Goal: Task Accomplishment & Management: Use online tool/utility

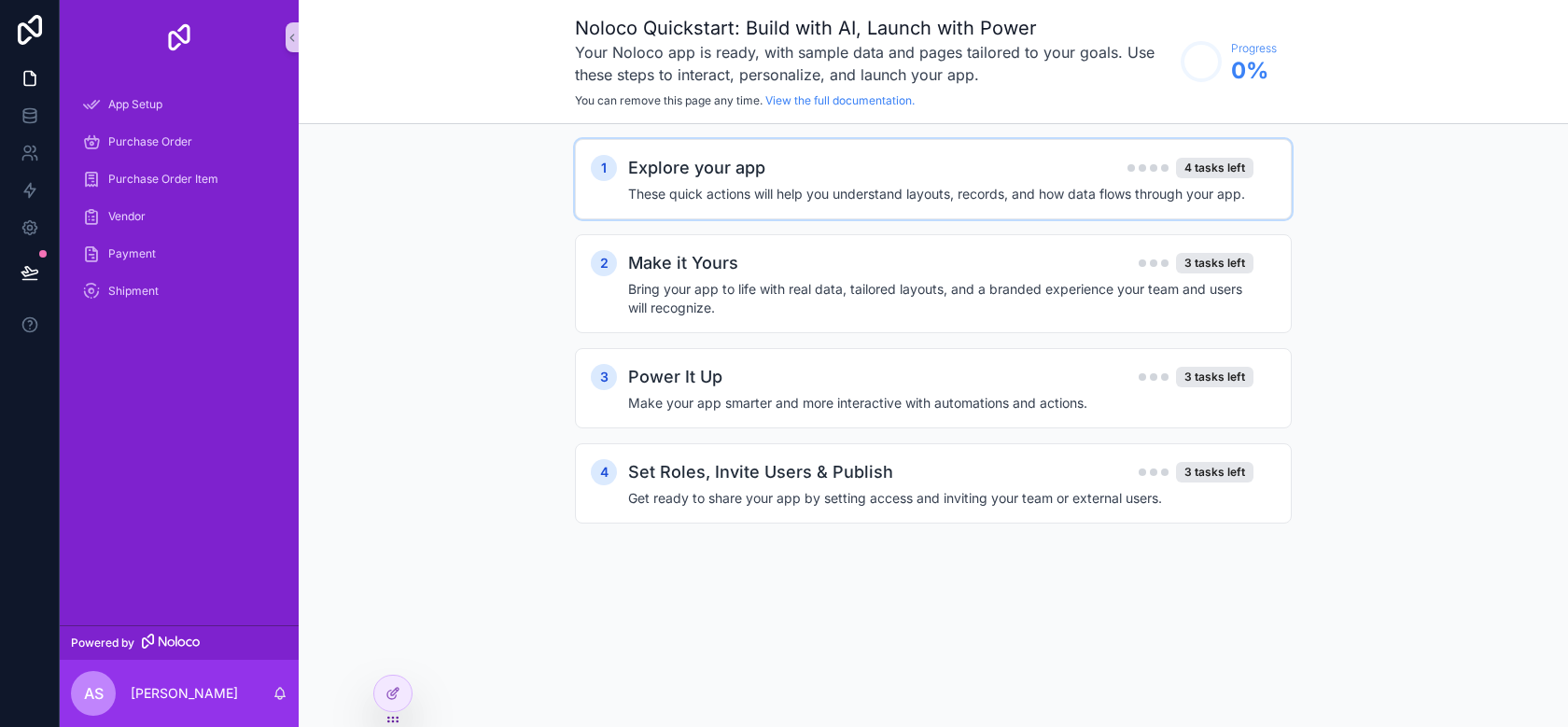
click at [1125, 196] on h4 "These quick actions will help you understand layouts, records, and how data flo…" at bounding box center [941, 194] width 625 height 19
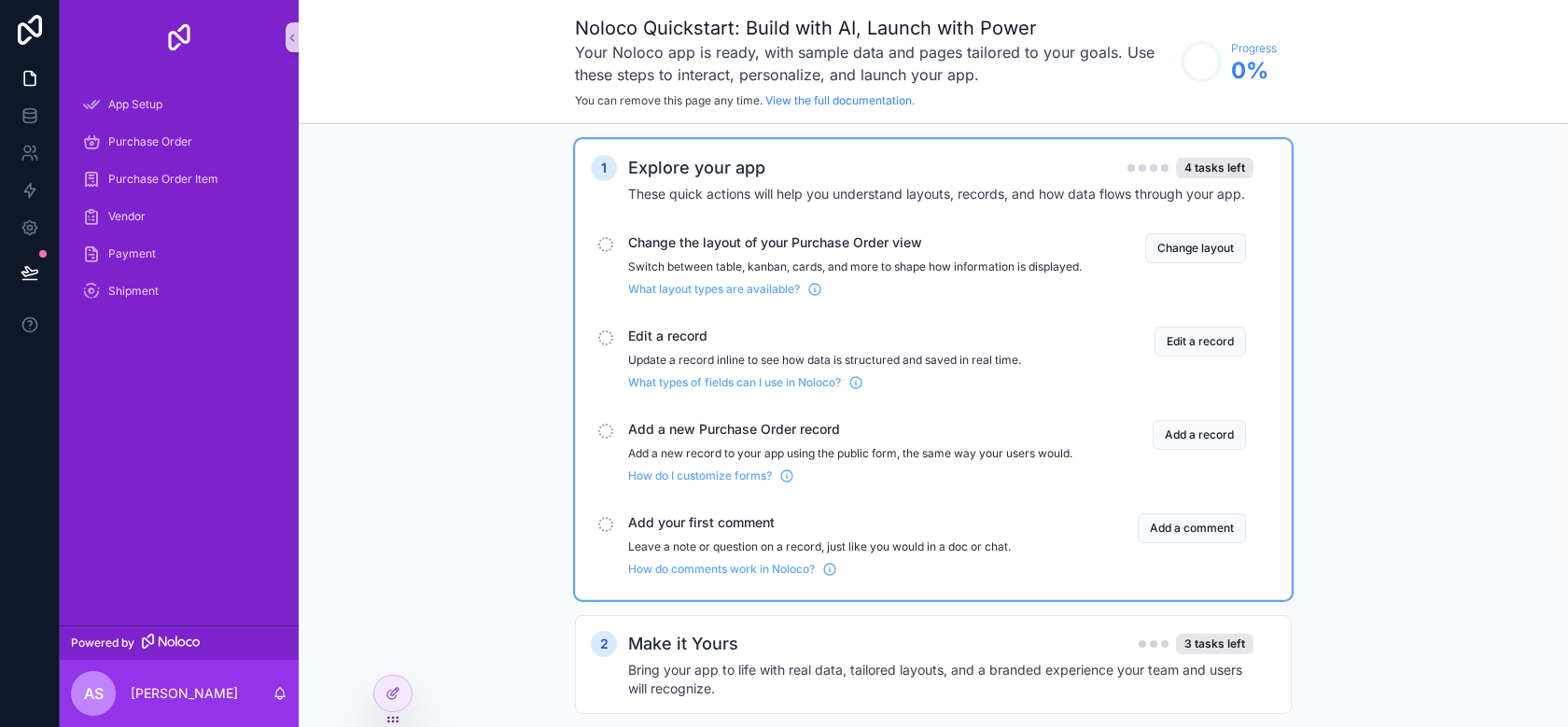
click at [797, 242] on span "Change the layout of your Purchase Order view" at bounding box center [855, 242] width 454 height 19
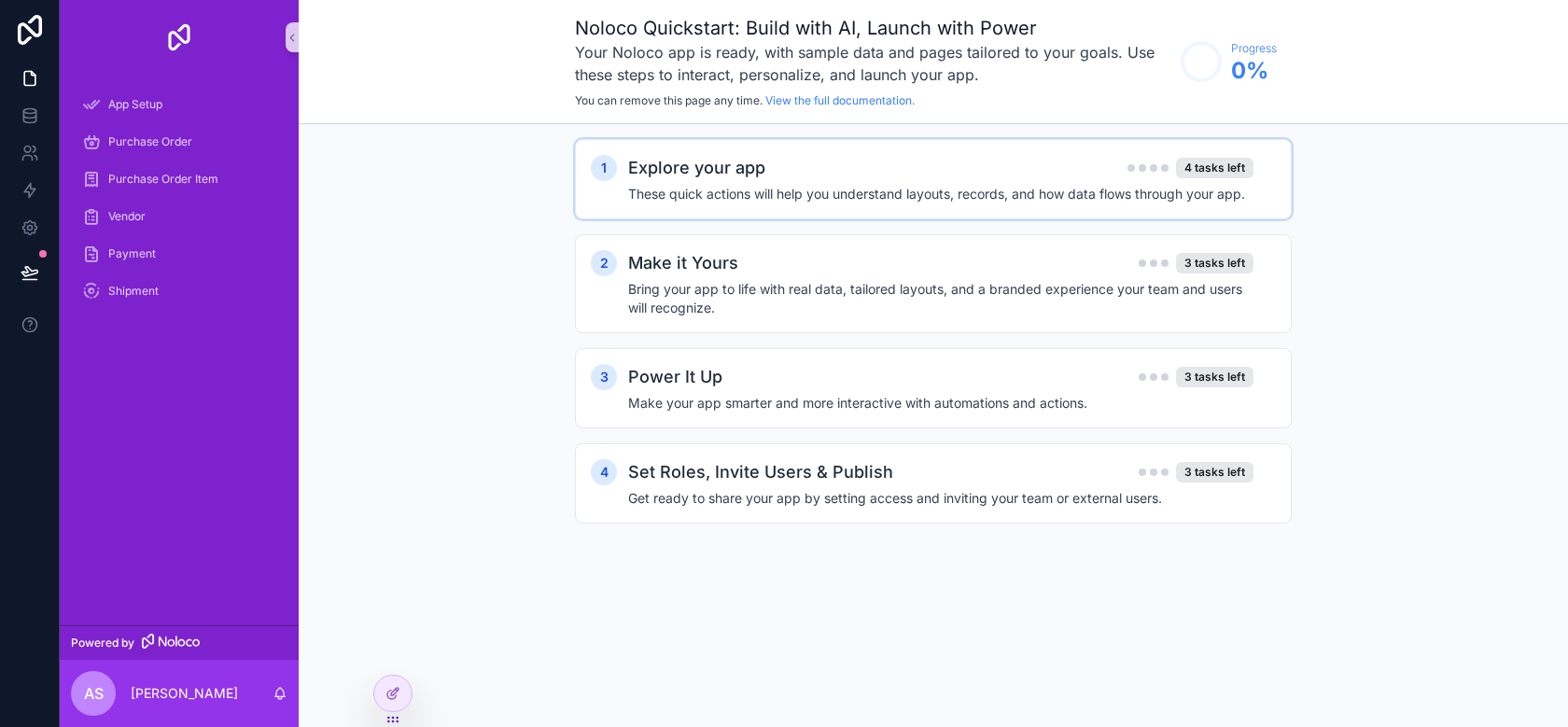
click at [807, 190] on h4 "These quick actions will help you understand layouts, records, and how data flo…" at bounding box center [941, 194] width 625 height 19
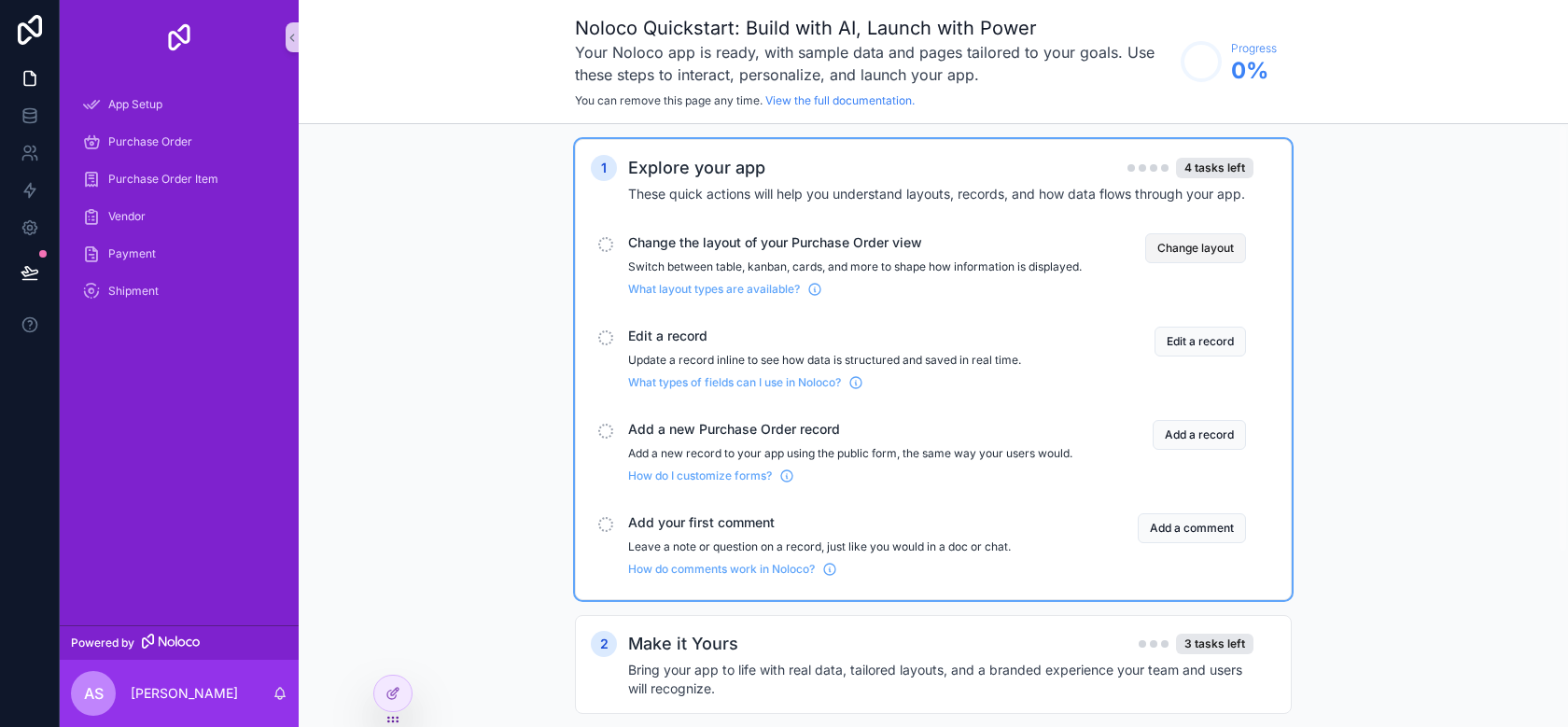
click at [1168, 254] on button "Change layout" at bounding box center [1195, 248] width 101 height 30
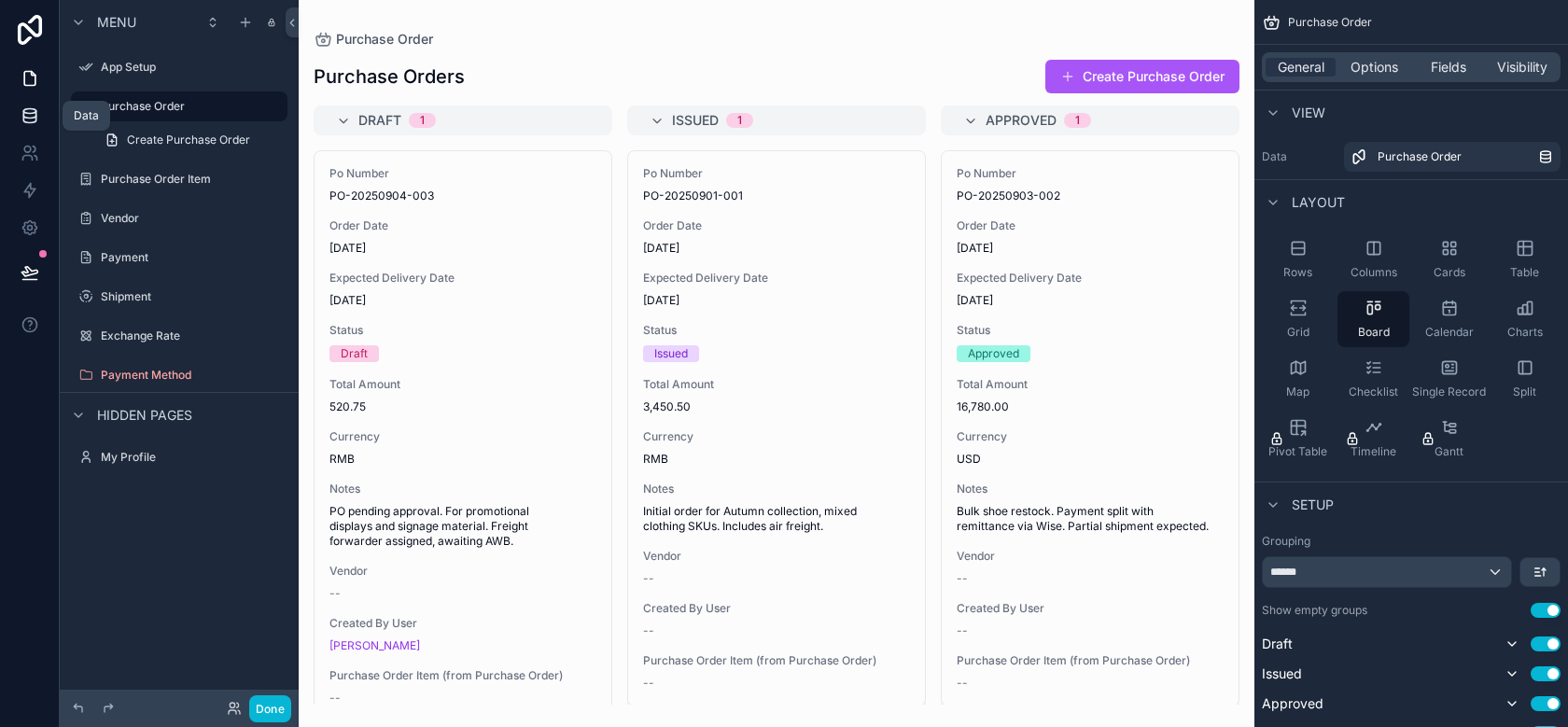
click at [22, 106] on link at bounding box center [29, 117] width 59 height 38
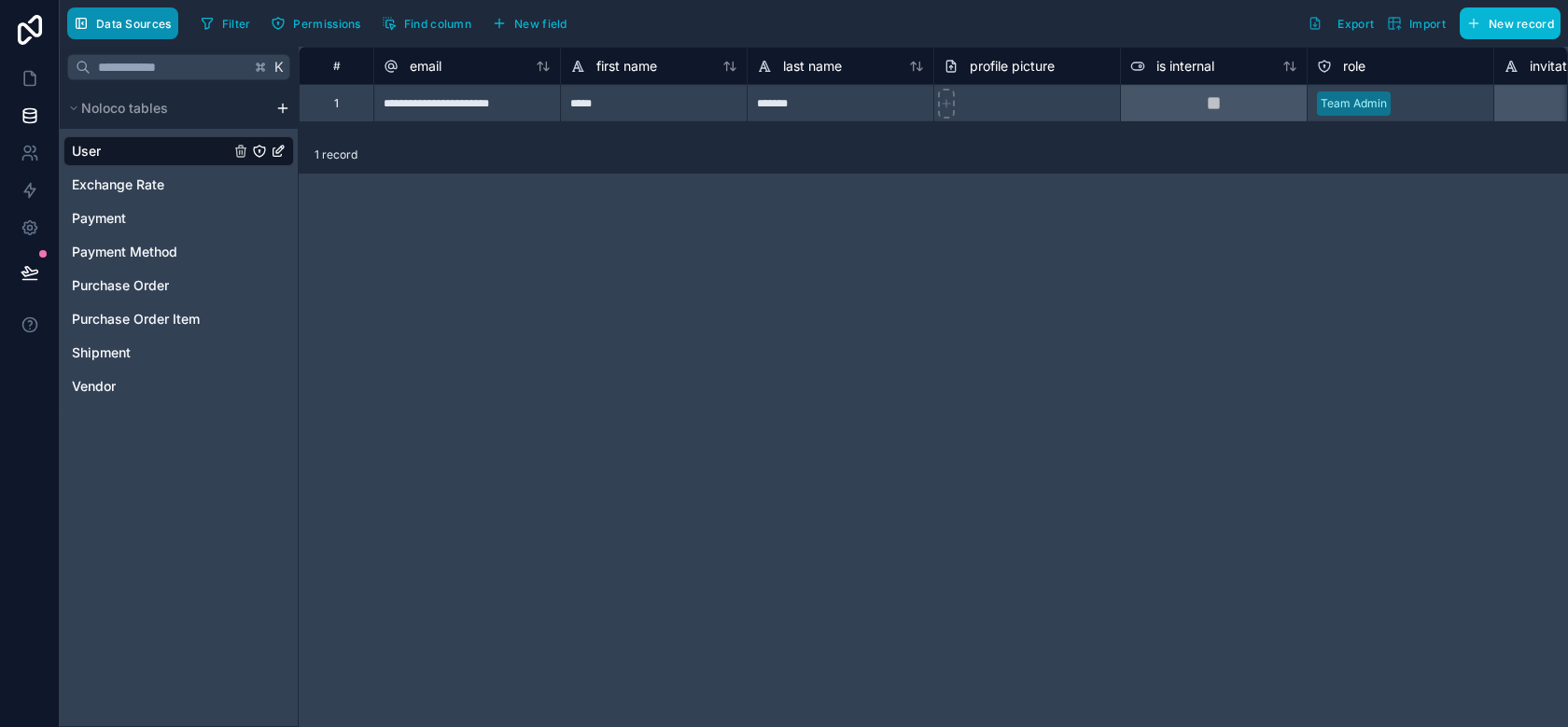
click at [154, 23] on span "Data Sources" at bounding box center [134, 24] width 76 height 14
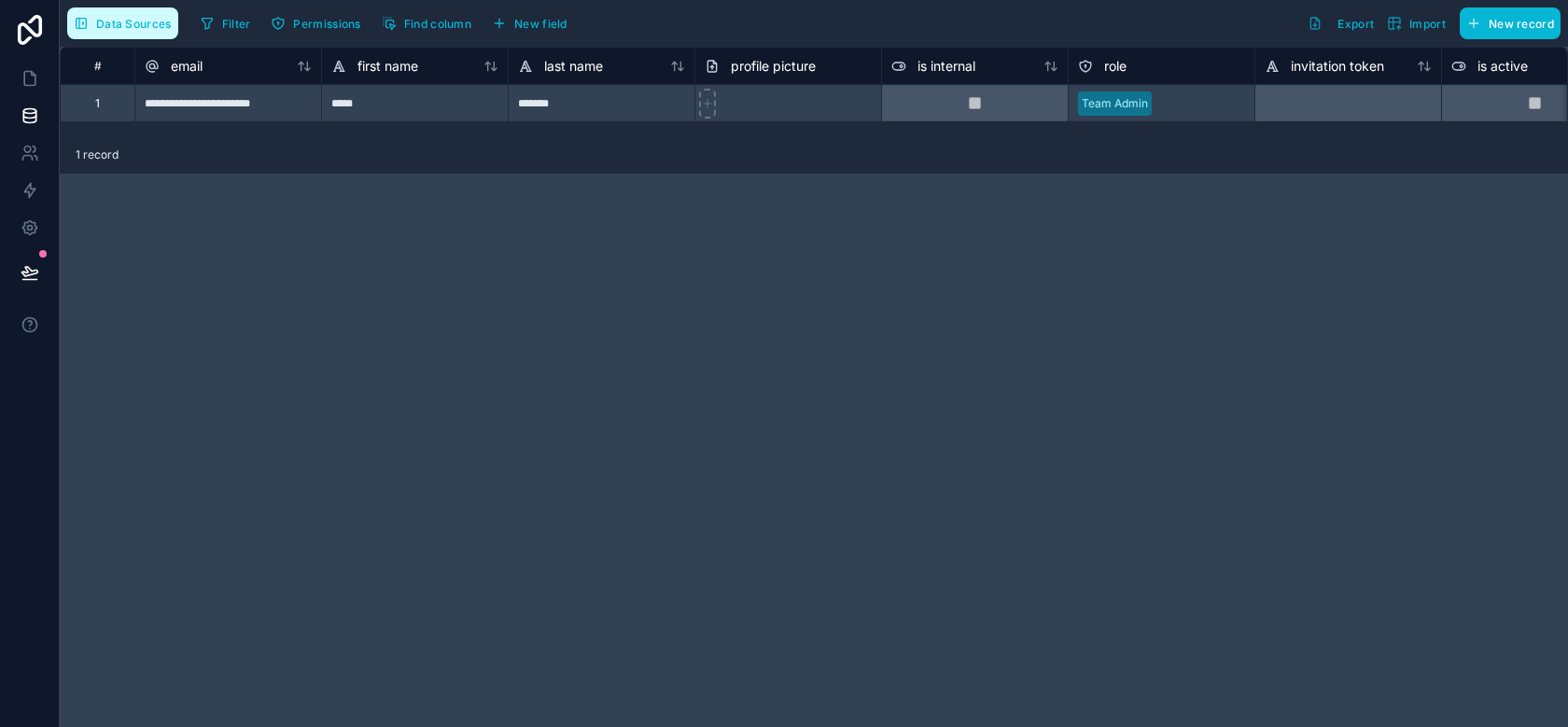
click at [155, 24] on span "Data Sources" at bounding box center [134, 24] width 76 height 14
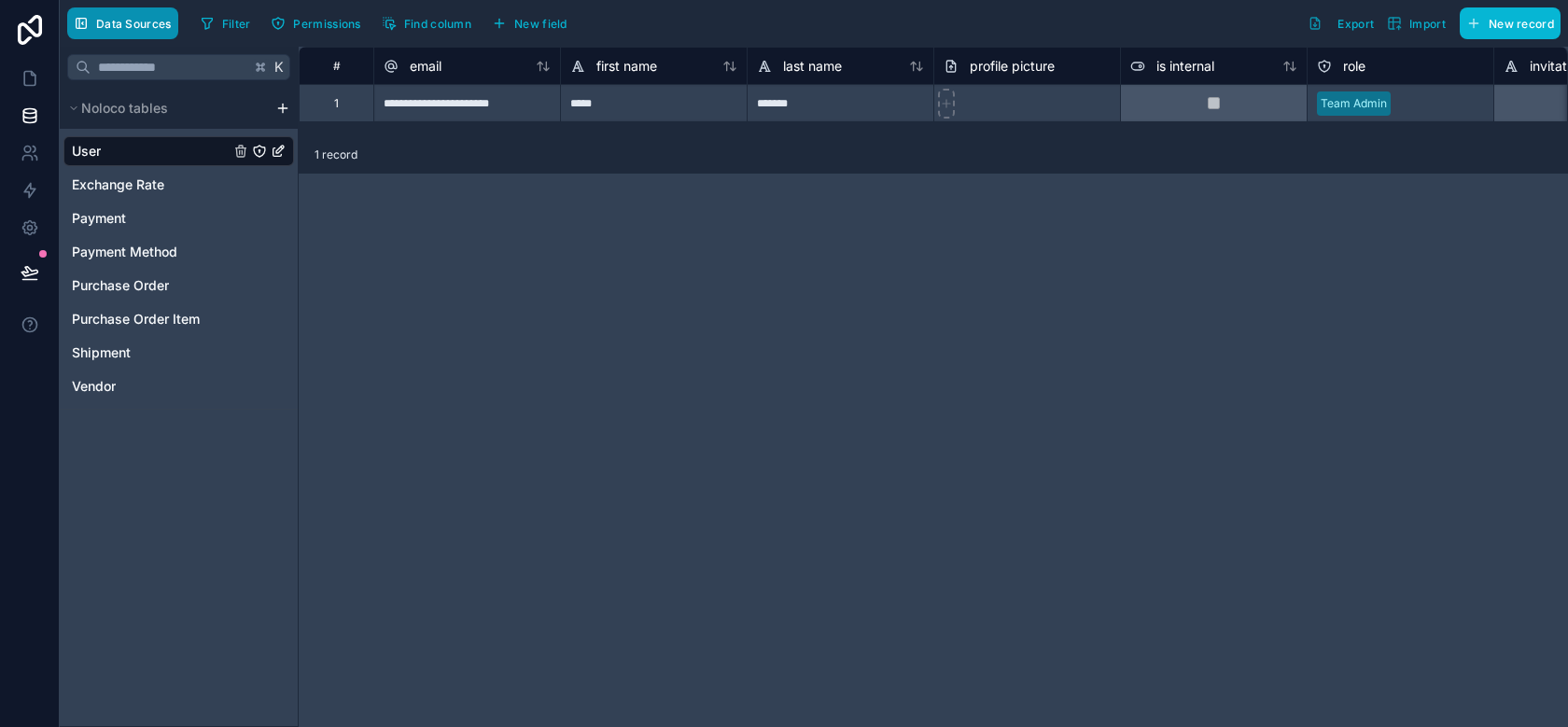
click at [156, 24] on span "Data Sources" at bounding box center [134, 24] width 76 height 14
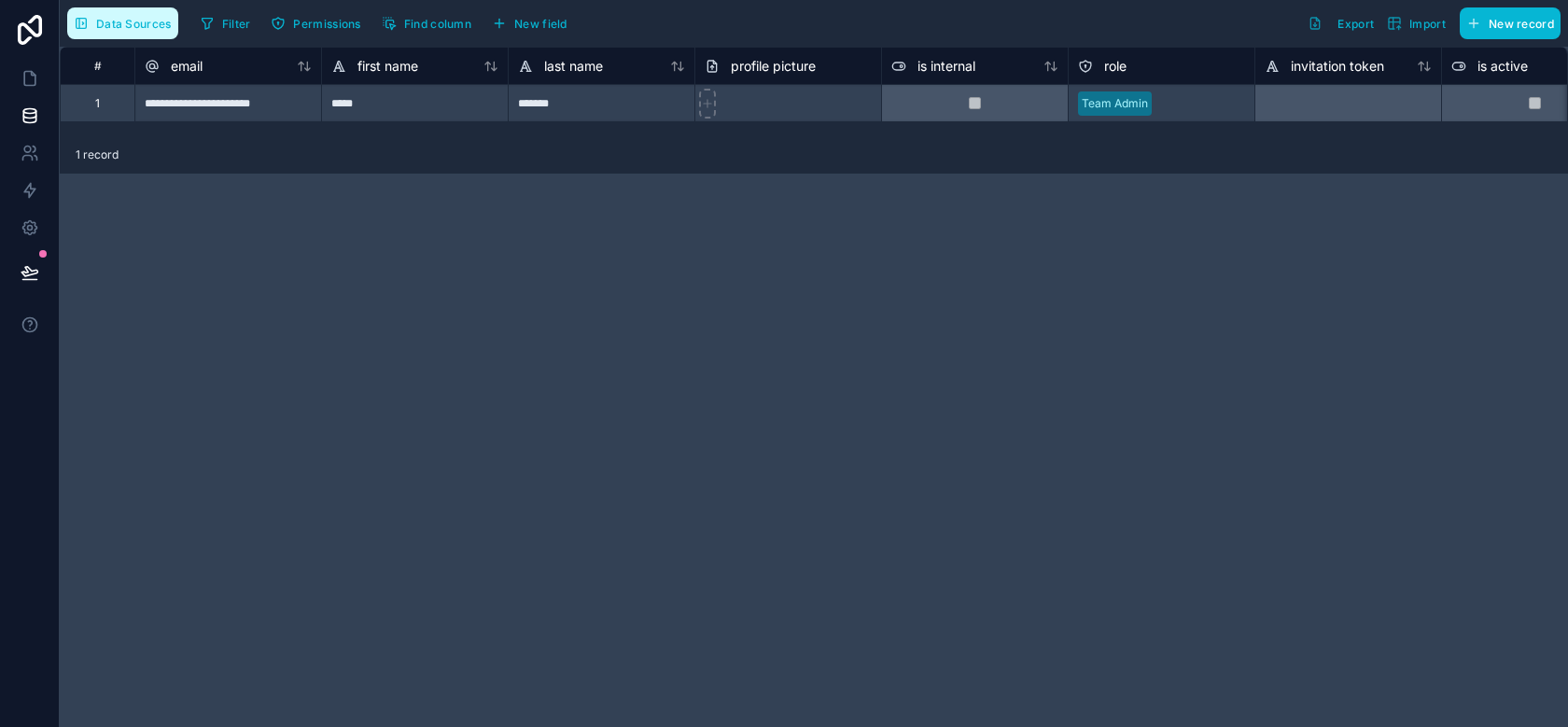
click at [156, 25] on span "Data Sources" at bounding box center [134, 24] width 76 height 14
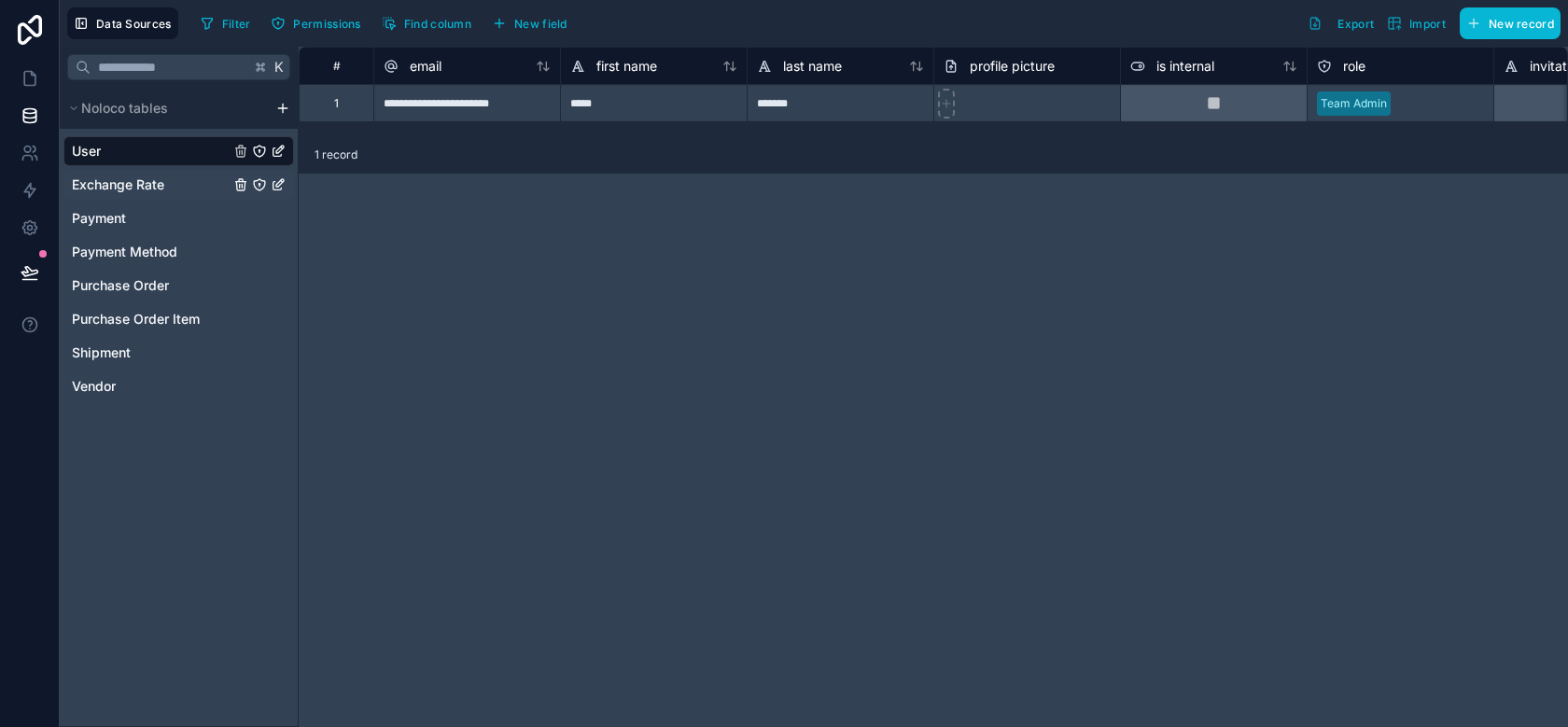
click at [129, 186] on span "Exchange Rate" at bounding box center [117, 184] width 93 height 19
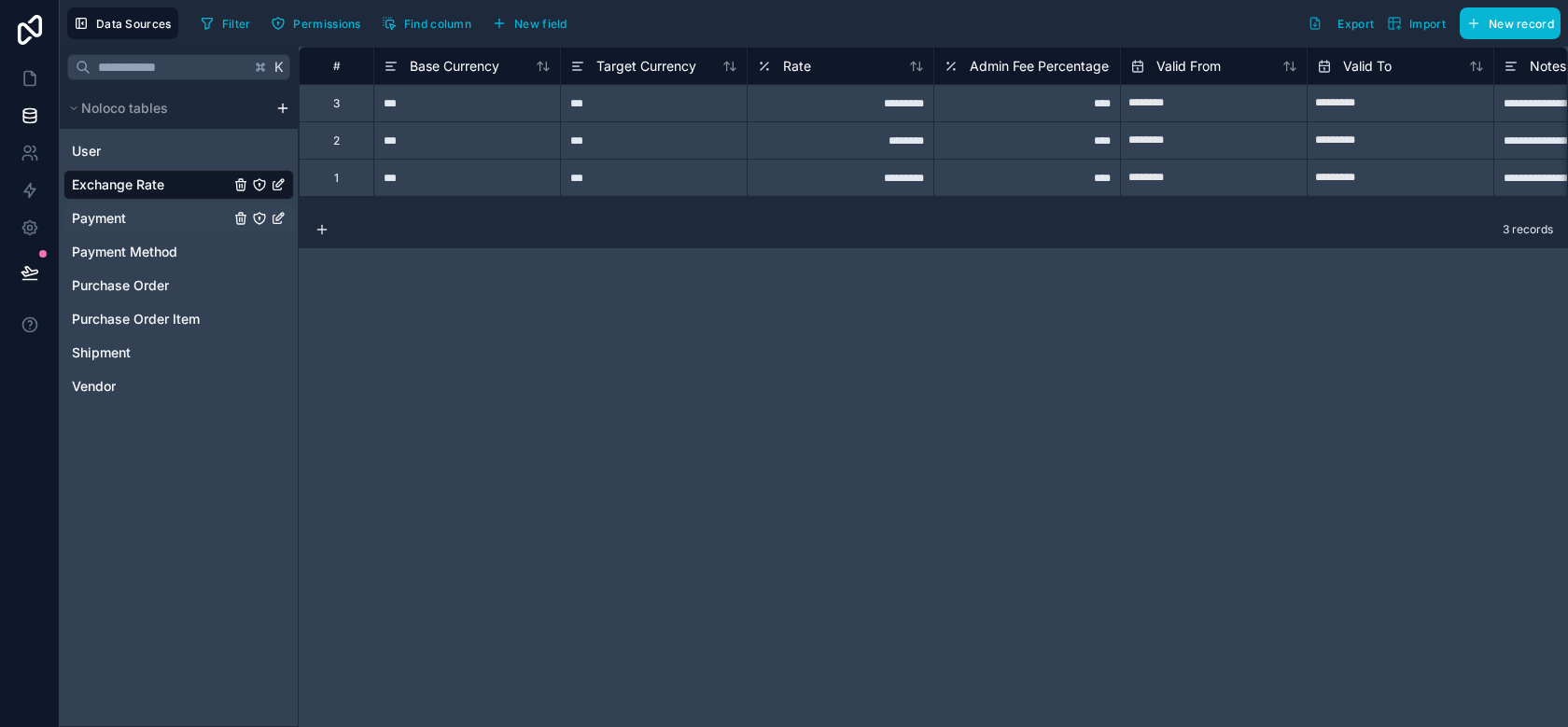
click at [129, 223] on link "Payment" at bounding box center [150, 218] width 157 height 19
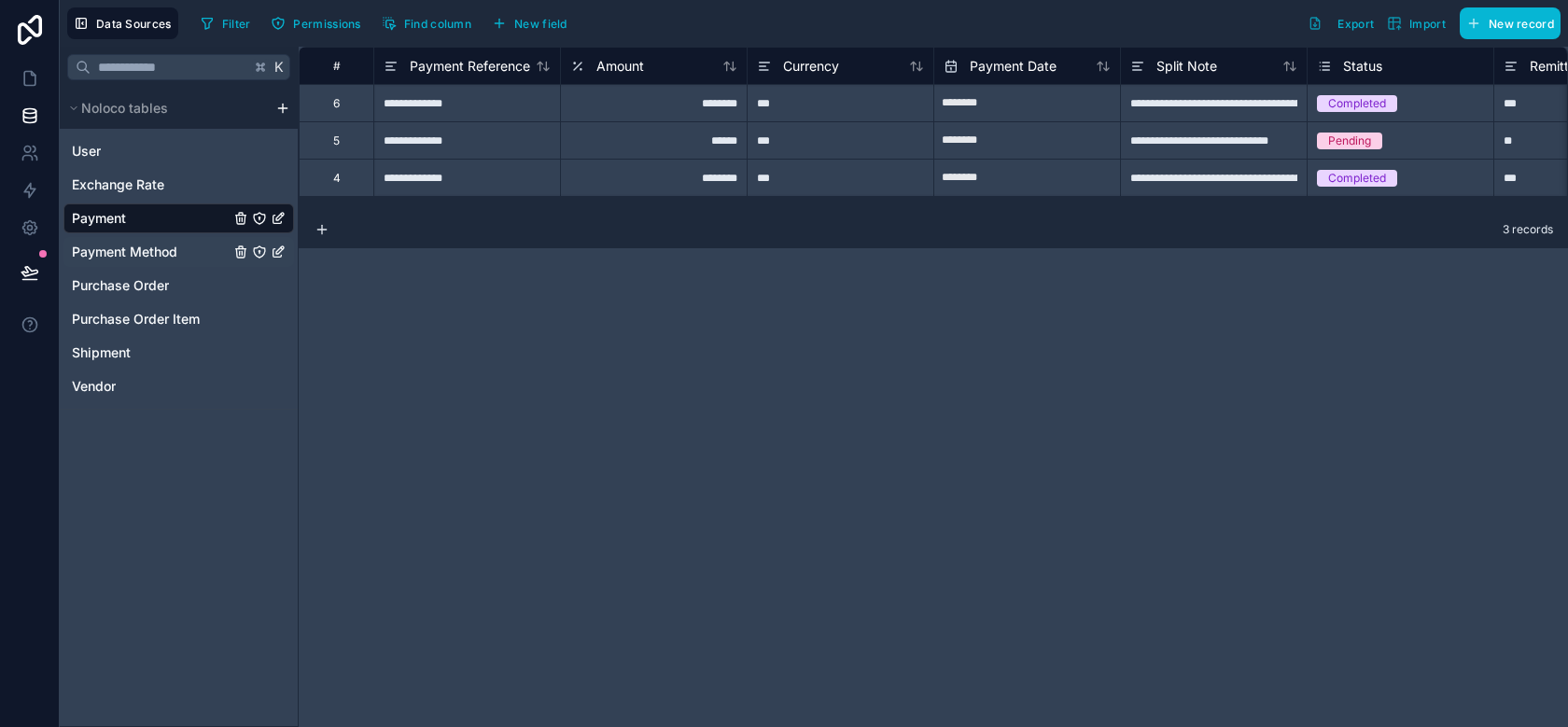
click at [129, 250] on span "Payment Method" at bounding box center [124, 252] width 106 height 19
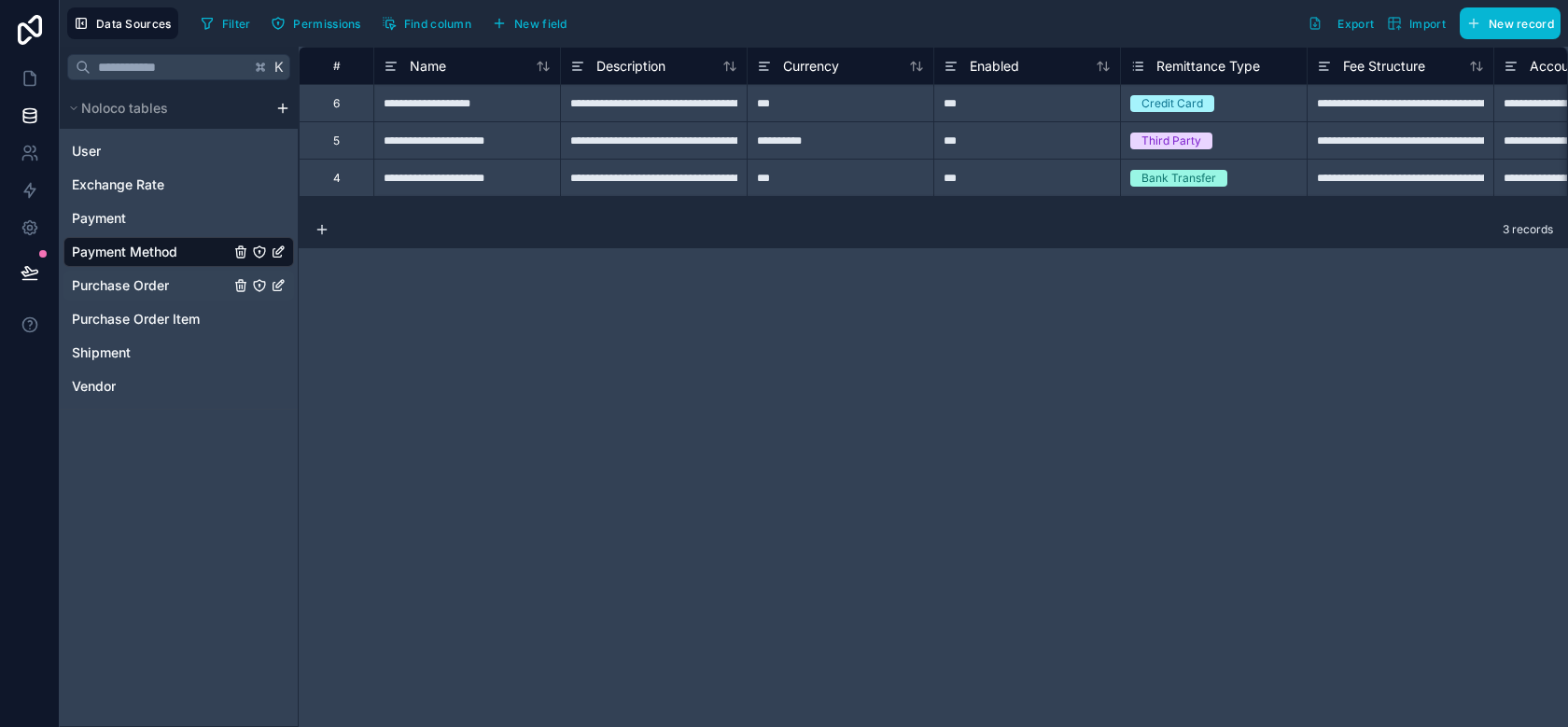
click at [127, 282] on span "Purchase Order" at bounding box center [120, 286] width 98 height 19
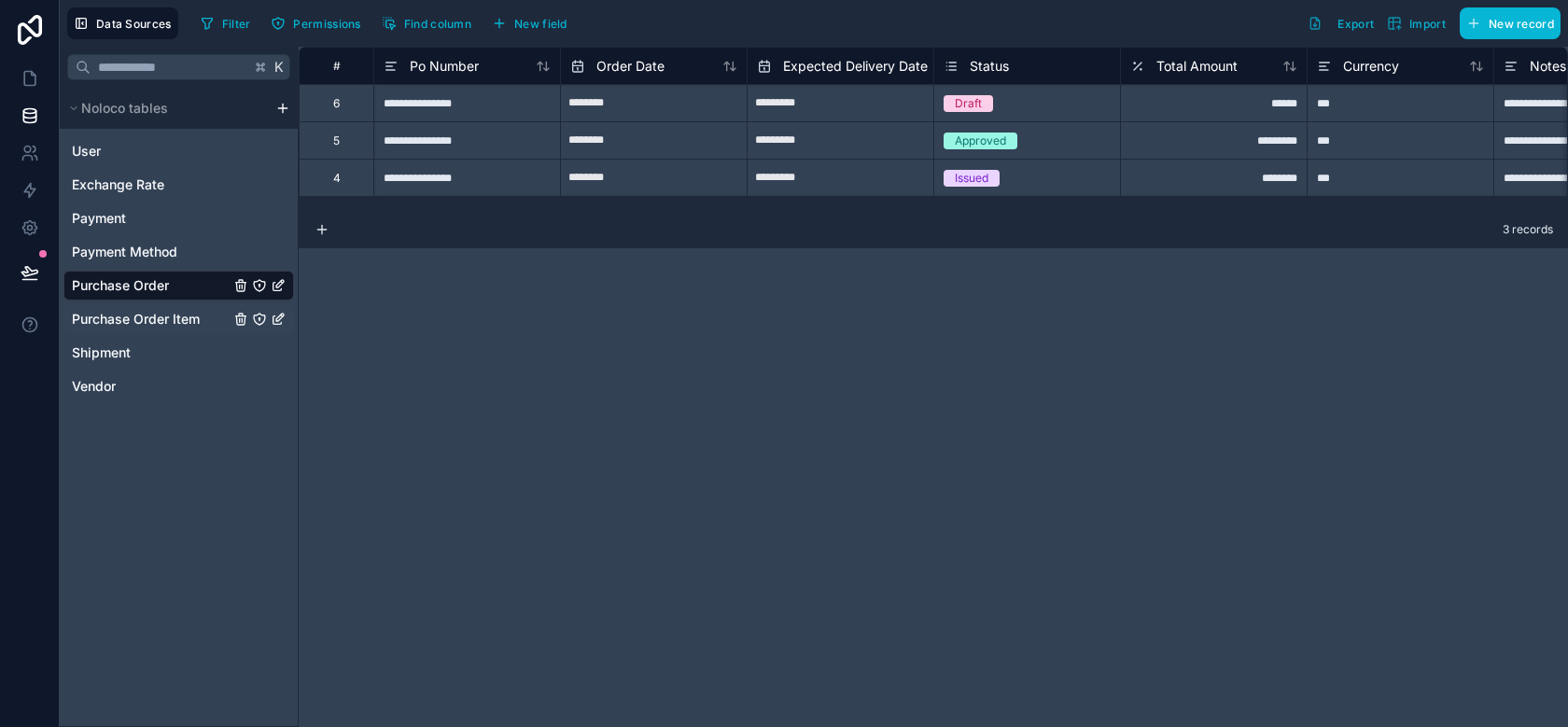
click at [127, 323] on span "Purchase Order Item" at bounding box center [135, 319] width 127 height 19
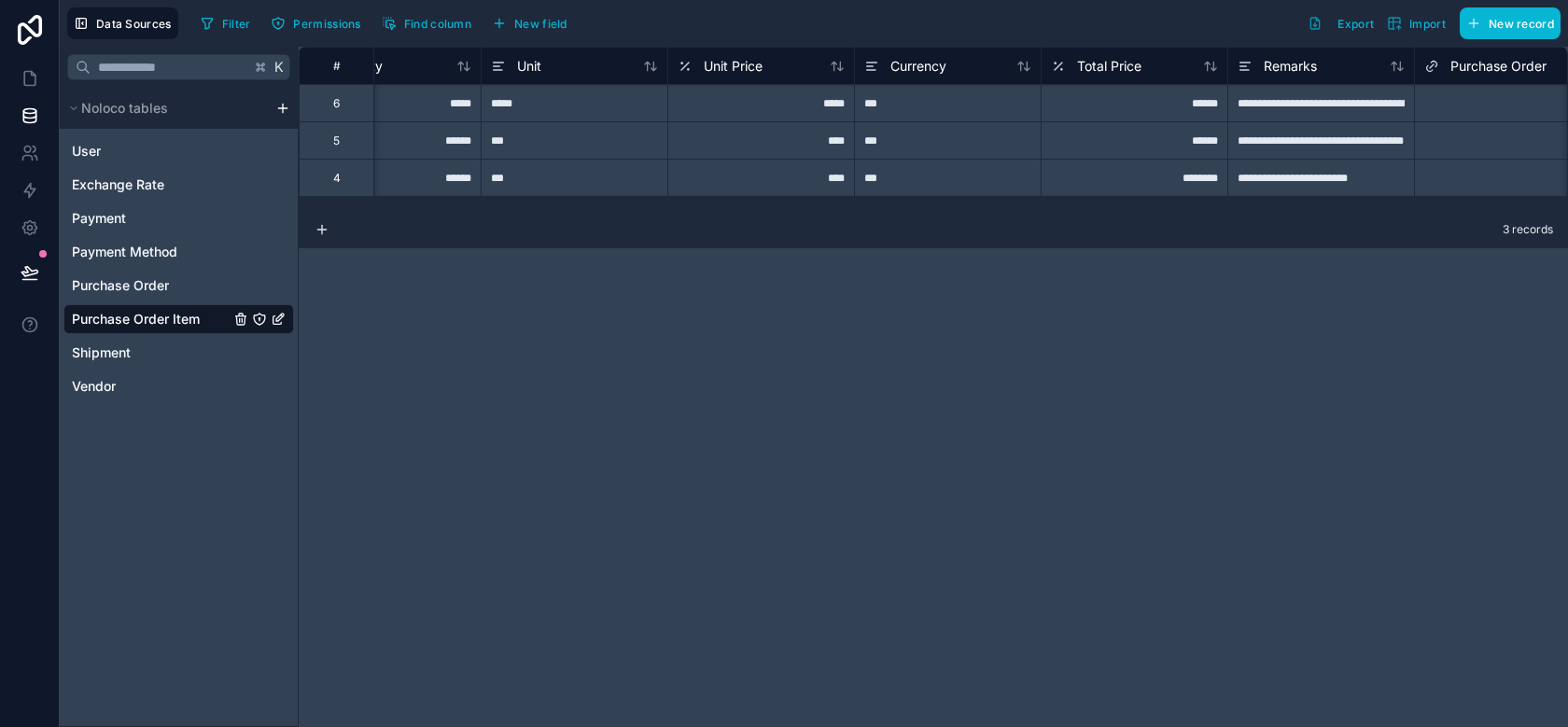
scroll to position [0, 1046]
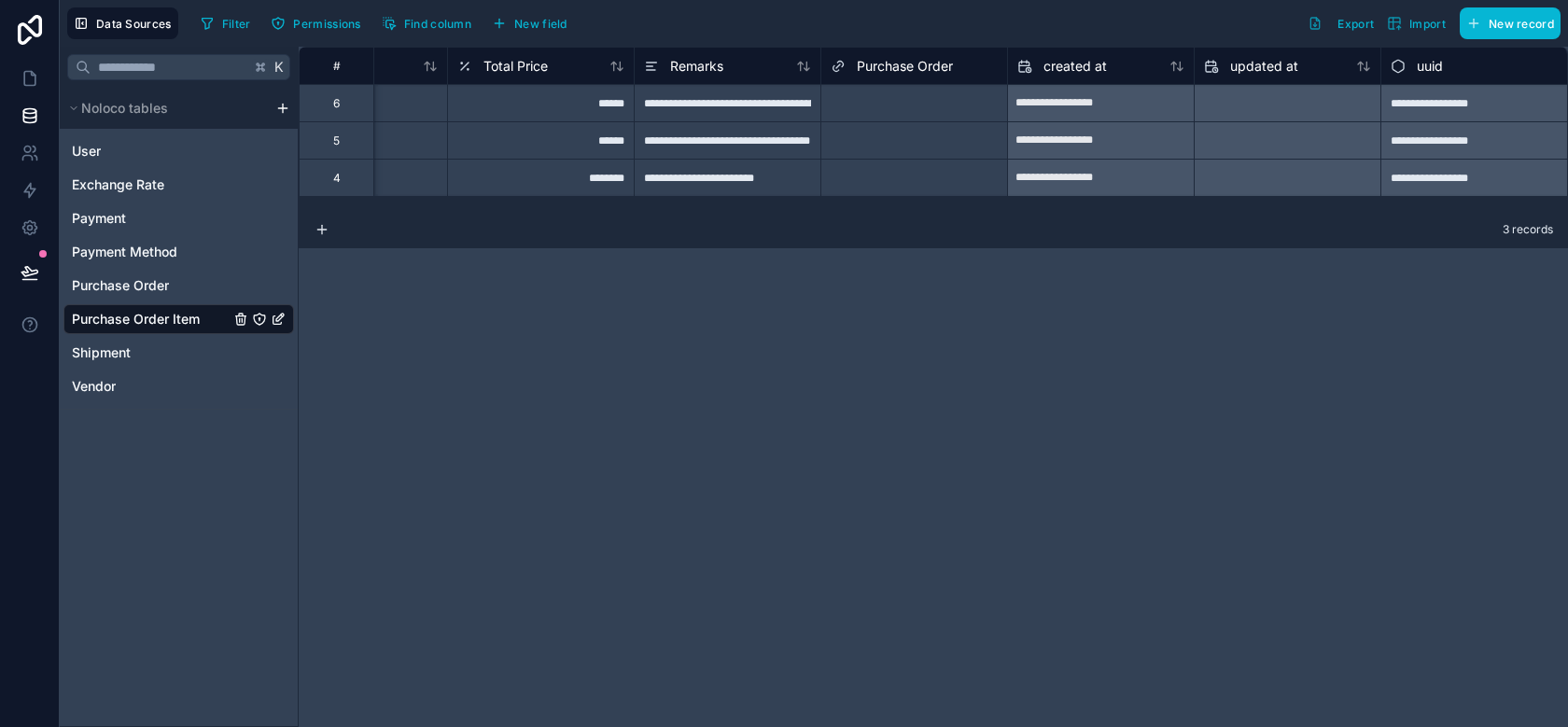
click at [968, 103] on input "text" at bounding box center [969, 104] width 3 height 15
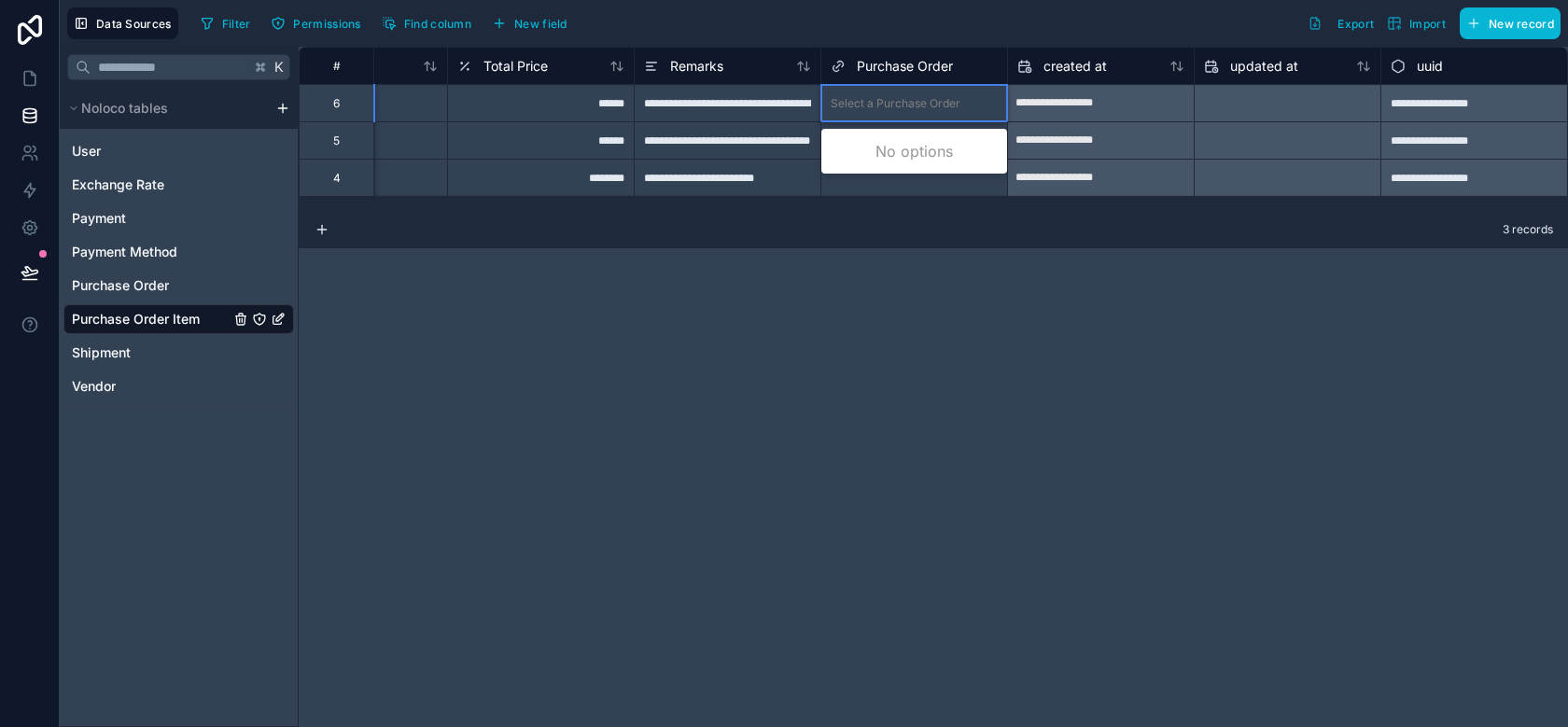
click at [968, 102] on input "text" at bounding box center [969, 104] width 3 height 15
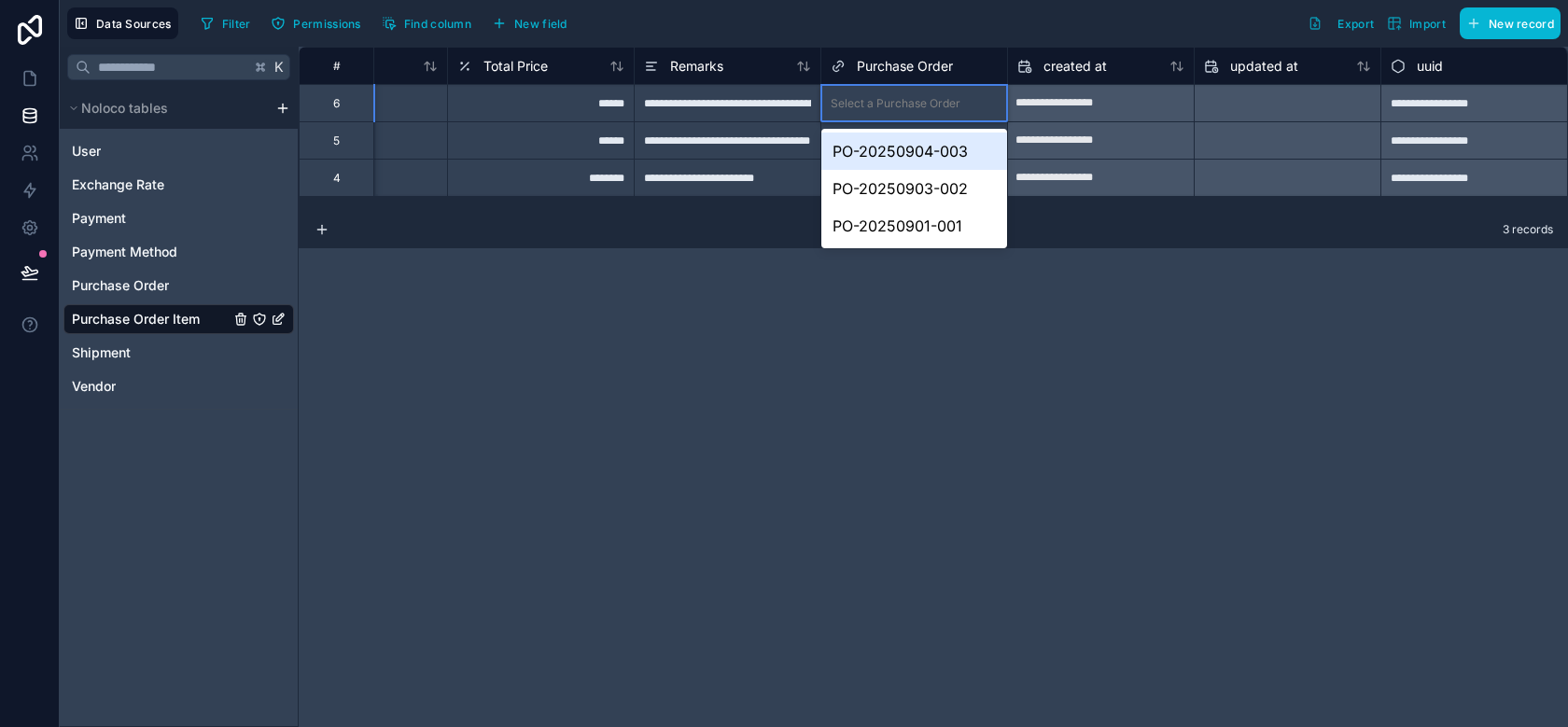
click at [953, 149] on div "PO-20250904-003" at bounding box center [914, 151] width 186 height 38
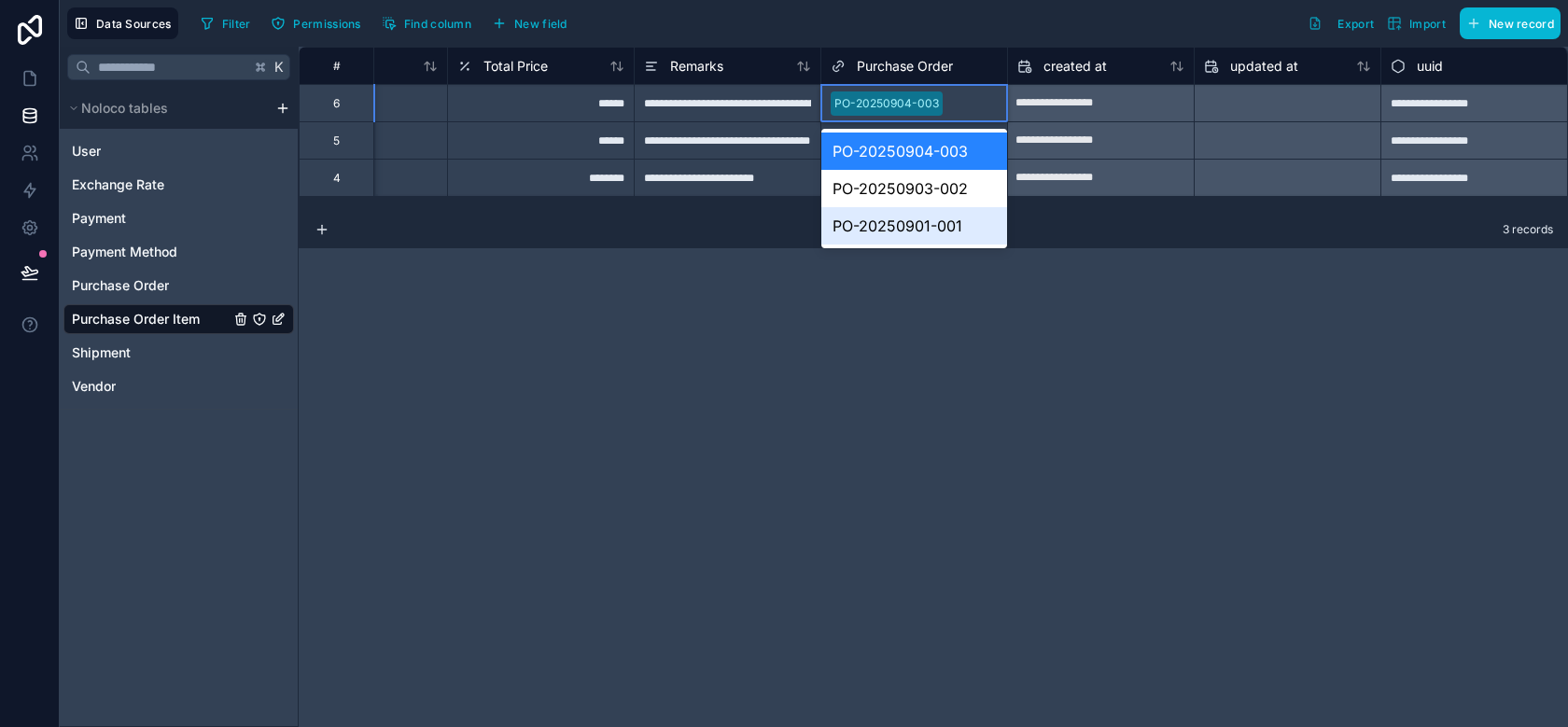
click at [959, 217] on div "PO-20250901-001" at bounding box center [914, 226] width 186 height 38
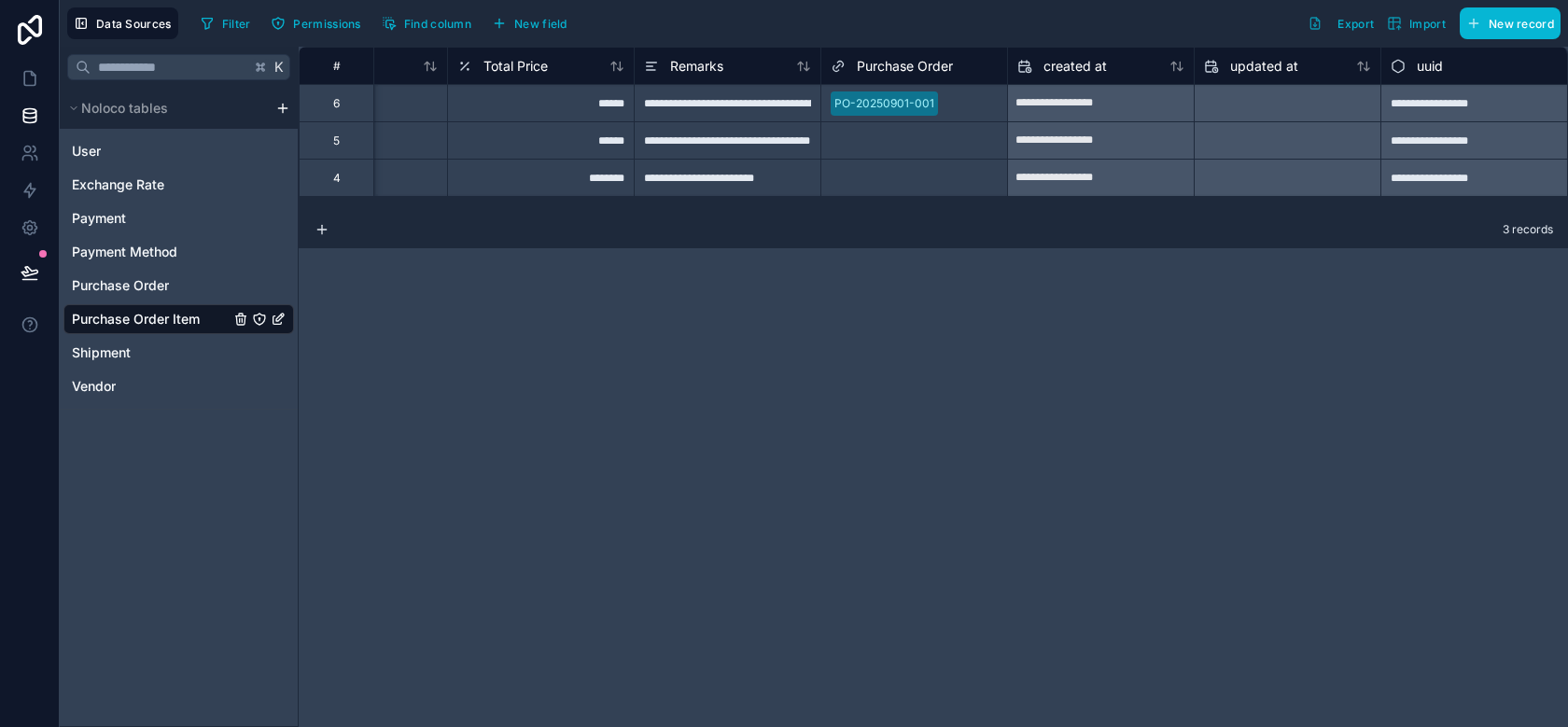
click at [990, 333] on div "**********" at bounding box center [933, 387] width 1269 height 681
click at [25, 87] on icon at bounding box center [30, 78] width 19 height 19
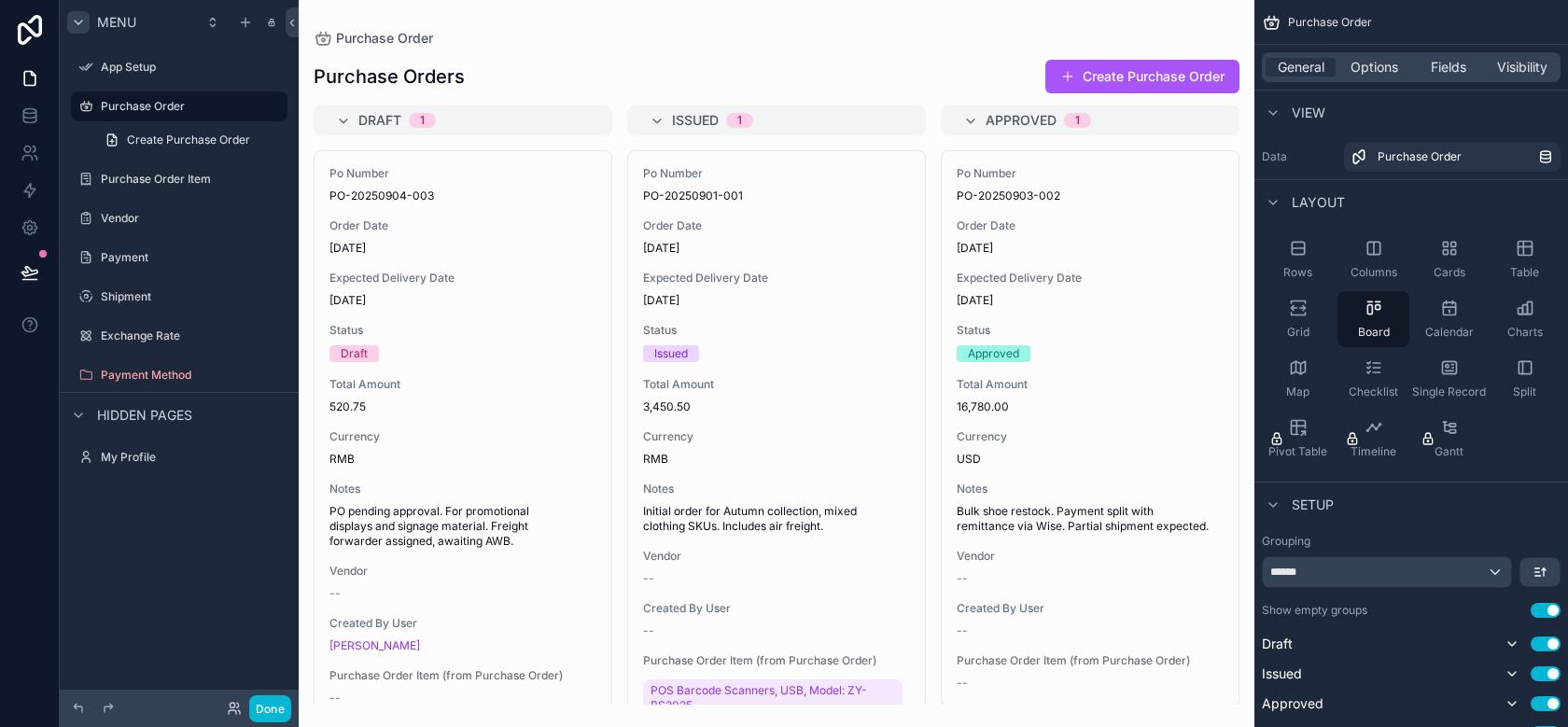
click at [83, 24] on icon "scrollable content" at bounding box center [78, 22] width 15 height 15
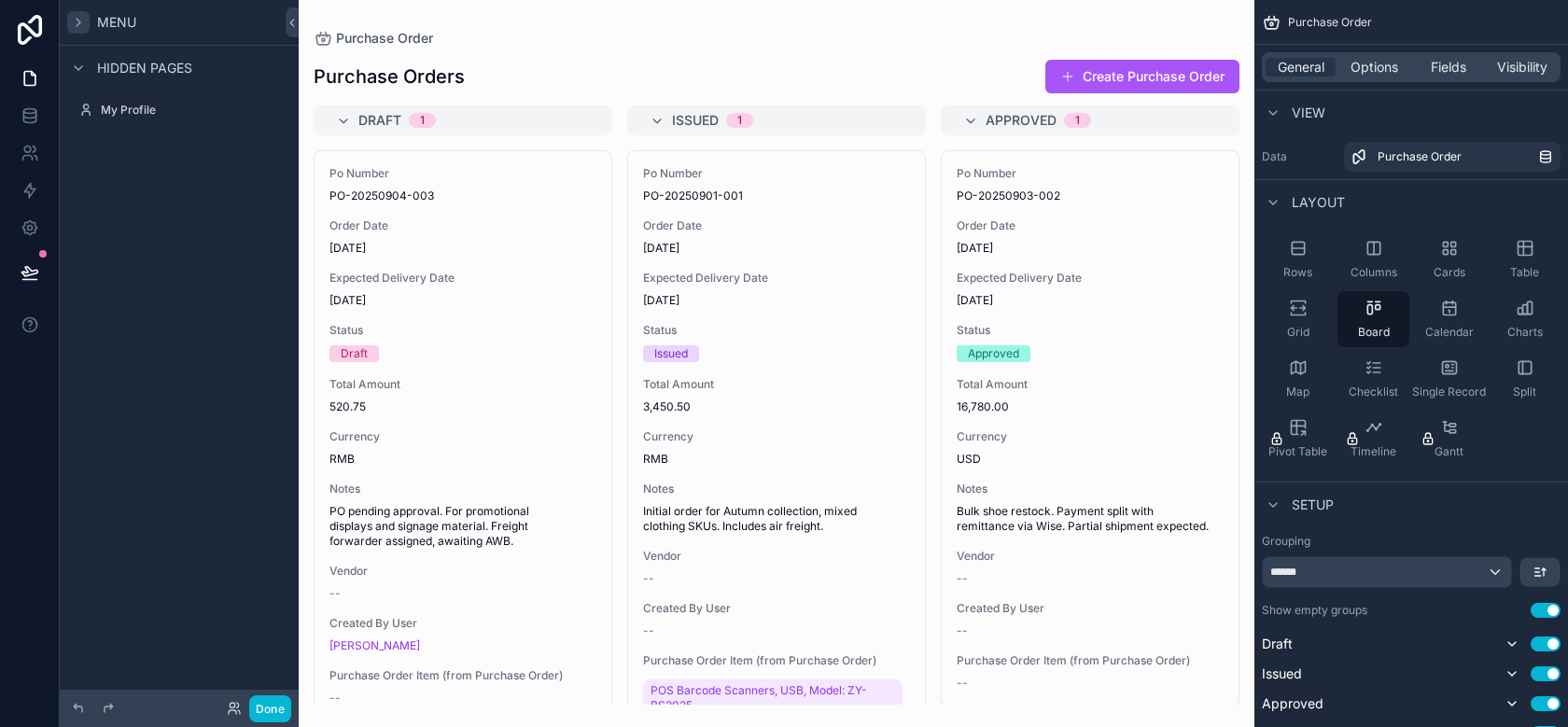
click at [83, 24] on icon "scrollable content" at bounding box center [78, 22] width 15 height 15
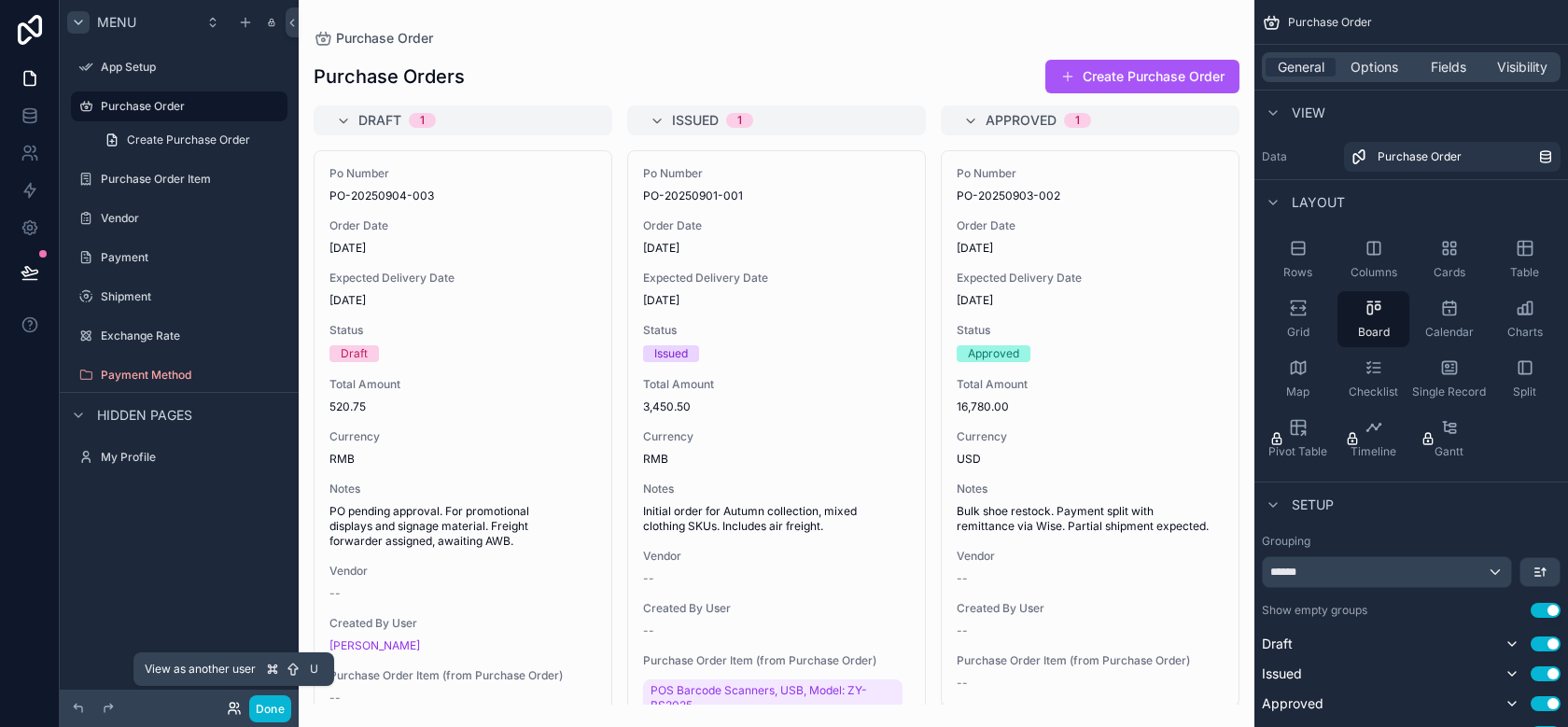
click at [232, 709] on icon at bounding box center [234, 708] width 15 height 15
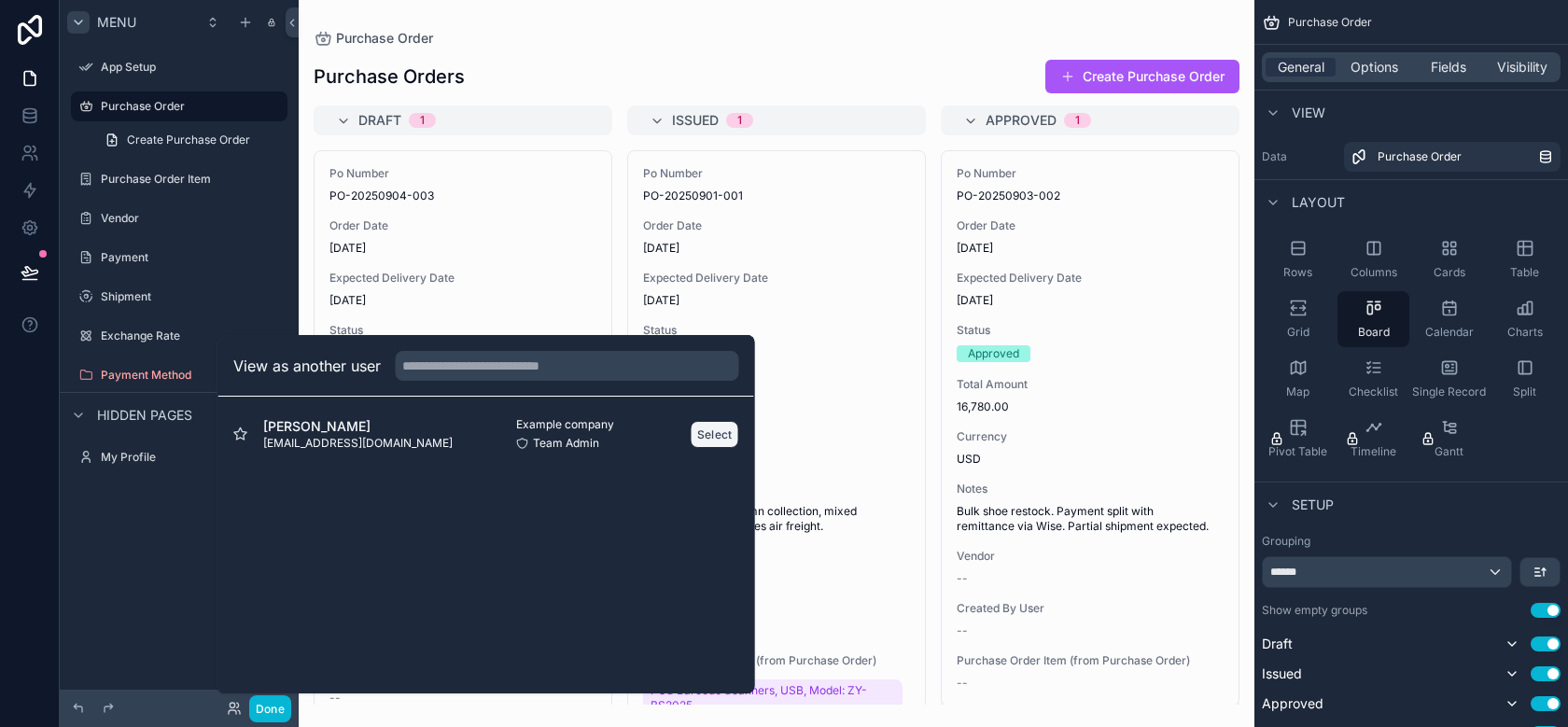
click at [711, 426] on button "Select" at bounding box center [715, 434] width 49 height 27
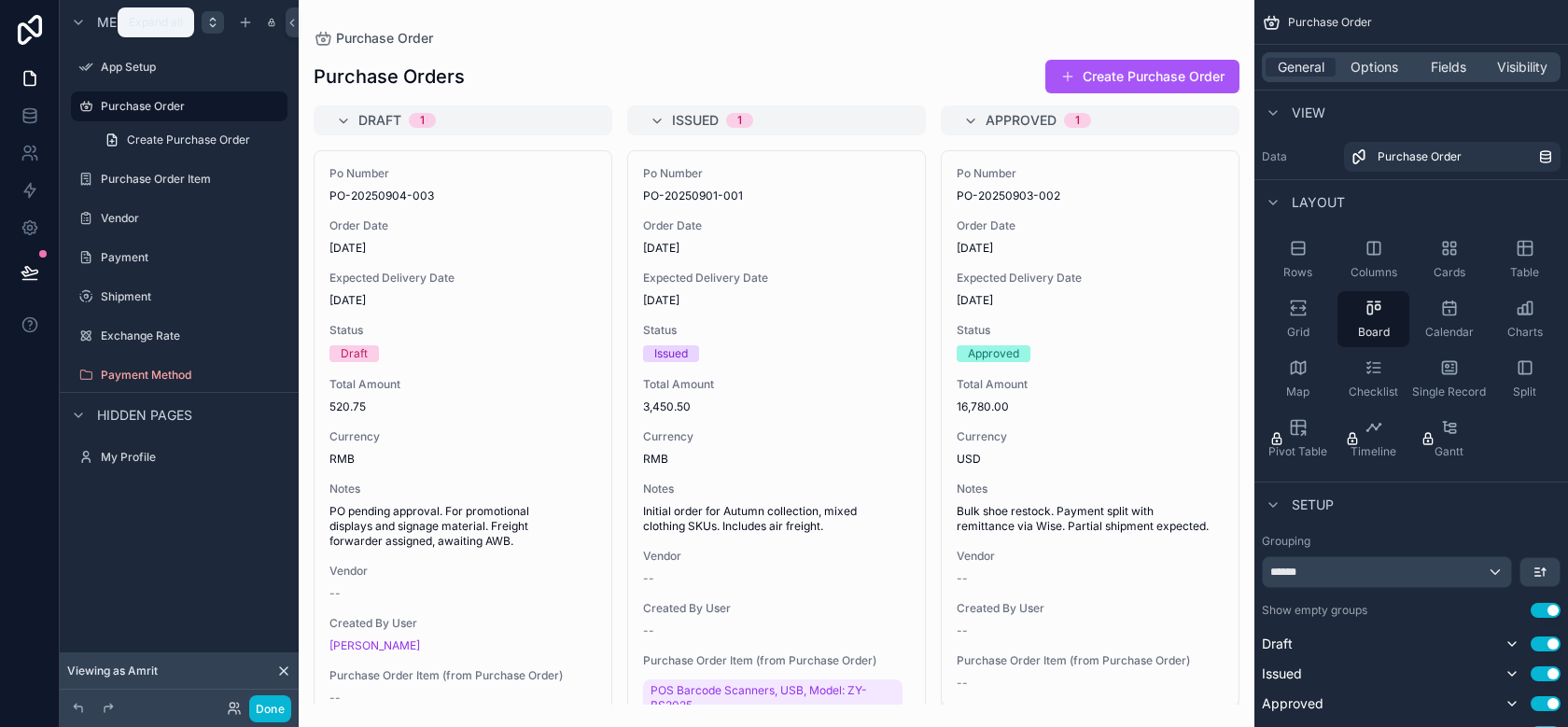
click at [211, 23] on icon "scrollable content" at bounding box center [212, 22] width 15 height 15
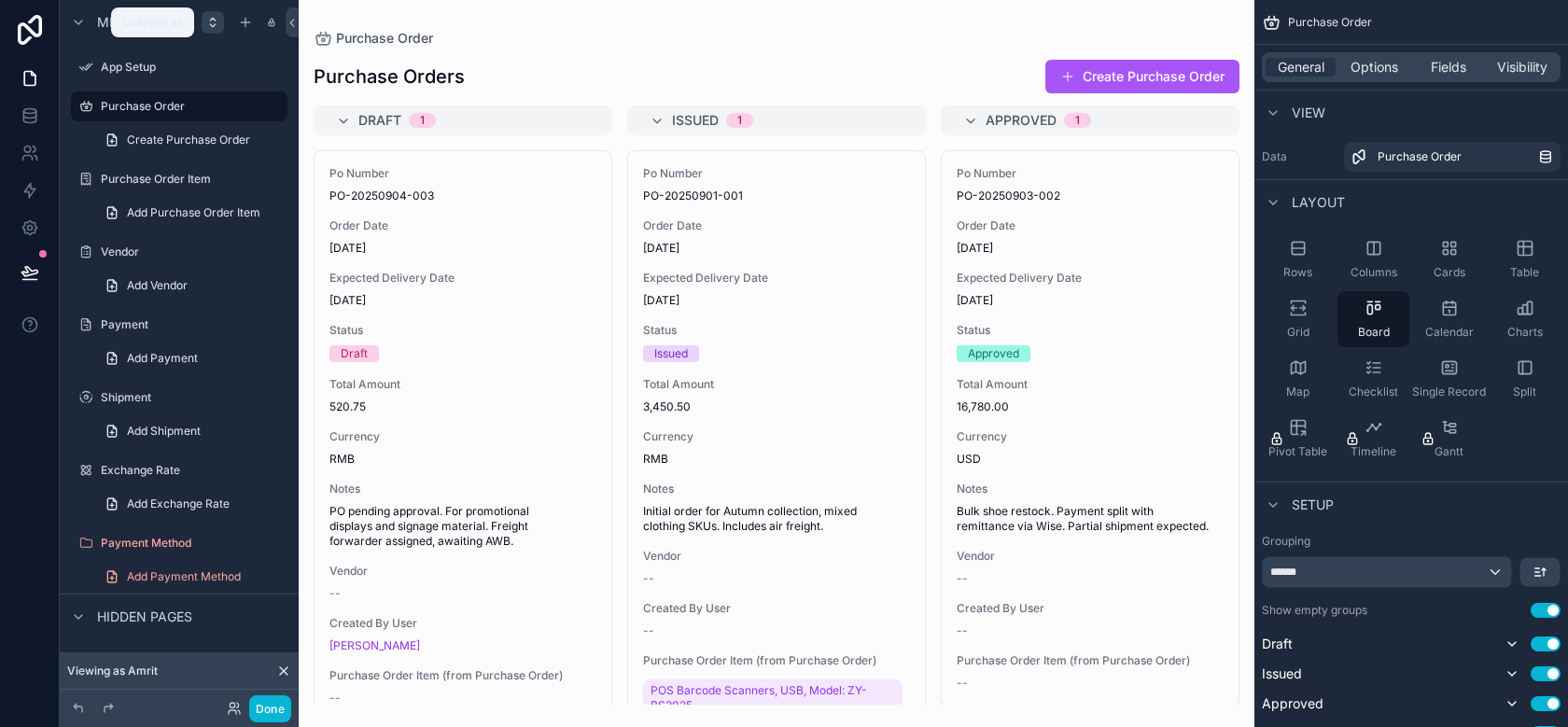
click at [211, 23] on icon "scrollable content" at bounding box center [212, 22] width 15 height 15
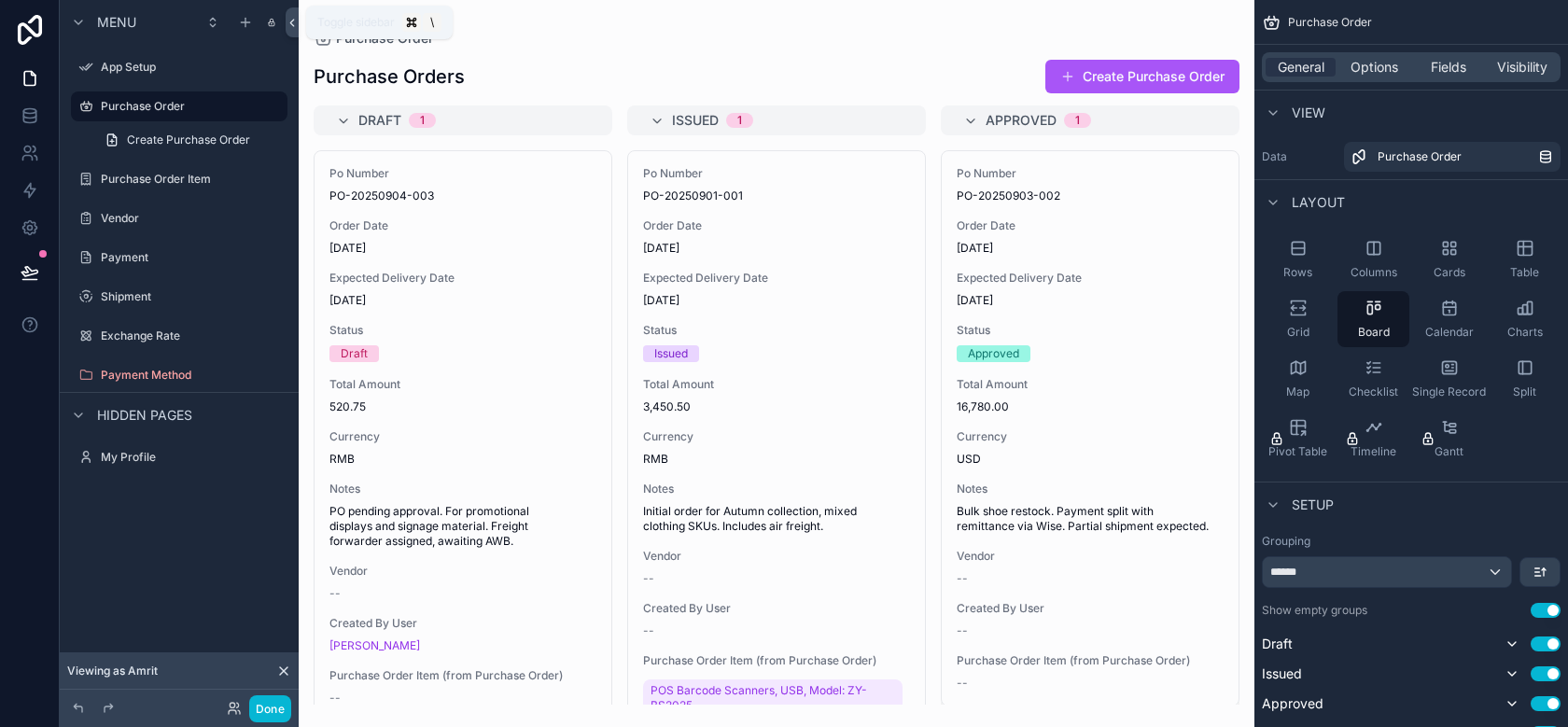
click at [289, 23] on icon at bounding box center [292, 23] width 13 height 14
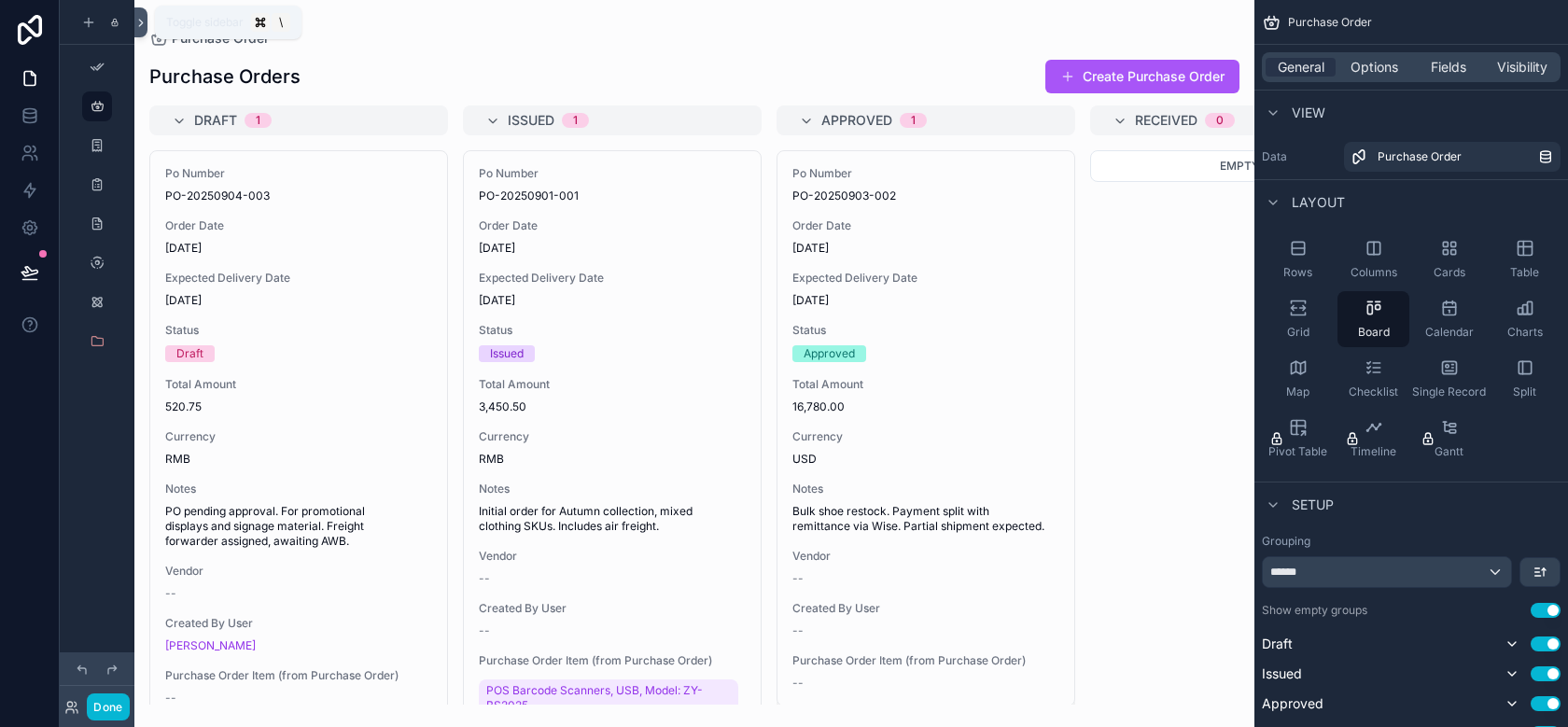
click at [145, 17] on icon at bounding box center [140, 23] width 13 height 14
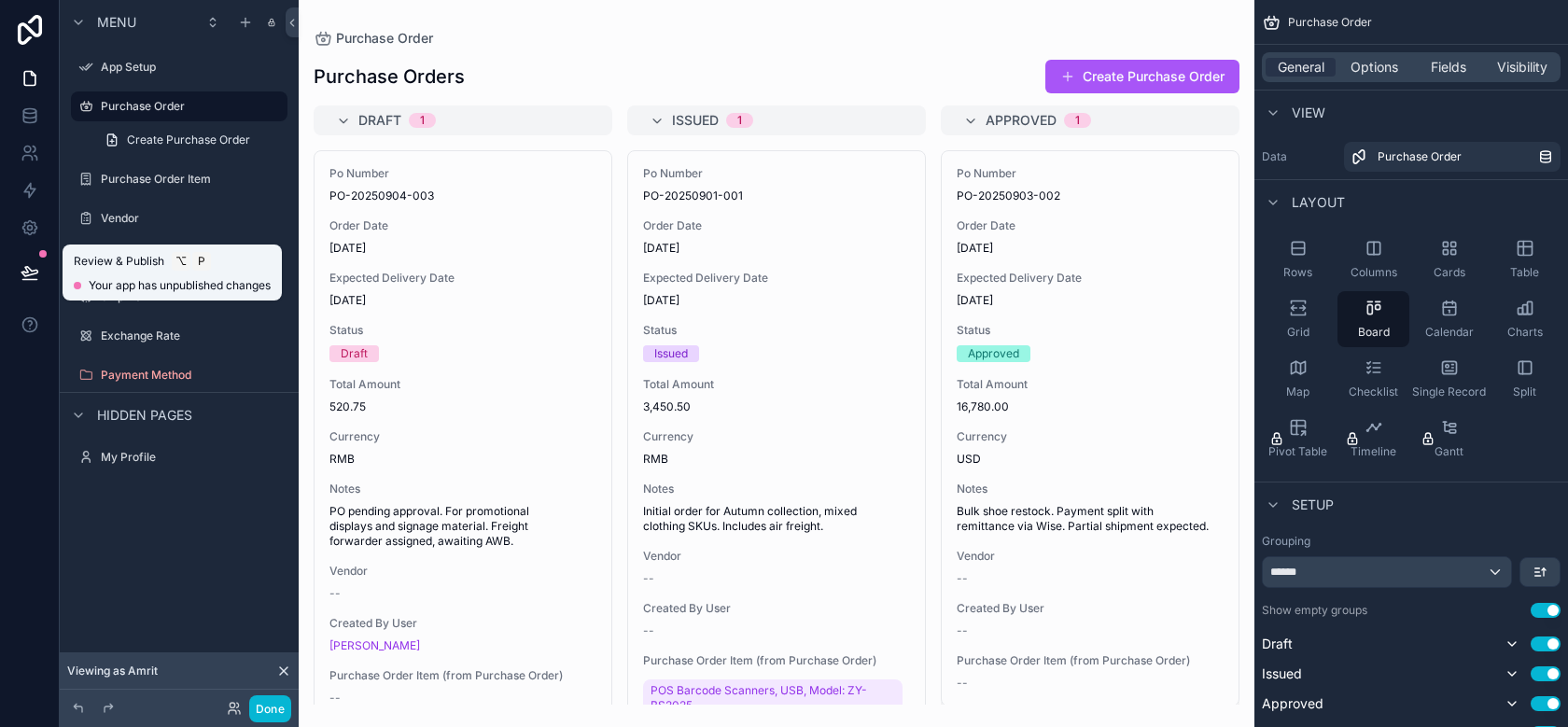
click at [40, 274] on button at bounding box center [29, 273] width 41 height 53
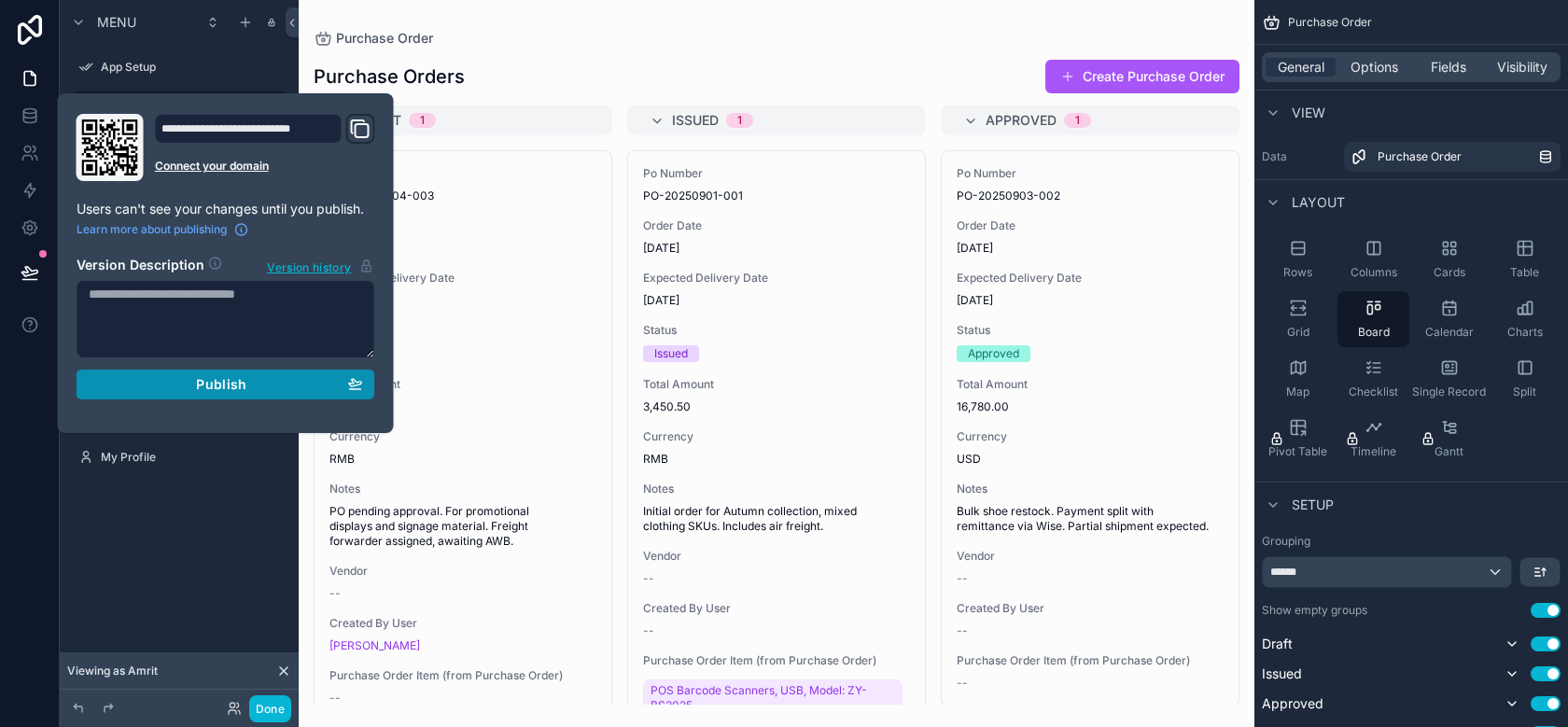
click at [257, 378] on div "Publish" at bounding box center [226, 384] width 275 height 17
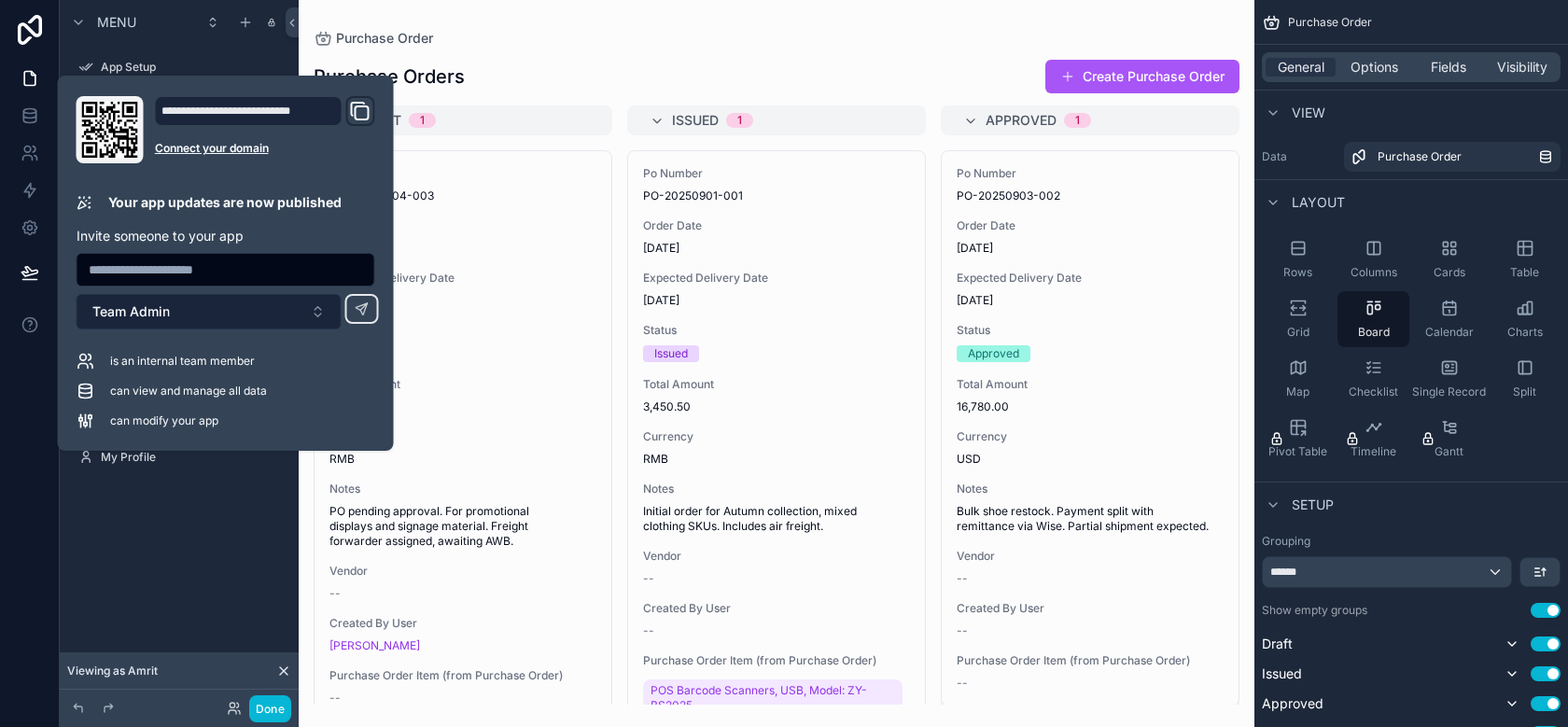
click at [231, 312] on button "Team Admin" at bounding box center [209, 312] width 265 height 36
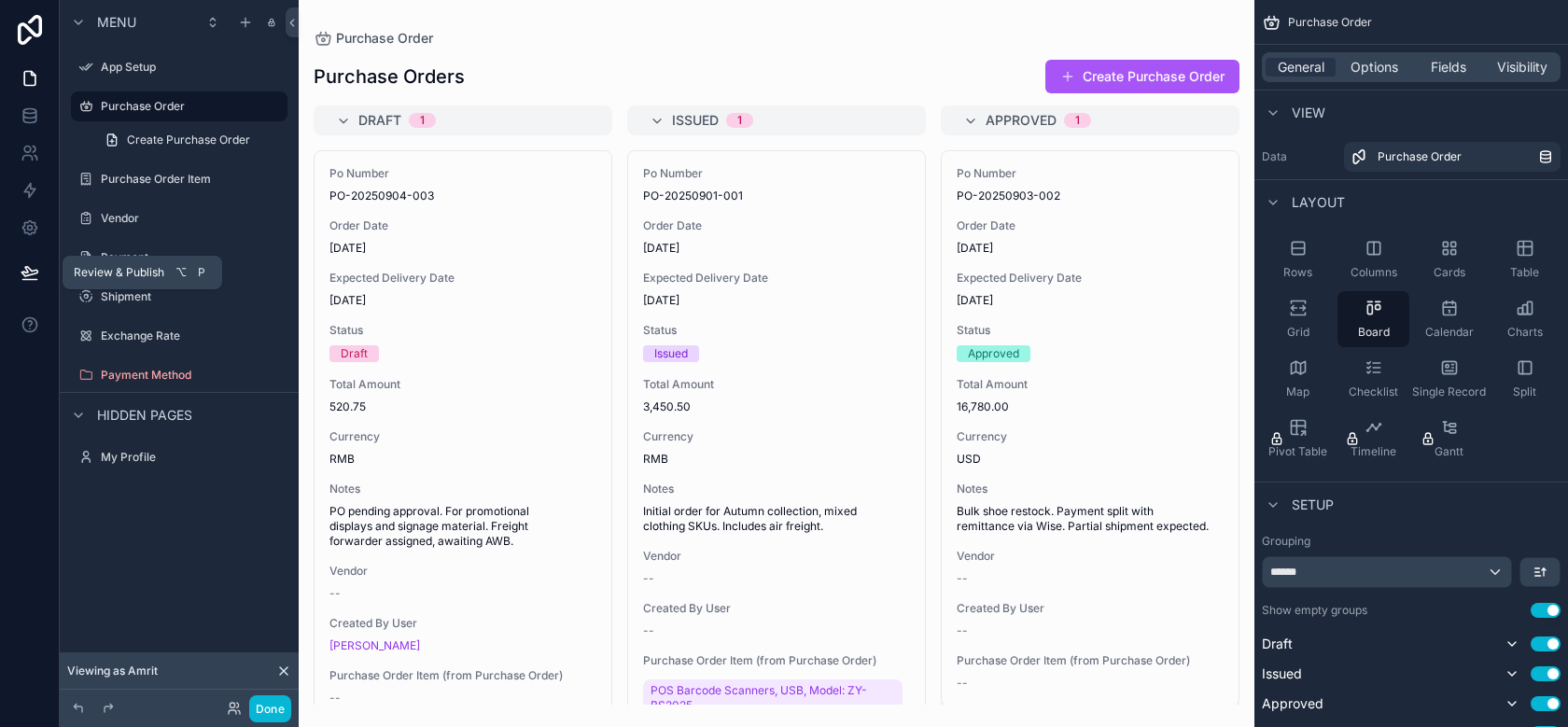
click at [21, 273] on icon at bounding box center [30, 272] width 19 height 19
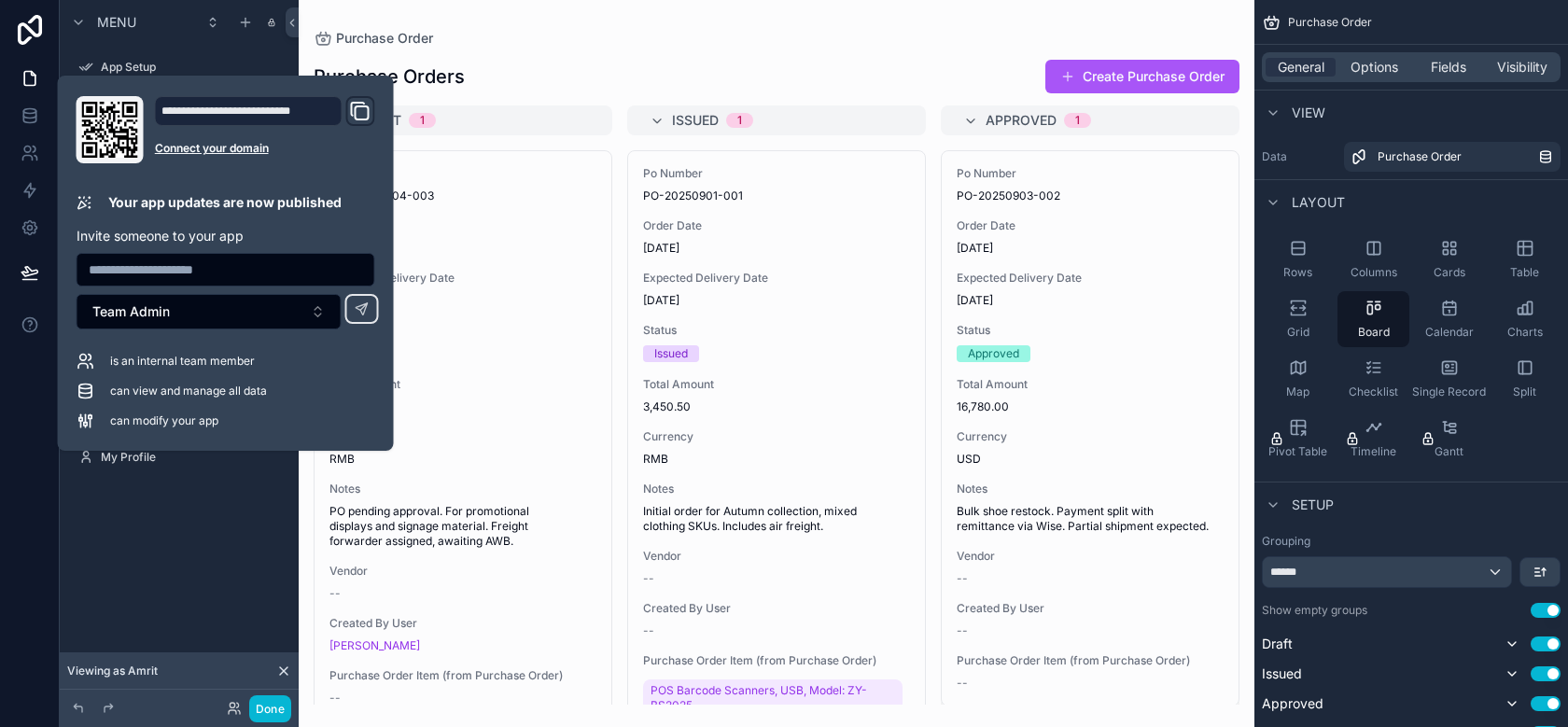
click at [250, 332] on div "**********" at bounding box center [225, 264] width 314 height 335
click at [260, 322] on button "Team Admin" at bounding box center [209, 312] width 265 height 36
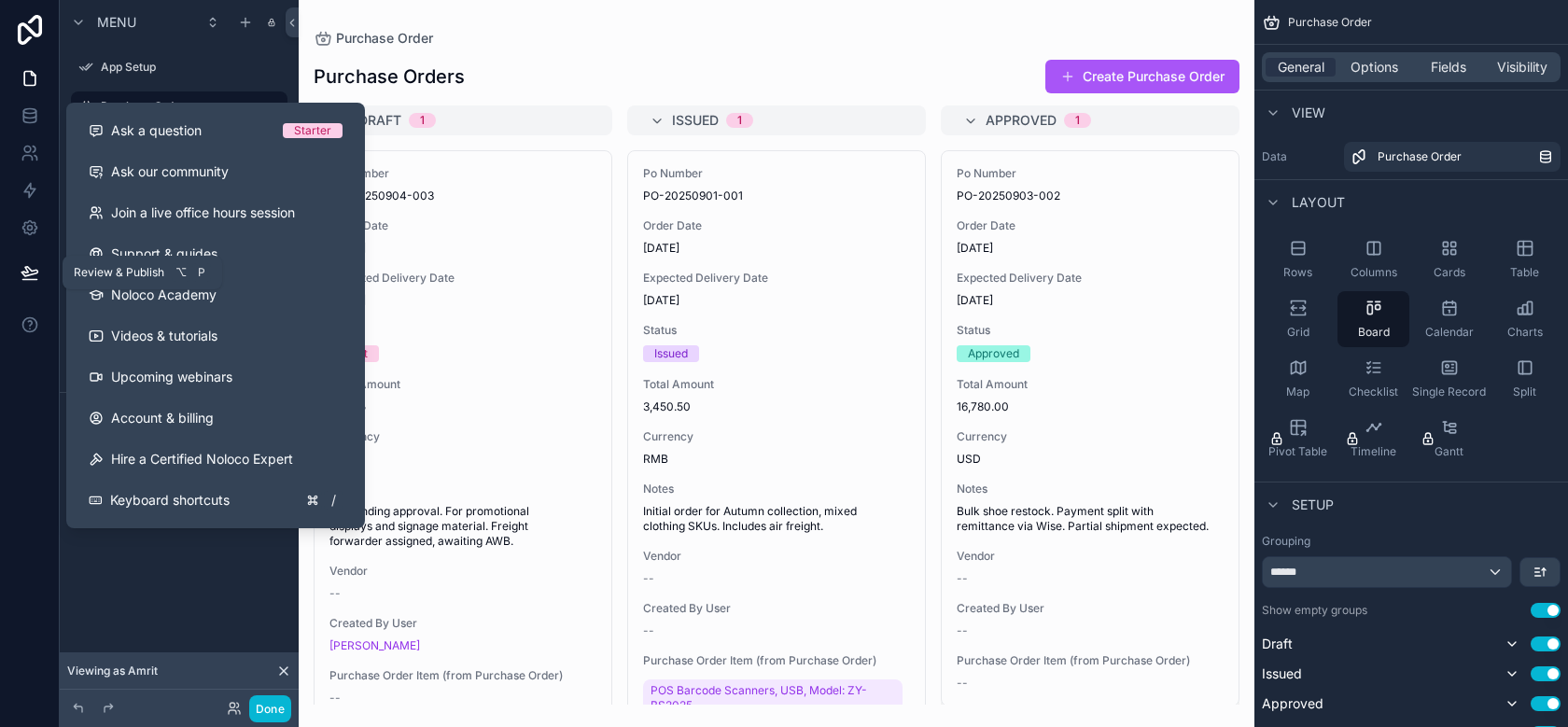
click at [11, 283] on button at bounding box center [29, 273] width 41 height 53
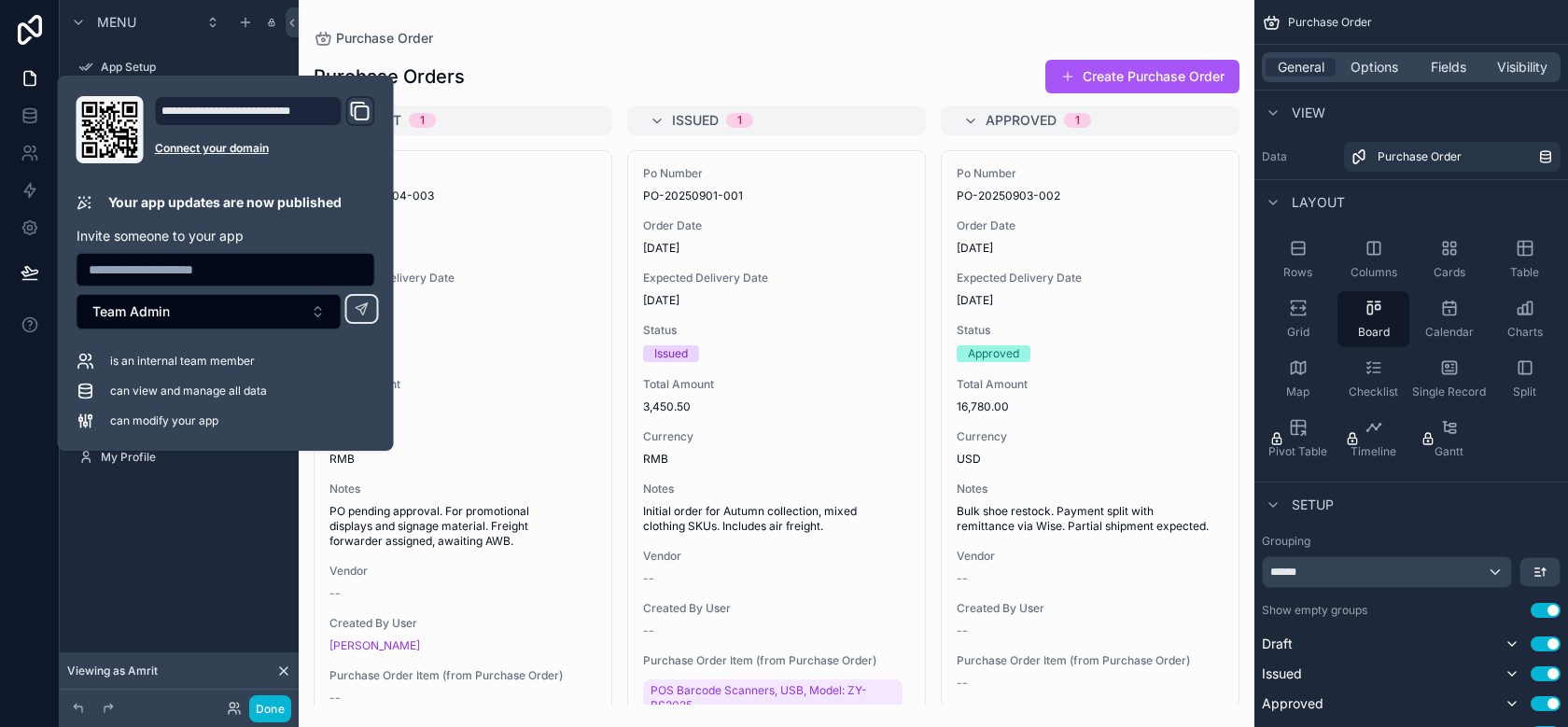
click at [229, 270] on input "text" at bounding box center [226, 270] width 297 height 26
type input "**********"
click at [236, 310] on button "Team Admin" at bounding box center [209, 312] width 265 height 36
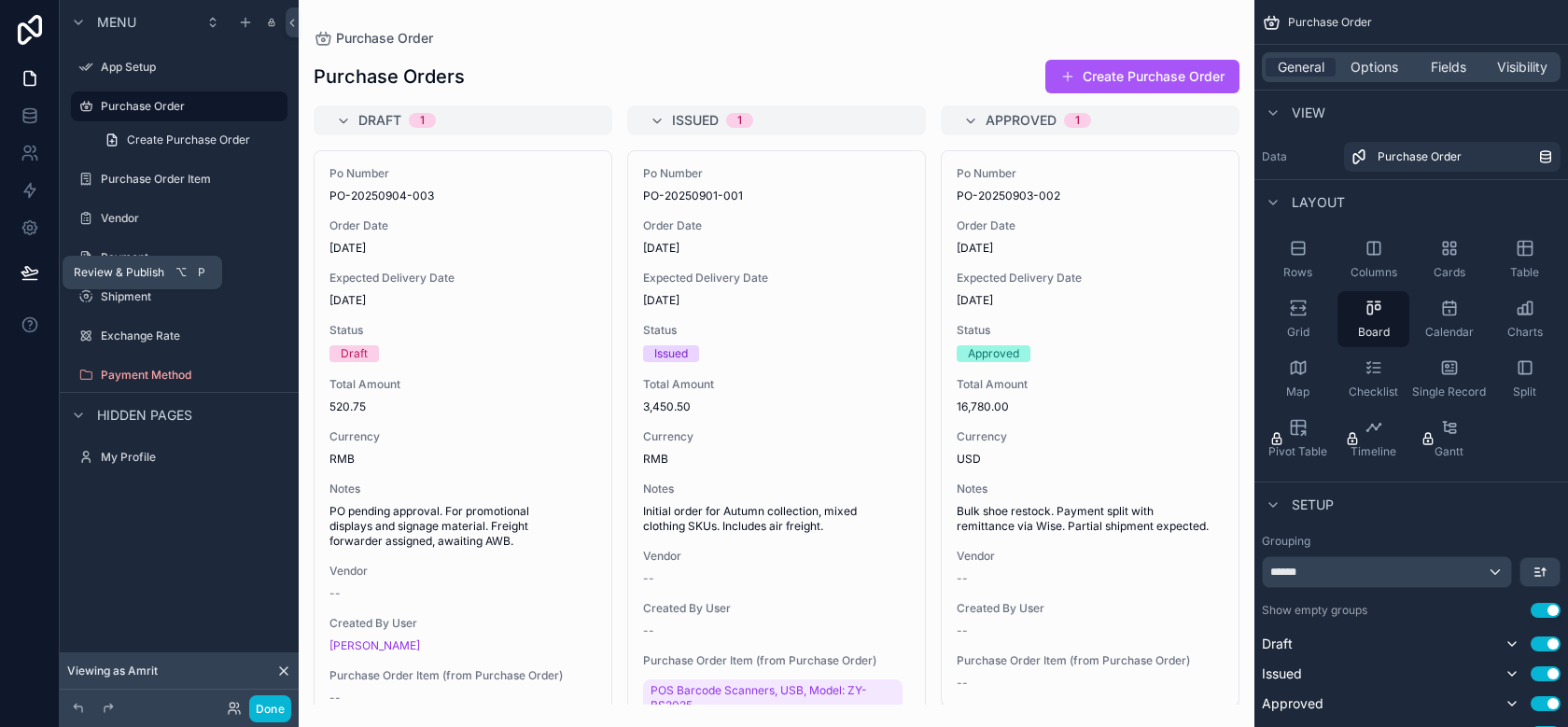
click at [33, 274] on icon at bounding box center [30, 271] width 16 height 9
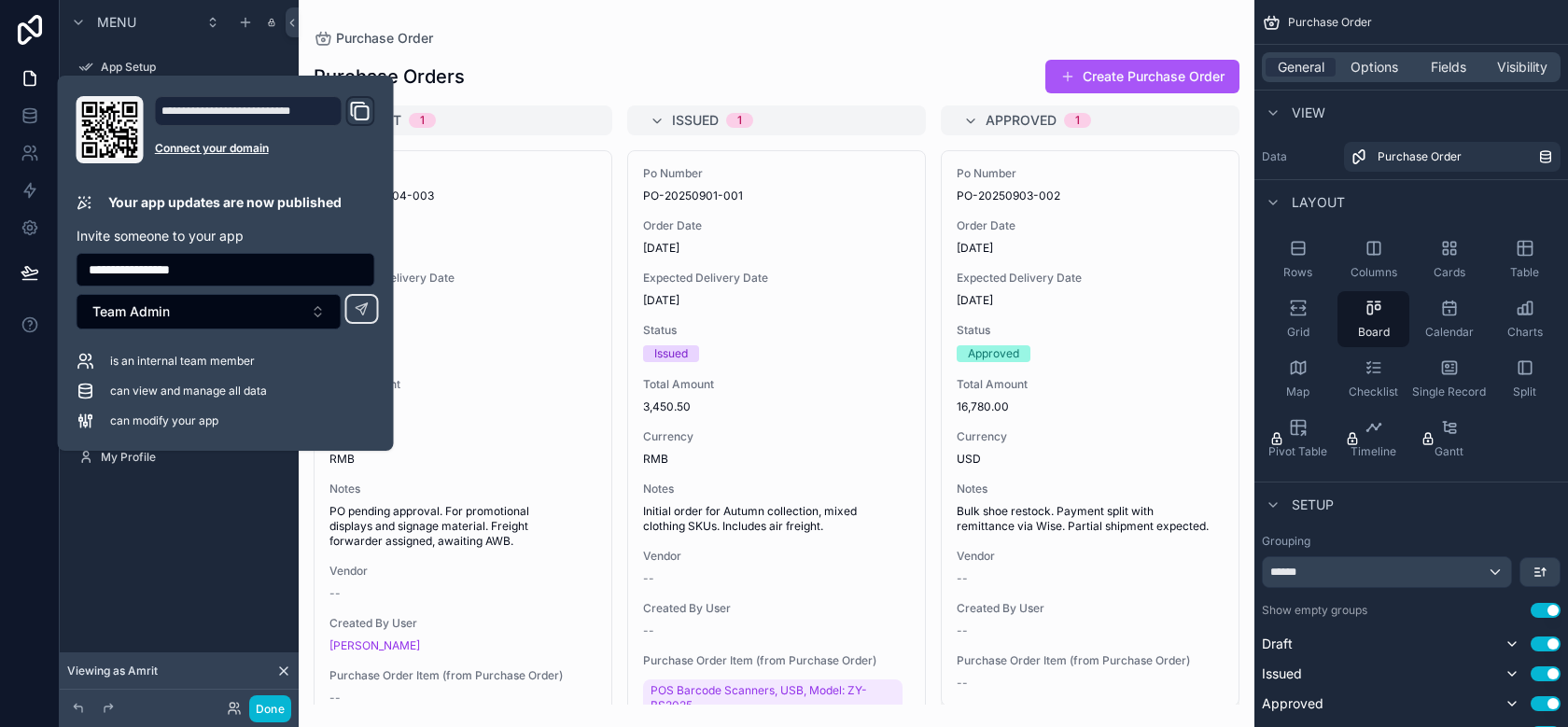
click at [357, 121] on icon "Domain and Custom Link" at bounding box center [360, 111] width 23 height 23
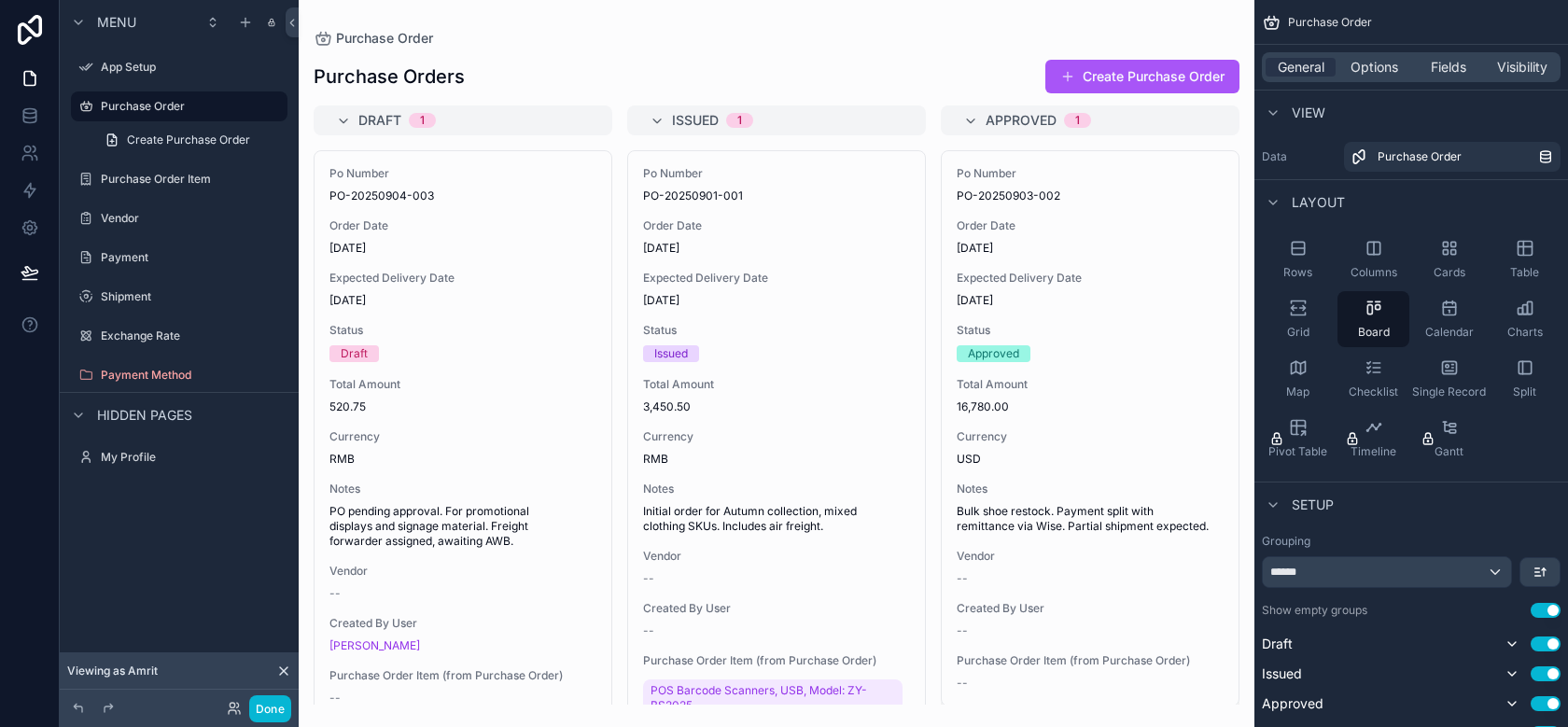
click at [172, 519] on div "Menu App Setup Purchase Order Create Purchase Order Purchase Order Item Vendor …" at bounding box center [179, 267] width 239 height 534
click at [169, 404] on div "Hidden pages" at bounding box center [130, 415] width 125 height 23
click at [29, 124] on icon at bounding box center [30, 116] width 19 height 19
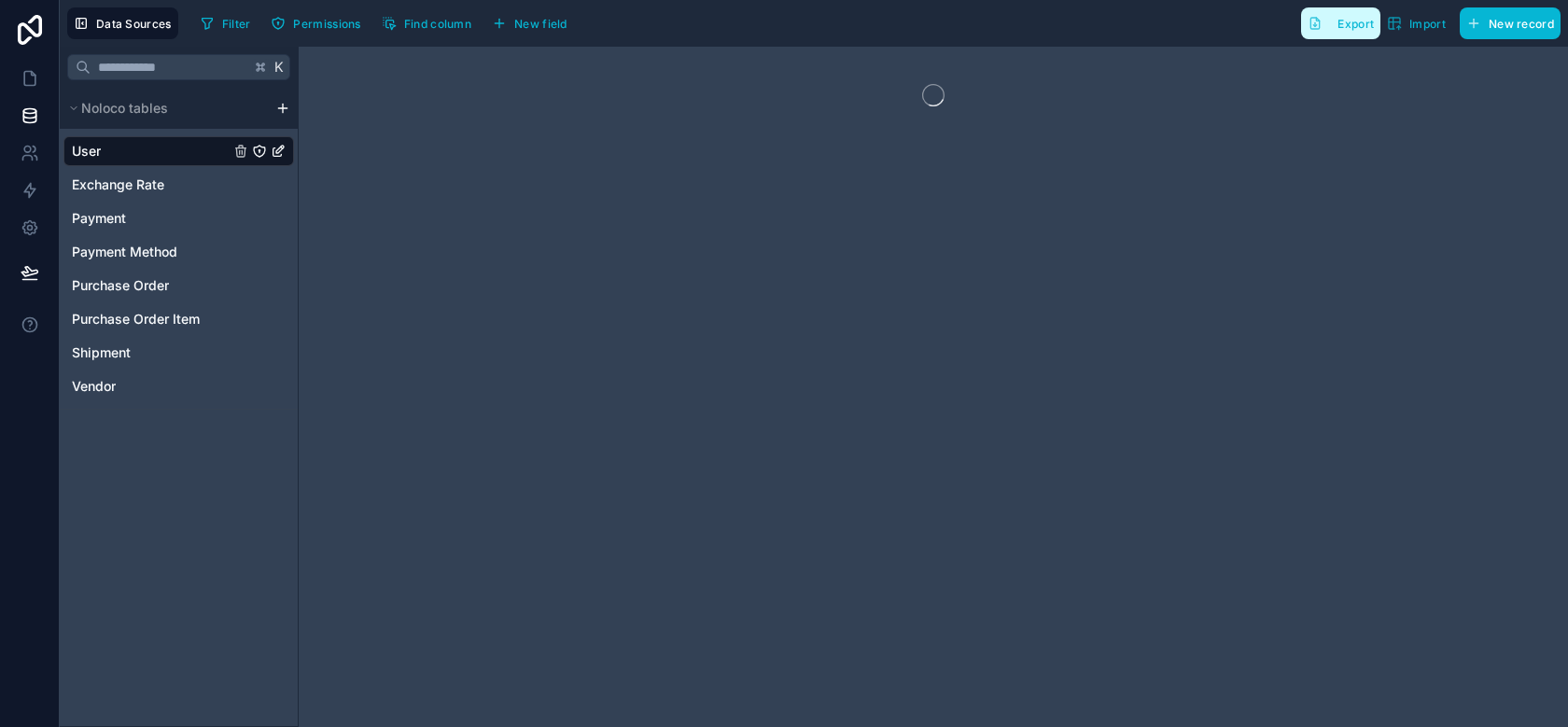
click at [1364, 30] on button "Export" at bounding box center [1341, 24] width 80 height 32
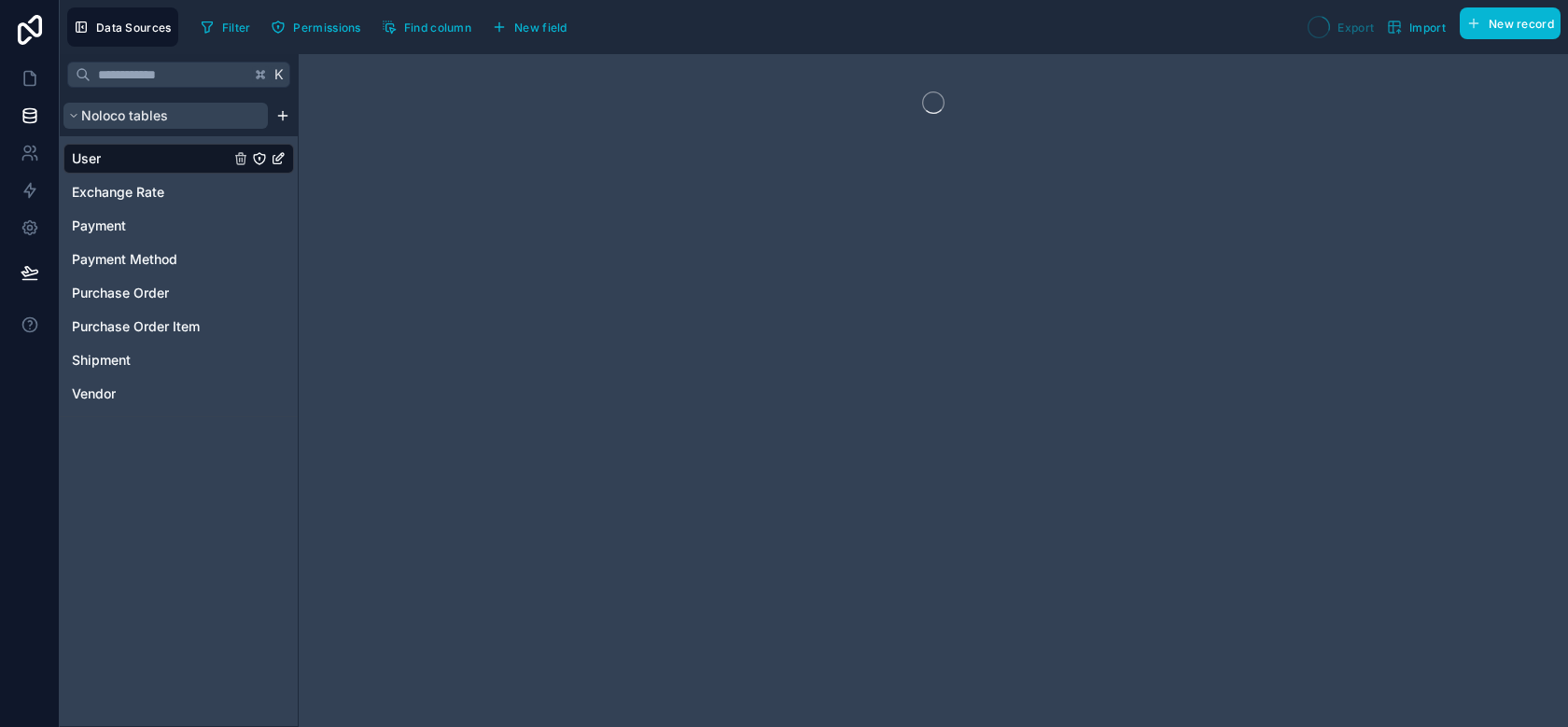
click at [97, 122] on span "Noloco tables" at bounding box center [124, 116] width 87 height 19
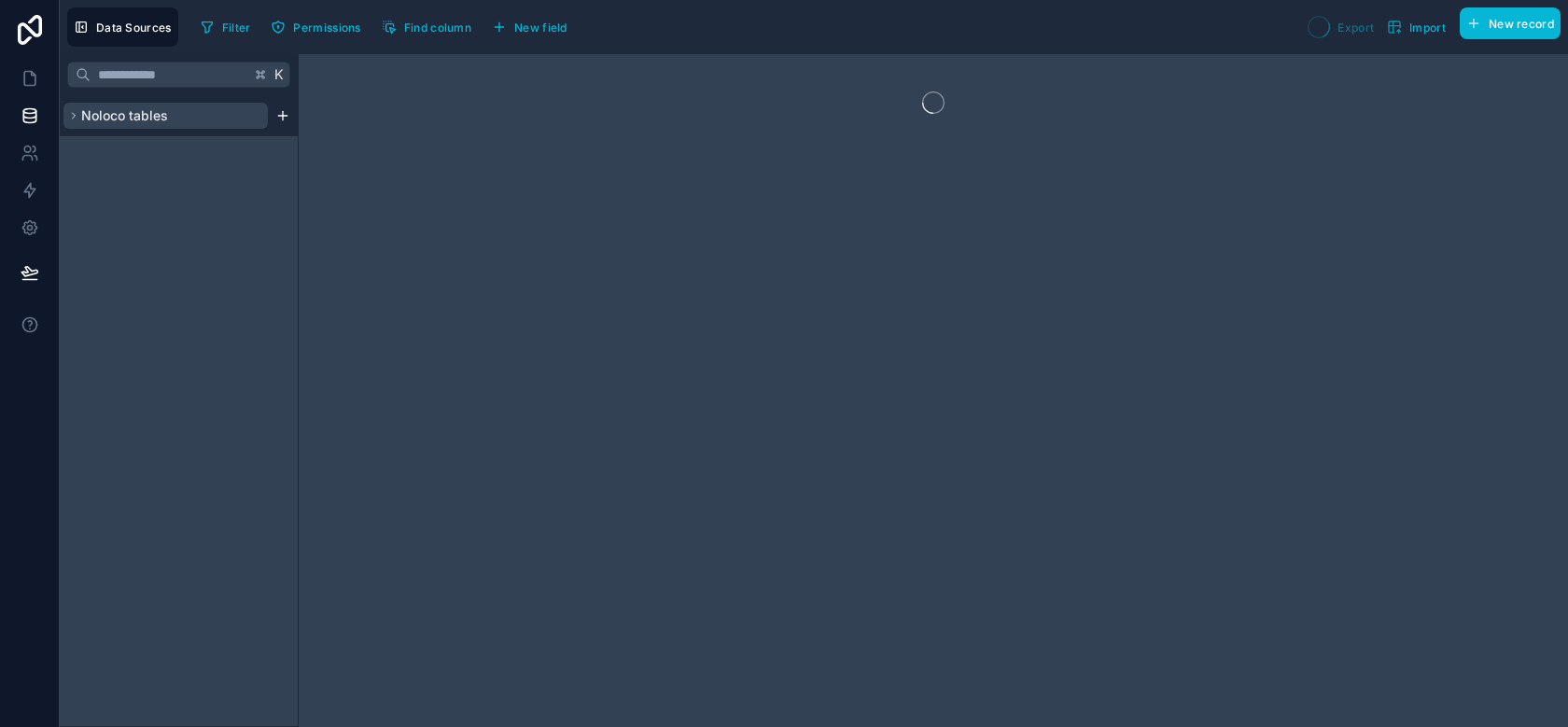
click at [98, 121] on span "Noloco tables" at bounding box center [124, 116] width 87 height 19
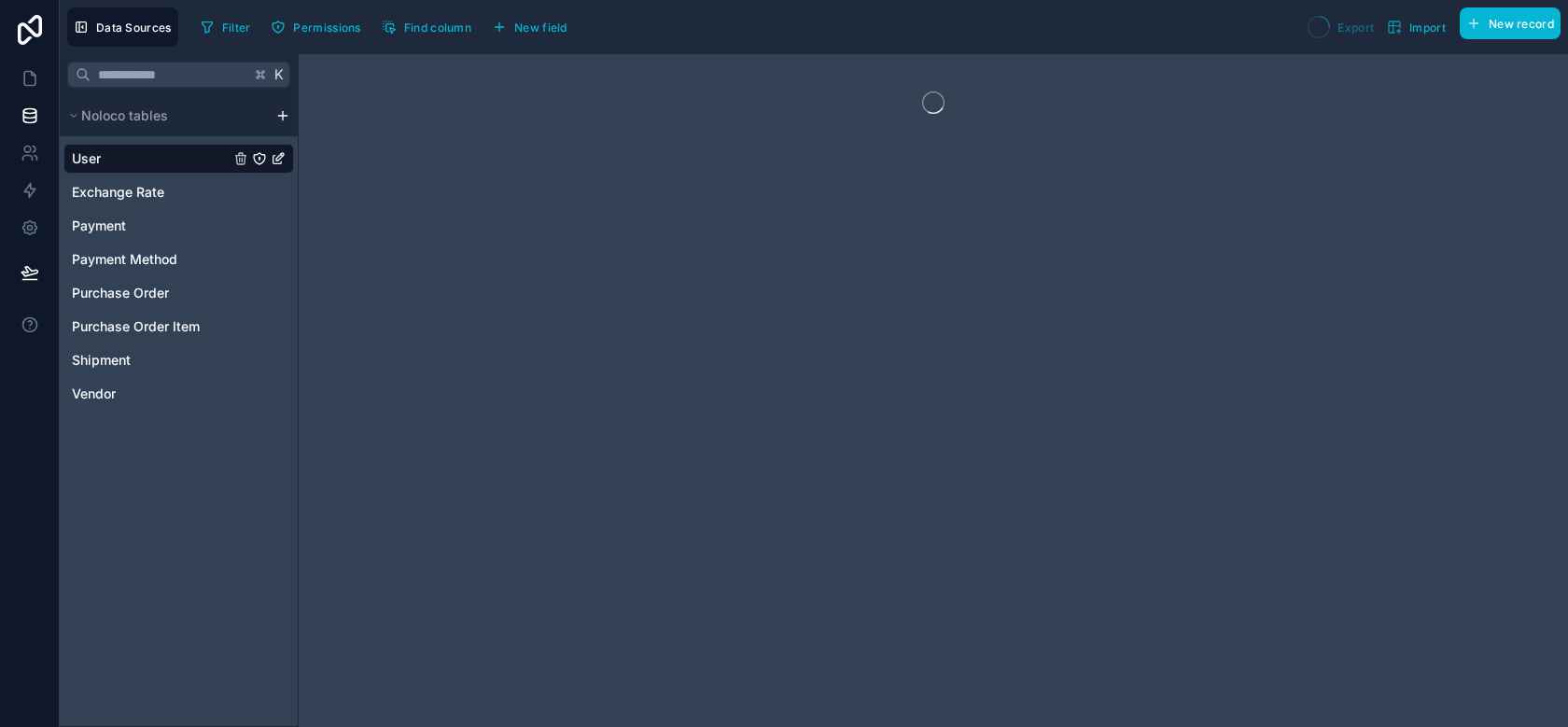
click at [125, 376] on div "User Exchange Rate Payment Payment Method Purchase Order Purchase Order Item Sh…" at bounding box center [179, 273] width 231 height 273
click at [125, 392] on link "Vendor" at bounding box center [150, 393] width 157 height 19
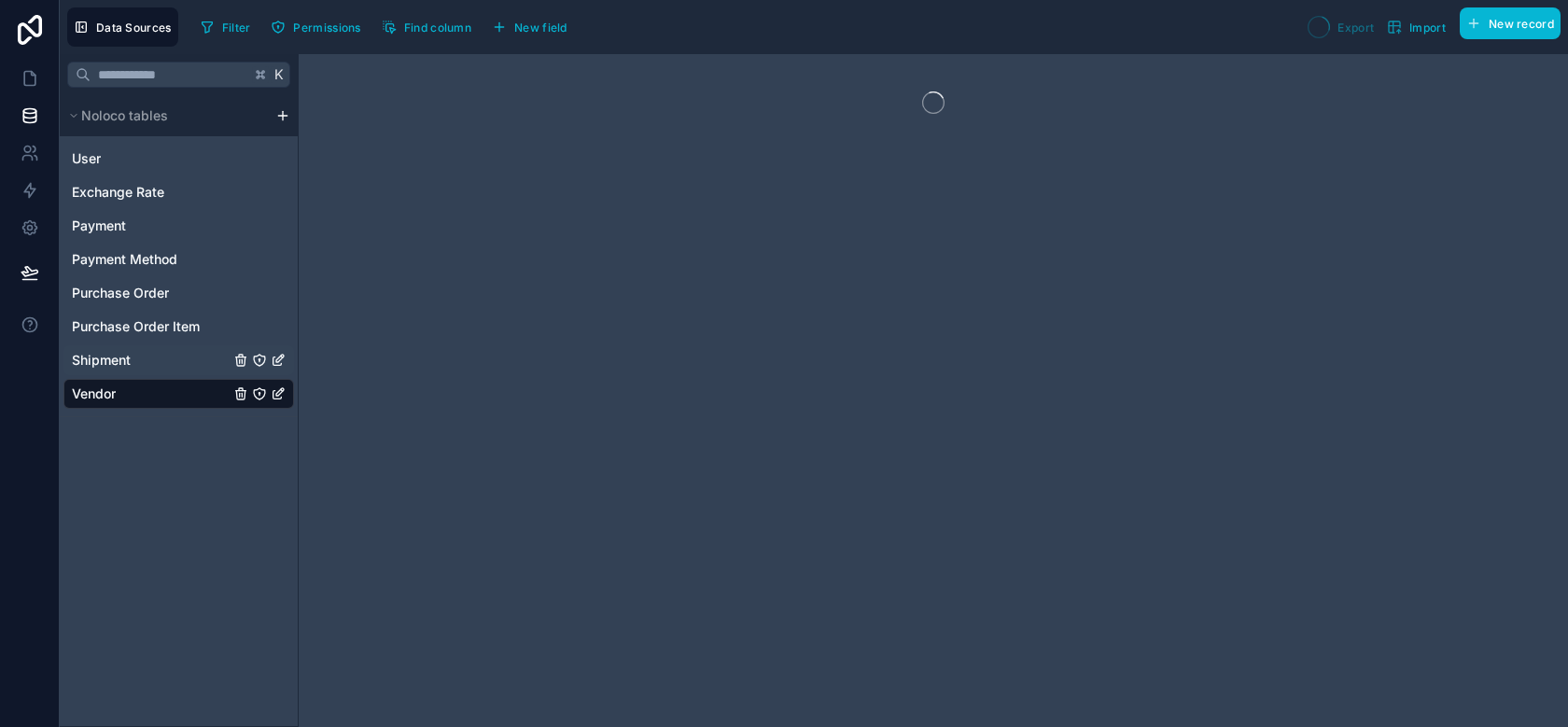
click at [127, 371] on div "Shipment" at bounding box center [179, 361] width 231 height 30
click at [142, 303] on div "Purchase Order" at bounding box center [179, 293] width 231 height 30
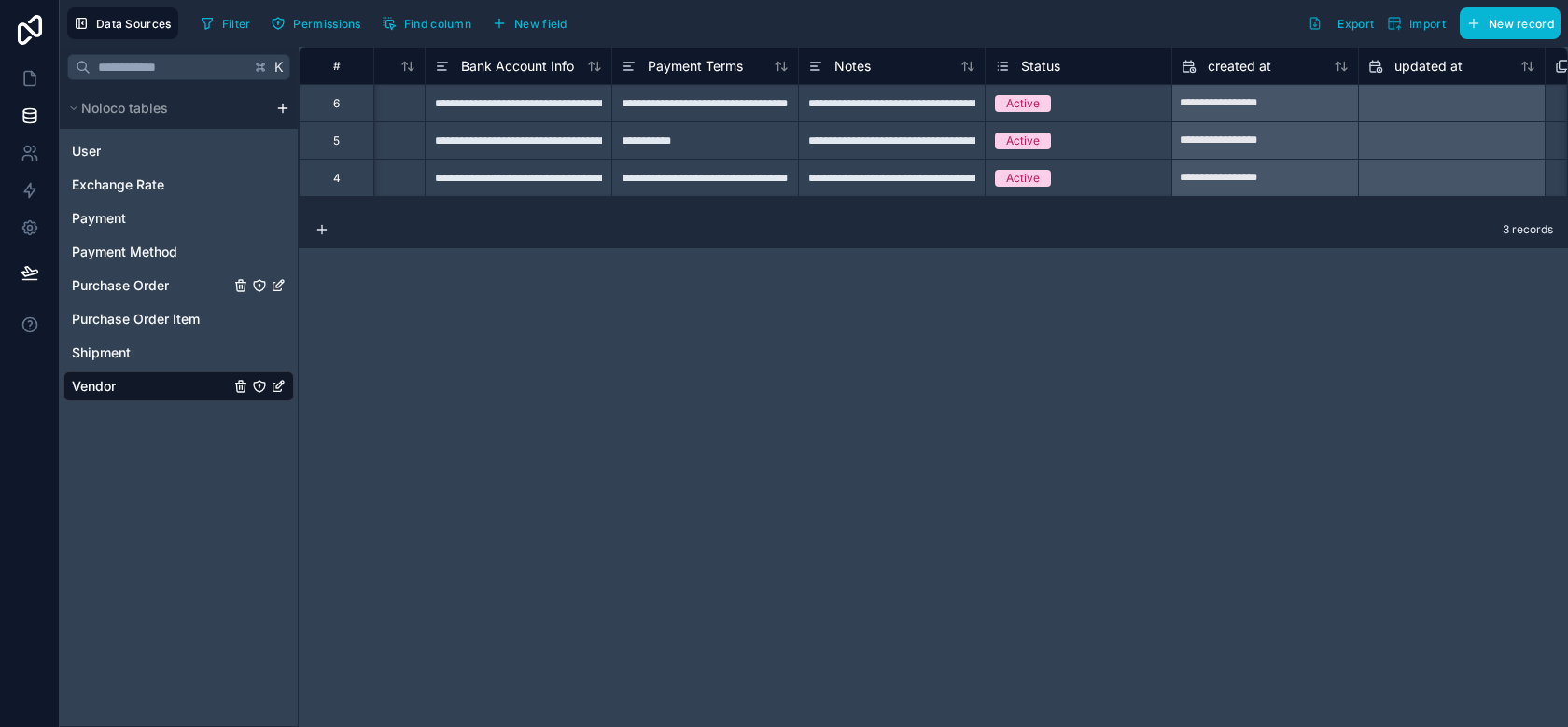
scroll to position [0, 1073]
click at [1143, 37] on div "Filter Permissions Find column New field Export Import New record" at bounding box center [877, 24] width 1368 height 32
click at [37, 230] on icon at bounding box center [30, 227] width 19 height 19
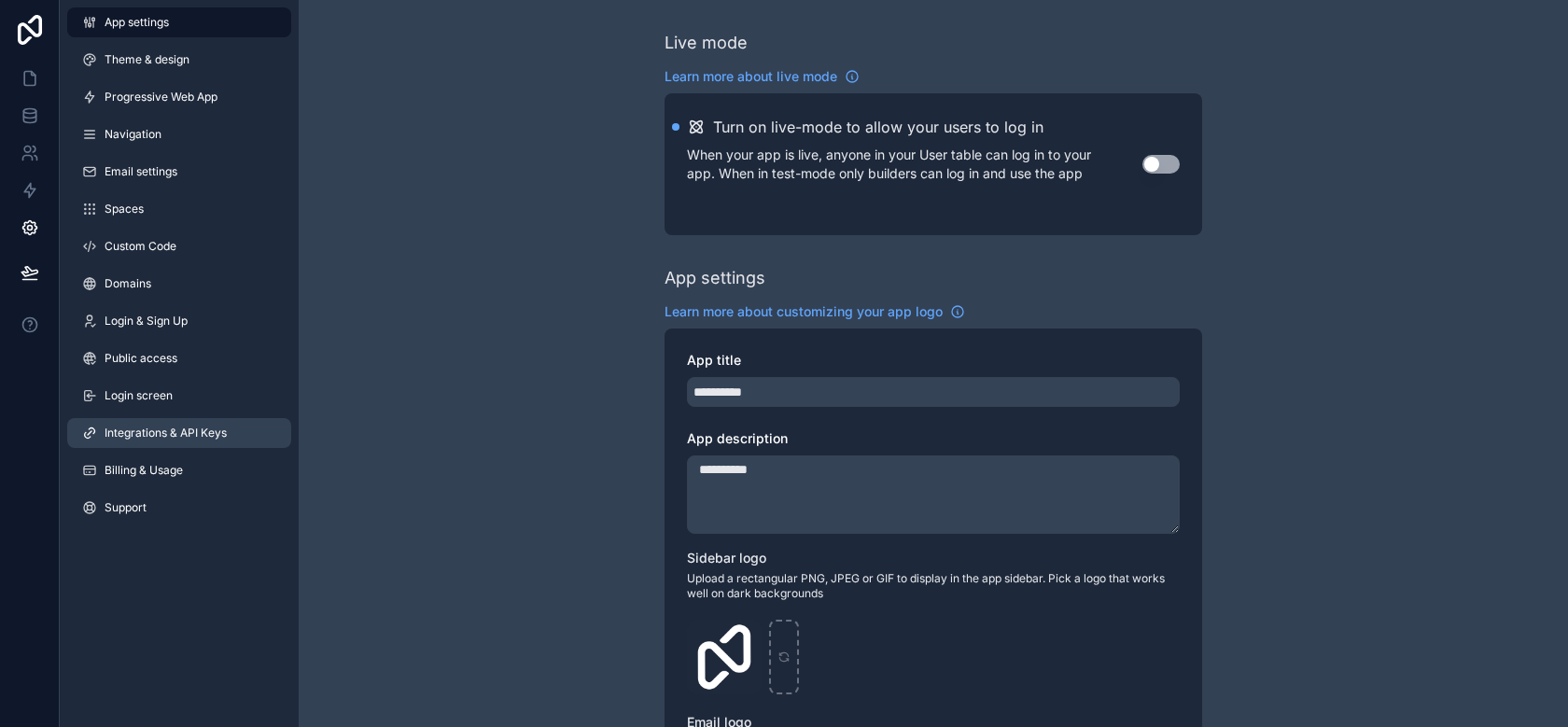
click at [167, 437] on span "Integrations & API Keys" at bounding box center [165, 433] width 122 height 15
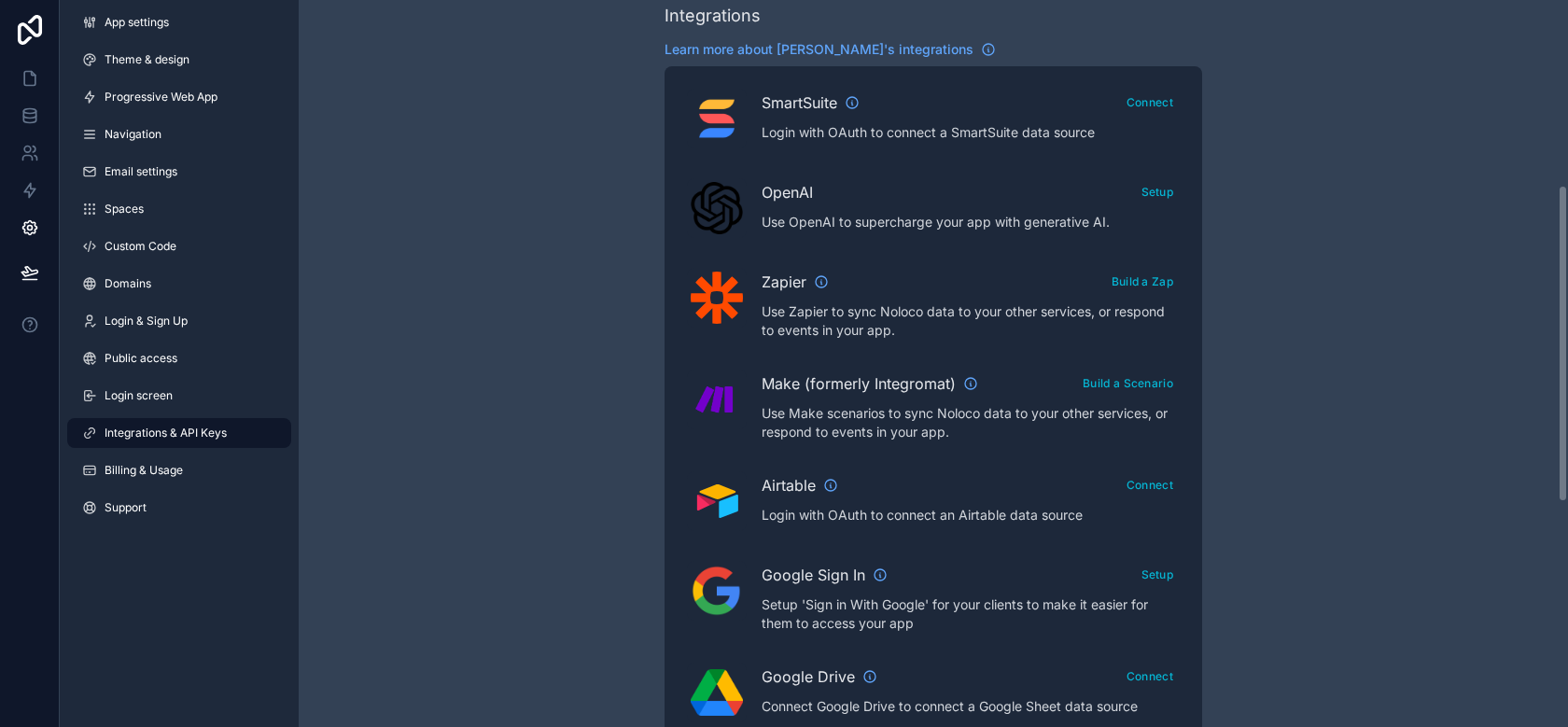
scroll to position [409, 0]
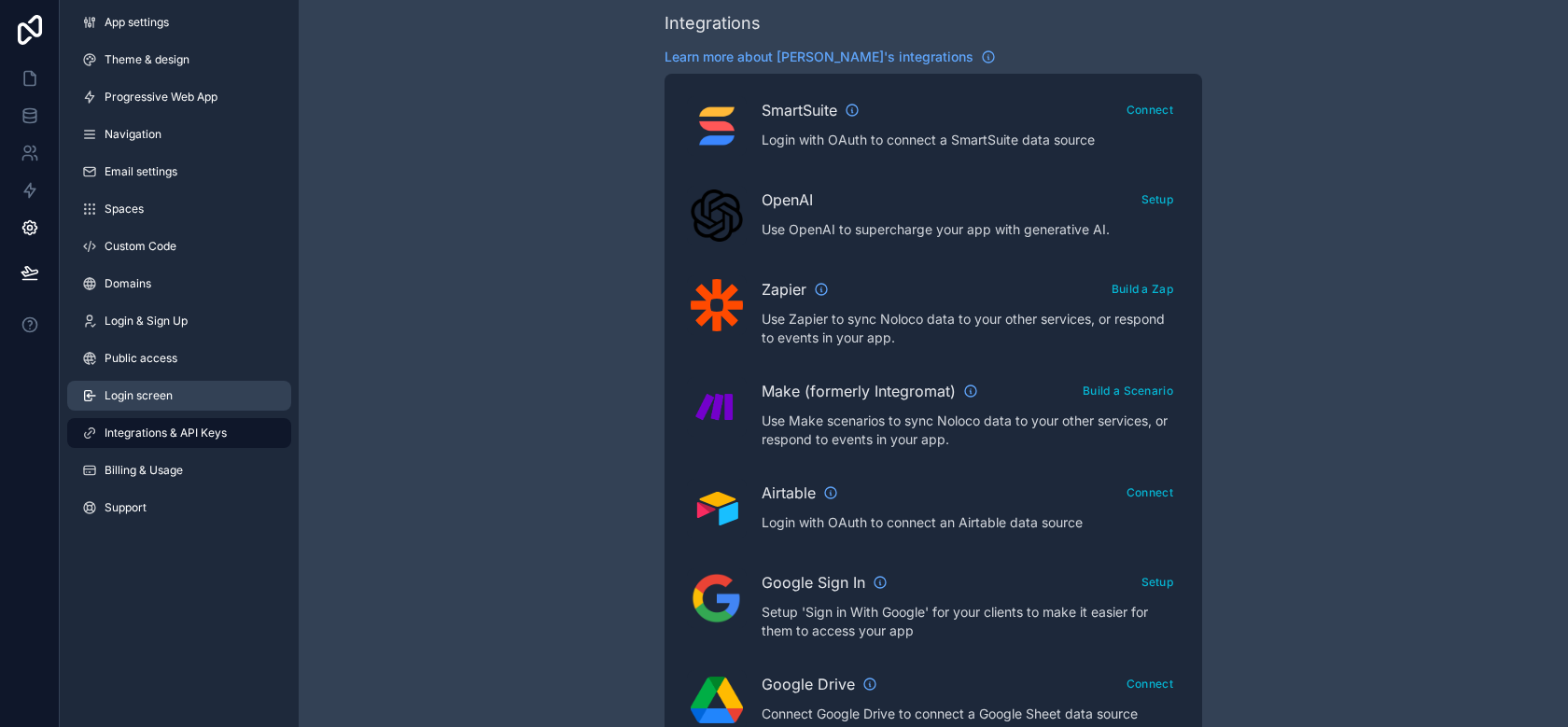
click at [157, 403] on link "Login screen" at bounding box center [179, 396] width 224 height 30
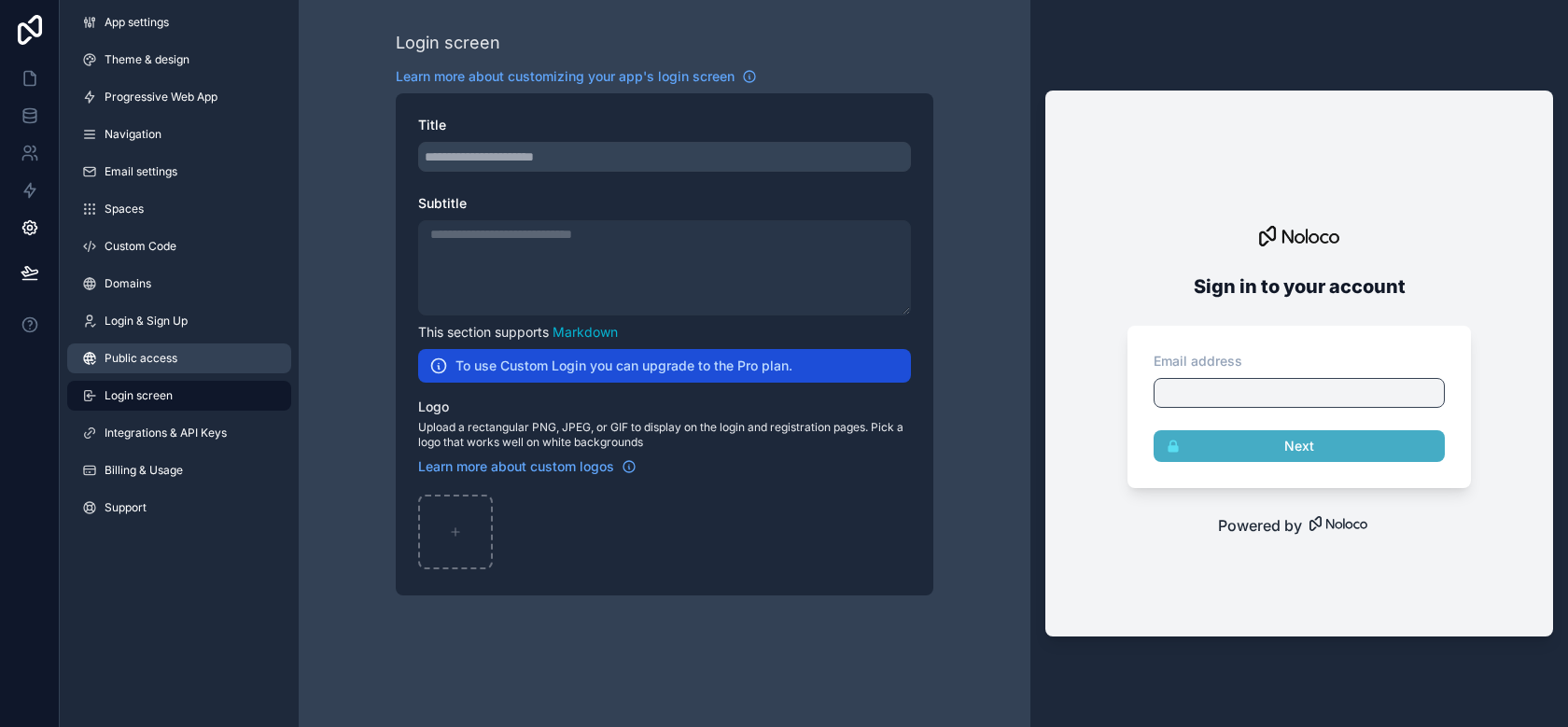
click at [162, 364] on span "Public access" at bounding box center [140, 359] width 73 height 15
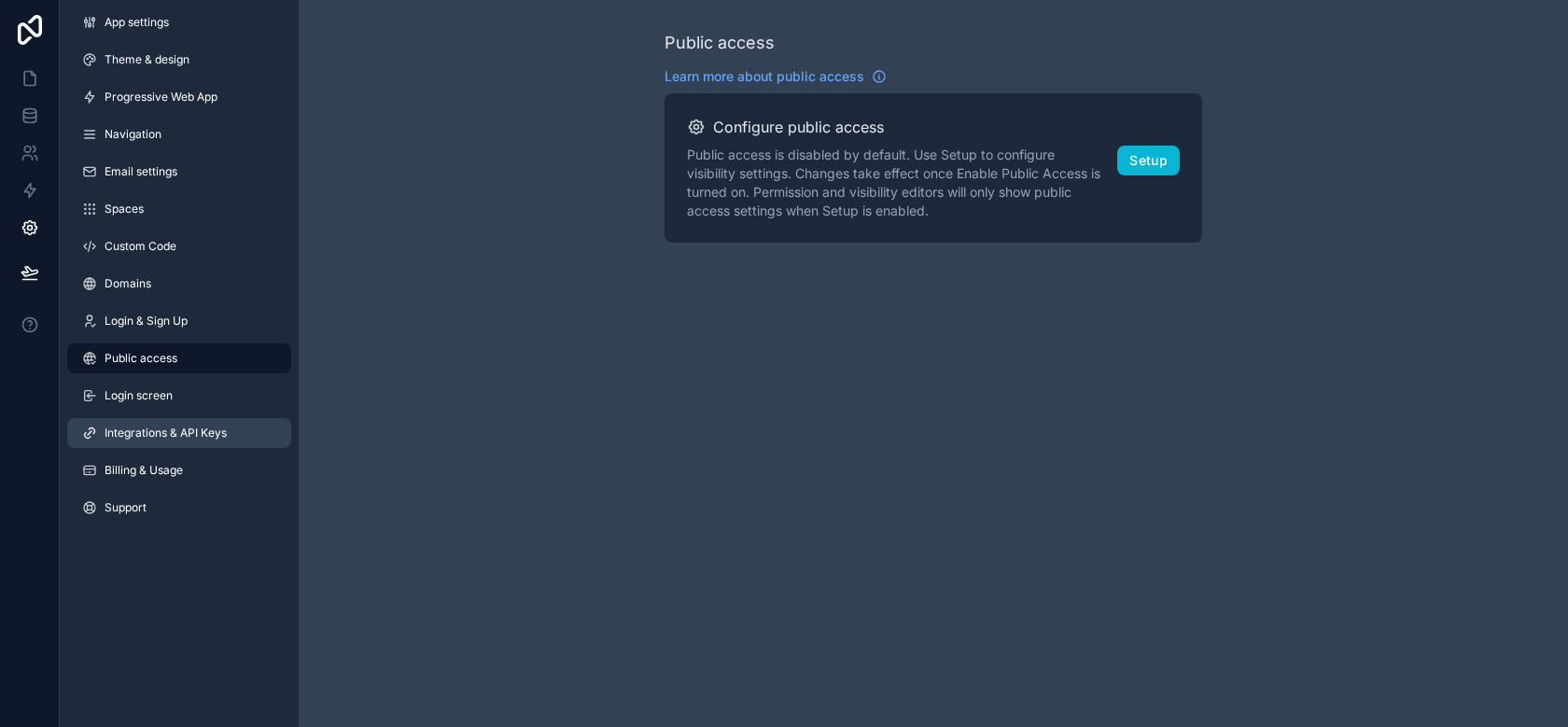
click at [152, 436] on span "Integrations & API Keys" at bounding box center [165, 433] width 122 height 15
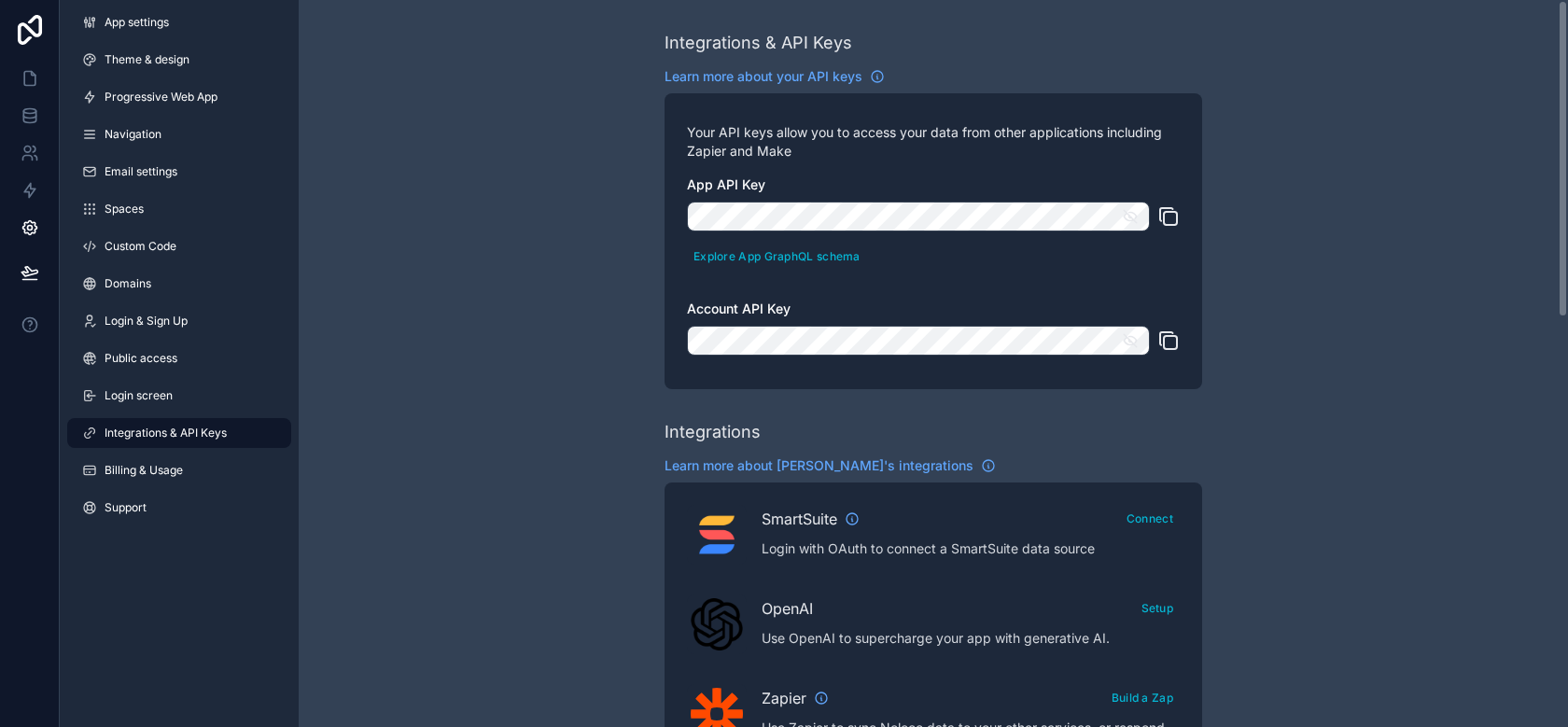
scroll to position [307, 0]
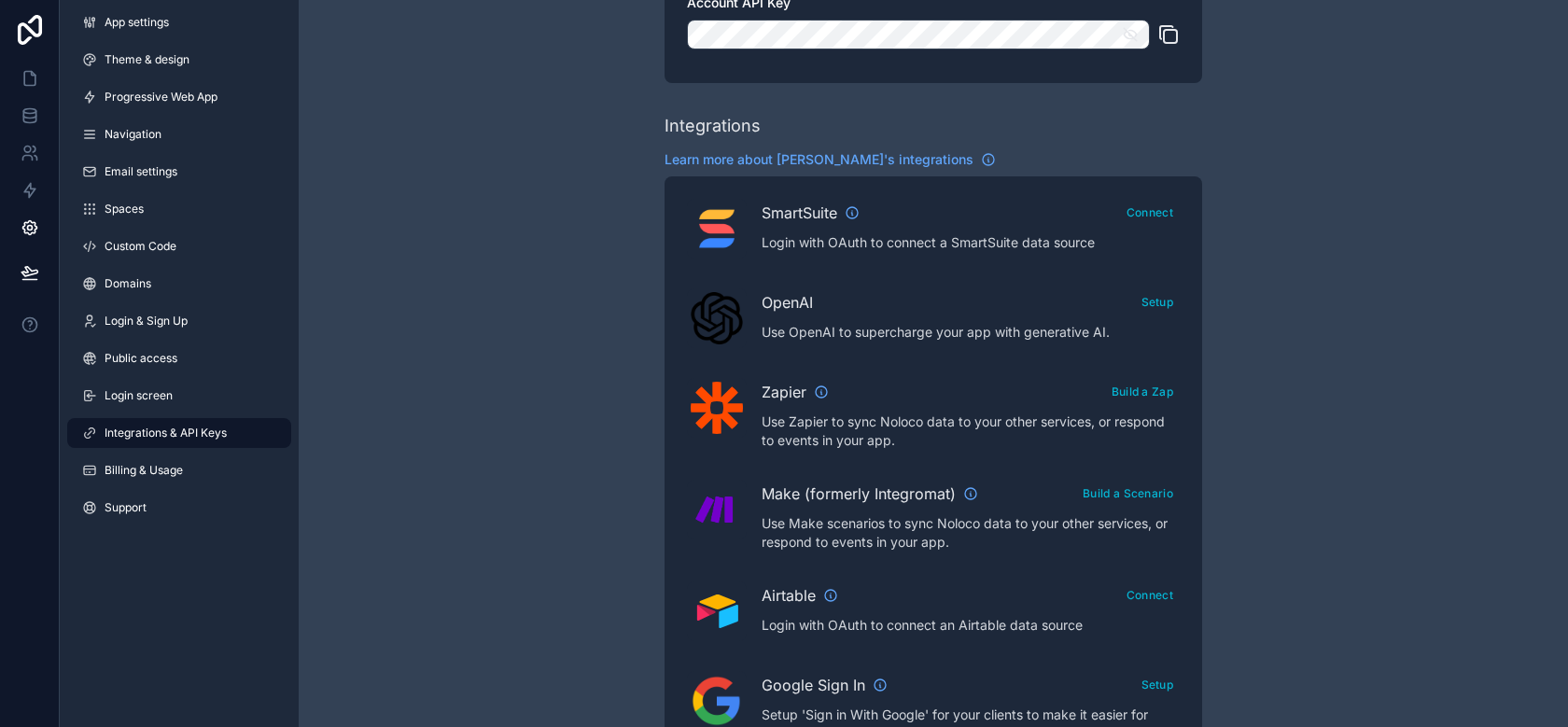
click at [817, 170] on div "Integrations Learn more about Noloco's integrations SmartSuite Connect Login wi…" at bounding box center [934, 720] width 538 height 1215
click at [817, 153] on span "Learn more about [PERSON_NAME]'s integrations" at bounding box center [819, 159] width 309 height 19
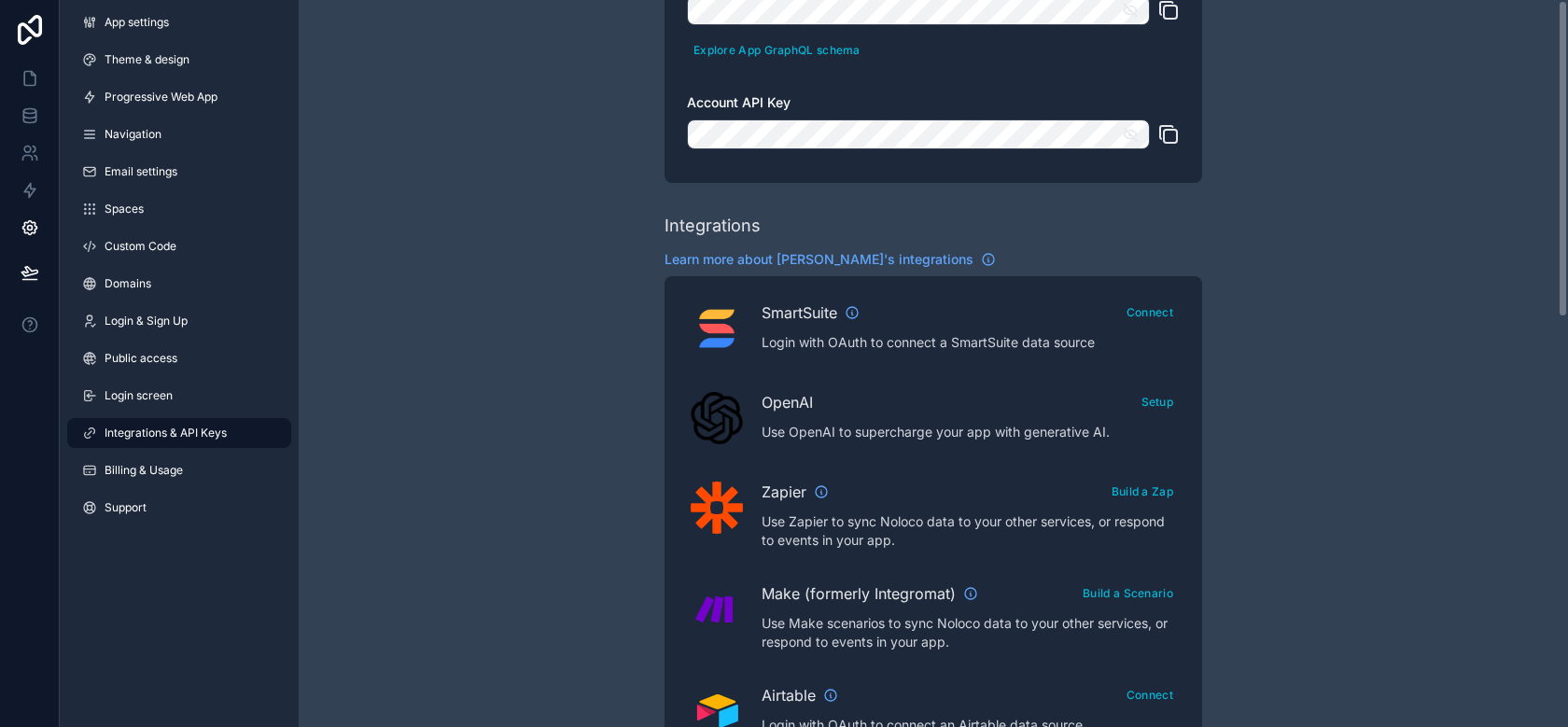
scroll to position [0, 0]
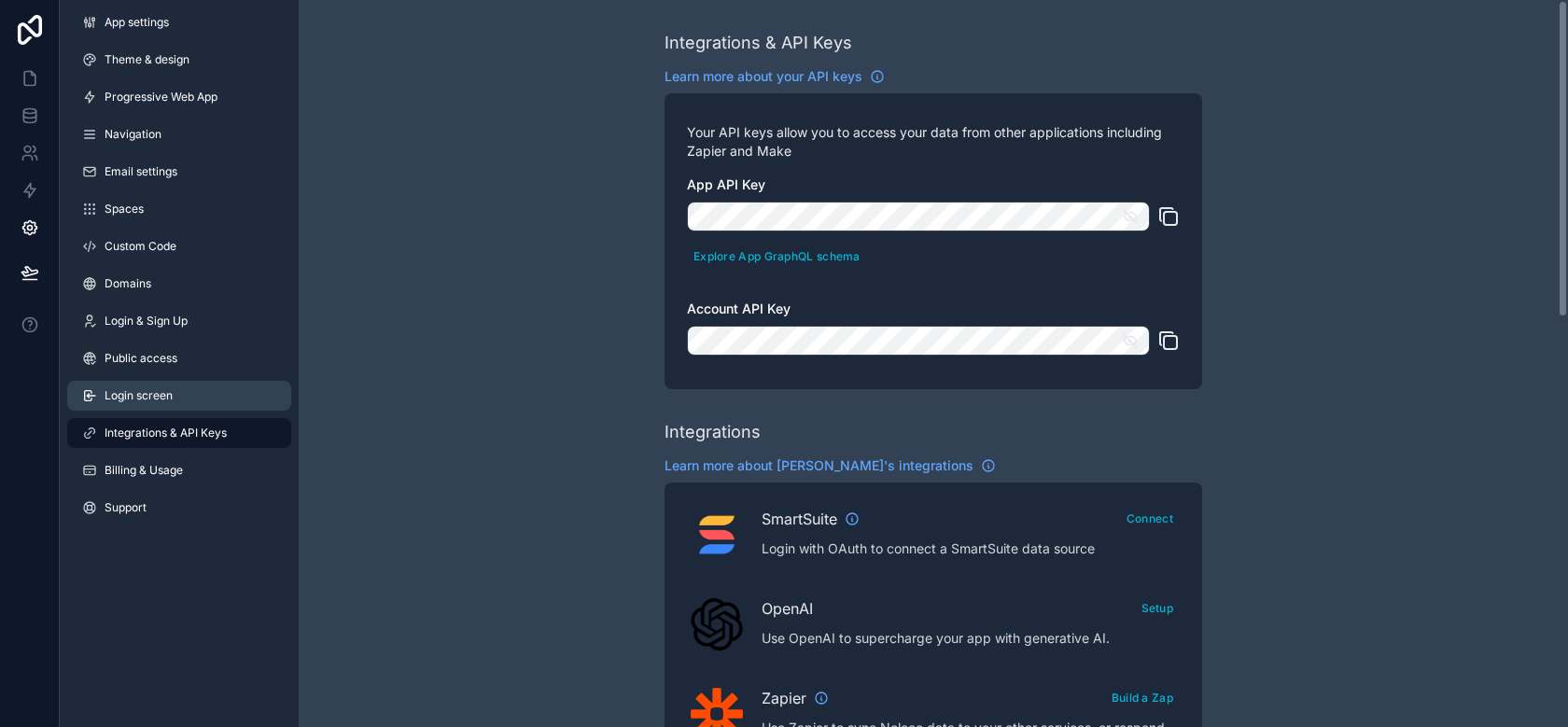
click at [204, 406] on link "Login screen" at bounding box center [179, 396] width 224 height 30
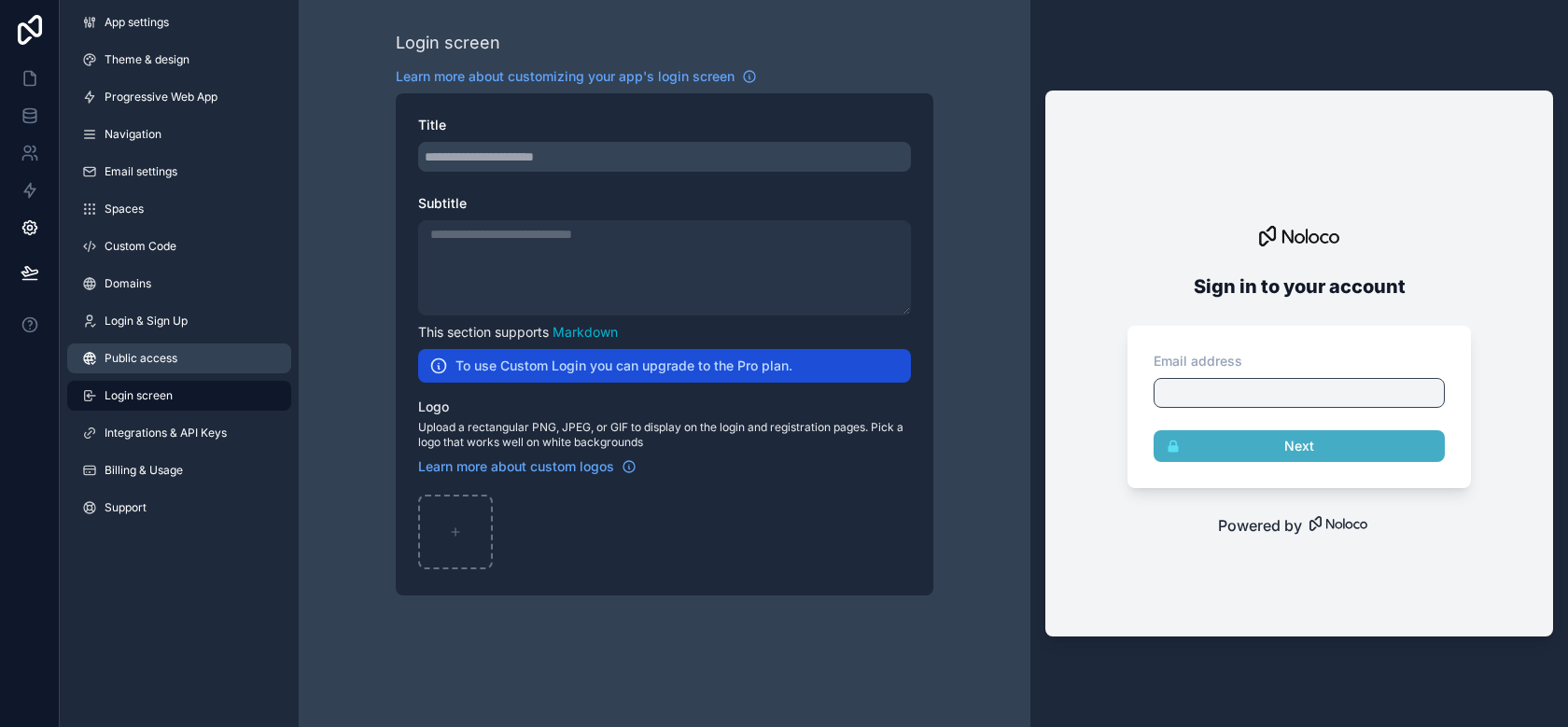
click at [219, 359] on link "Public access" at bounding box center [179, 359] width 224 height 30
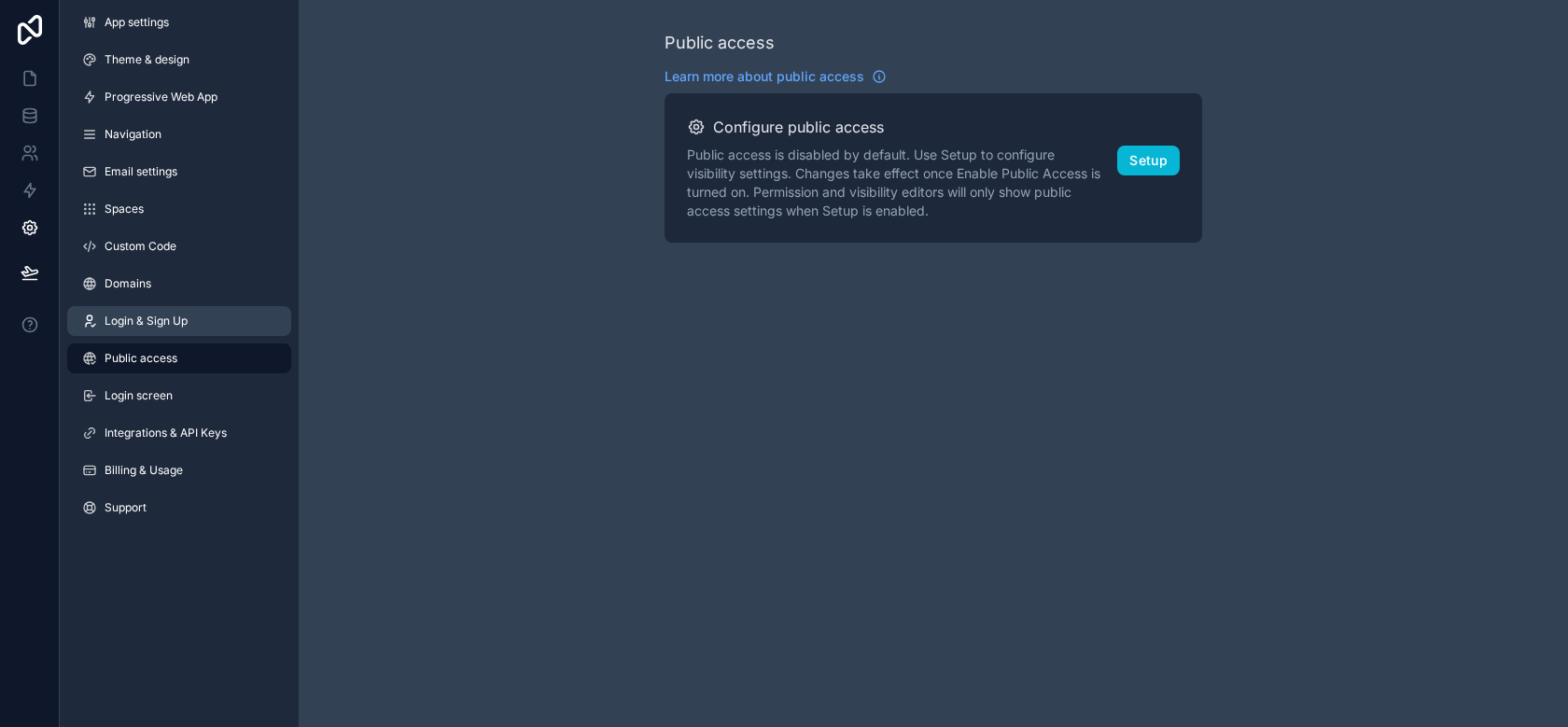
click at [135, 317] on span "Login & Sign Up" at bounding box center [145, 321] width 83 height 15
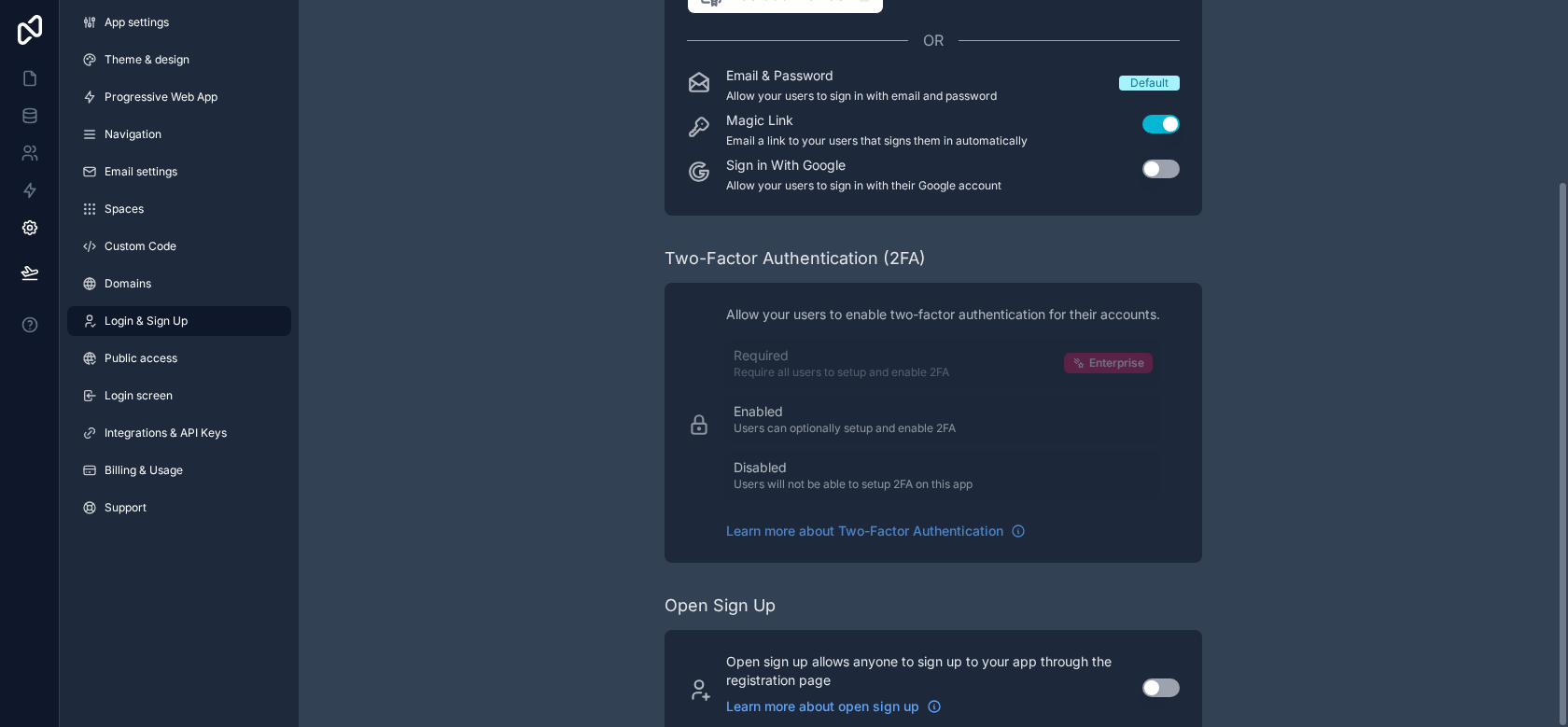
scroll to position [240, 0]
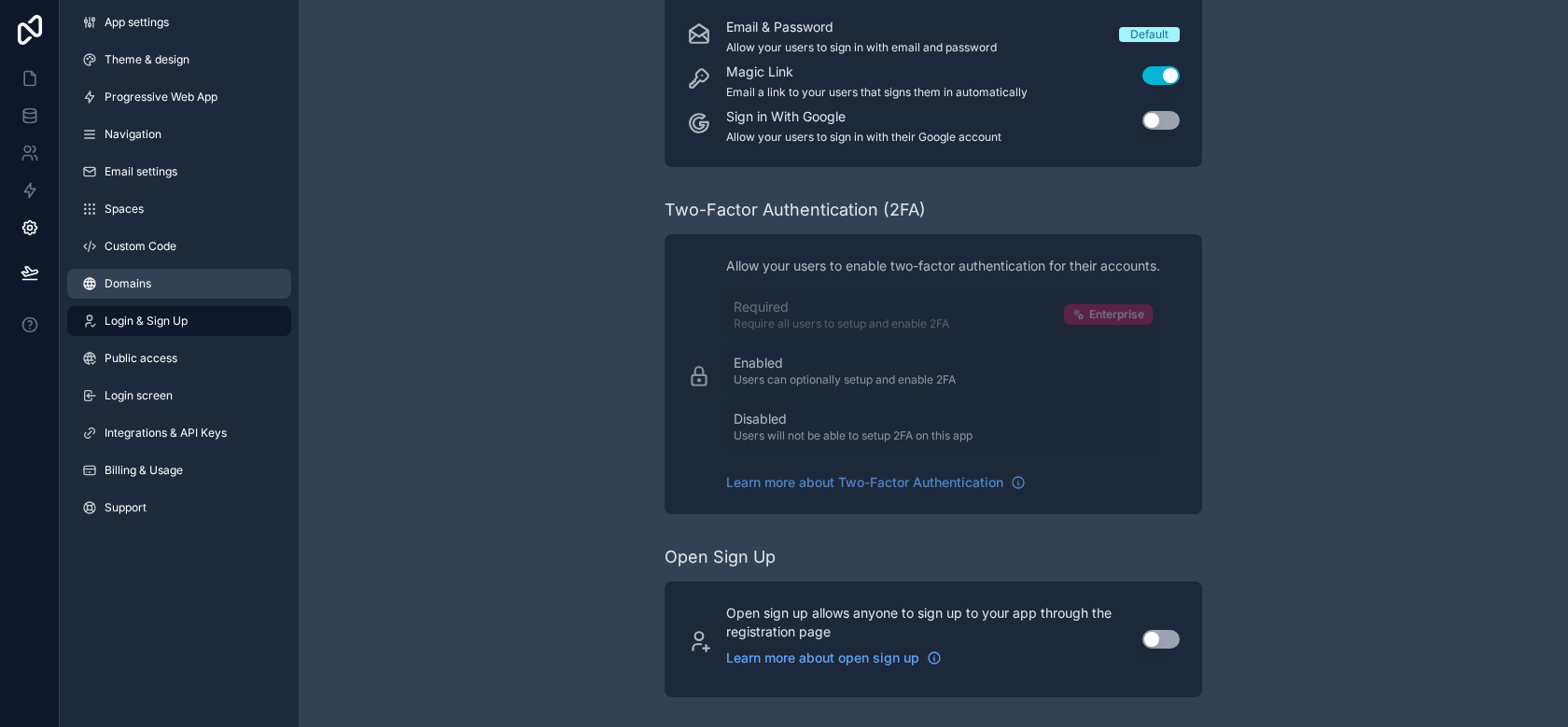
click at [135, 295] on link "Domains" at bounding box center [179, 284] width 224 height 30
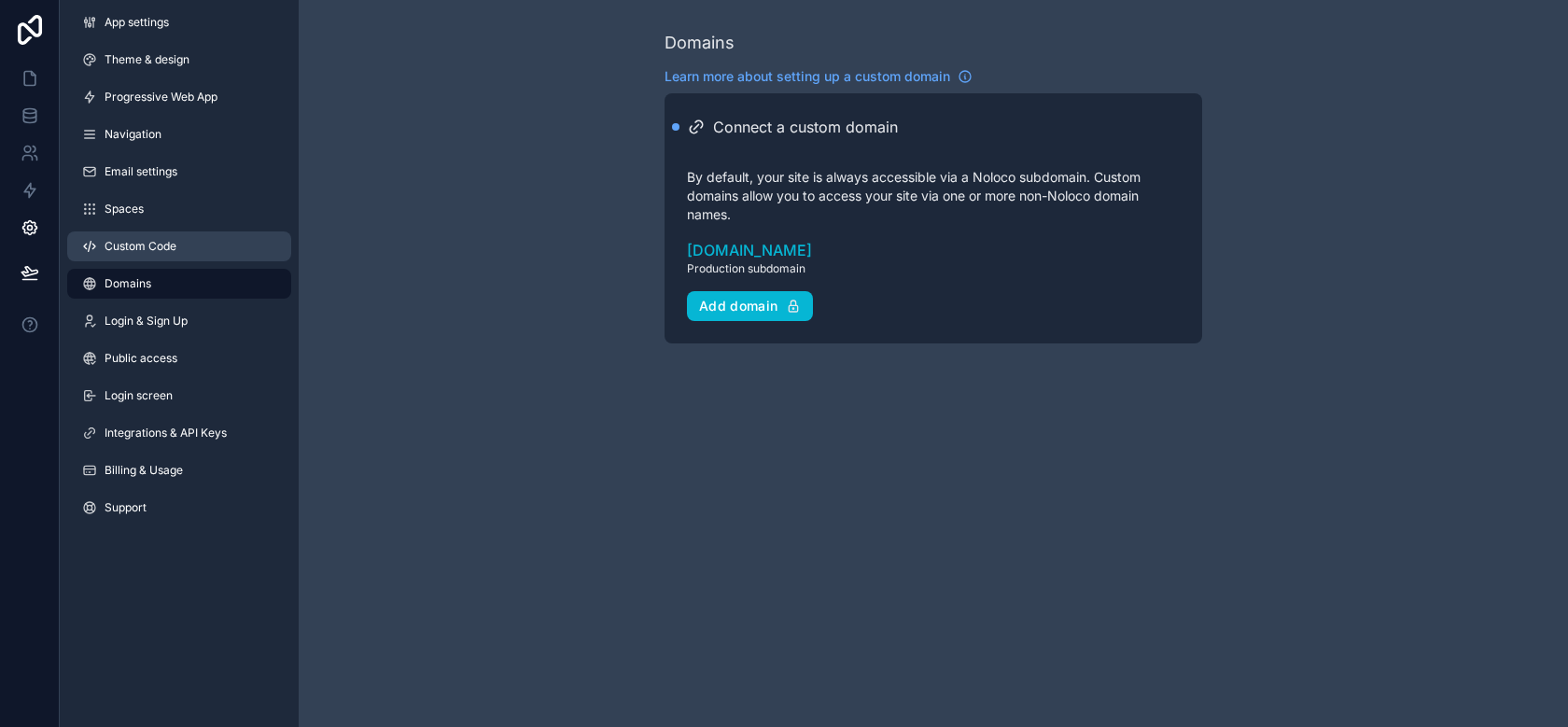
click at [137, 233] on link "Custom Code" at bounding box center [179, 247] width 224 height 30
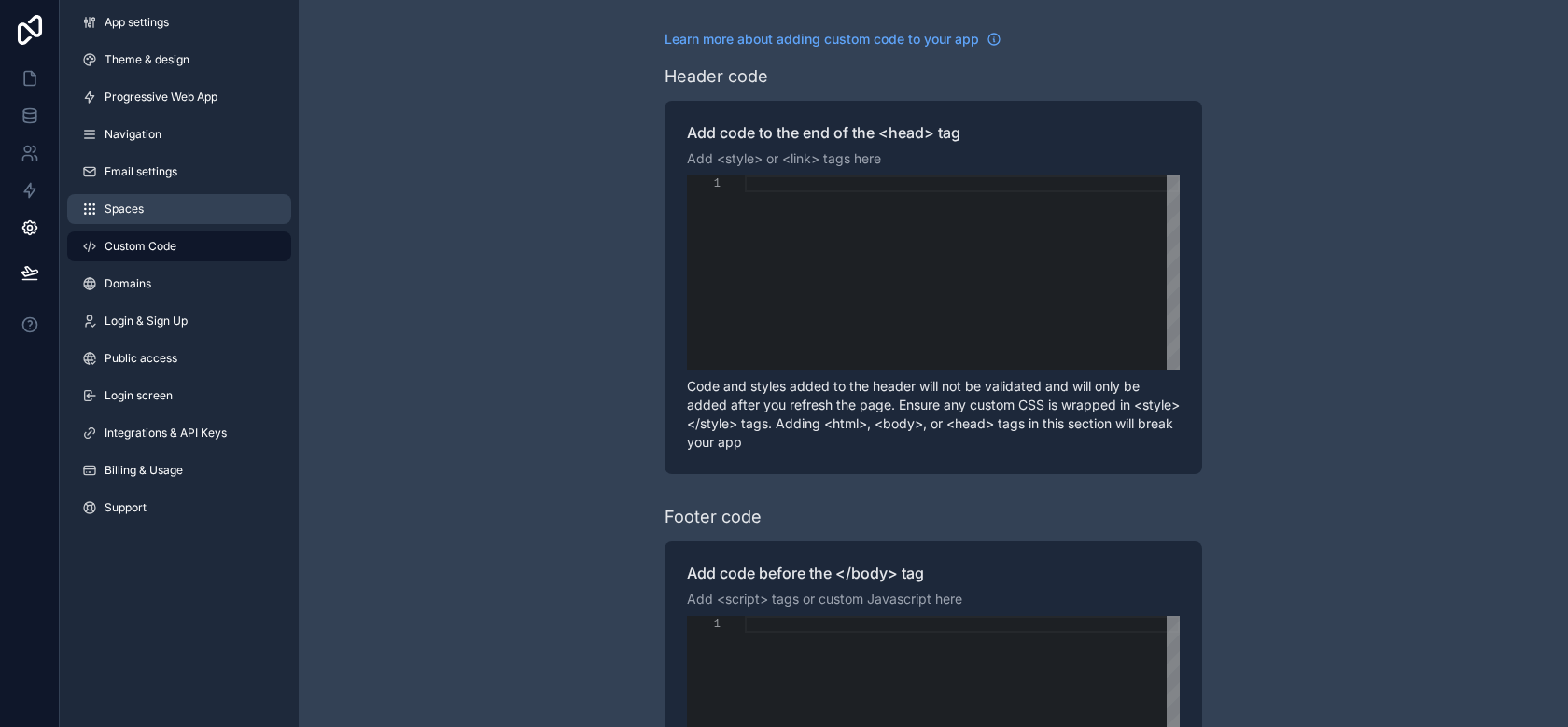
click at [143, 211] on link "Spaces" at bounding box center [179, 209] width 224 height 30
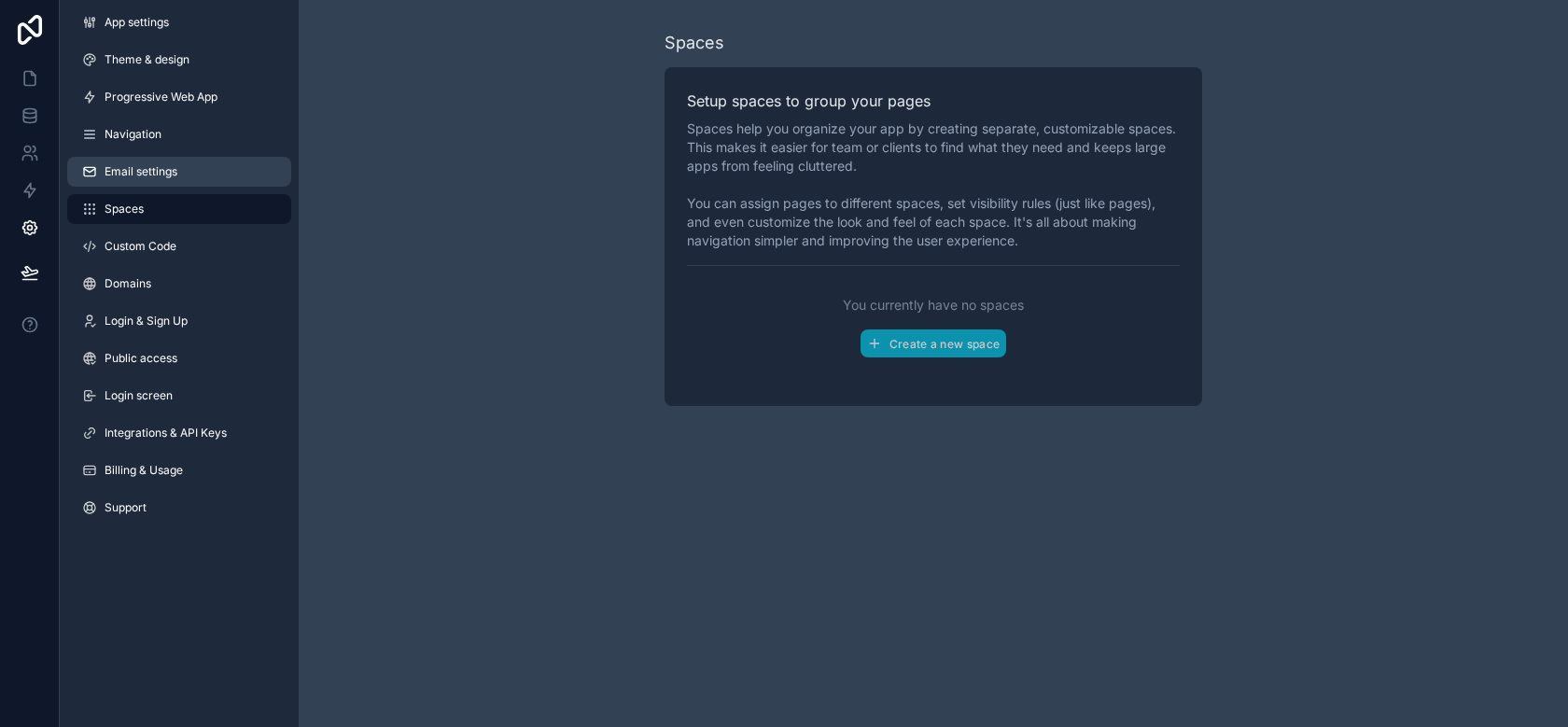
click at [148, 169] on span "Email settings" at bounding box center [140, 171] width 73 height 15
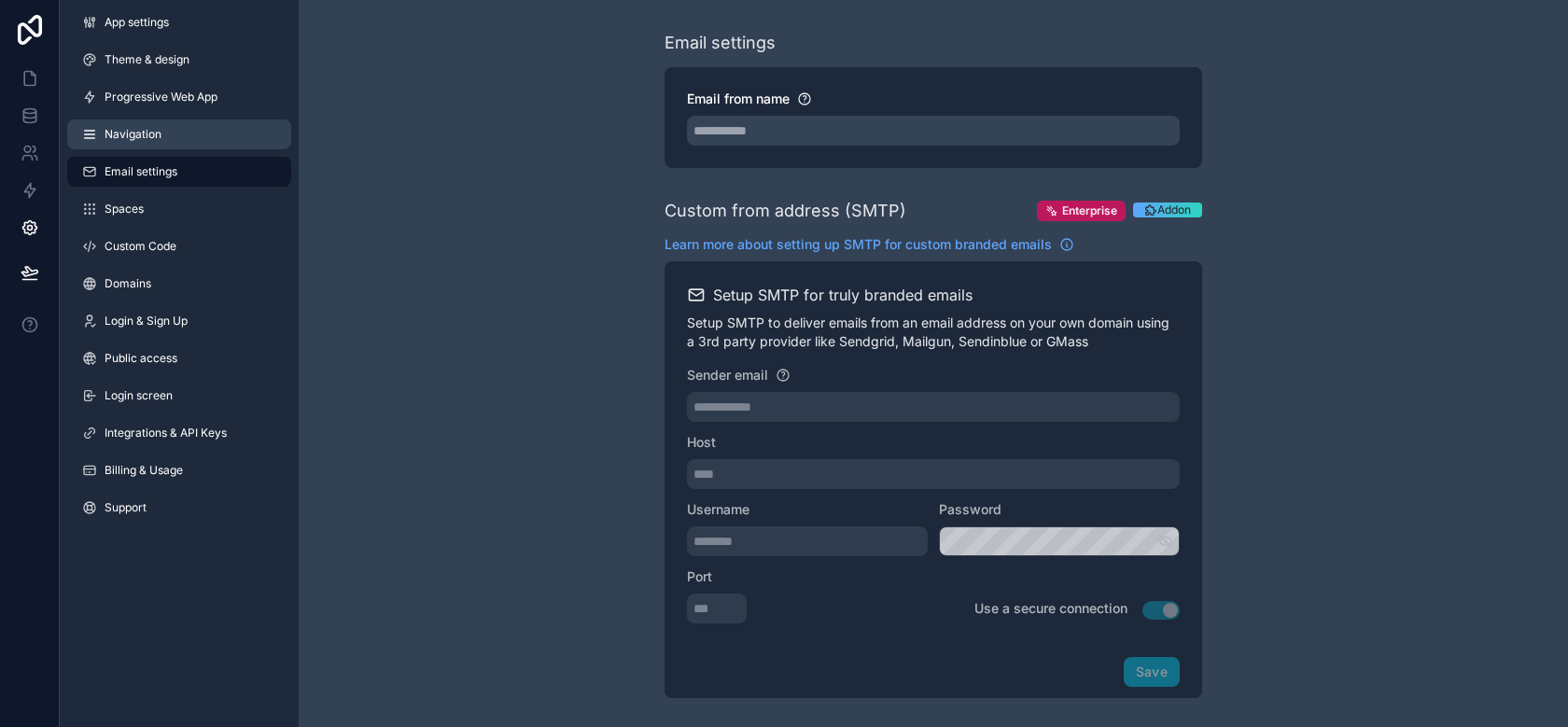
click at [151, 143] on link "Navigation" at bounding box center [179, 134] width 224 height 30
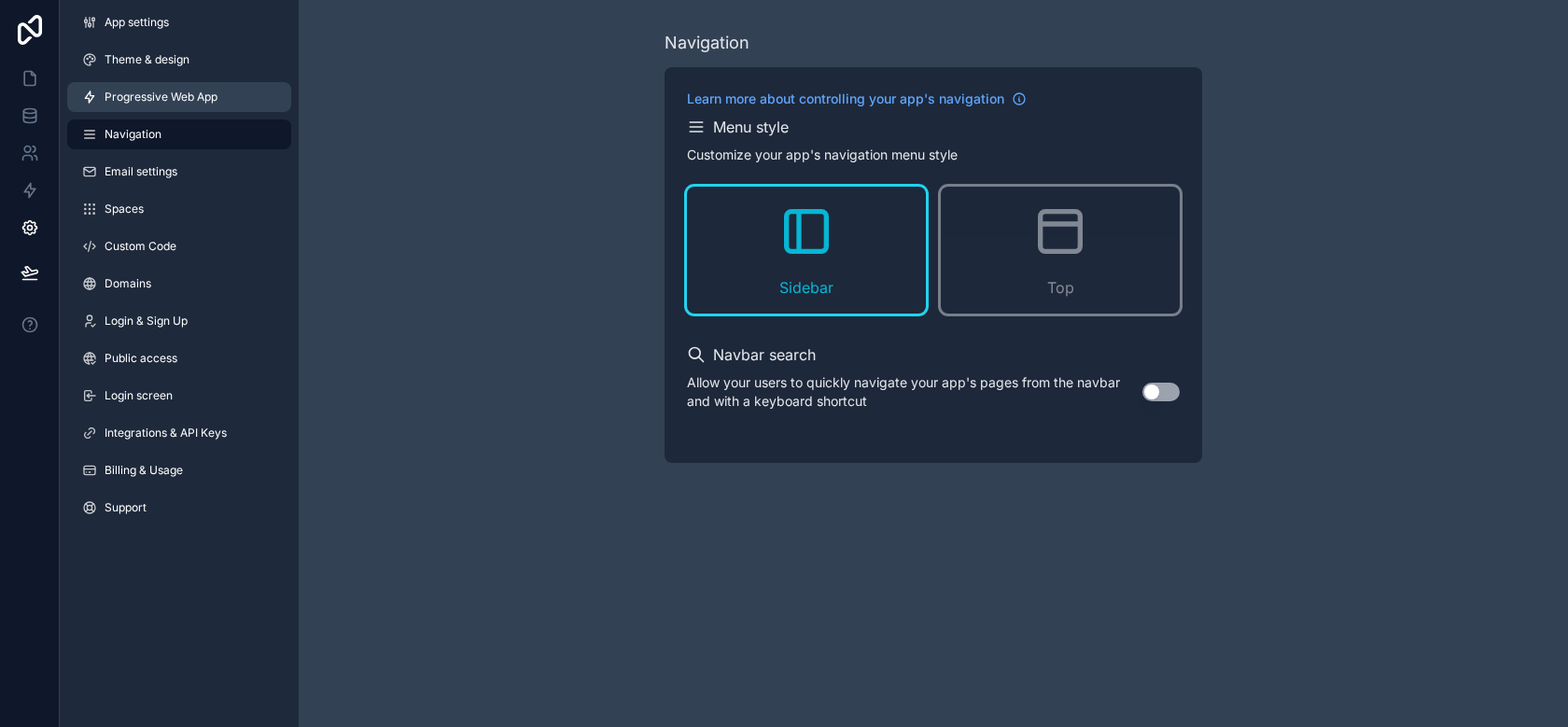
click at [155, 100] on span "Progressive Web App" at bounding box center [160, 97] width 112 height 15
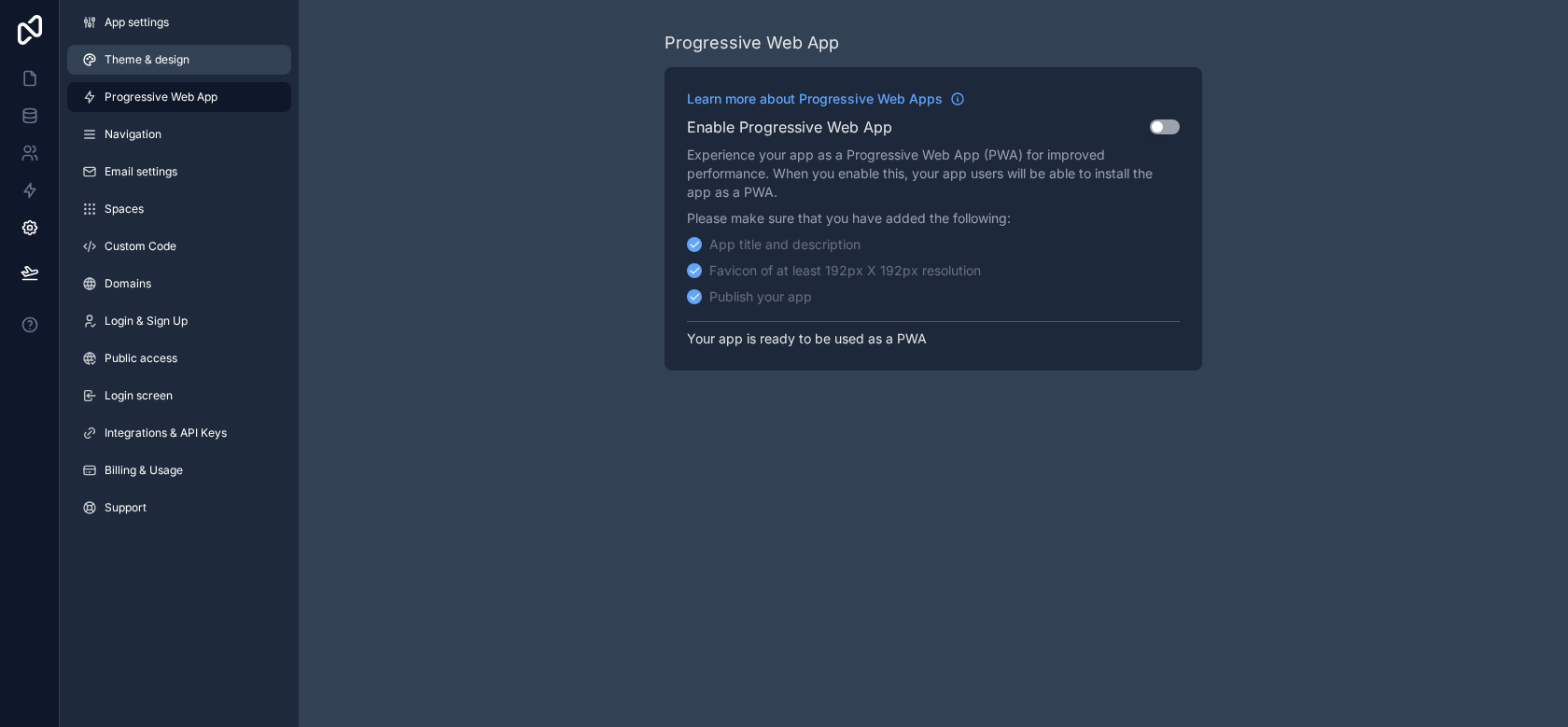
click at [157, 67] on span "Theme & design" at bounding box center [146, 60] width 85 height 15
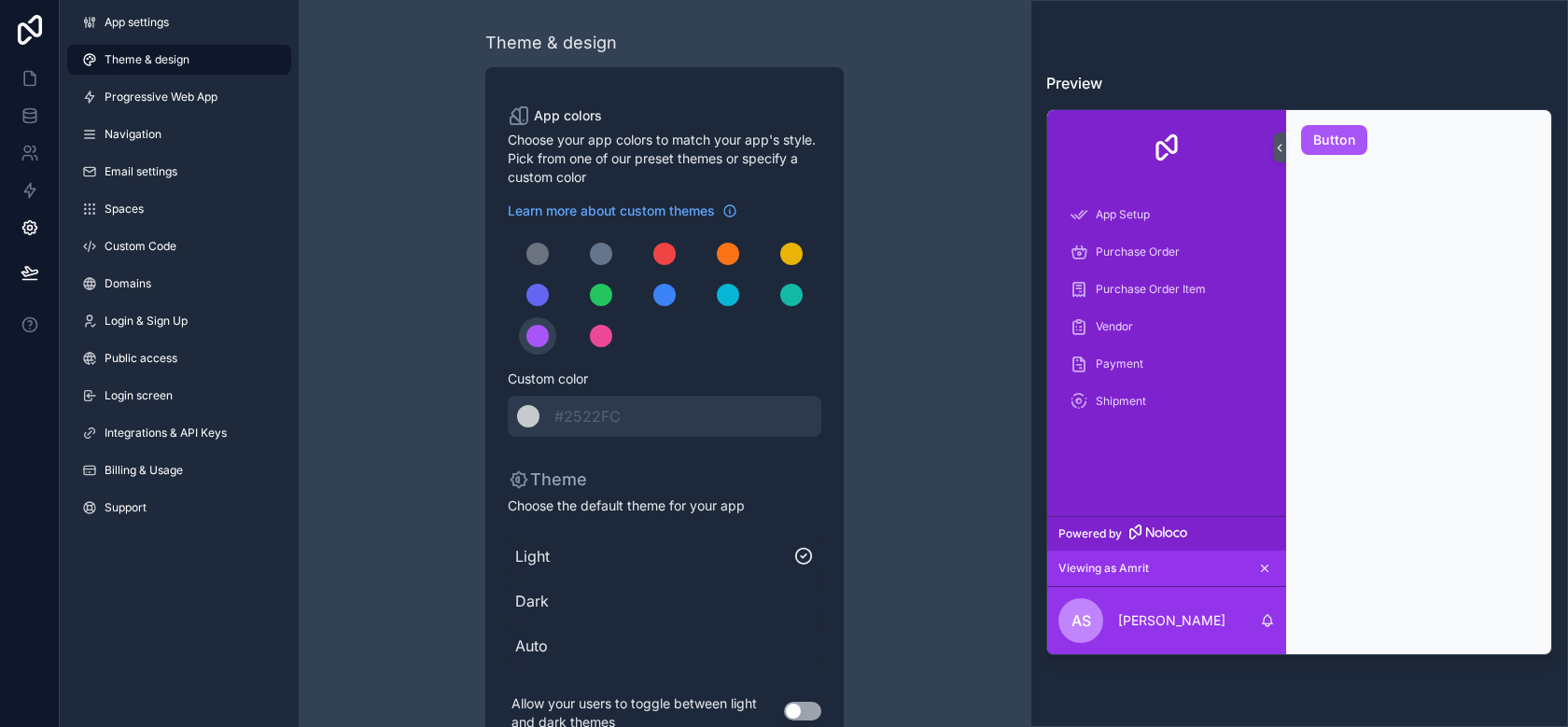
click at [162, 51] on link "Theme & design" at bounding box center [179, 60] width 224 height 30
click at [161, 23] on span "App settings" at bounding box center [136, 22] width 65 height 15
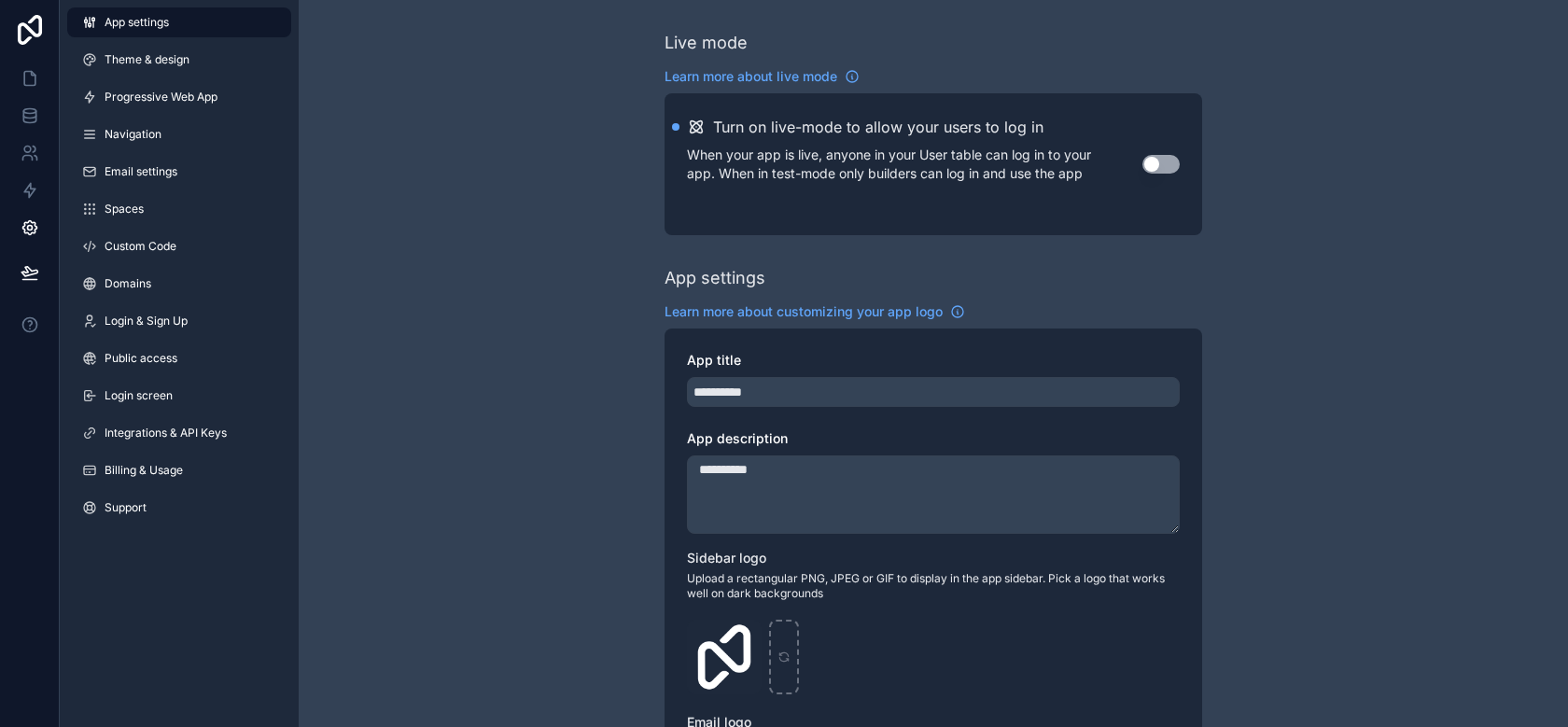
click at [161, 23] on span "App settings" at bounding box center [136, 22] width 65 height 15
click at [185, 382] on link "Login screen" at bounding box center [179, 396] width 224 height 30
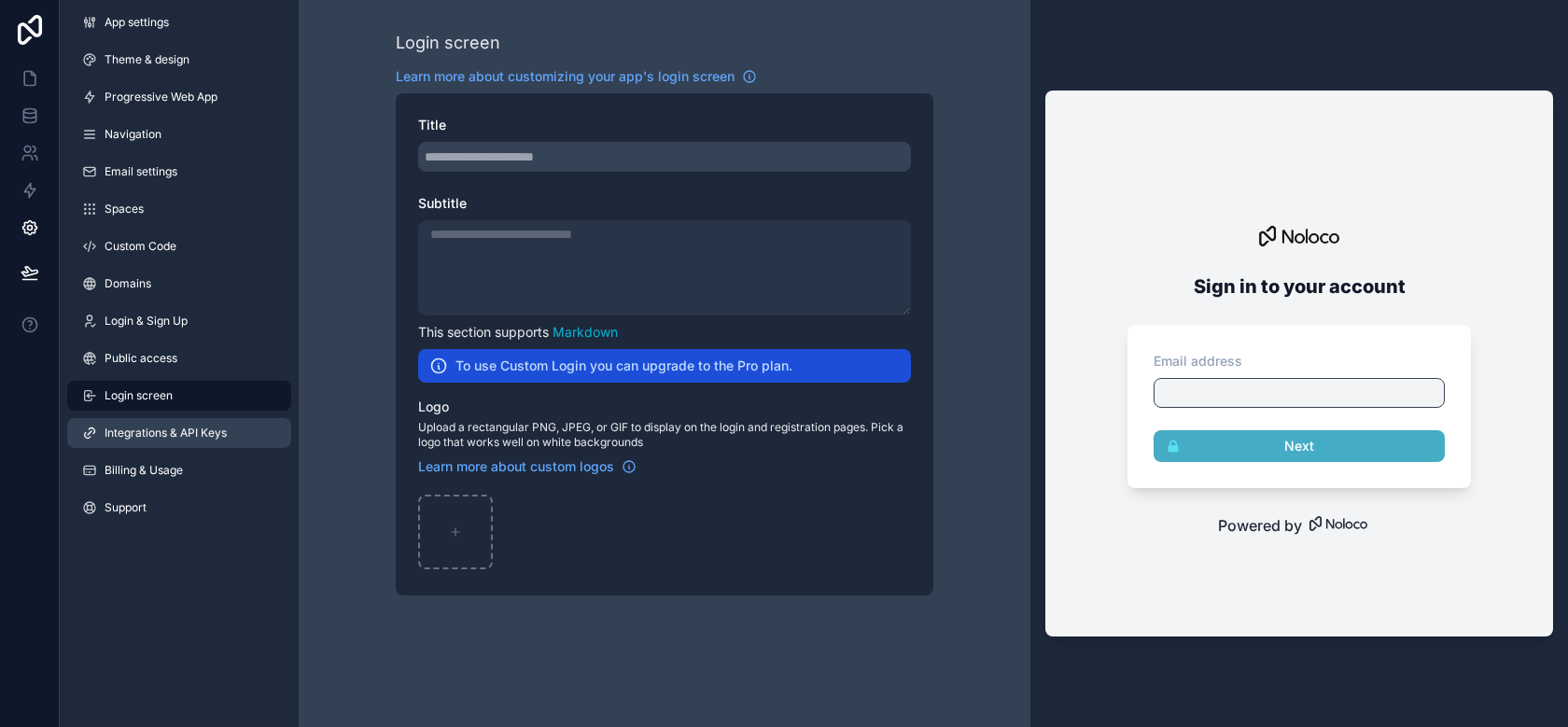
click at [182, 418] on link "Integrations & API Keys" at bounding box center [179, 433] width 224 height 30
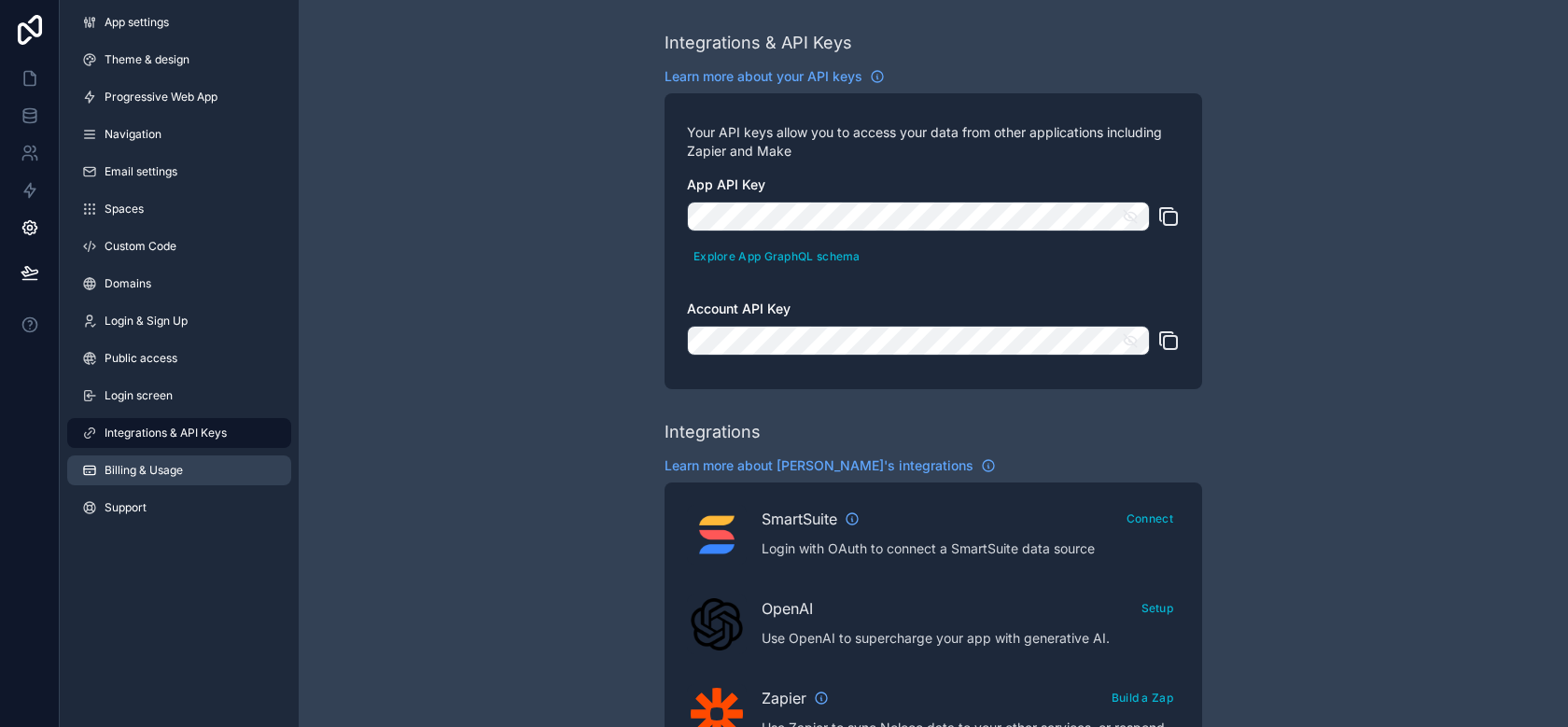
click at [179, 475] on span "Billing & Usage" at bounding box center [143, 470] width 79 height 15
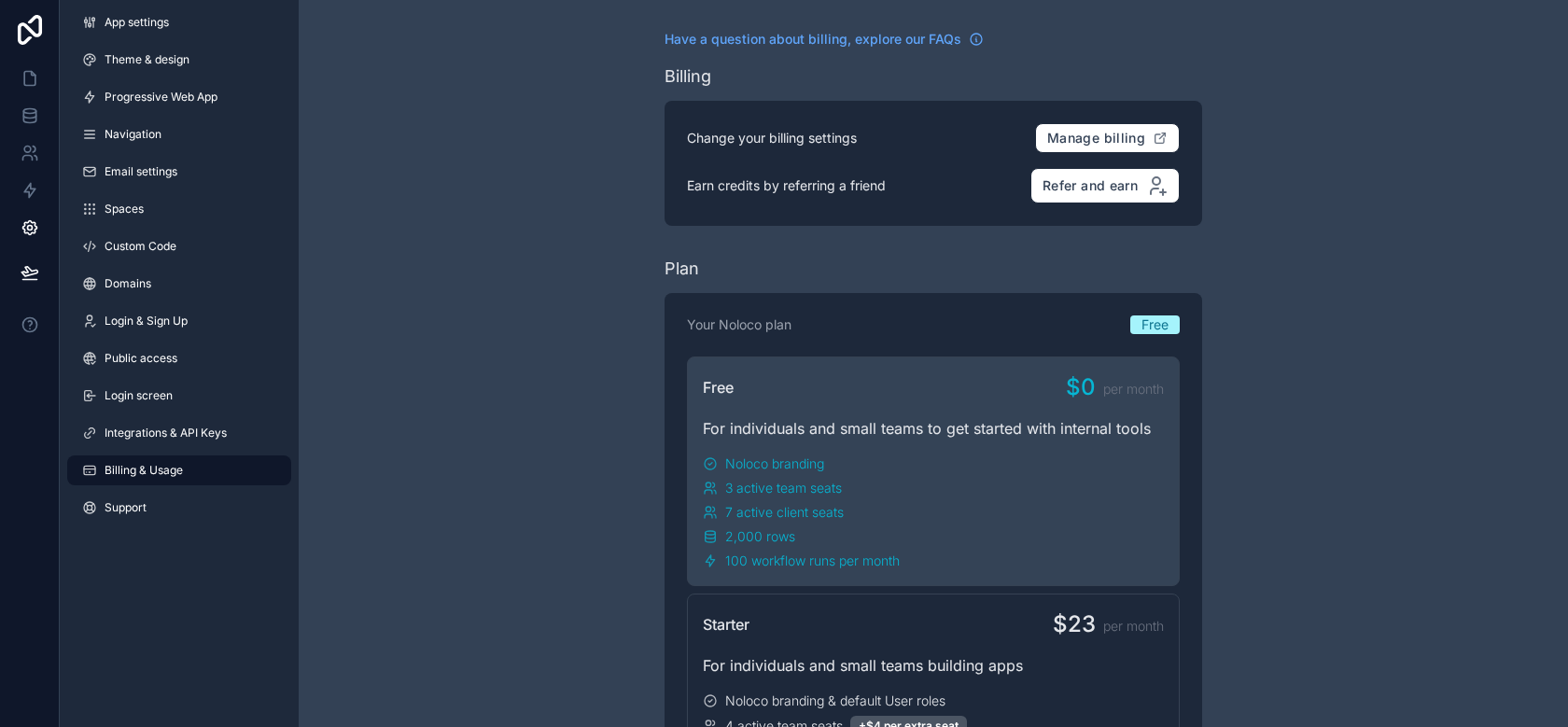
click at [185, 533] on div "App settings Theme & design Progressive Web App Navigation Email settings Space…" at bounding box center [179, 269] width 239 height 538
click at [179, 512] on link "Support" at bounding box center [179, 508] width 224 height 30
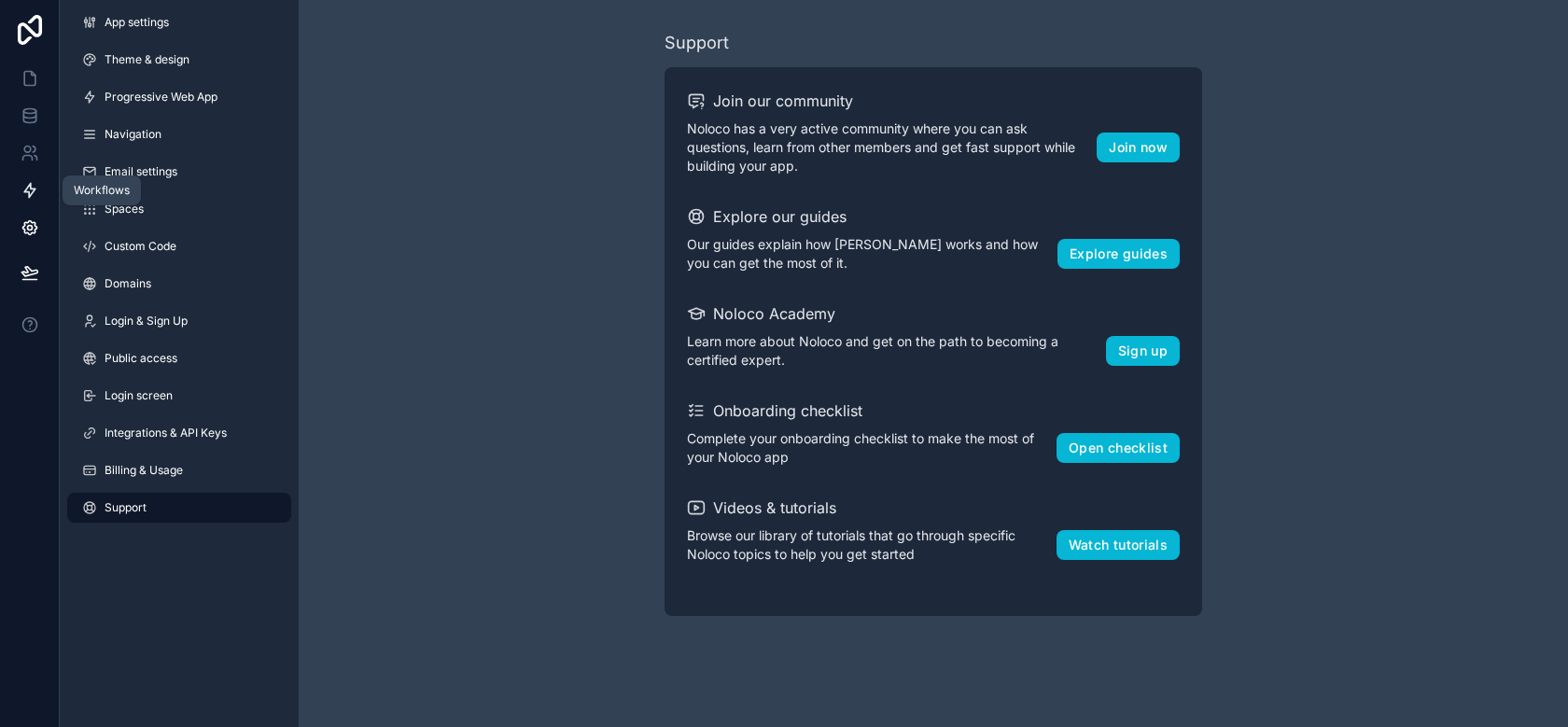
click at [21, 186] on icon at bounding box center [30, 190] width 19 height 19
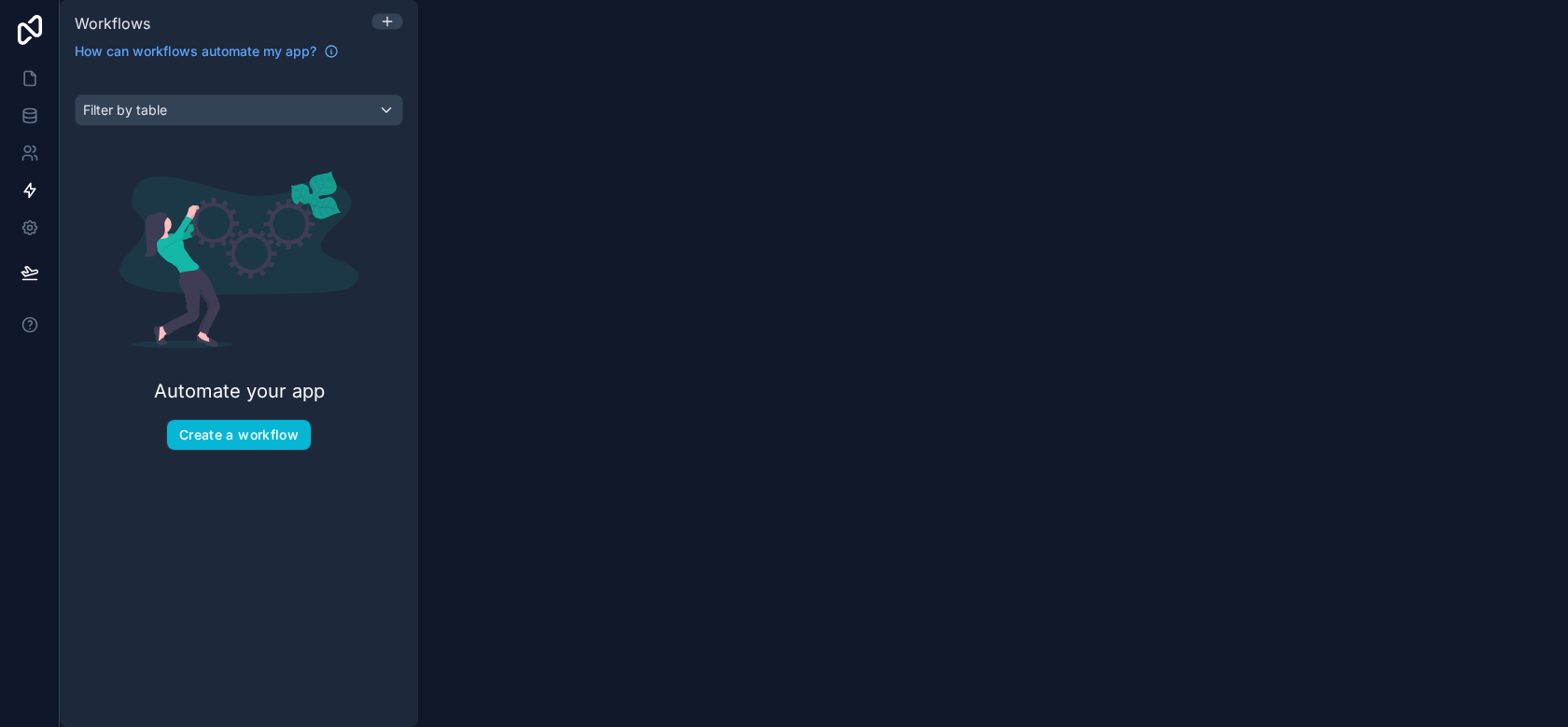
click at [267, 456] on div "Automate your app Create a workflow" at bounding box center [239, 311] width 329 height 340
click at [265, 446] on button "Create a workflow" at bounding box center [239, 435] width 143 height 30
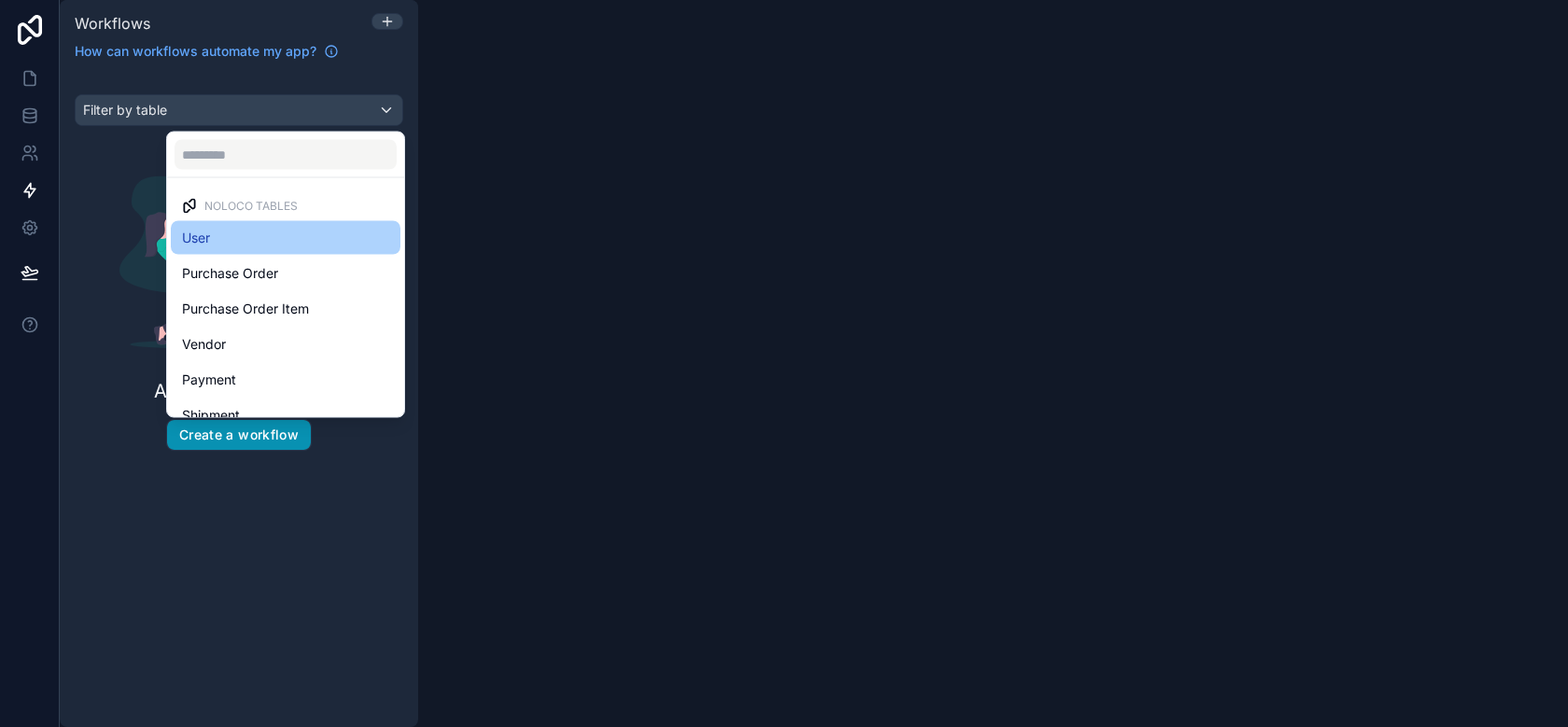
scroll to position [8, 0]
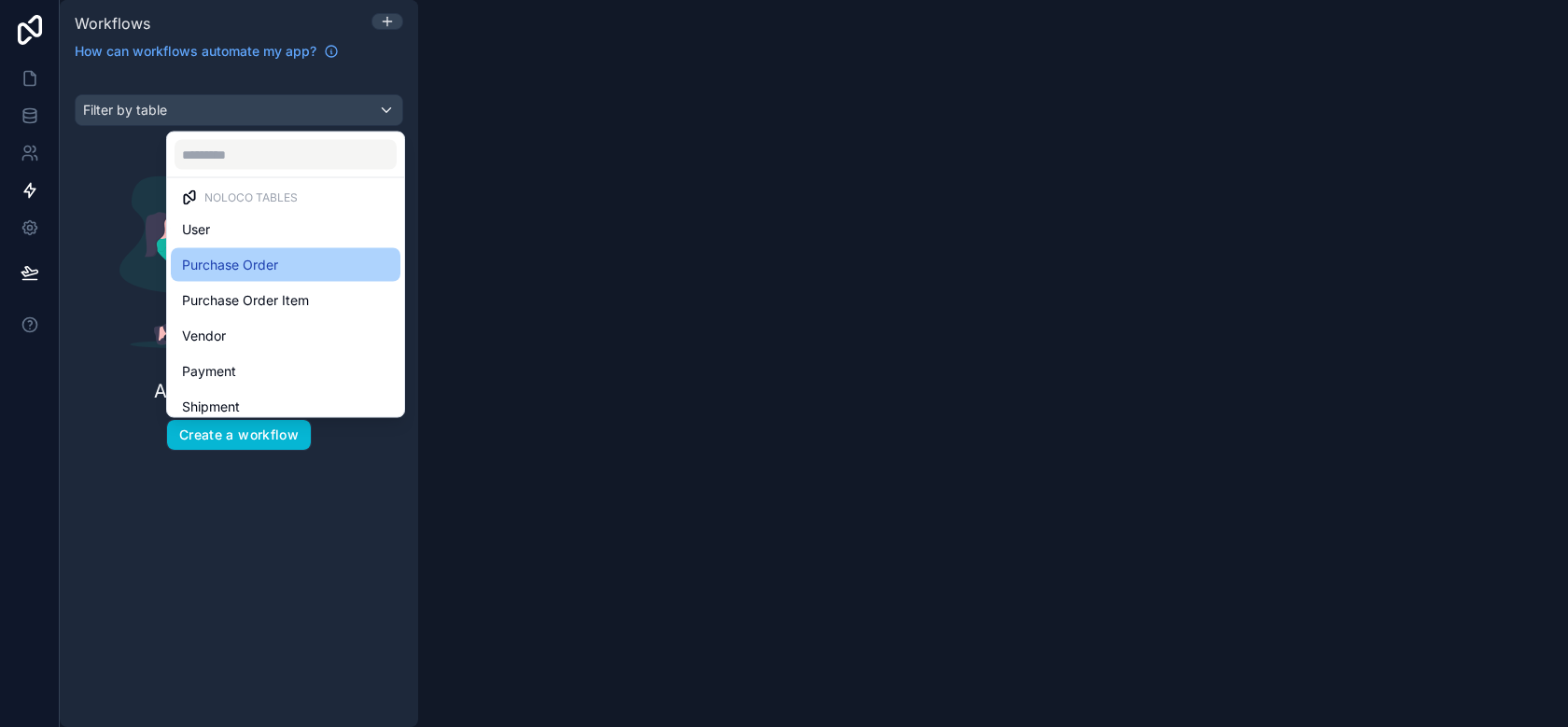
click at [282, 252] on div "Purchase Order" at bounding box center [286, 265] width 230 height 34
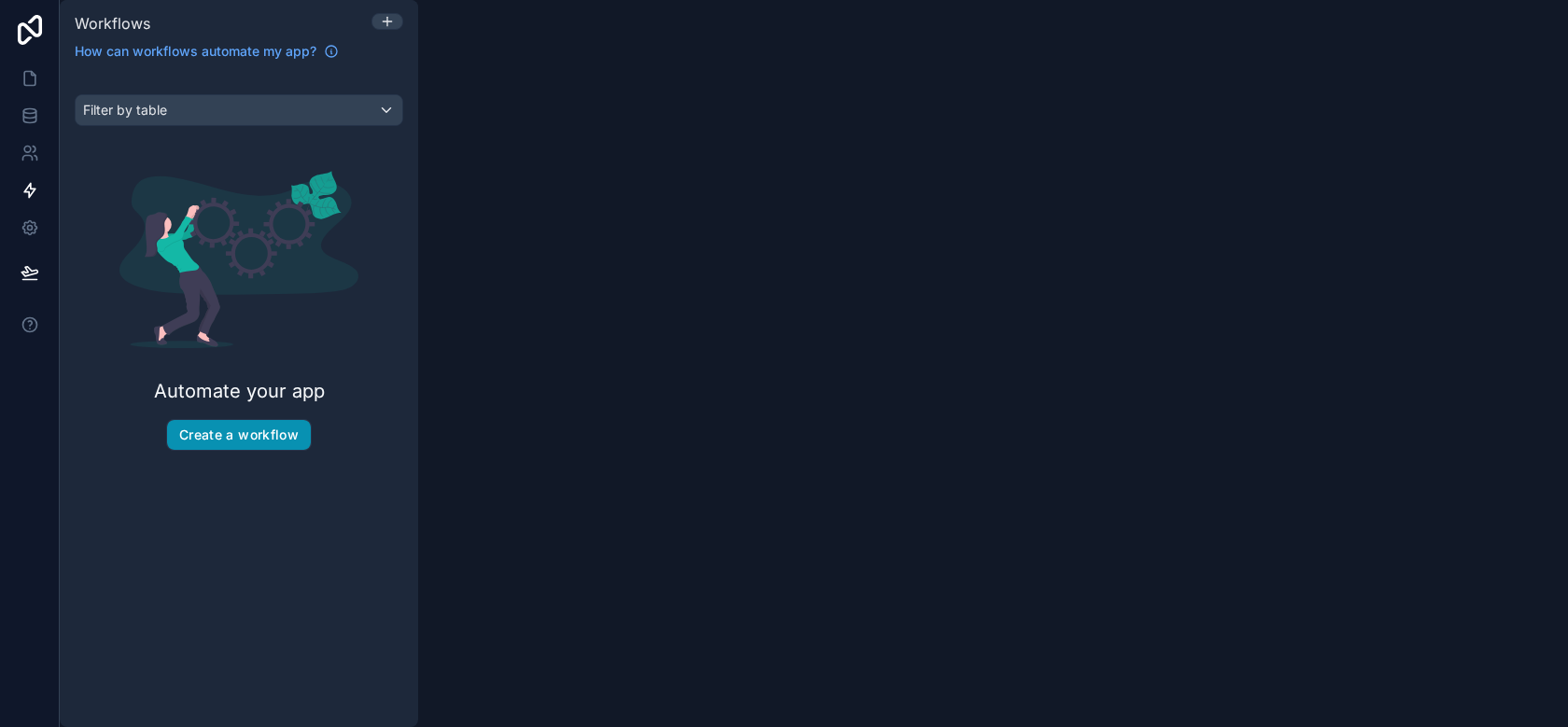
click at [247, 424] on button "Create a workflow" at bounding box center [239, 435] width 143 height 30
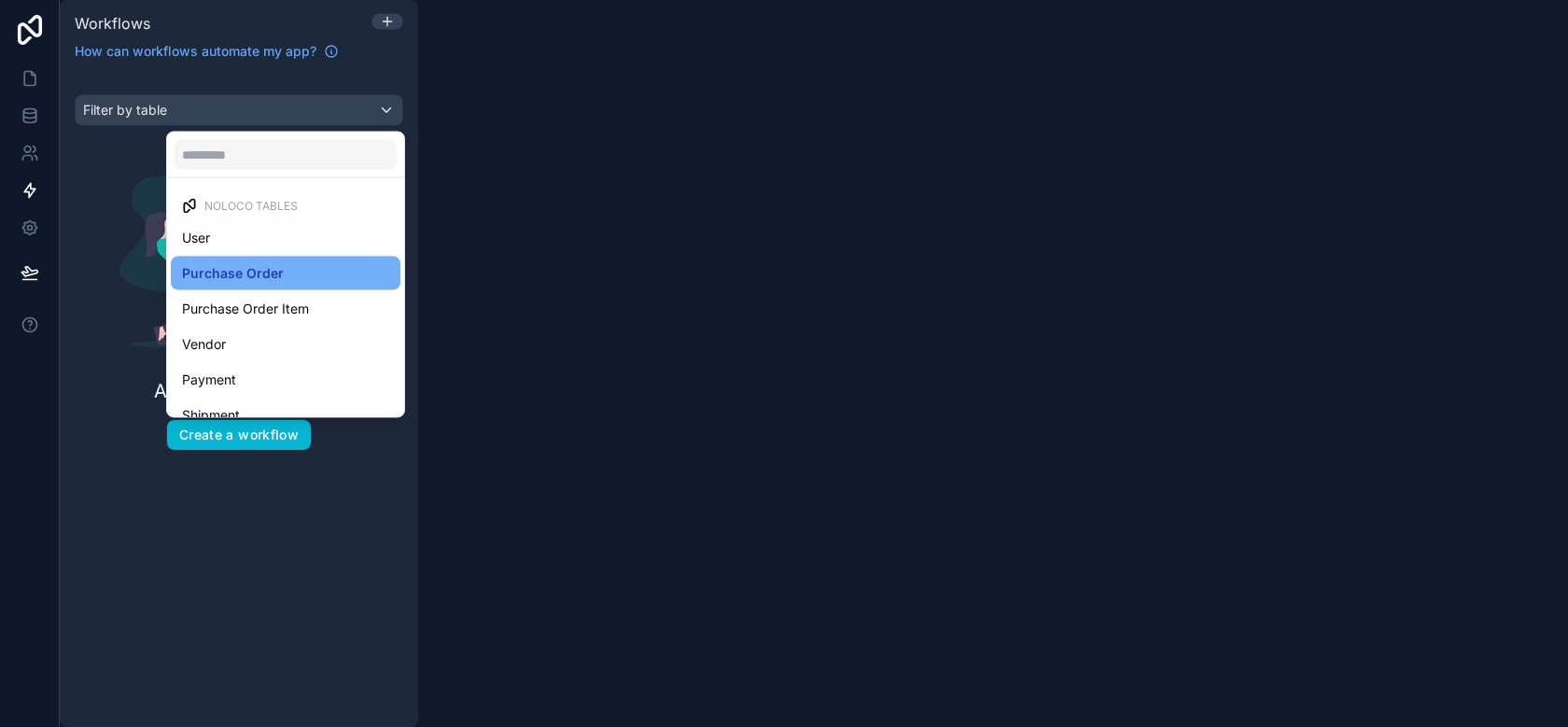
click at [235, 285] on div "Purchase Order" at bounding box center [286, 274] width 230 height 34
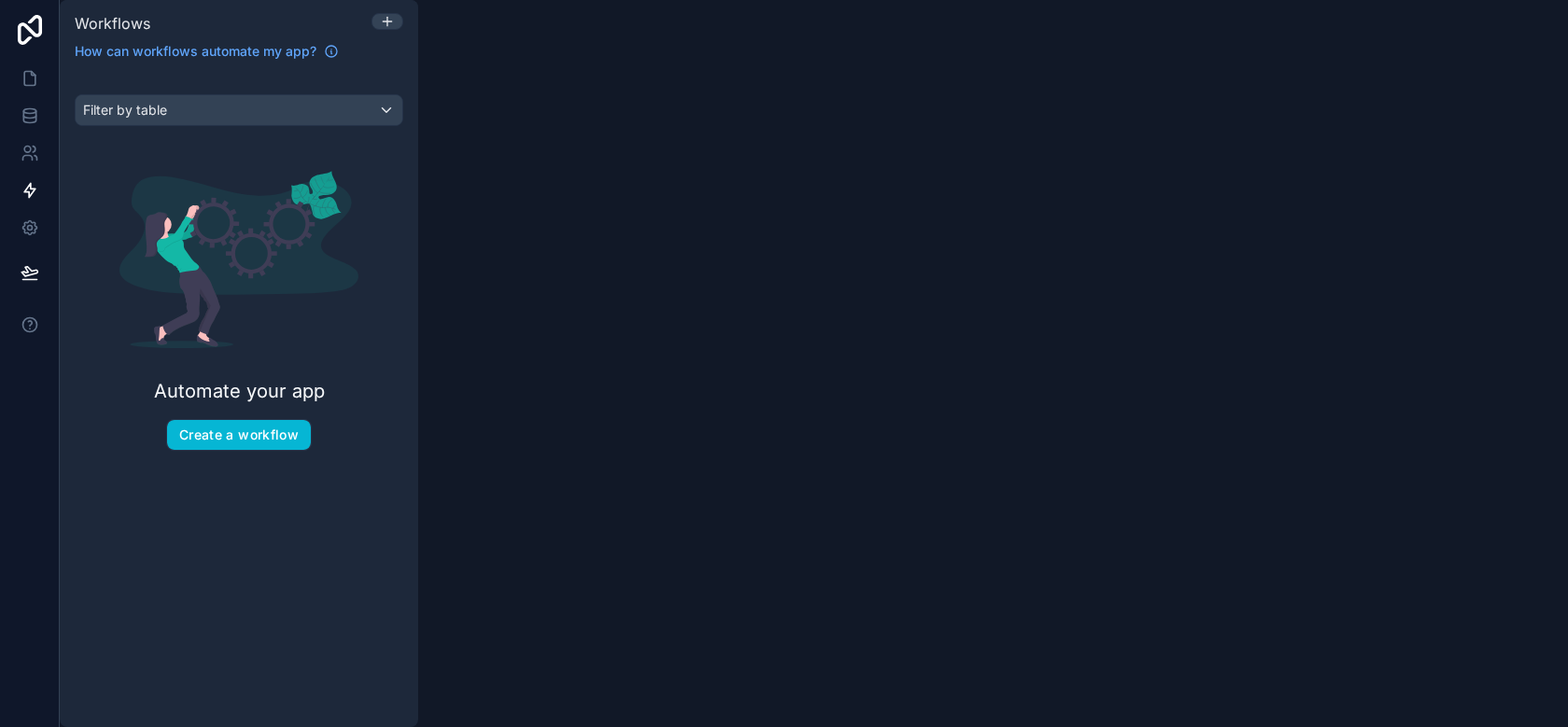
click at [237, 485] on div "Filter by table Automate your app Create a workflow" at bounding box center [239, 280] width 358 height 416
click at [237, 451] on div "Automate your app Create a workflow" at bounding box center [239, 311] width 329 height 340
click at [235, 441] on button "Create a workflow" at bounding box center [239, 435] width 143 height 30
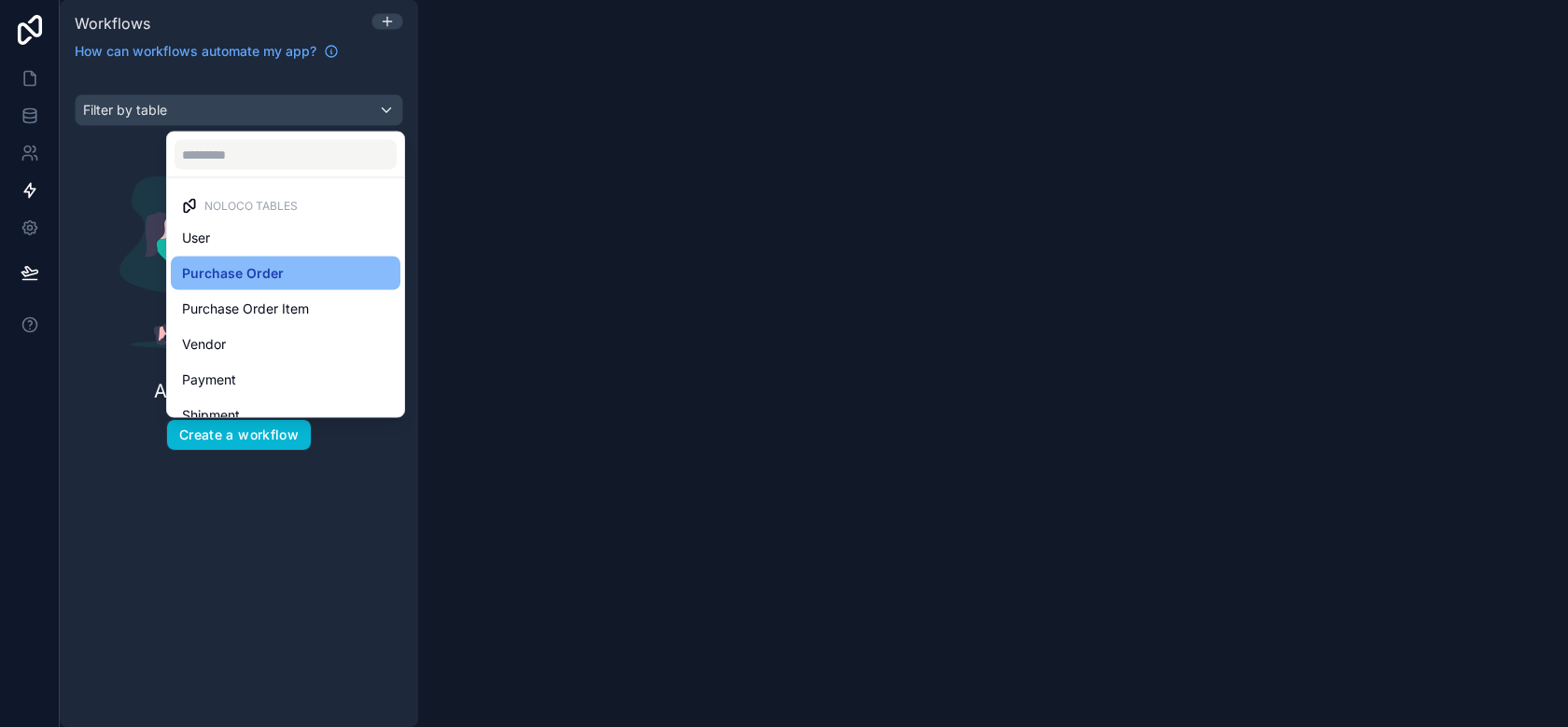
click at [268, 128] on div "Noloco tables User Purchase Order Purchase Order Item Vendor Payment Shipment E…" at bounding box center [263, 273] width 194 height 291
click at [268, 107] on div "scrollable content" at bounding box center [784, 364] width 1568 height 727
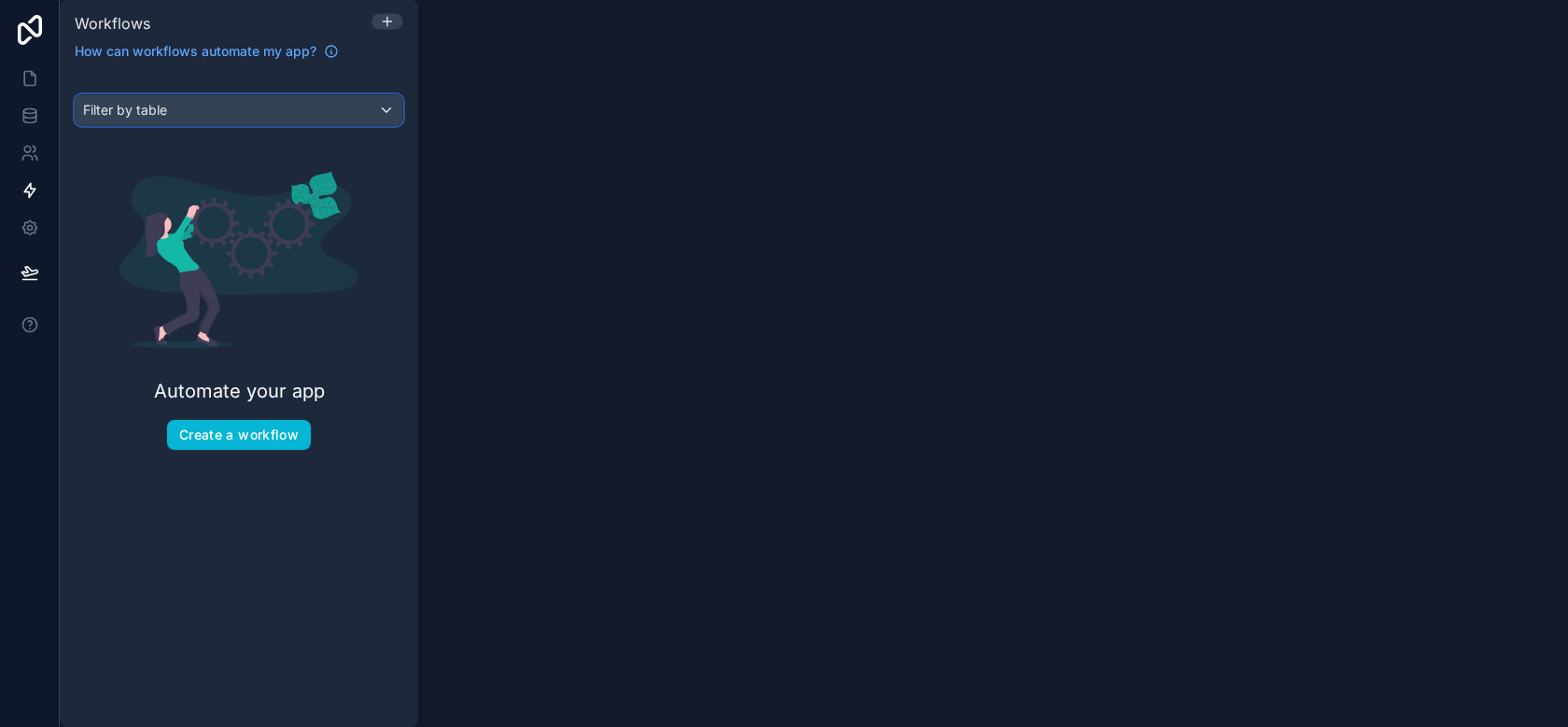
click at [264, 105] on div "Filter by table" at bounding box center [239, 111] width 327 height 30
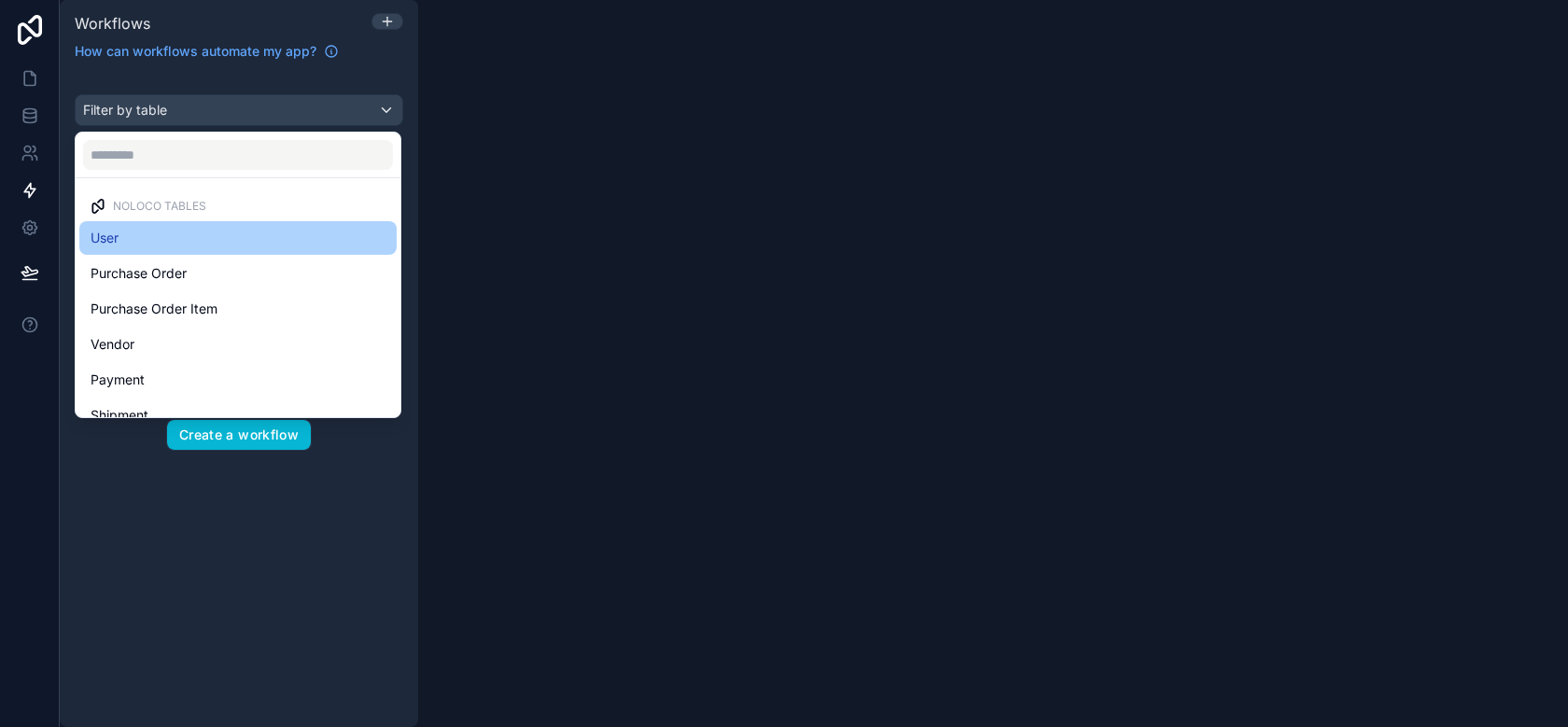
click at [207, 246] on div "User" at bounding box center [238, 238] width 295 height 23
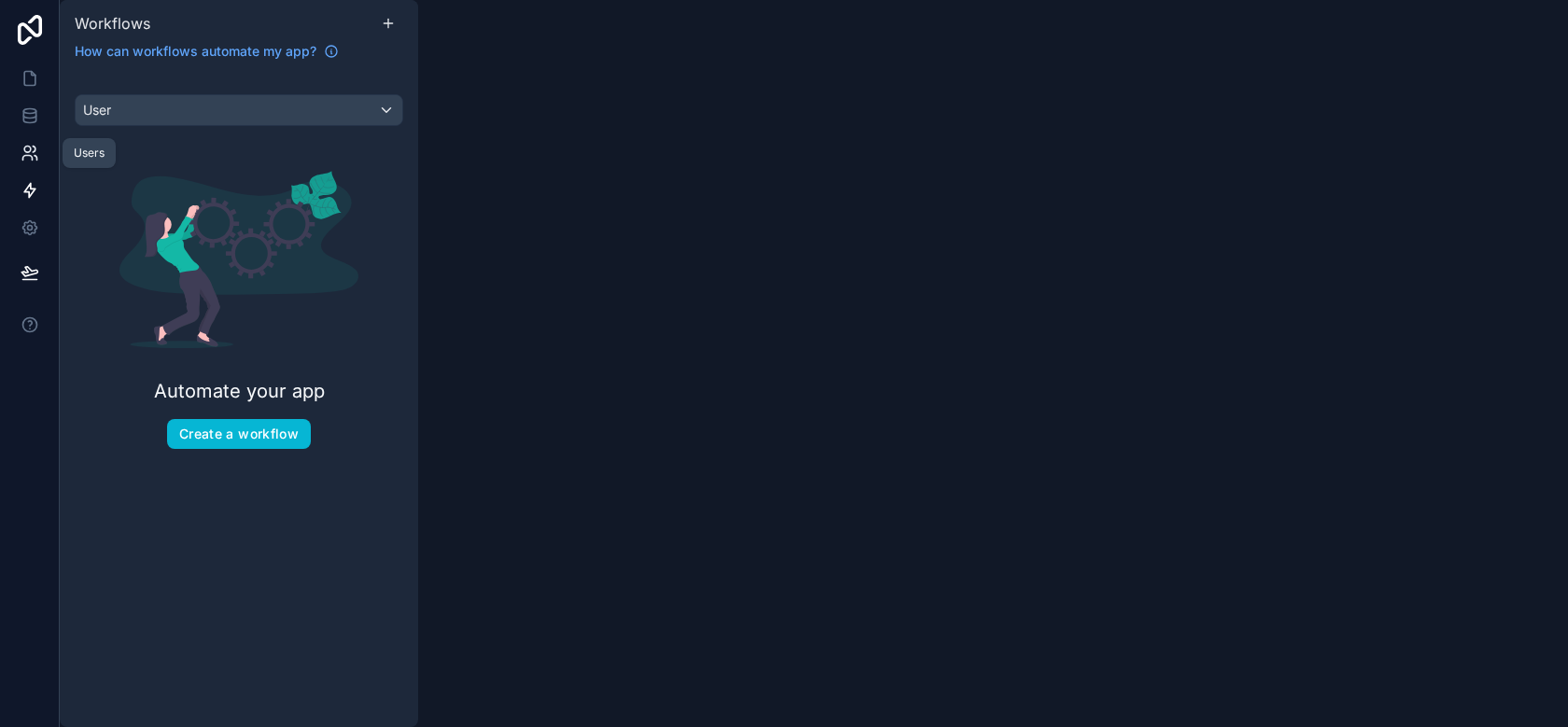
click at [18, 158] on link at bounding box center [29, 153] width 59 height 38
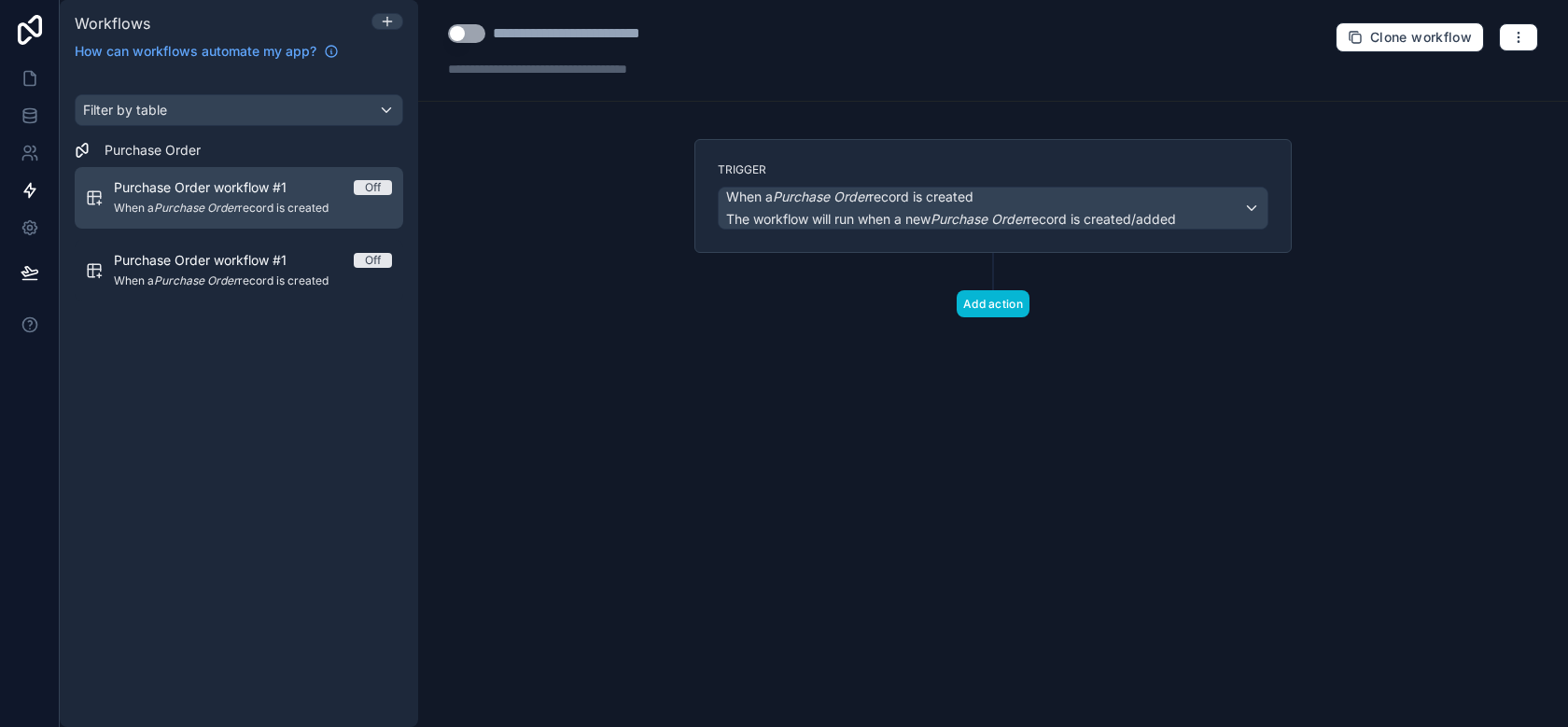
click at [276, 213] on span "When a Purchase Order record is created" at bounding box center [252, 208] width 278 height 15
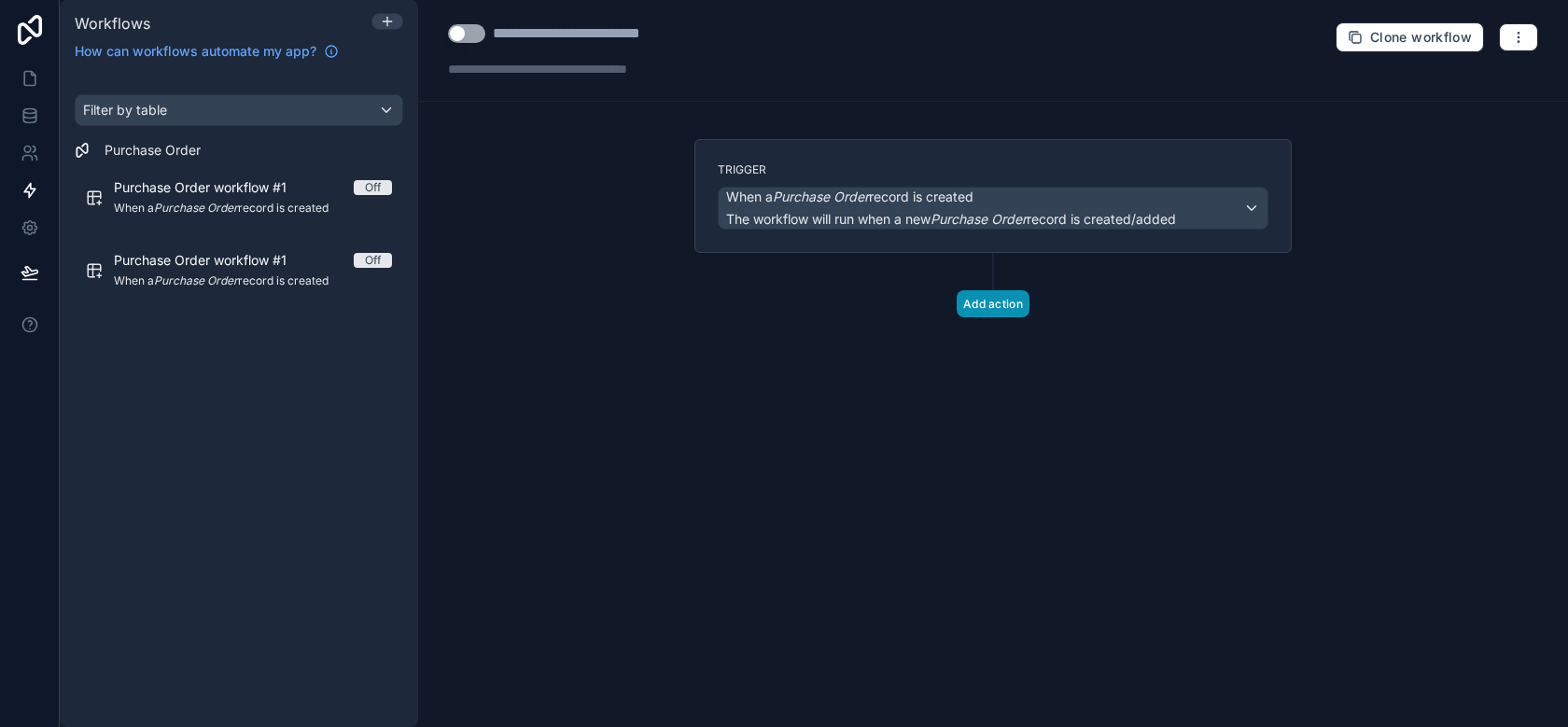
click at [1012, 315] on button "Add action" at bounding box center [993, 304] width 73 height 27
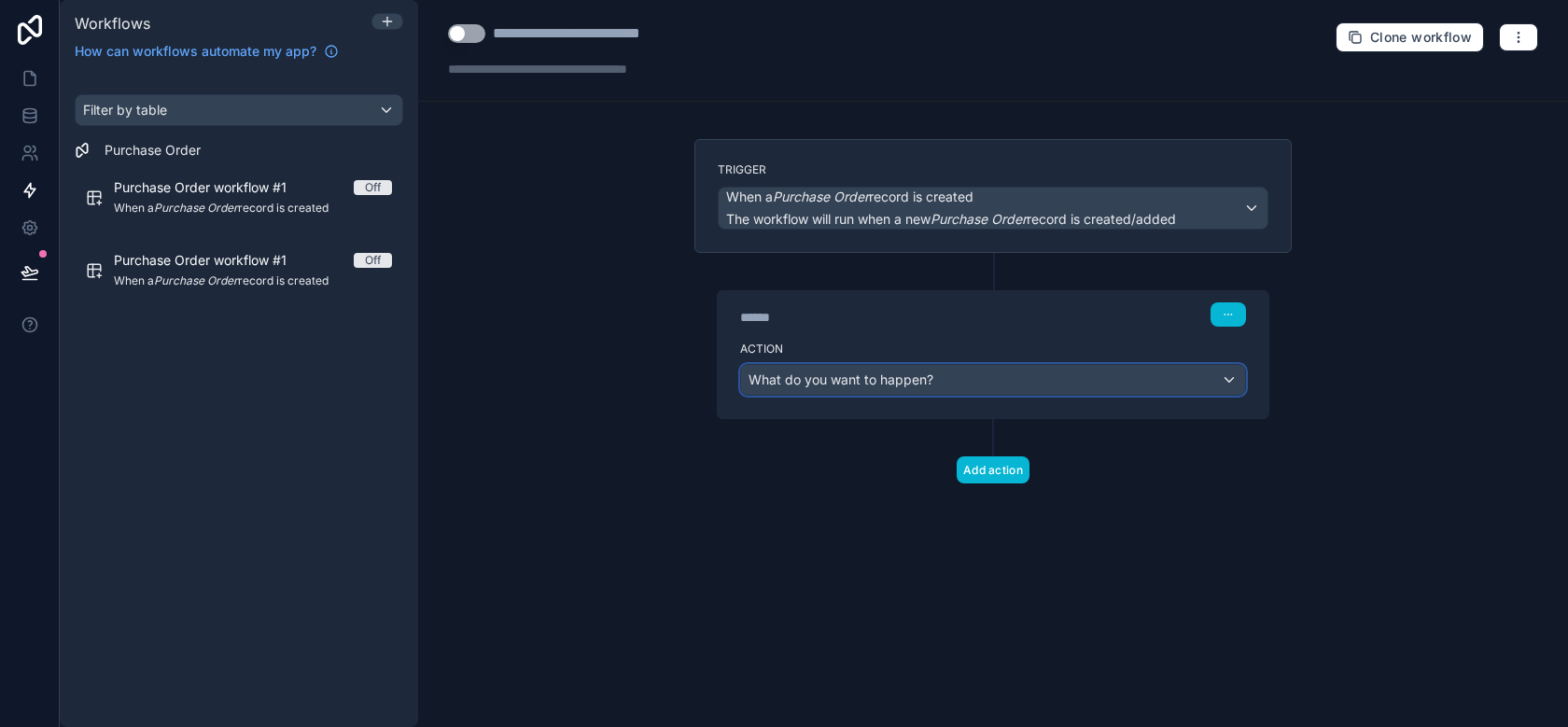
click at [991, 384] on div "What do you want to happen?" at bounding box center [993, 380] width 504 height 30
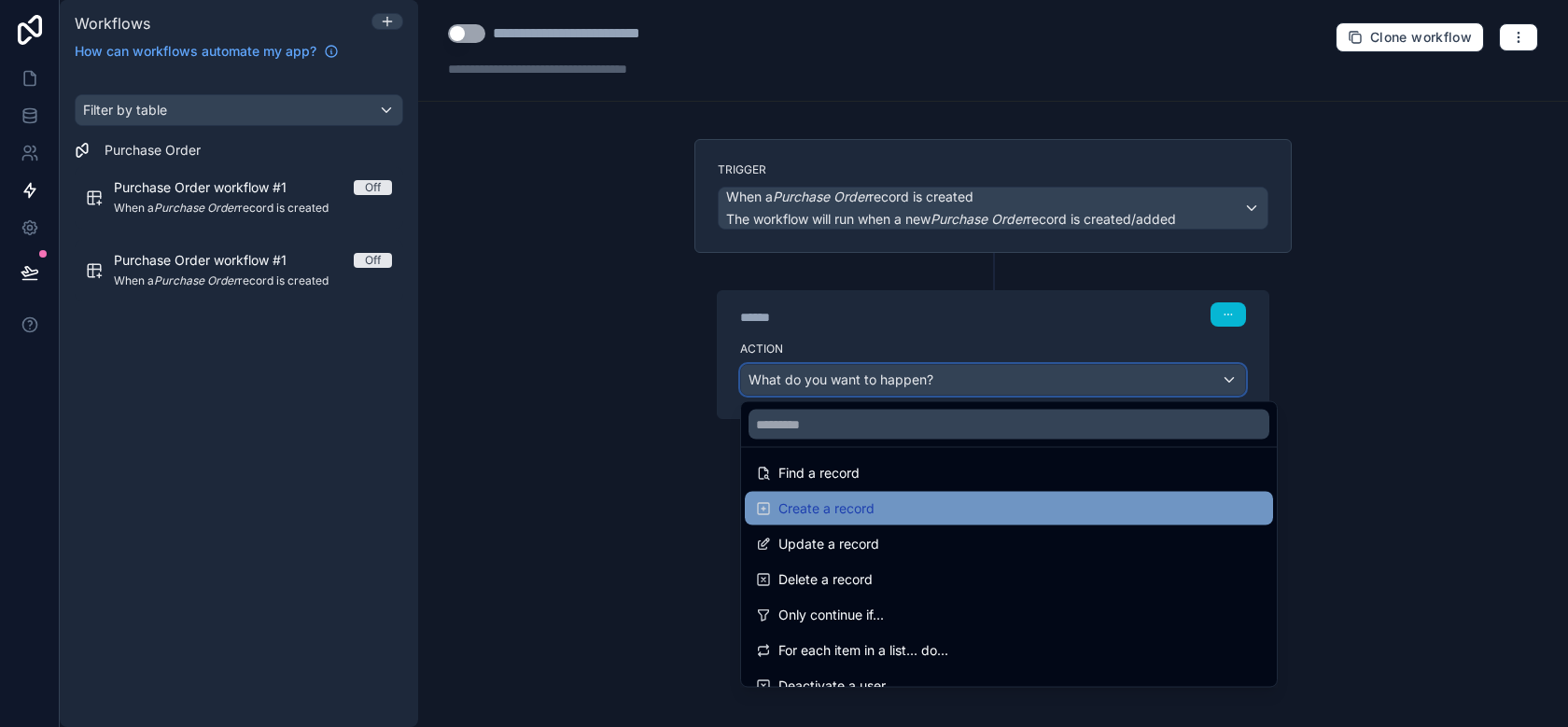
scroll to position [115, 0]
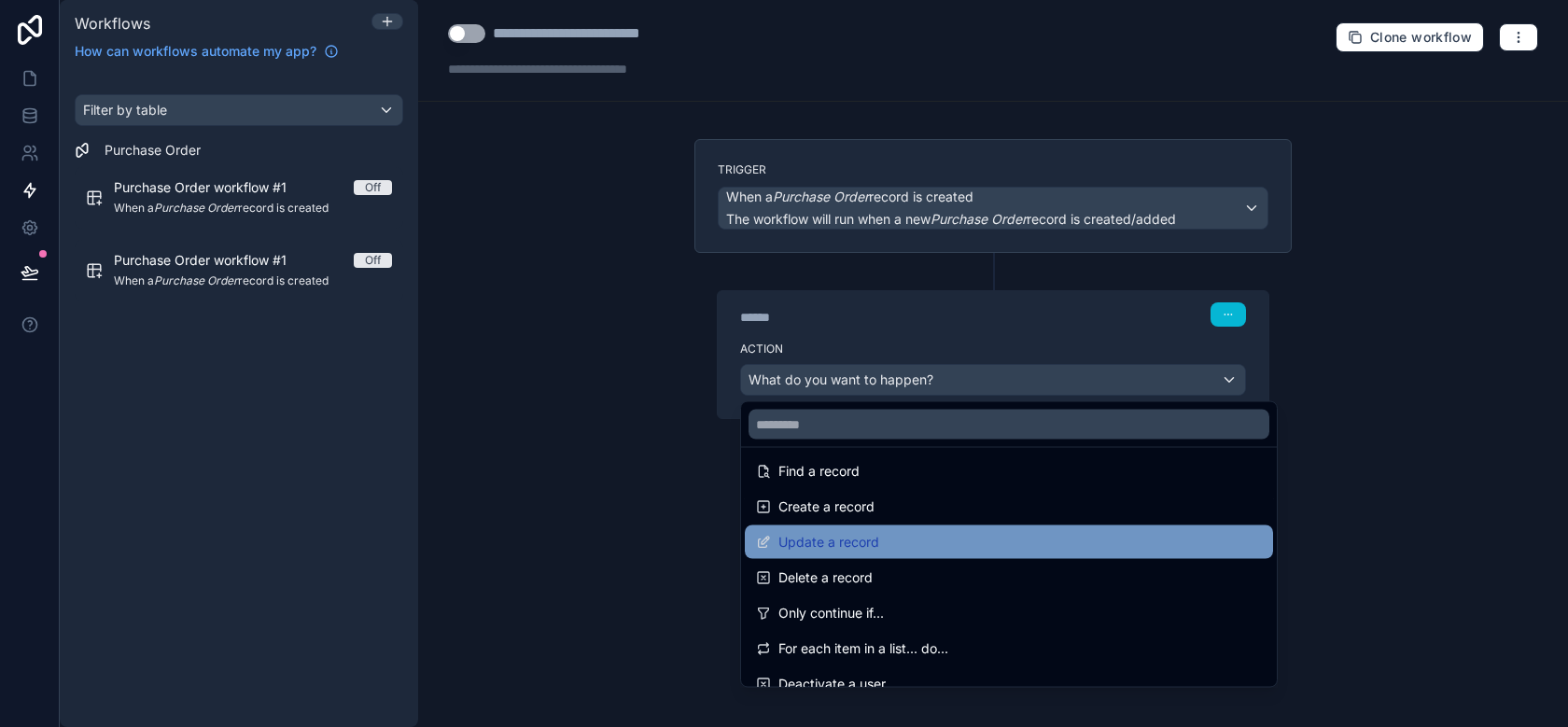
drag, startPoint x: 977, startPoint y: 522, endPoint x: 973, endPoint y: 541, distance: 19.4
click at [973, 541] on ul "Send an email Send a push notification Trigger a webhook (eg. Zapier, Make) Fin…" at bounding box center [1008, 568] width 536 height 239
click at [973, 541] on div "Update a record" at bounding box center [1008, 543] width 506 height 23
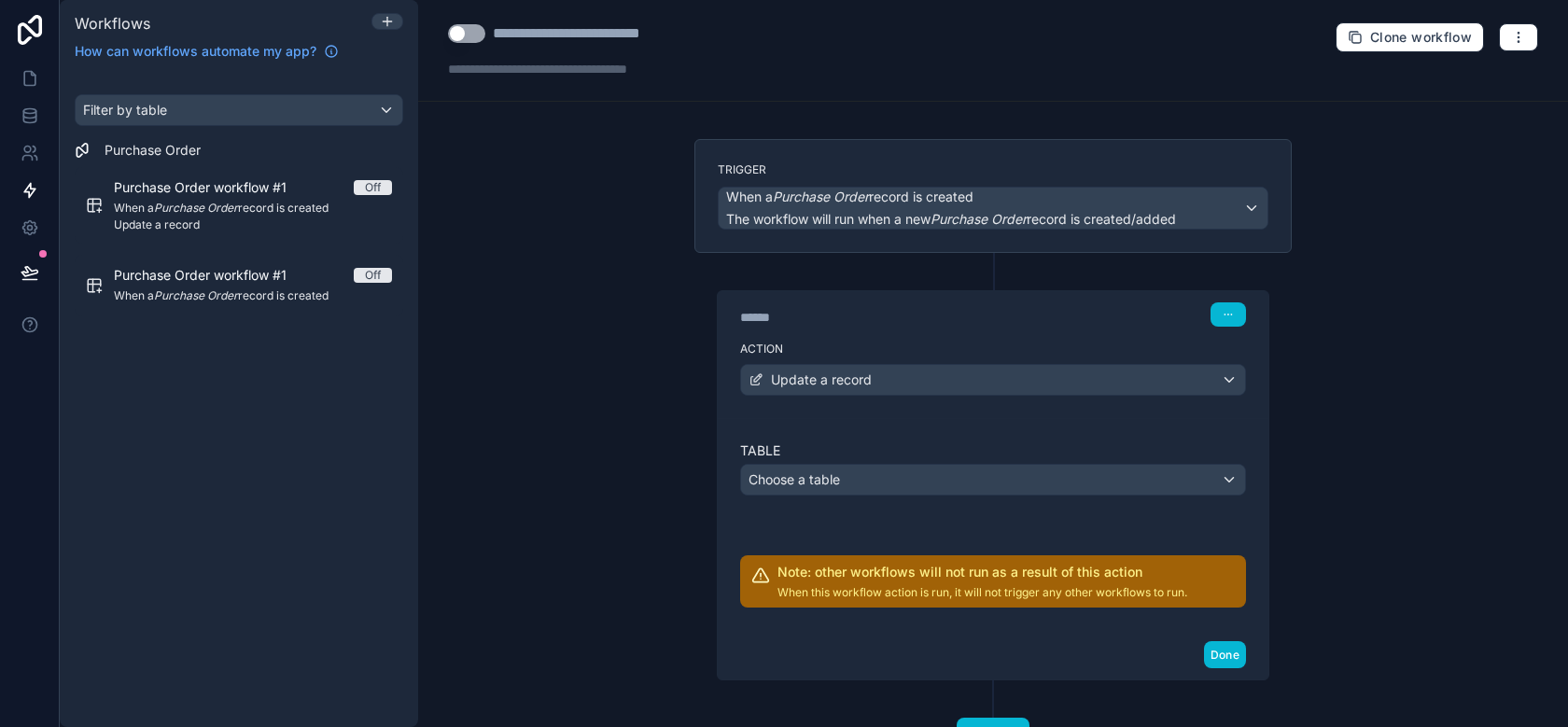
click at [986, 500] on div "Table Choose a table Note: other workflows will not run as a result of this act…" at bounding box center [994, 524] width 506 height 166
click at [986, 499] on div "Table Choose a table Note: other workflows will not run as a result of this act…" at bounding box center [994, 524] width 506 height 166
click at [986, 488] on div "Choose a table" at bounding box center [993, 480] width 504 height 30
click at [985, 477] on div "Choose a table" at bounding box center [993, 480] width 504 height 30
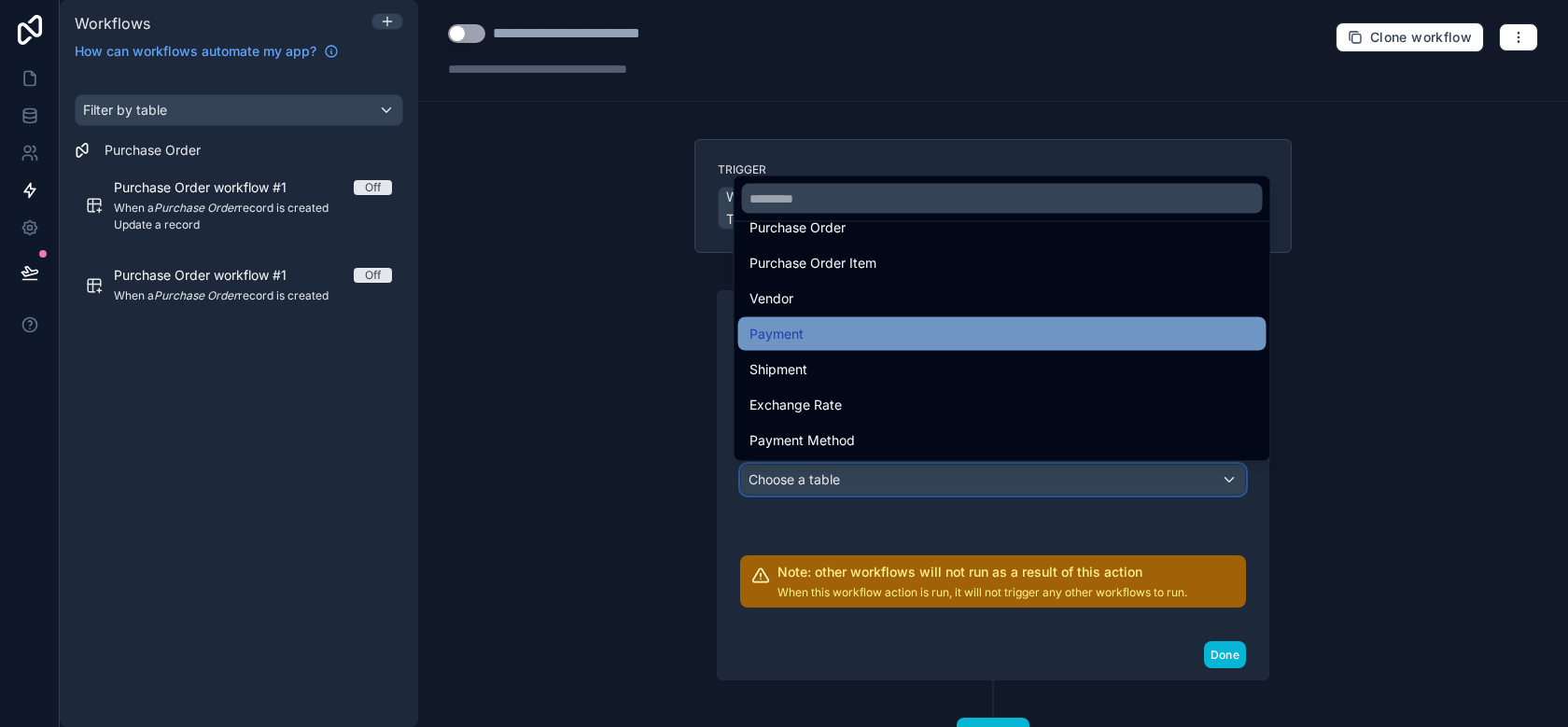
scroll to position [90, 0]
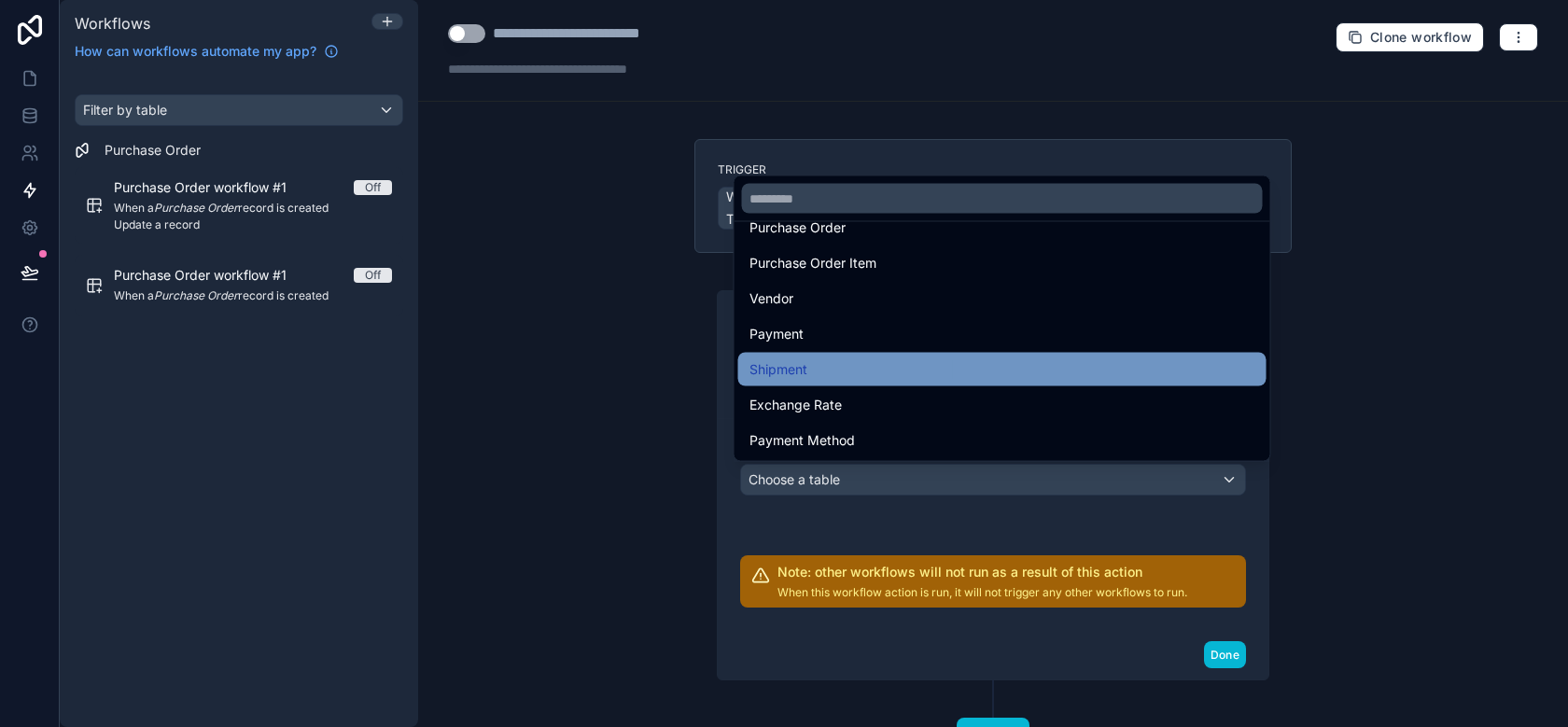
click at [942, 377] on div "Shipment" at bounding box center [1003, 369] width 506 height 23
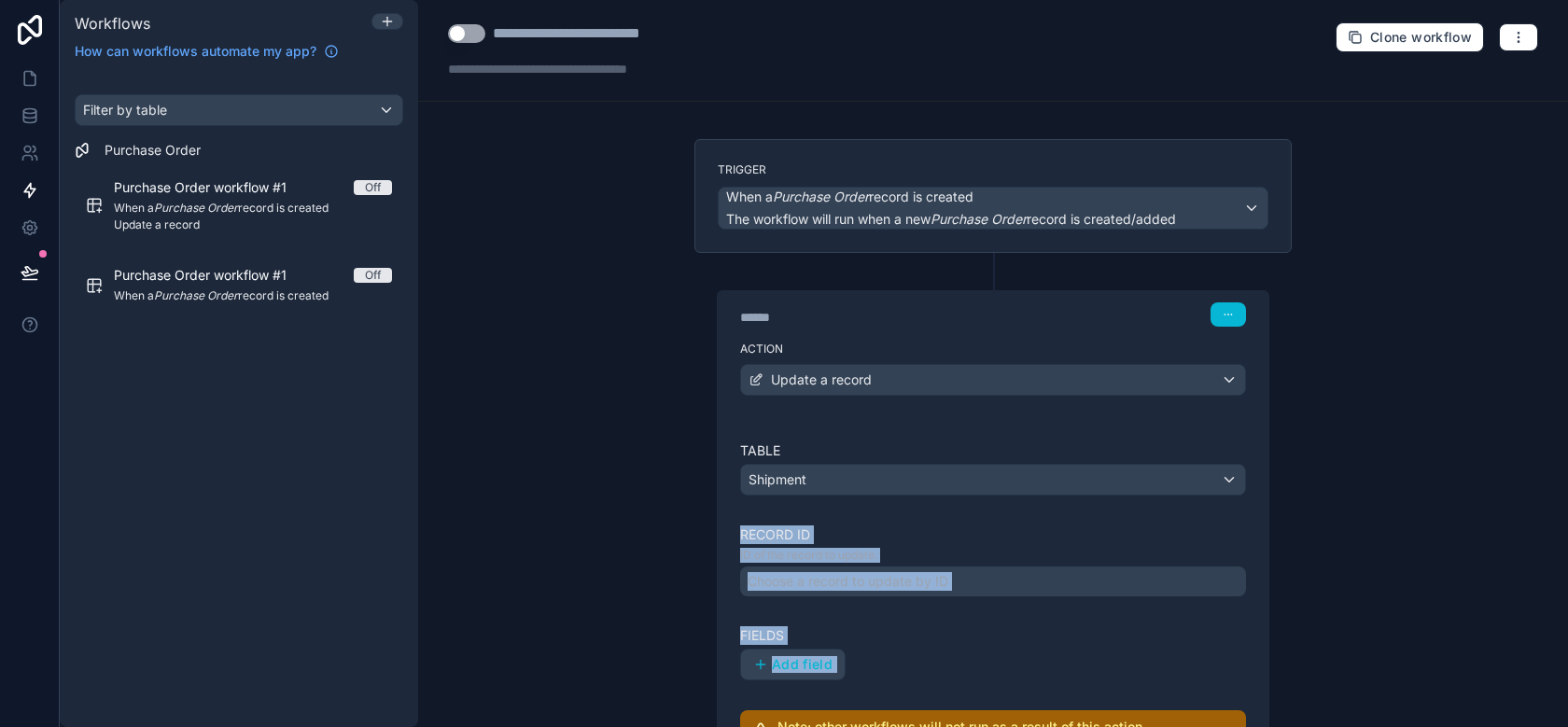
scroll to position [58, 0]
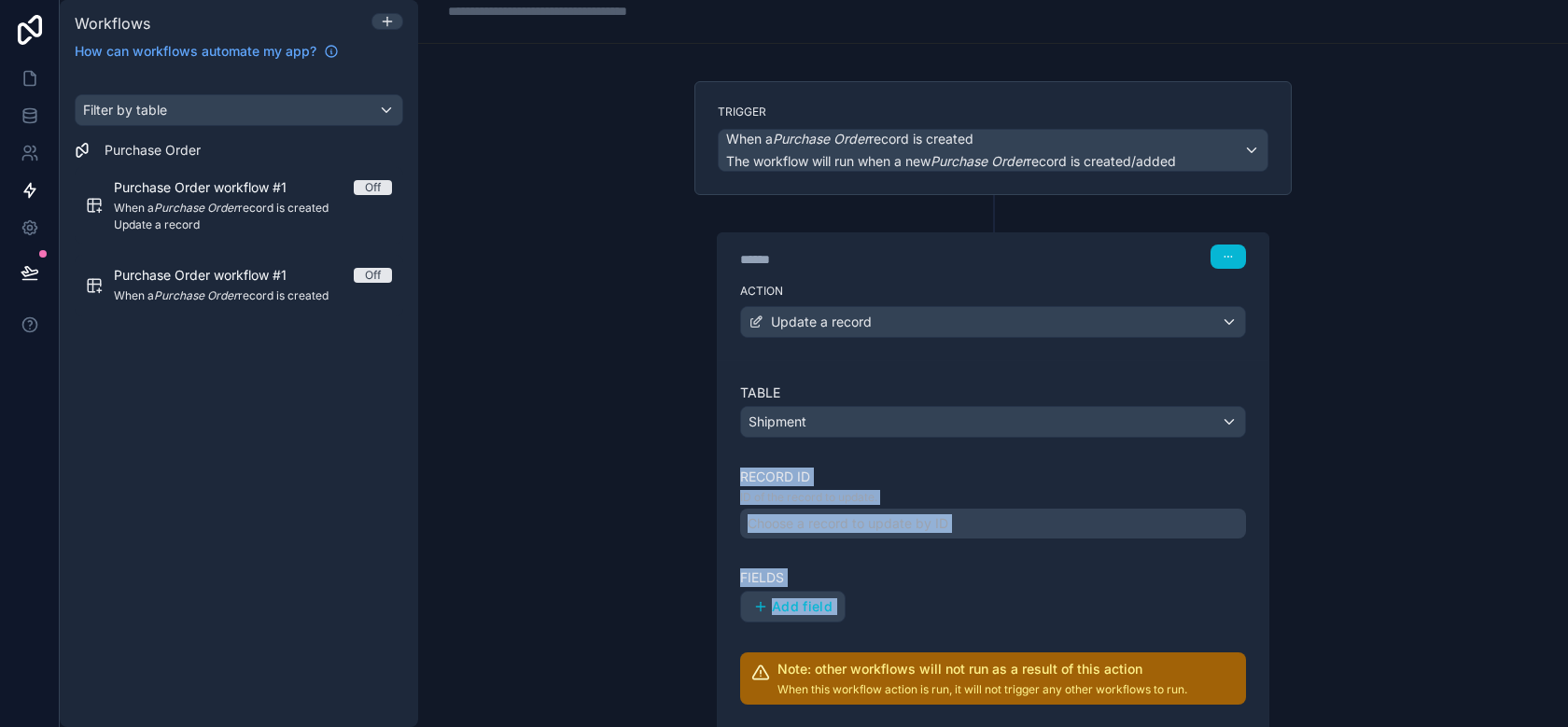
click at [914, 495] on p "ID of the record to update." at bounding box center [994, 497] width 506 height 15
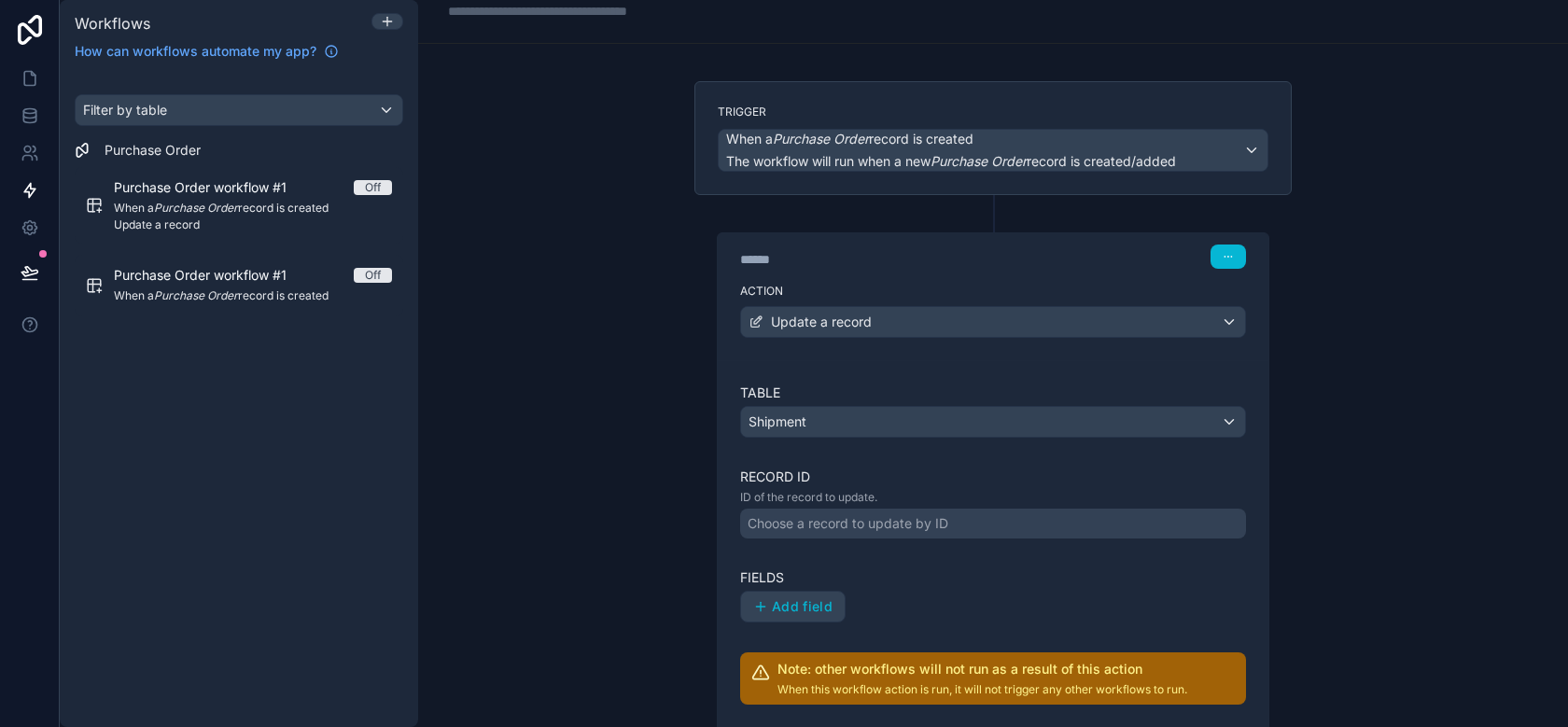
click at [914, 536] on div "Choose a record to update by ID" at bounding box center [994, 524] width 506 height 30
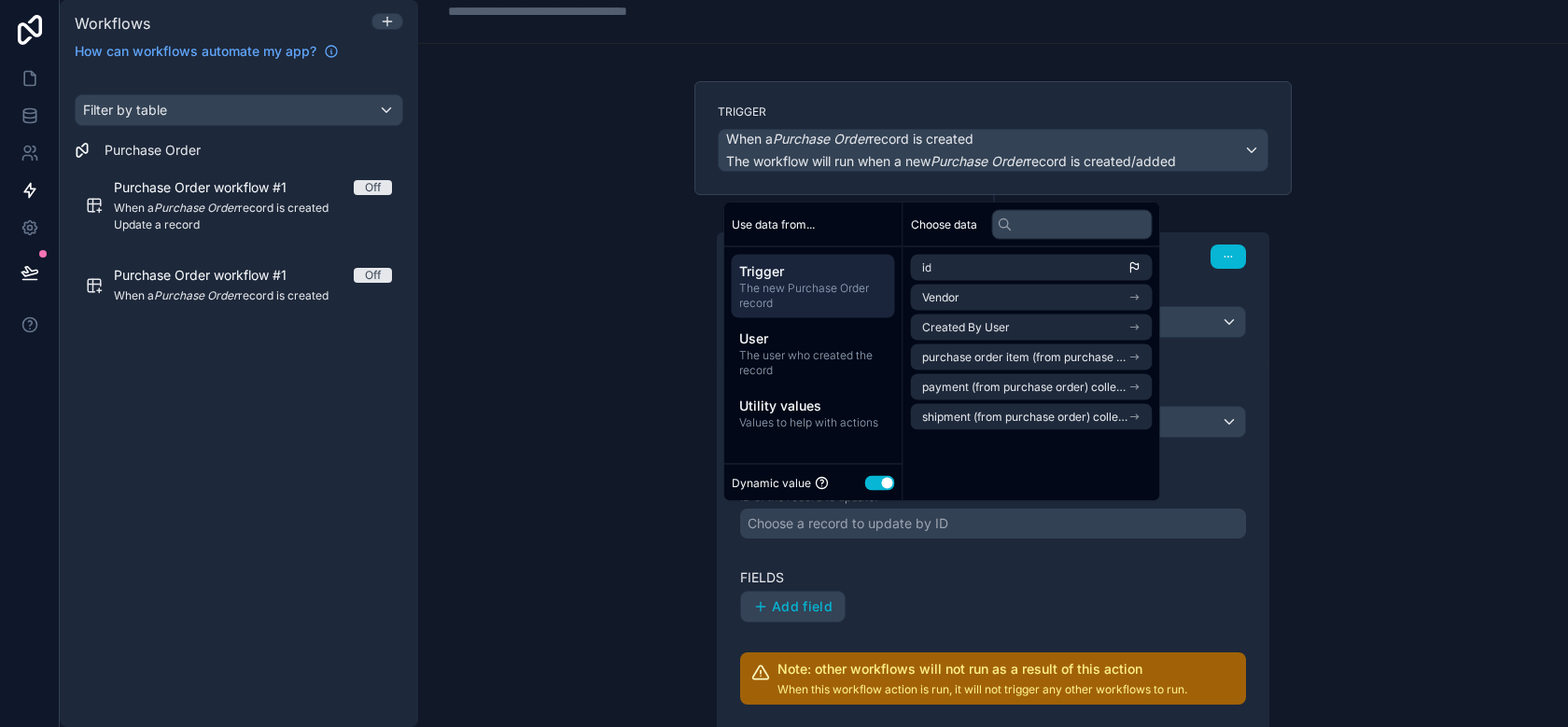
click at [1210, 617] on div "Add field" at bounding box center [994, 607] width 506 height 32
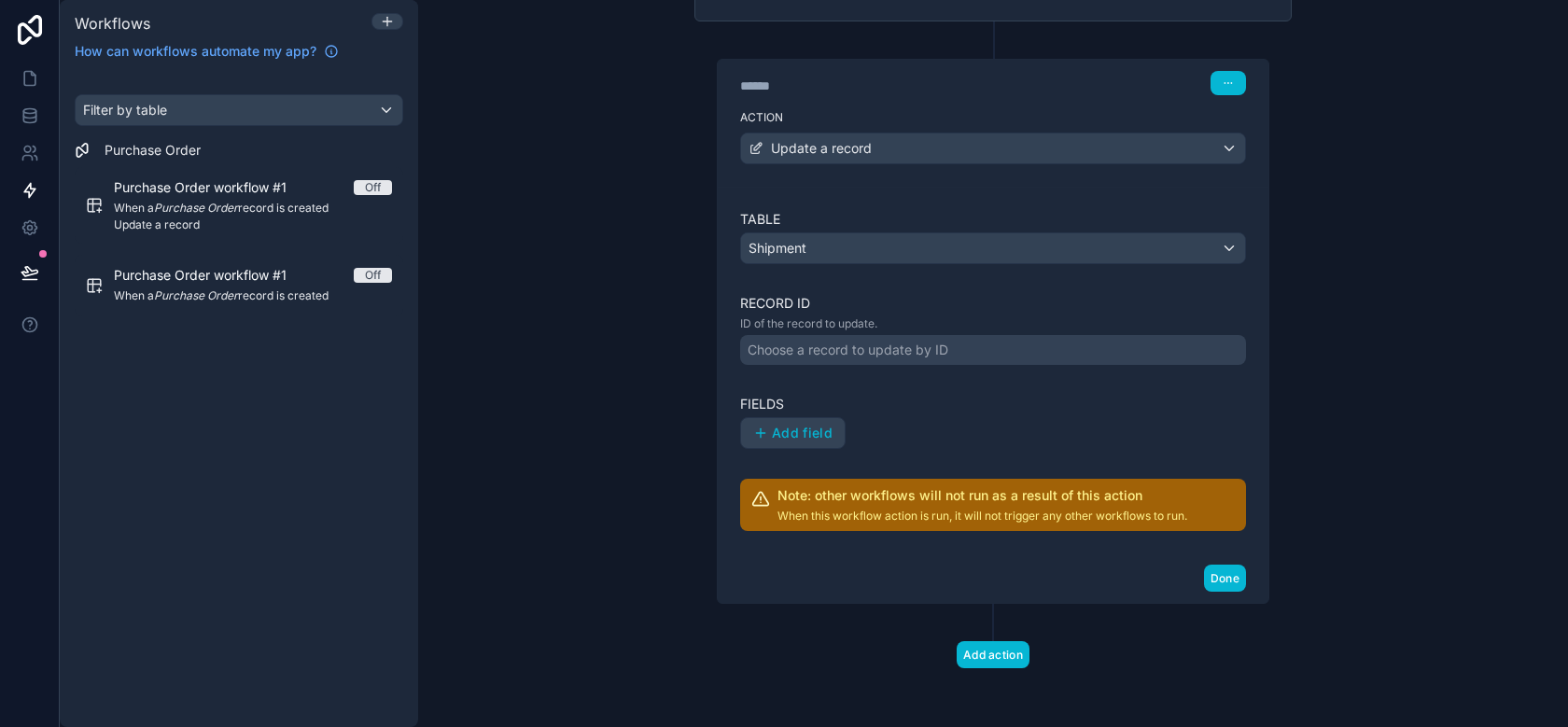
scroll to position [0, 0]
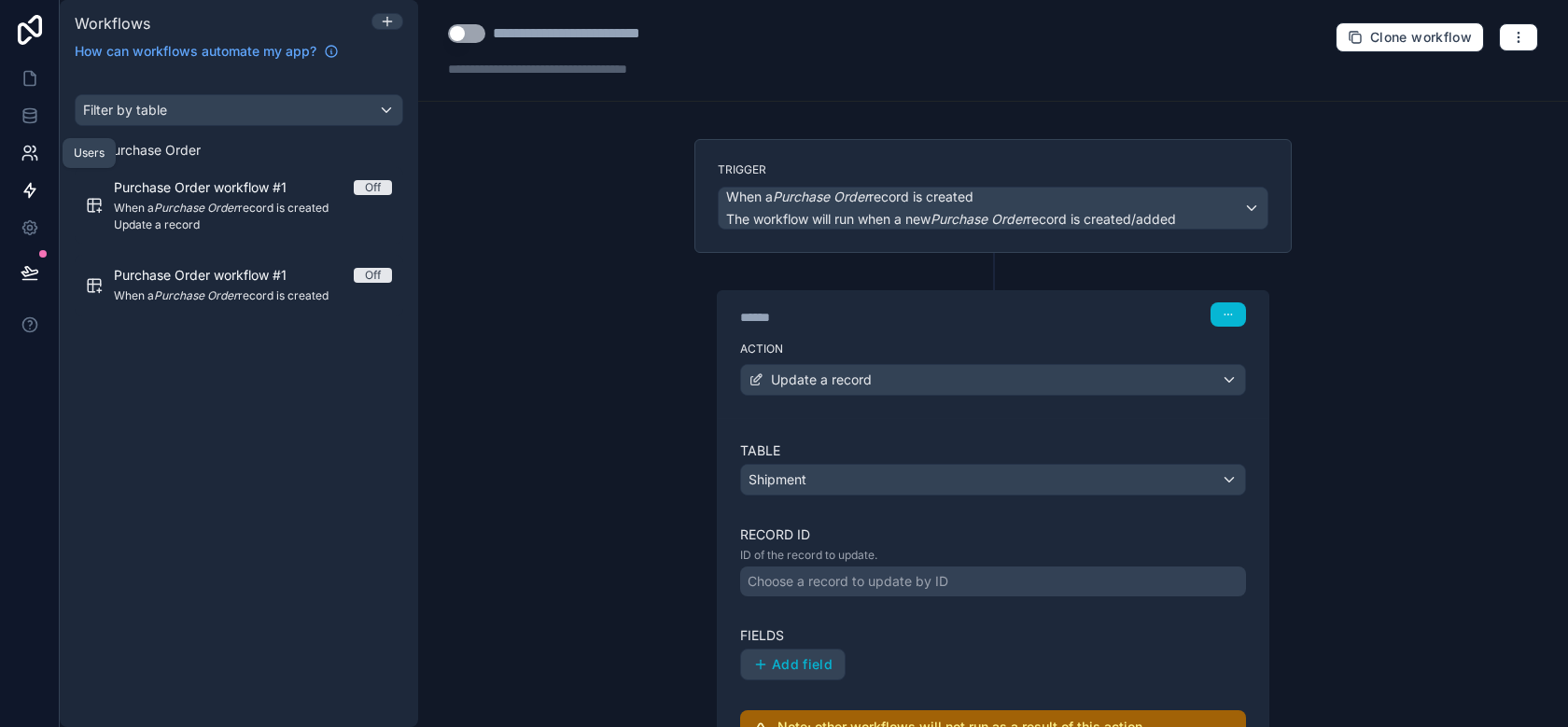
click at [21, 158] on icon at bounding box center [30, 152] width 19 height 19
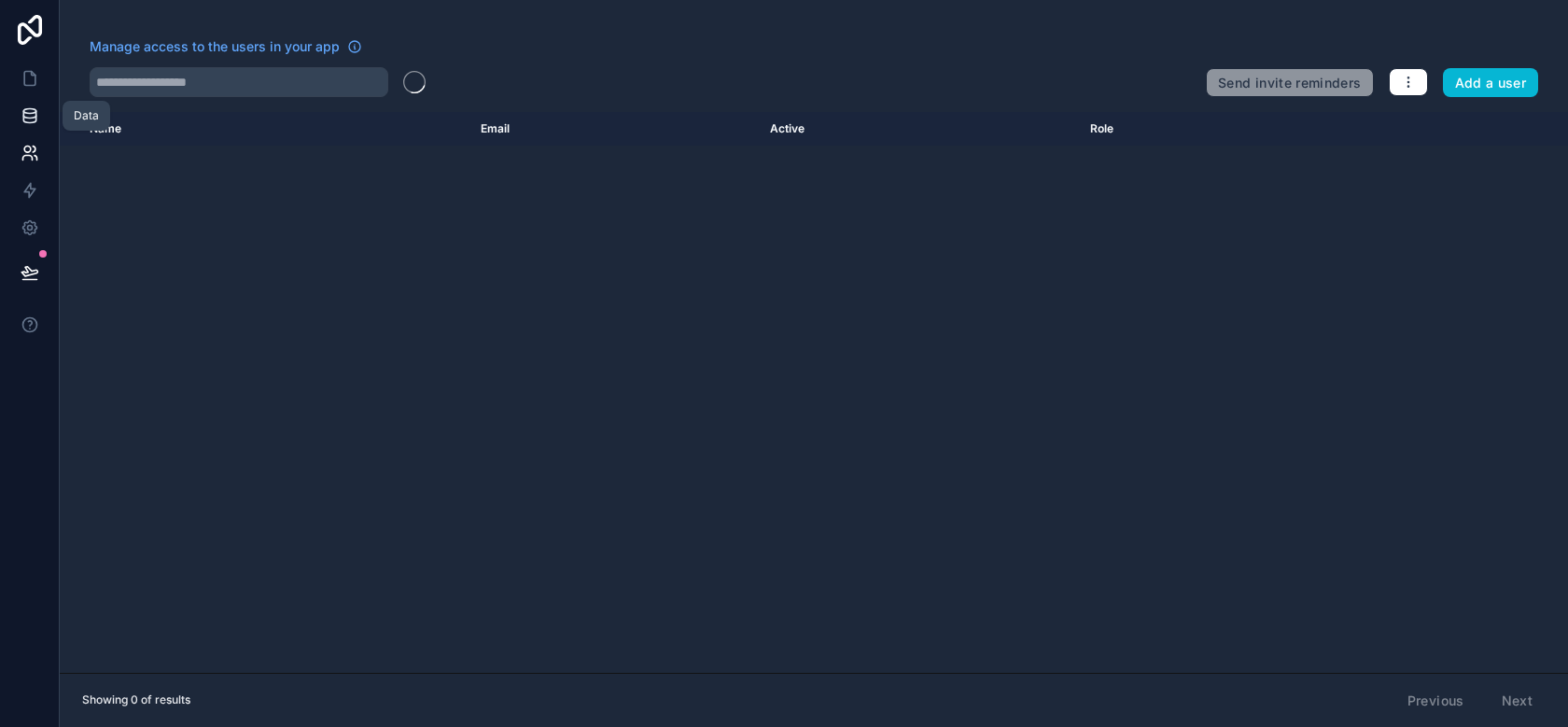
click at [20, 126] on link at bounding box center [29, 117] width 59 height 38
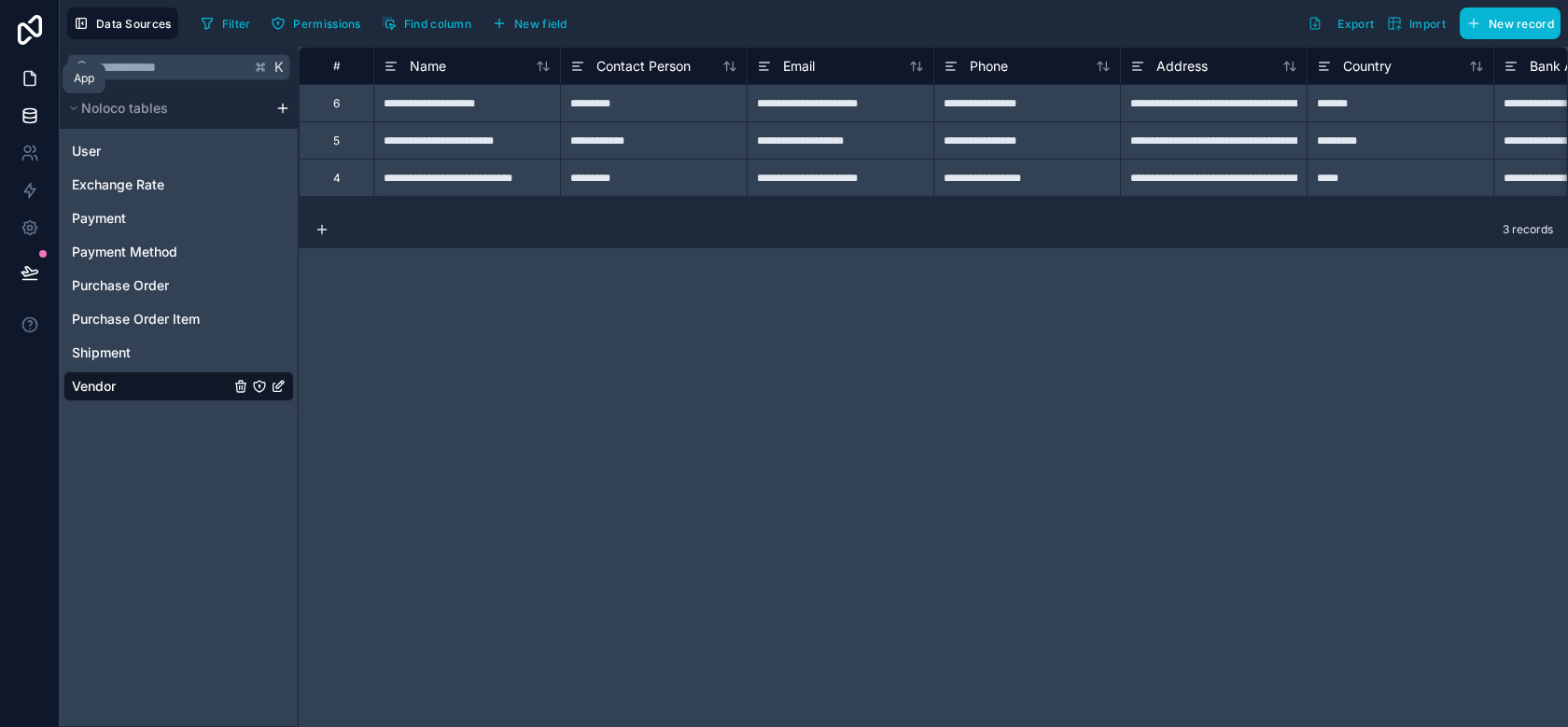
click at [26, 87] on link at bounding box center [29, 79] width 59 height 38
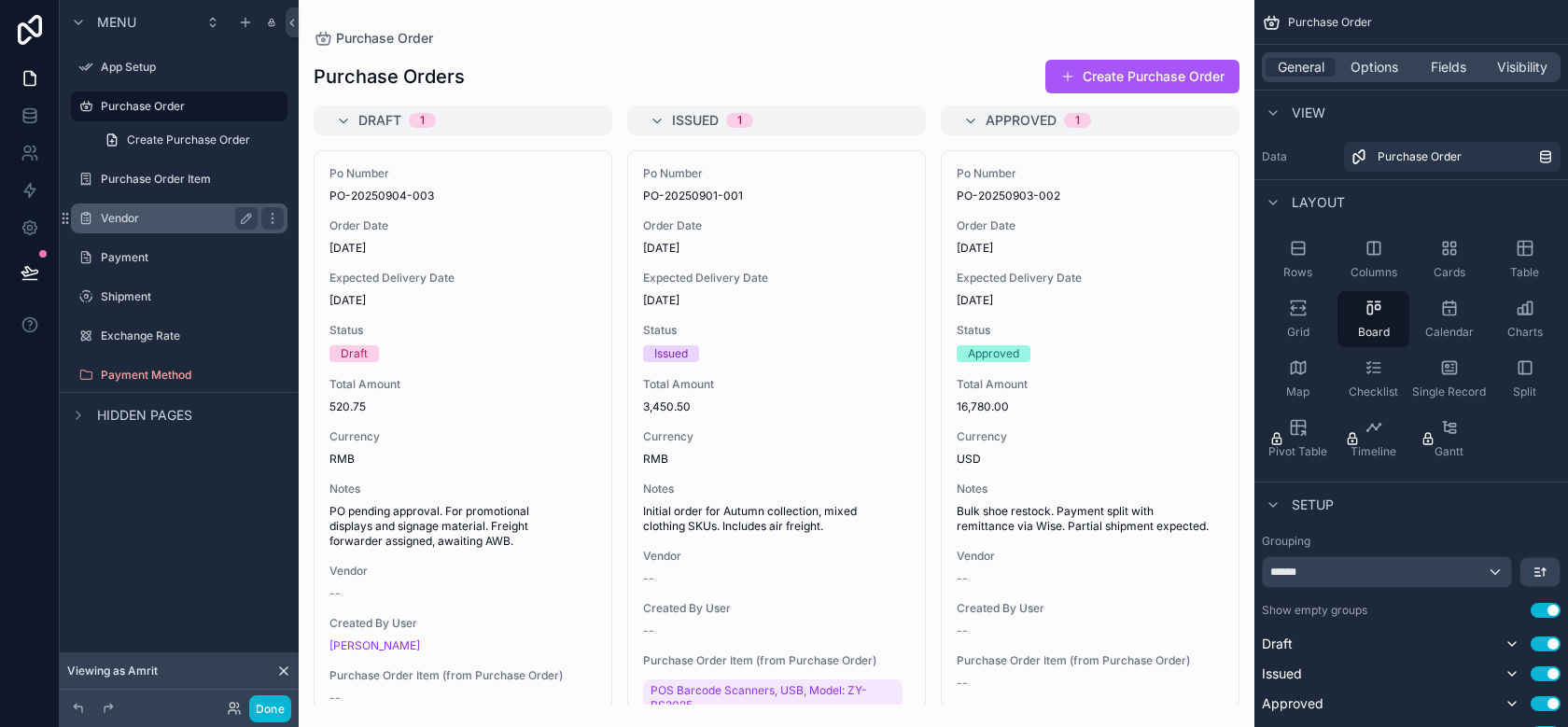
click at [207, 224] on label "Vendor" at bounding box center [175, 218] width 149 height 15
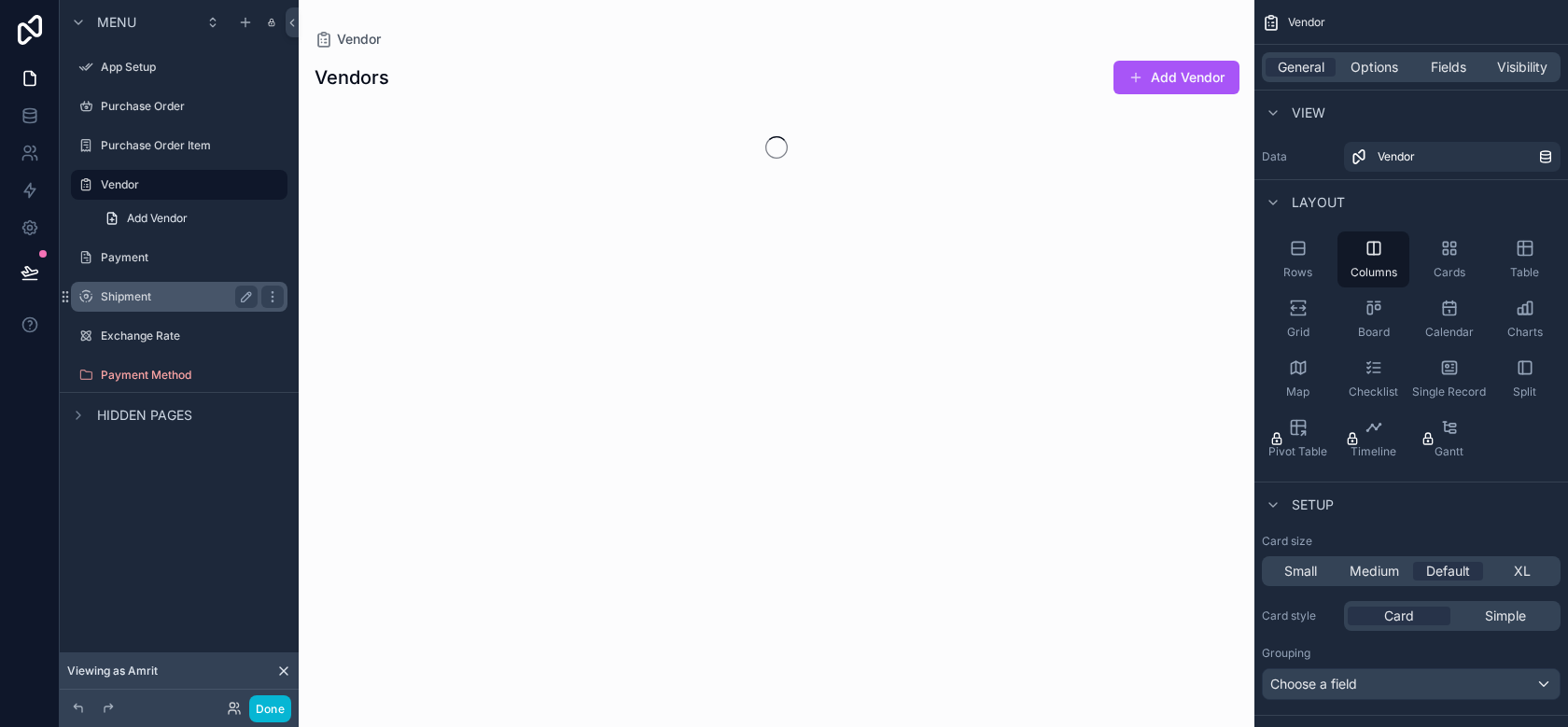
click at [189, 296] on label "Shipment" at bounding box center [175, 297] width 149 height 15
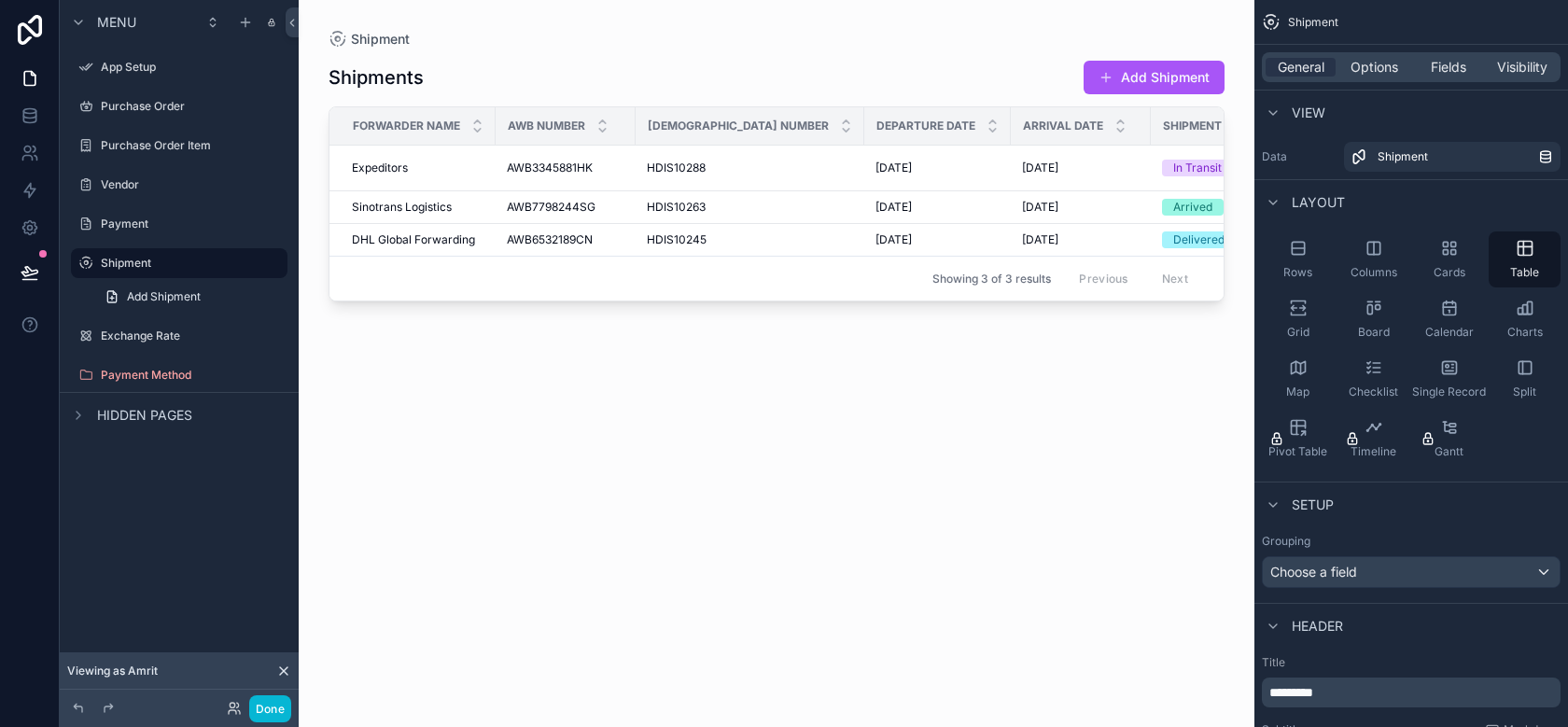
click at [188, 320] on div "Exchange Rate" at bounding box center [179, 337] width 239 height 34
click at [185, 346] on div "Exchange Rate" at bounding box center [179, 336] width 157 height 23
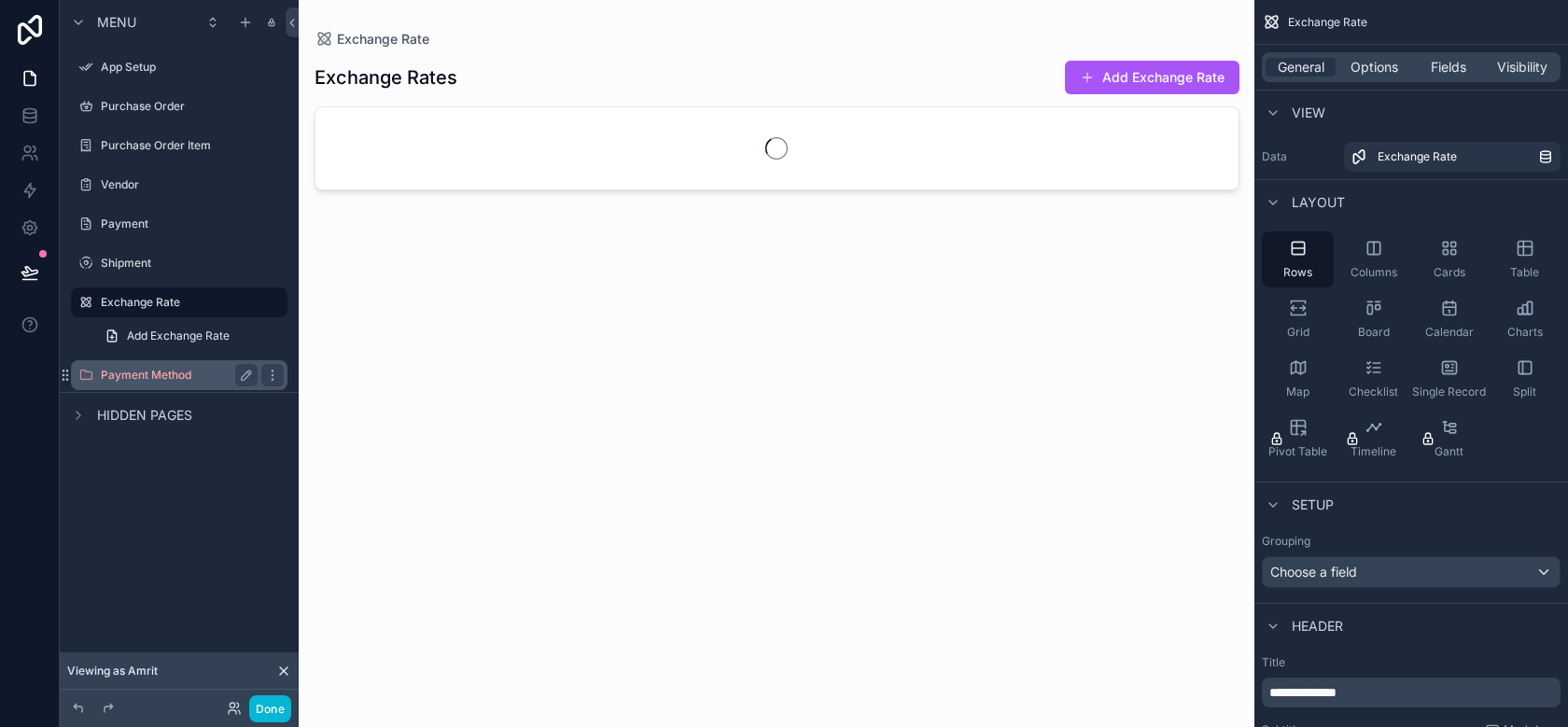
click at [182, 386] on div "Payment Method" at bounding box center [179, 375] width 209 height 30
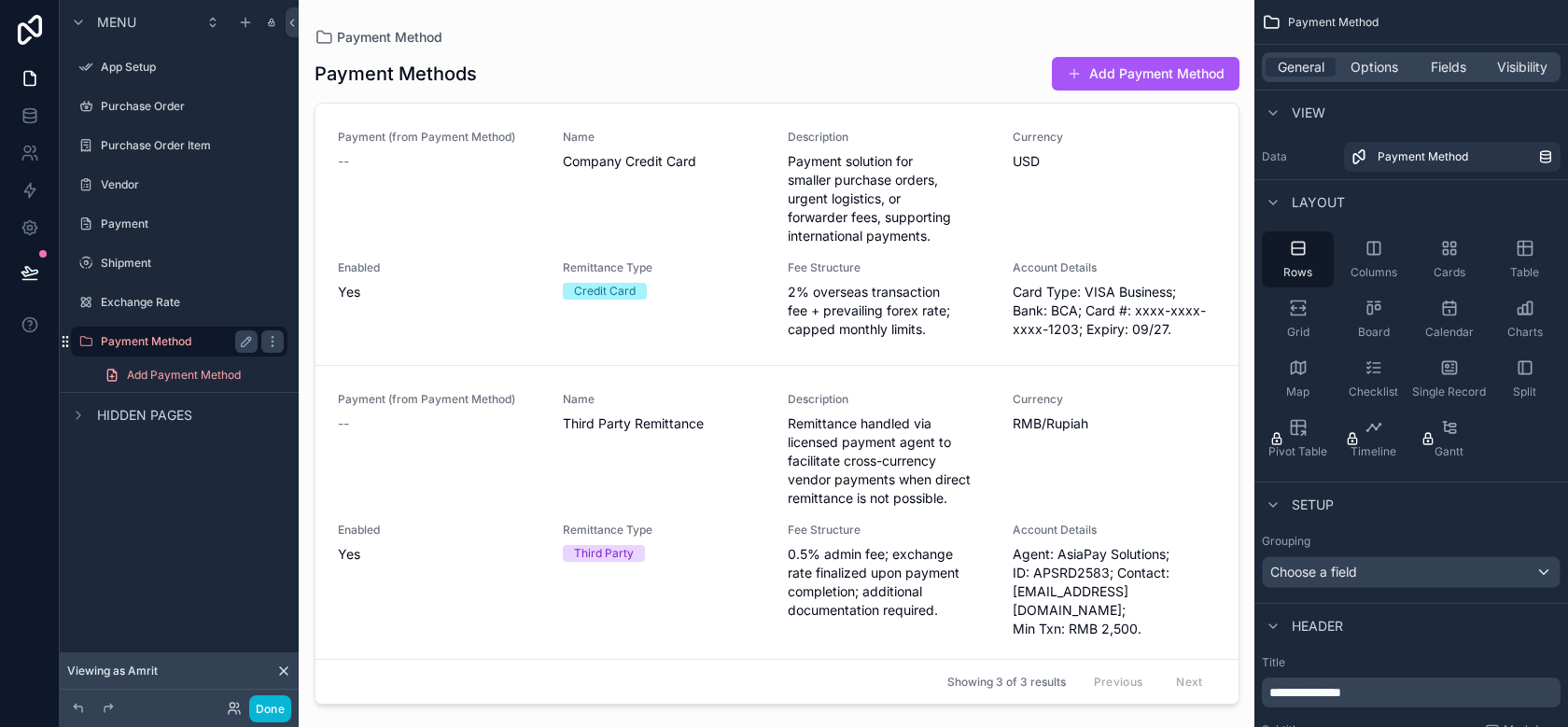
click at [65, 340] on icon "scrollable content" at bounding box center [65, 342] width 15 height 15
click at [138, 83] on div "App Setup" at bounding box center [179, 68] width 239 height 34
click at [138, 75] on div "App Setup" at bounding box center [179, 67] width 157 height 23
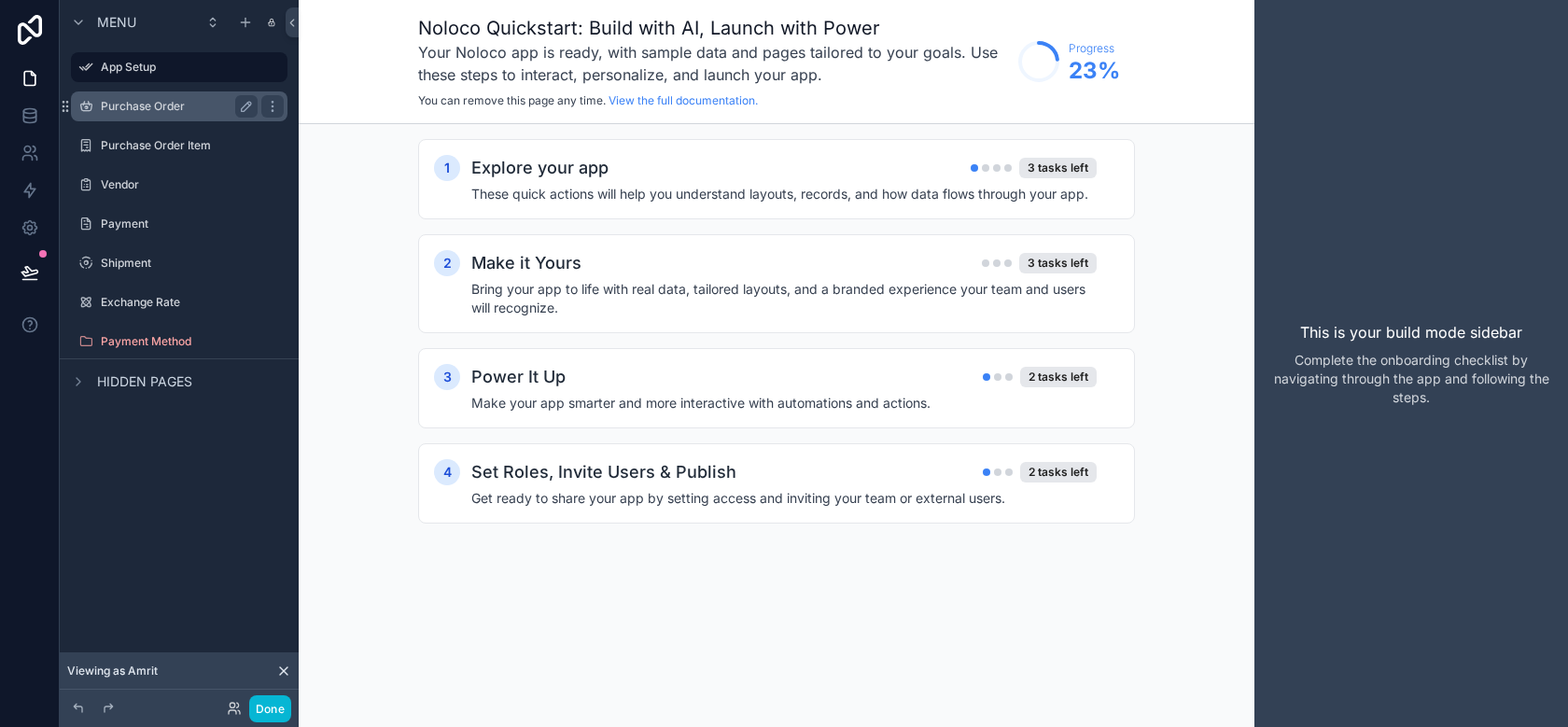
click at [138, 108] on label "Purchase Order" at bounding box center [175, 106] width 149 height 15
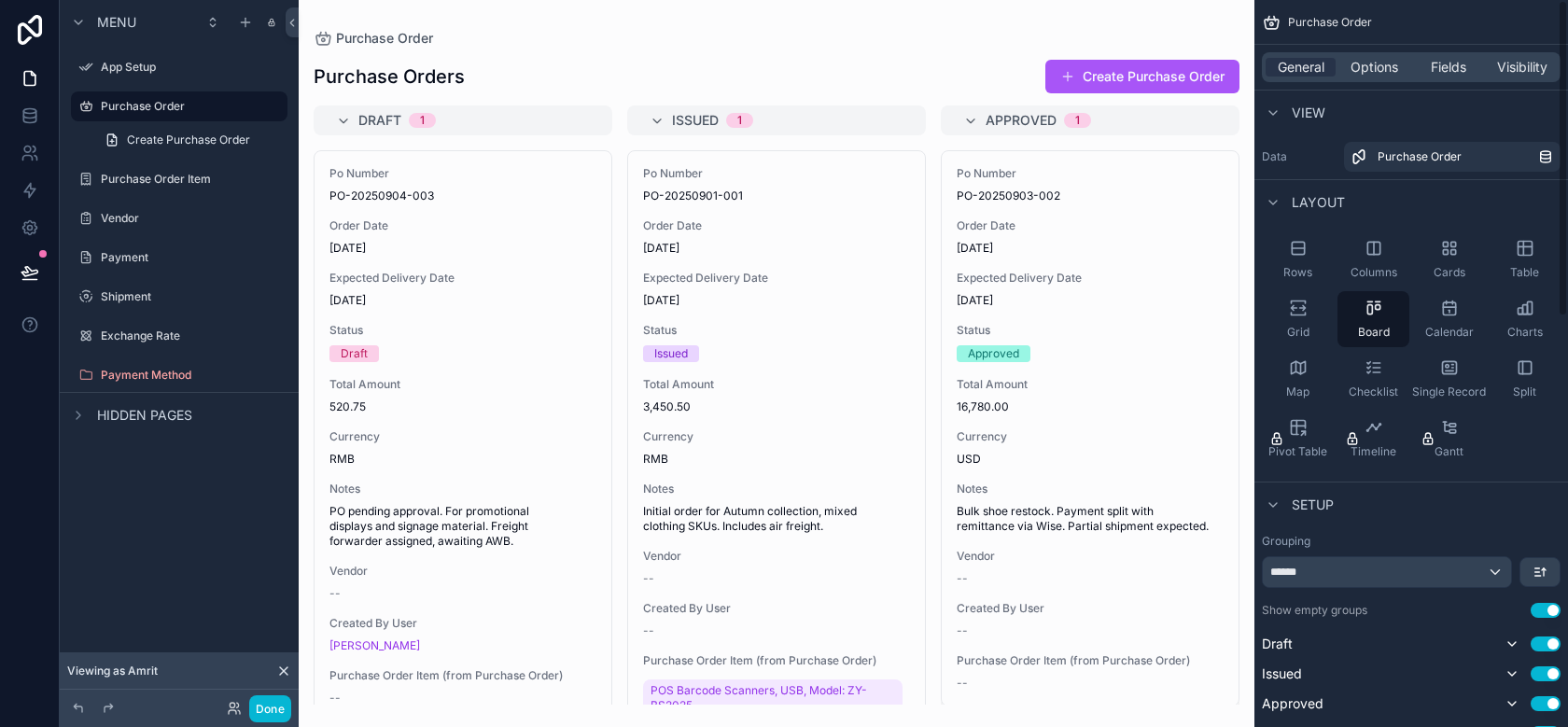
drag, startPoint x: 373, startPoint y: 138, endPoint x: 1336, endPoint y: 276, distance: 972.8
click at [1336, 276] on div "App Setup Purchase Order Purchase Order Item Vendor Payment Shipment My Profile…" at bounding box center [933, 364] width 1269 height 727
click at [1302, 258] on div "Rows" at bounding box center [1298, 260] width 72 height 56
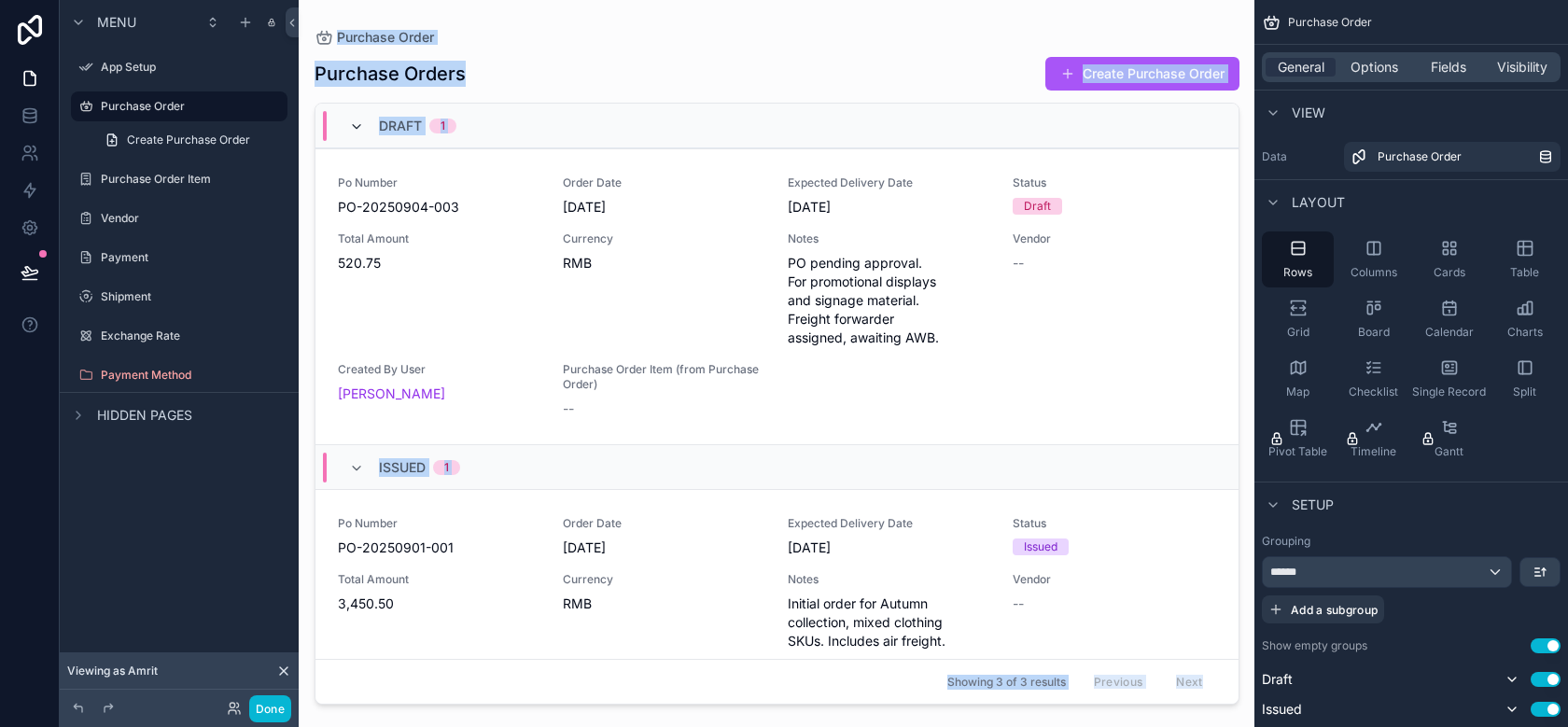
click at [350, 120] on icon "scrollable content" at bounding box center [356, 126] width 15 height 15
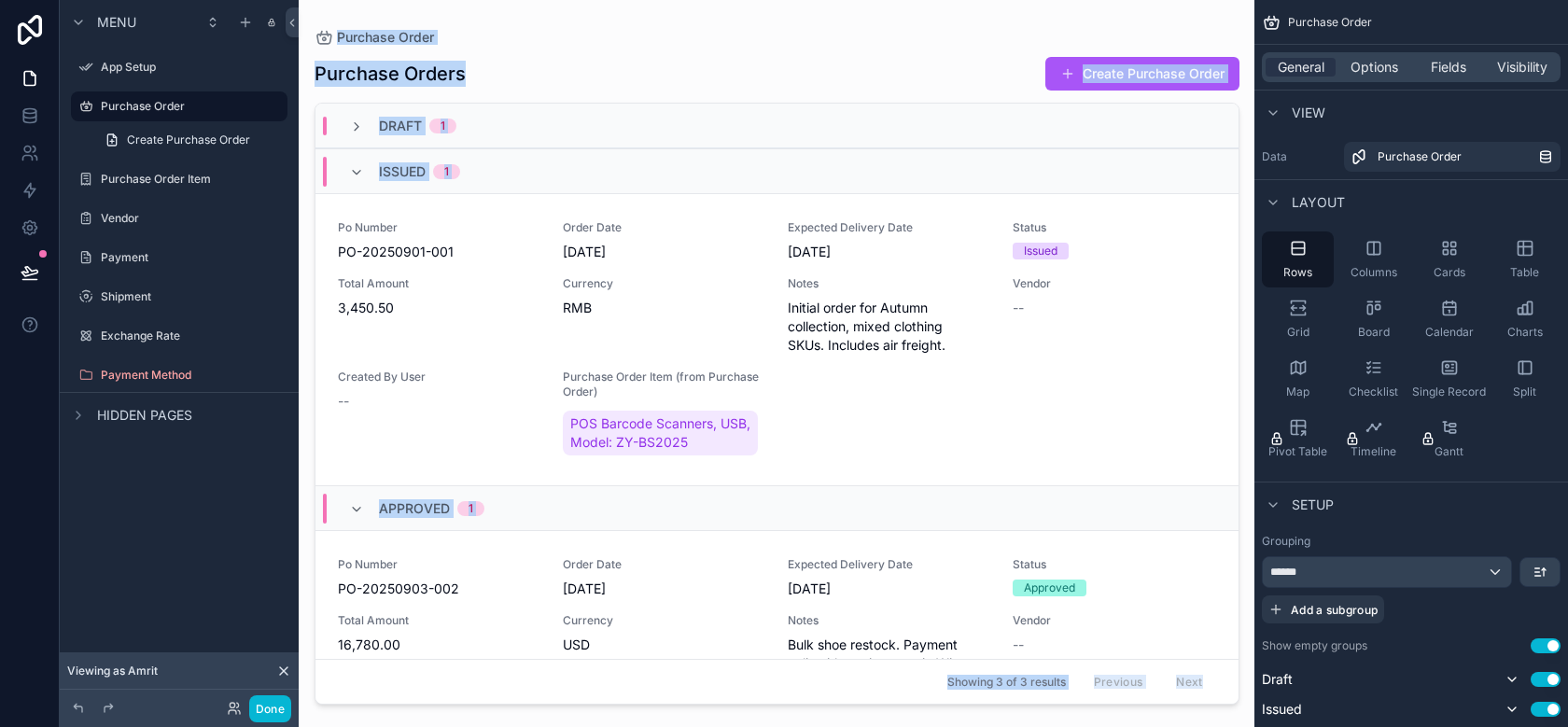
click at [579, 96] on div "Purchase Orders Create Purchase Order Draft 1 Issued 1 Po Number PO-20250901-00…" at bounding box center [777, 374] width 925 height 660
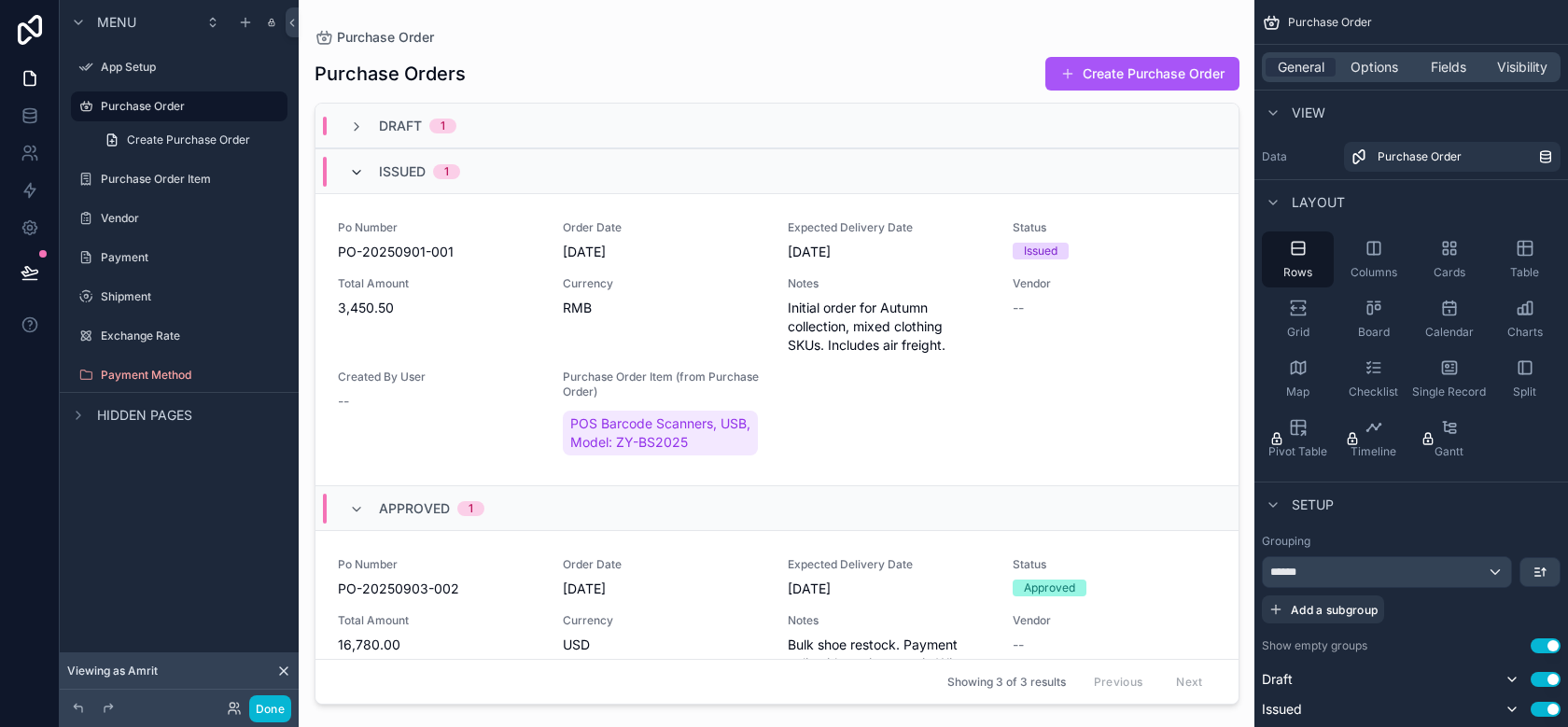
click at [353, 171] on icon "scrollable content" at bounding box center [356, 172] width 15 height 15
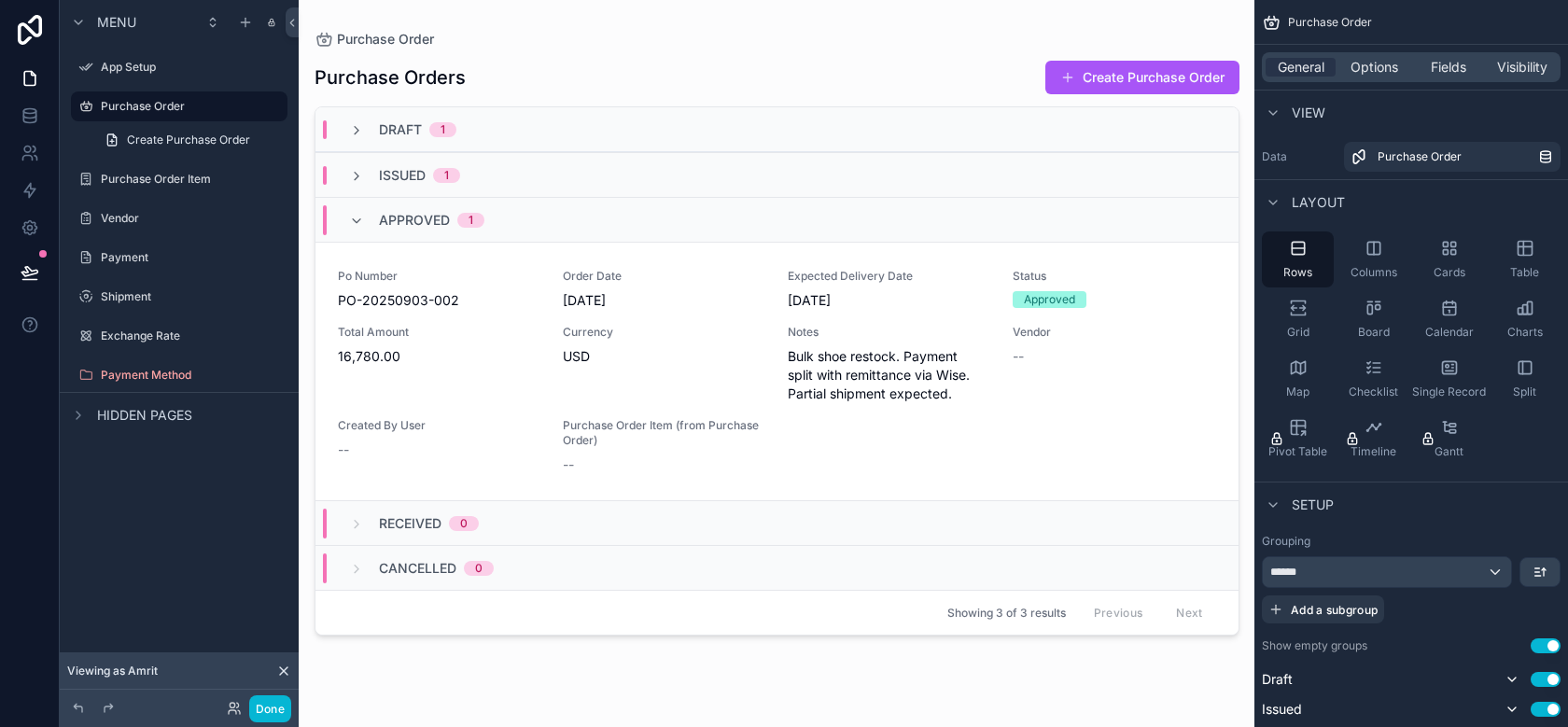
click at [353, 236] on div "Approved 1" at bounding box center [777, 219] width 923 height 45
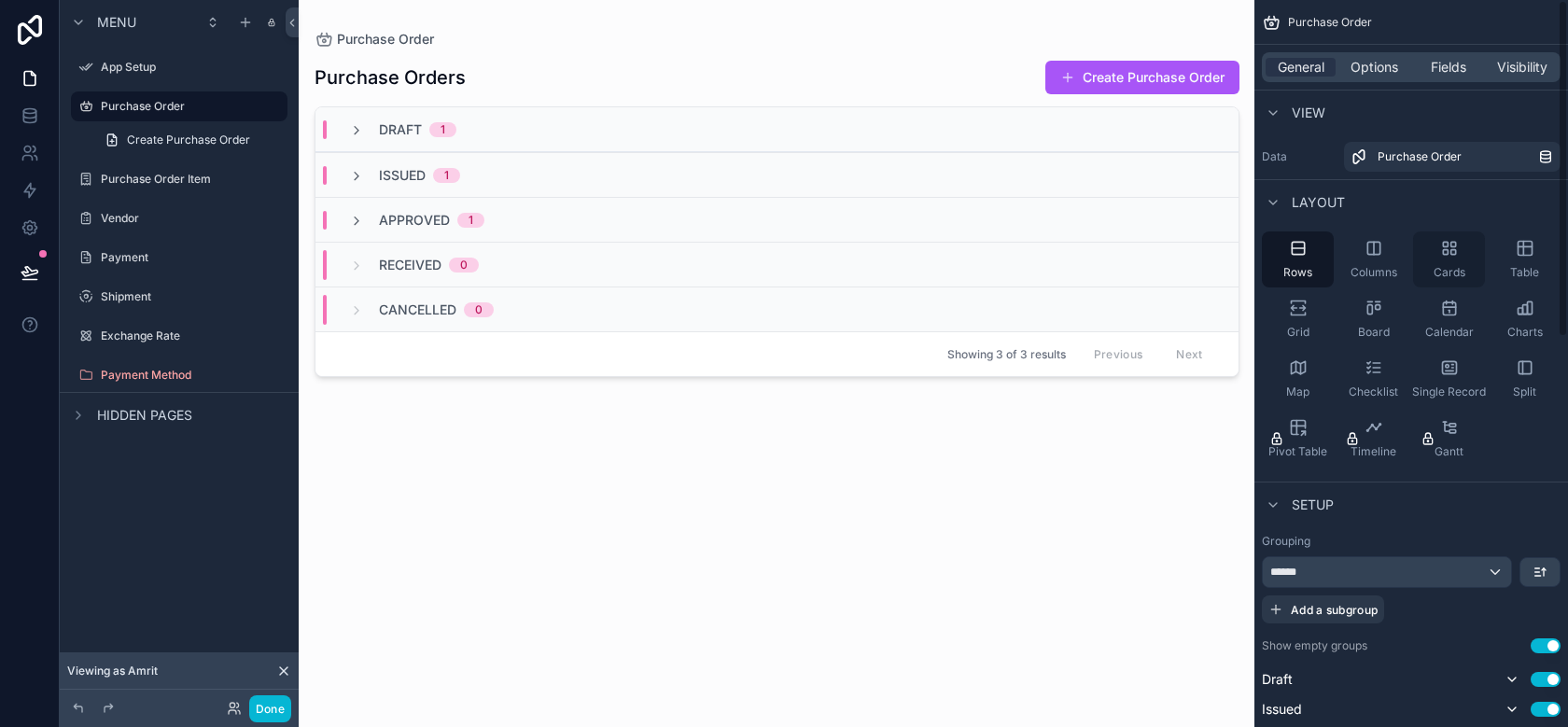
click at [1472, 270] on div "Cards" at bounding box center [1450, 260] width 72 height 56
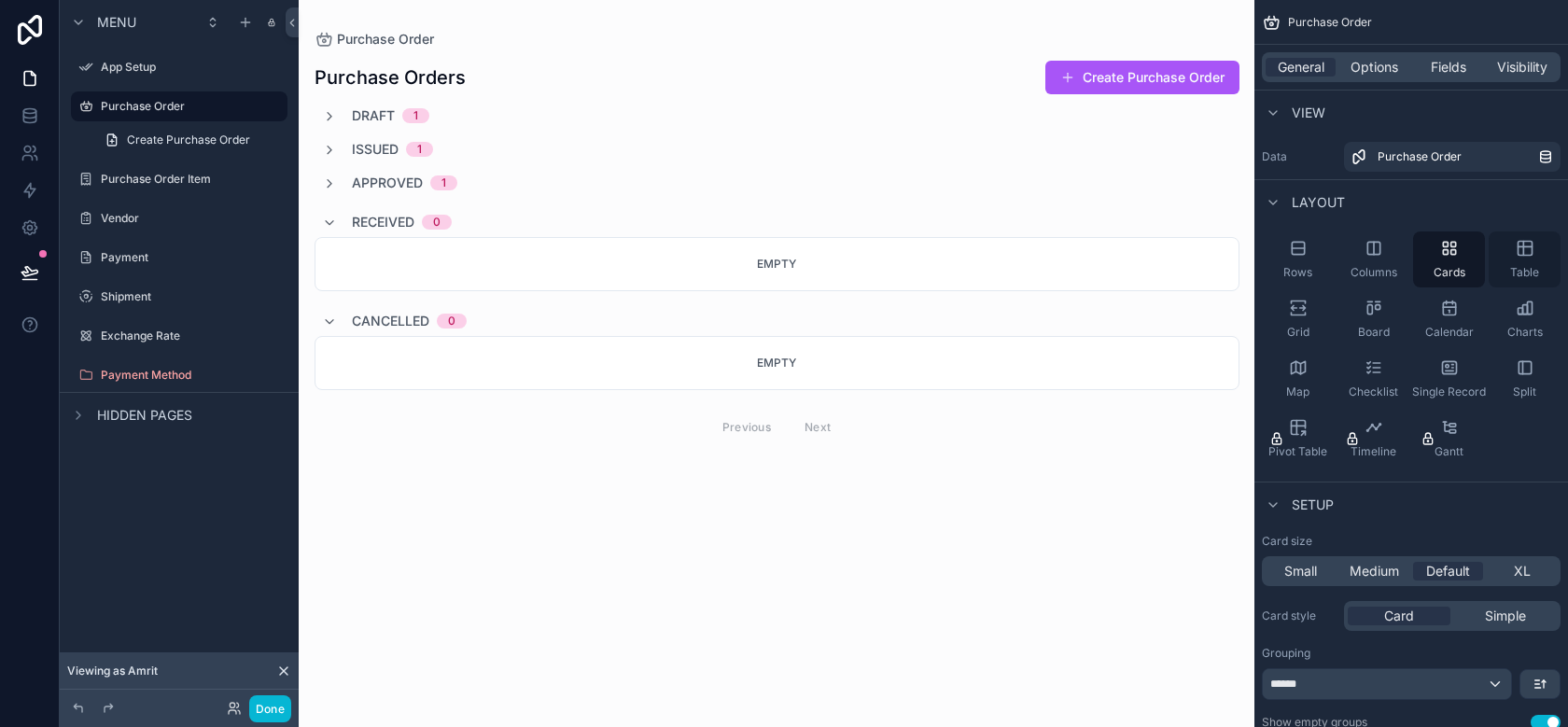
click at [1517, 256] on icon "scrollable content" at bounding box center [1525, 248] width 19 height 19
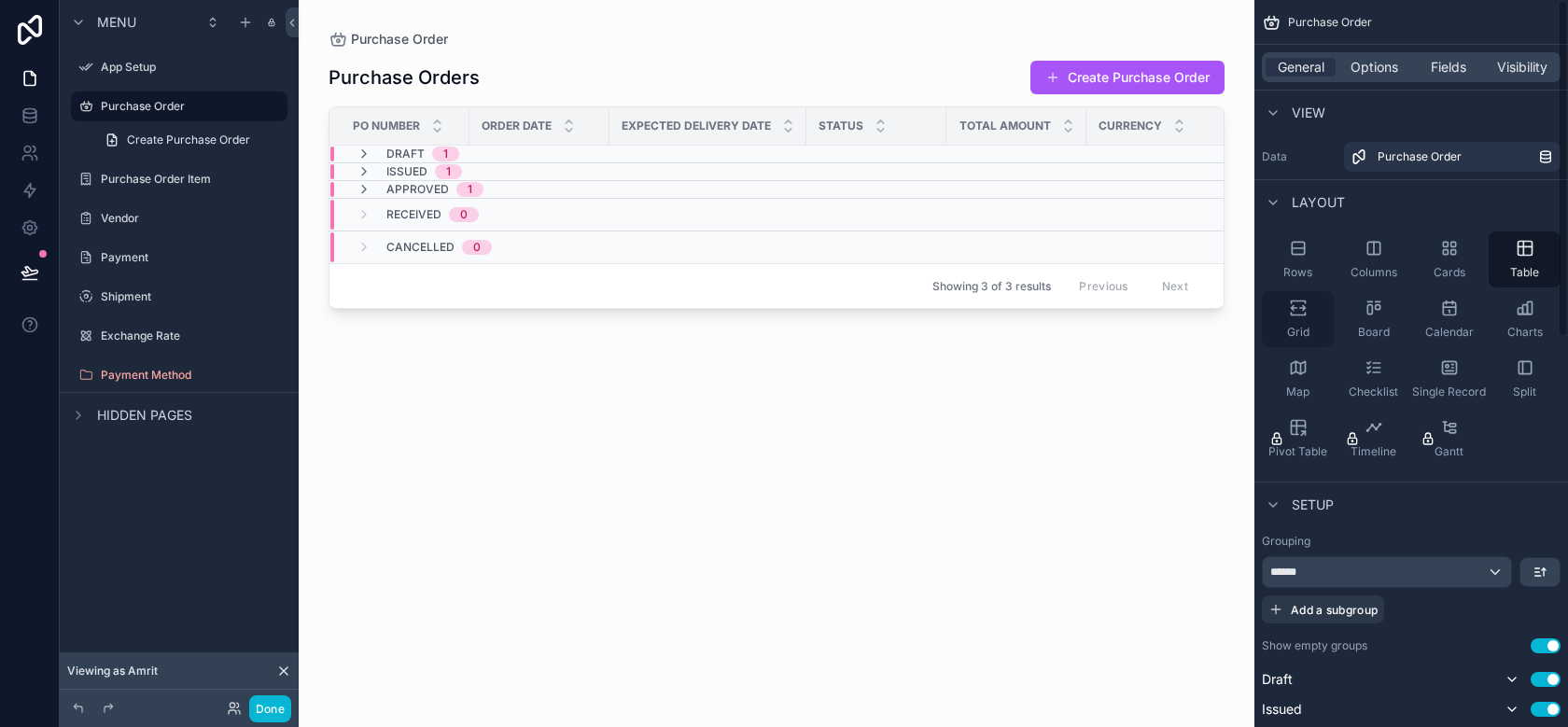
click at [1285, 321] on div "Grid" at bounding box center [1298, 320] width 72 height 56
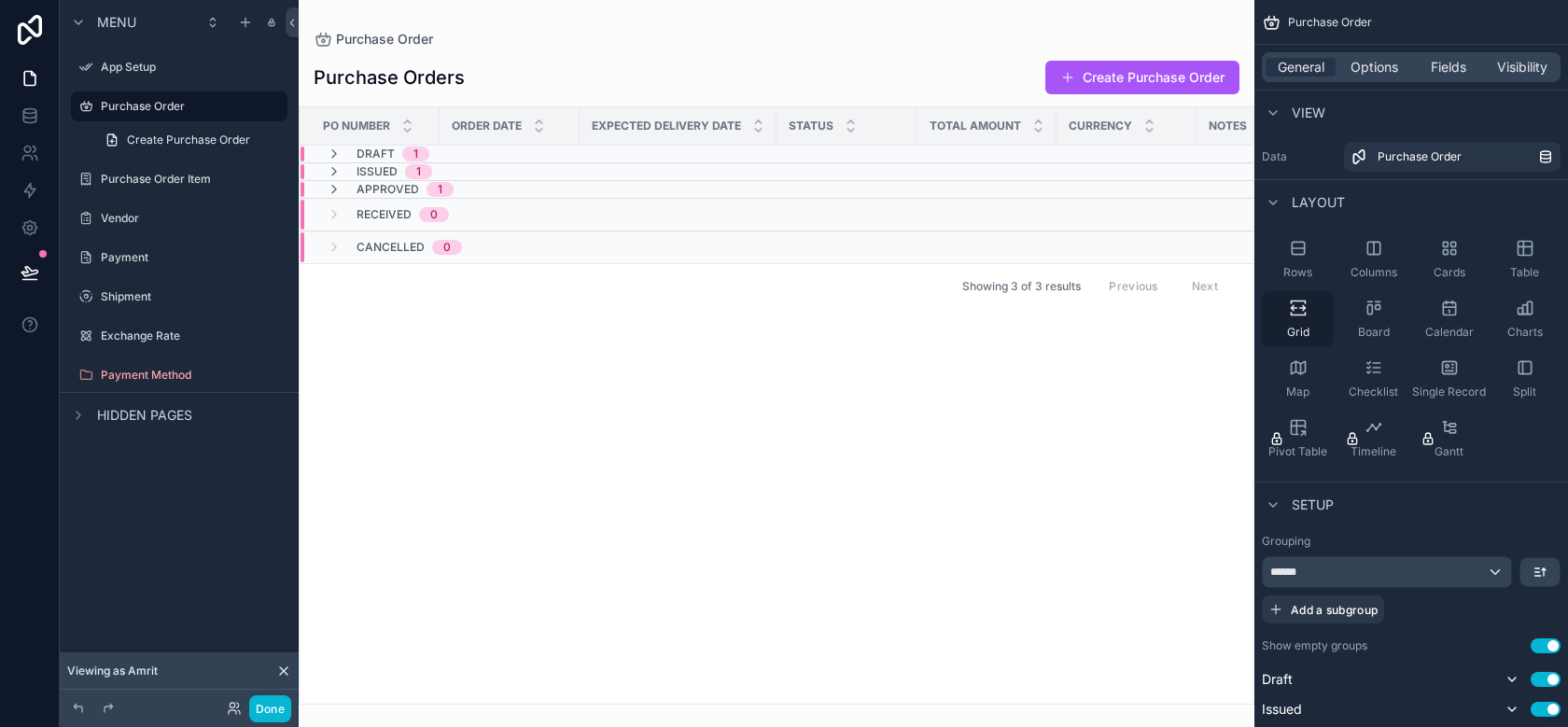
click at [1285, 321] on div "Grid" at bounding box center [1298, 320] width 72 height 56
click at [1365, 322] on div "Board" at bounding box center [1374, 320] width 72 height 56
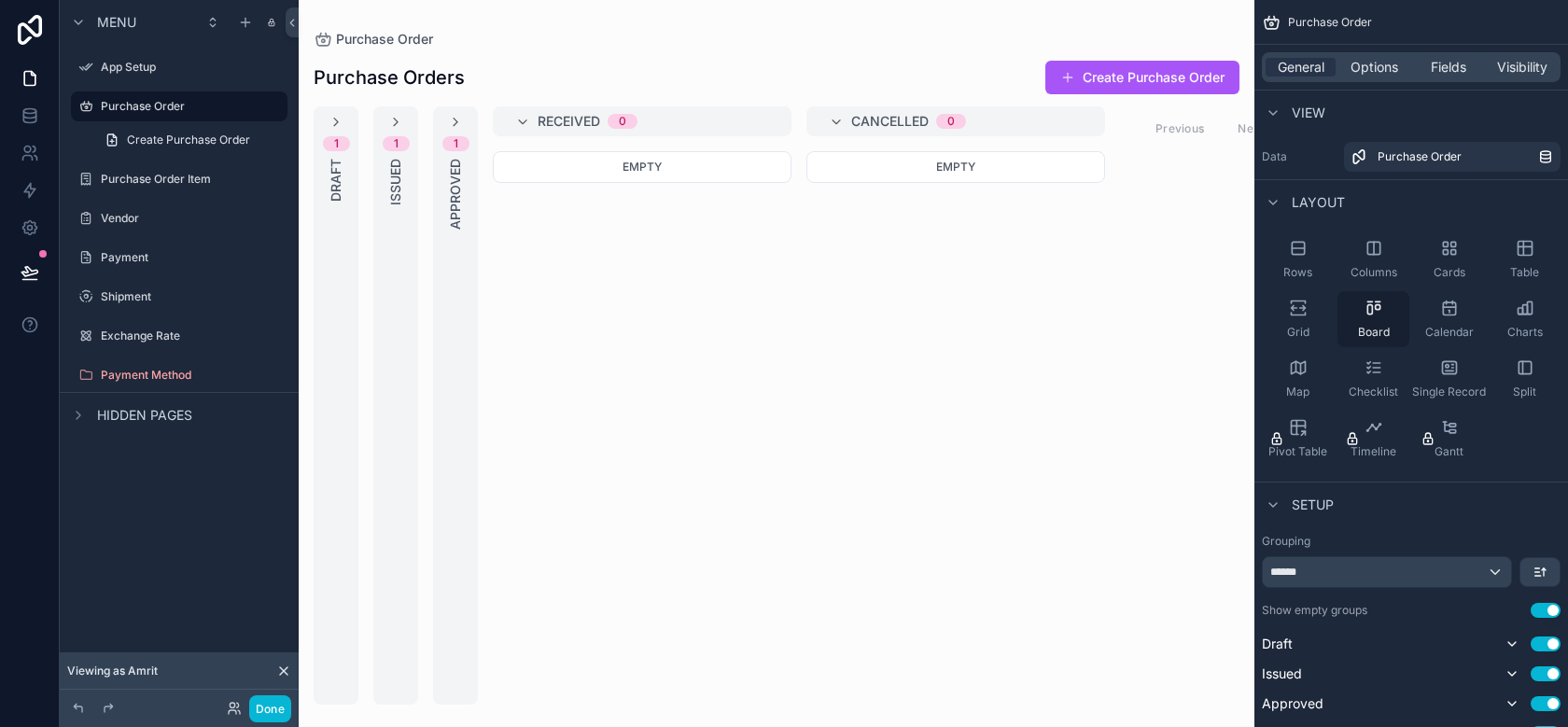
click at [1365, 322] on div "Board" at bounding box center [1374, 320] width 72 height 56
click at [1473, 323] on div "Calendar" at bounding box center [1450, 320] width 72 height 56
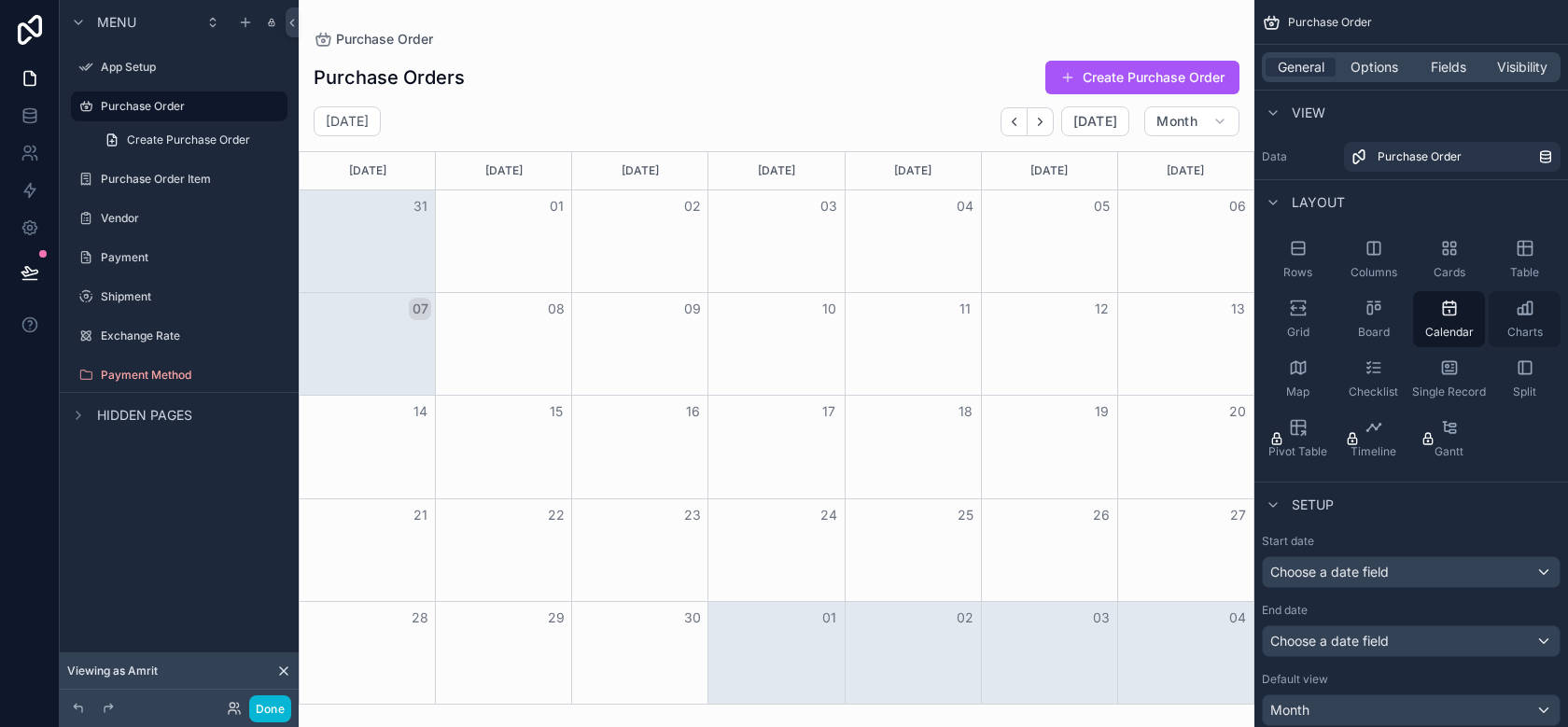
click at [1528, 323] on div "Charts" at bounding box center [1524, 320] width 72 height 56
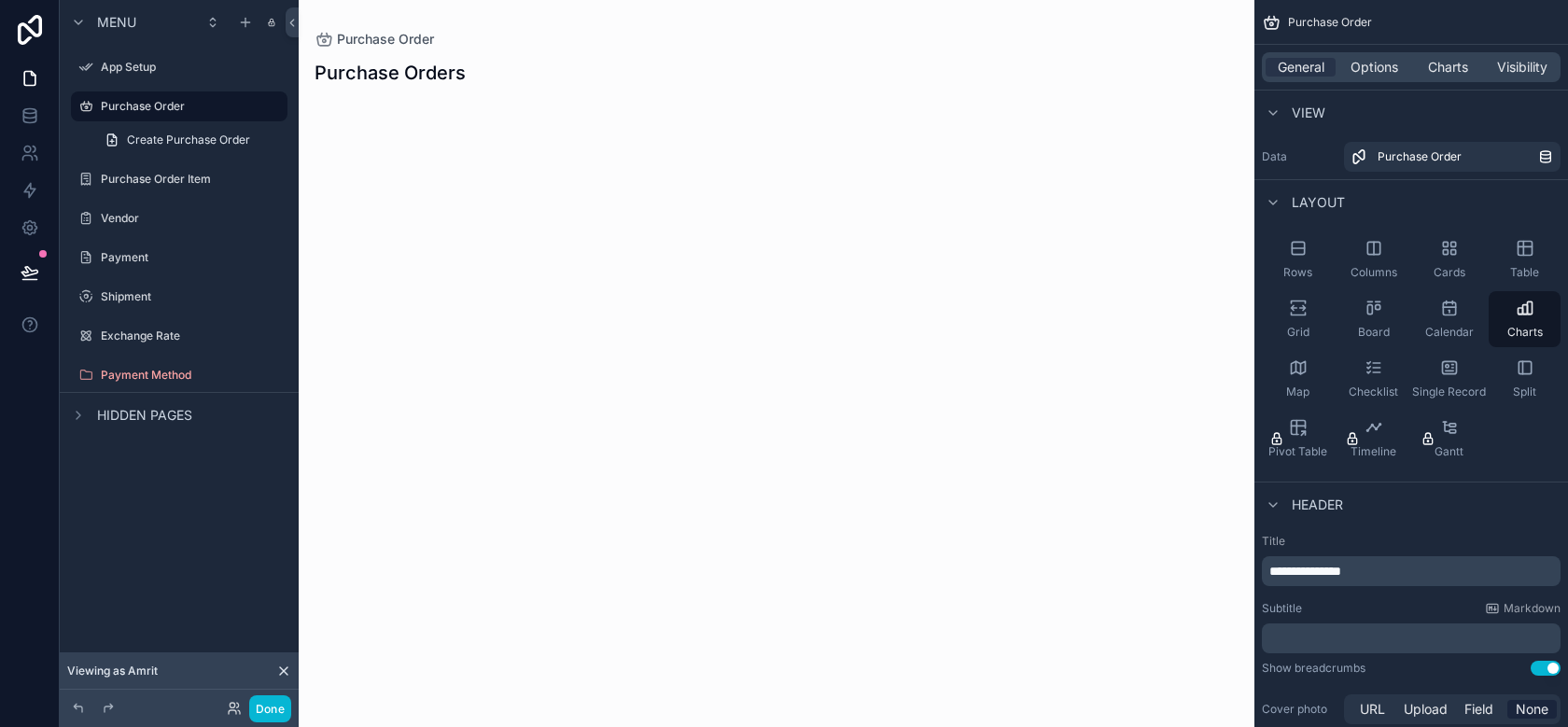
click at [1336, 372] on div "Rows Columns Cards Table Grid Board Calendar Charts Map Checklist Single Record…" at bounding box center [1411, 349] width 314 height 250
click at [1320, 372] on div "Map" at bounding box center [1298, 379] width 72 height 56
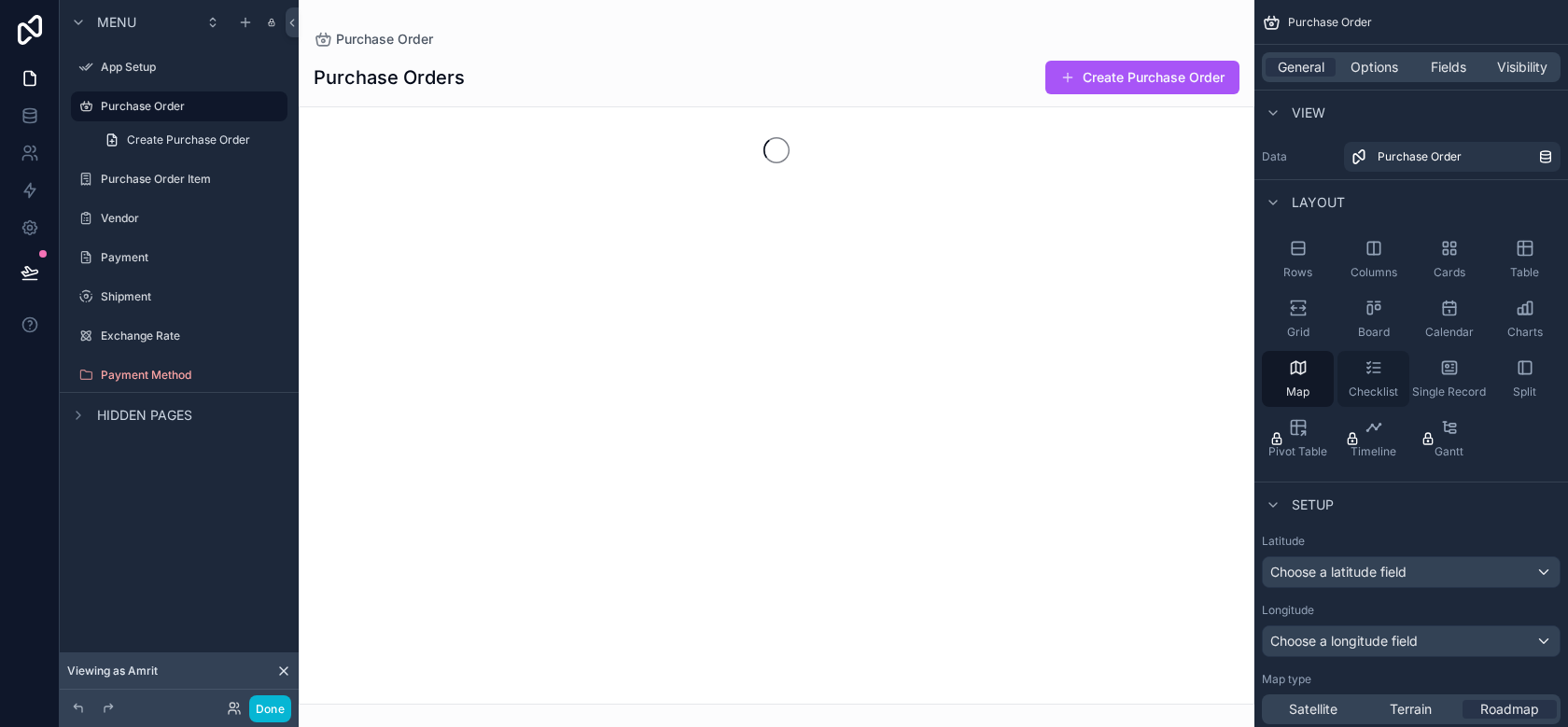
click at [1374, 376] on icon "scrollable content" at bounding box center [1374, 367] width 19 height 19
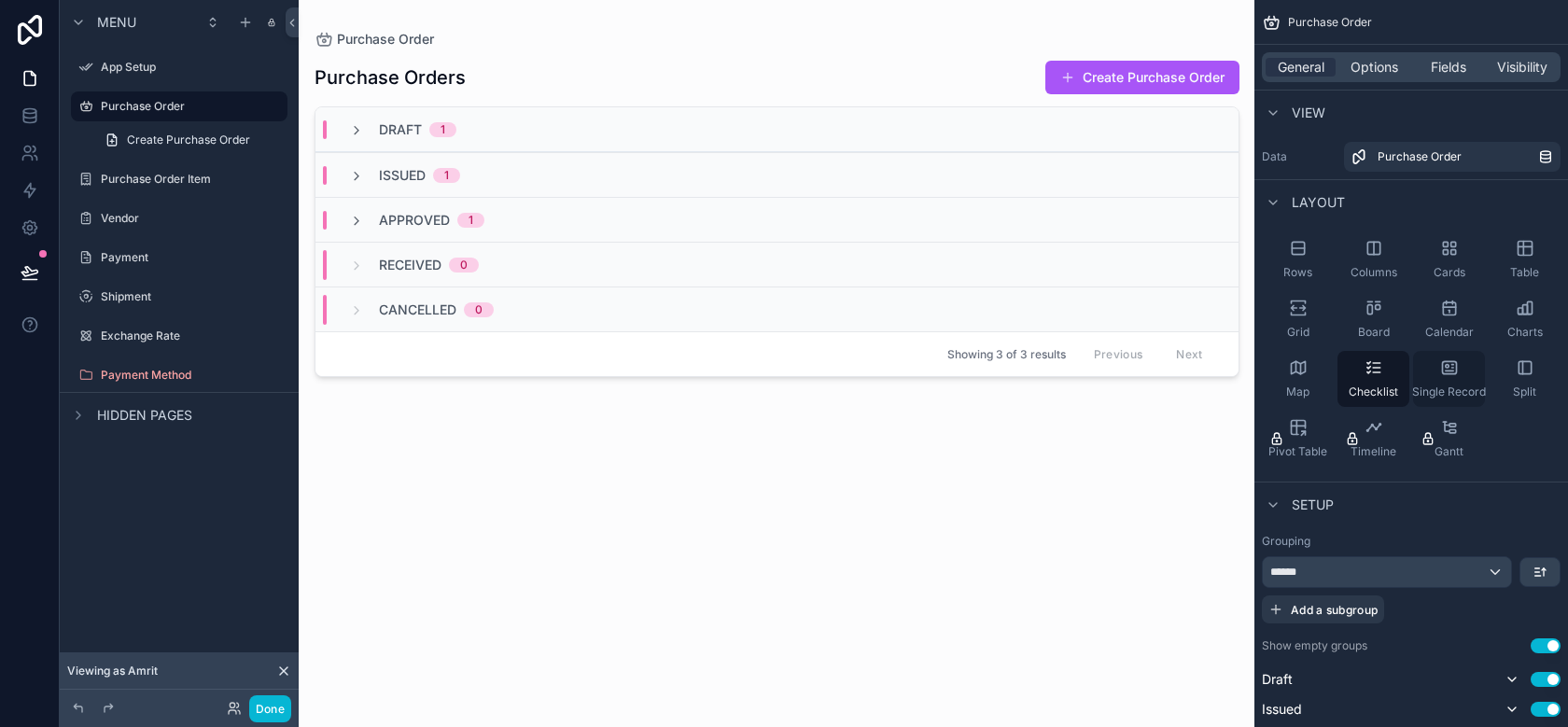
click at [1451, 376] on icon "scrollable content" at bounding box center [1450, 367] width 19 height 19
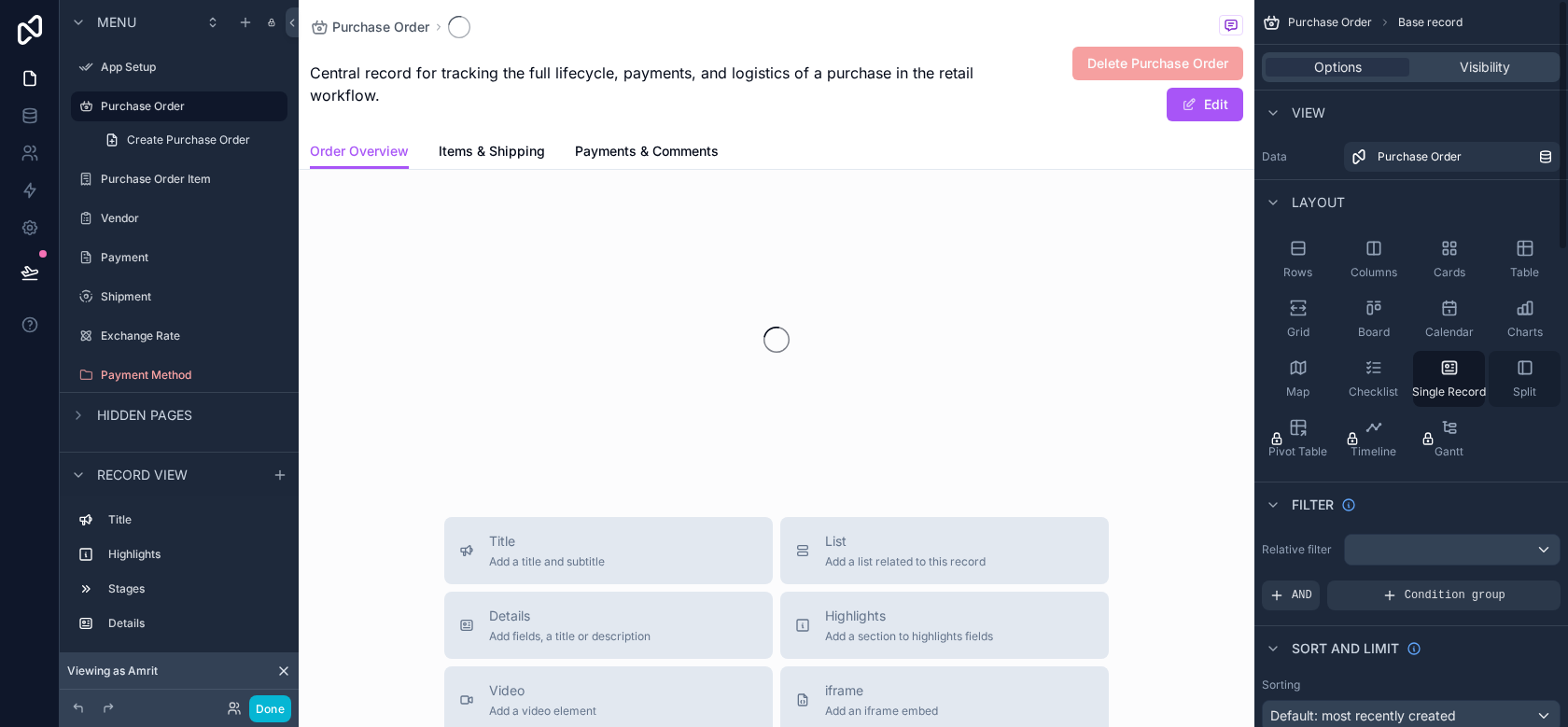
click at [1535, 375] on div "Split" at bounding box center [1524, 379] width 72 height 56
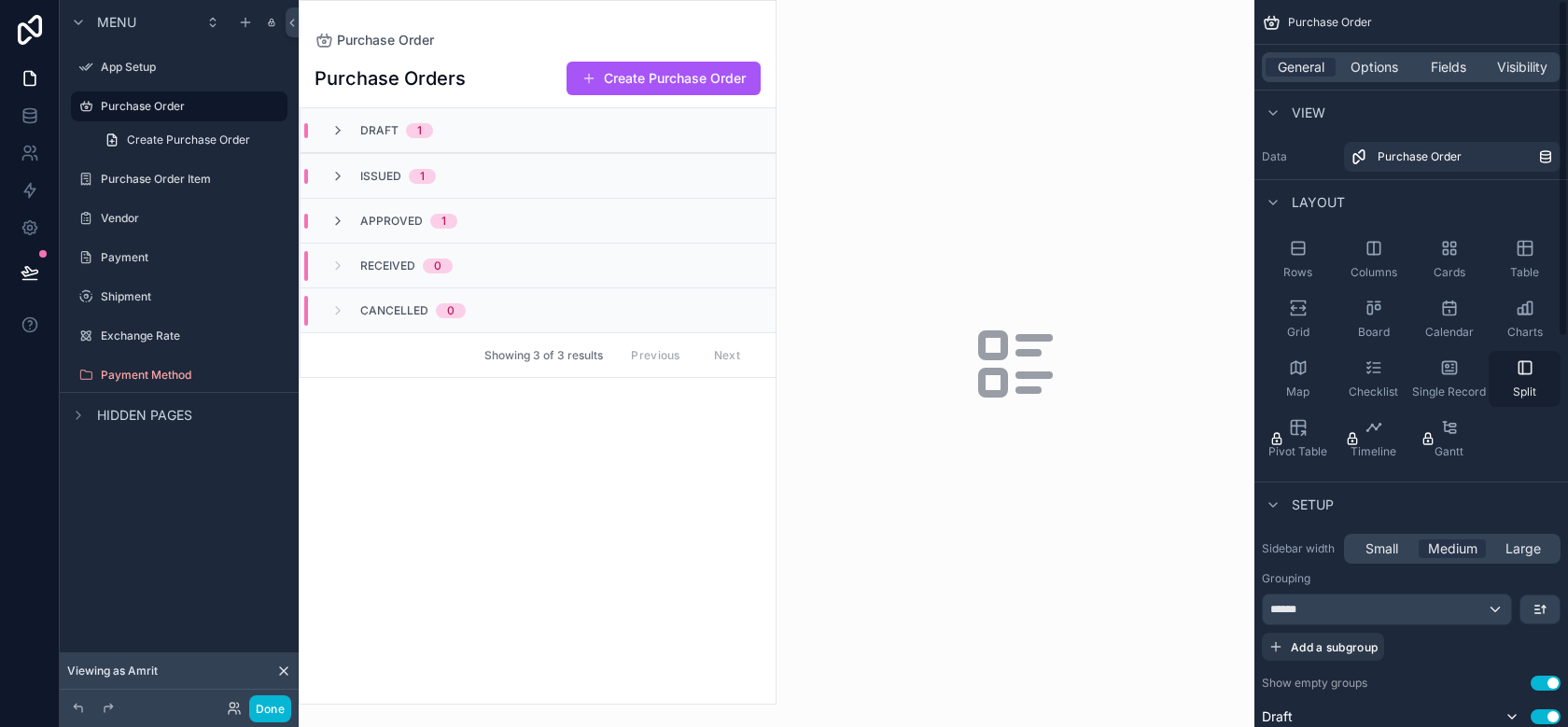
click at [1507, 381] on div "Split" at bounding box center [1524, 379] width 72 height 56
click at [1451, 381] on div "Single Record" at bounding box center [1450, 379] width 72 height 56
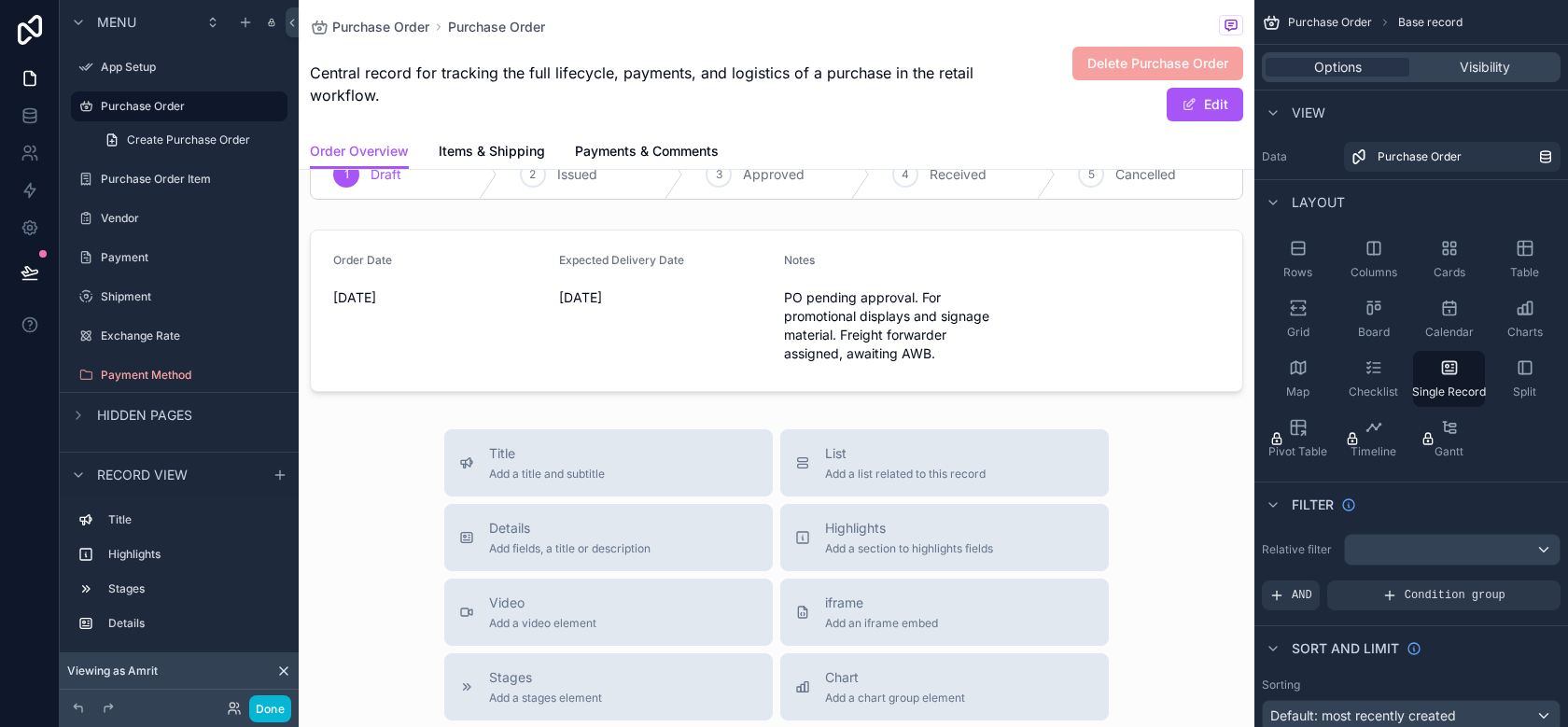
scroll to position [254, 0]
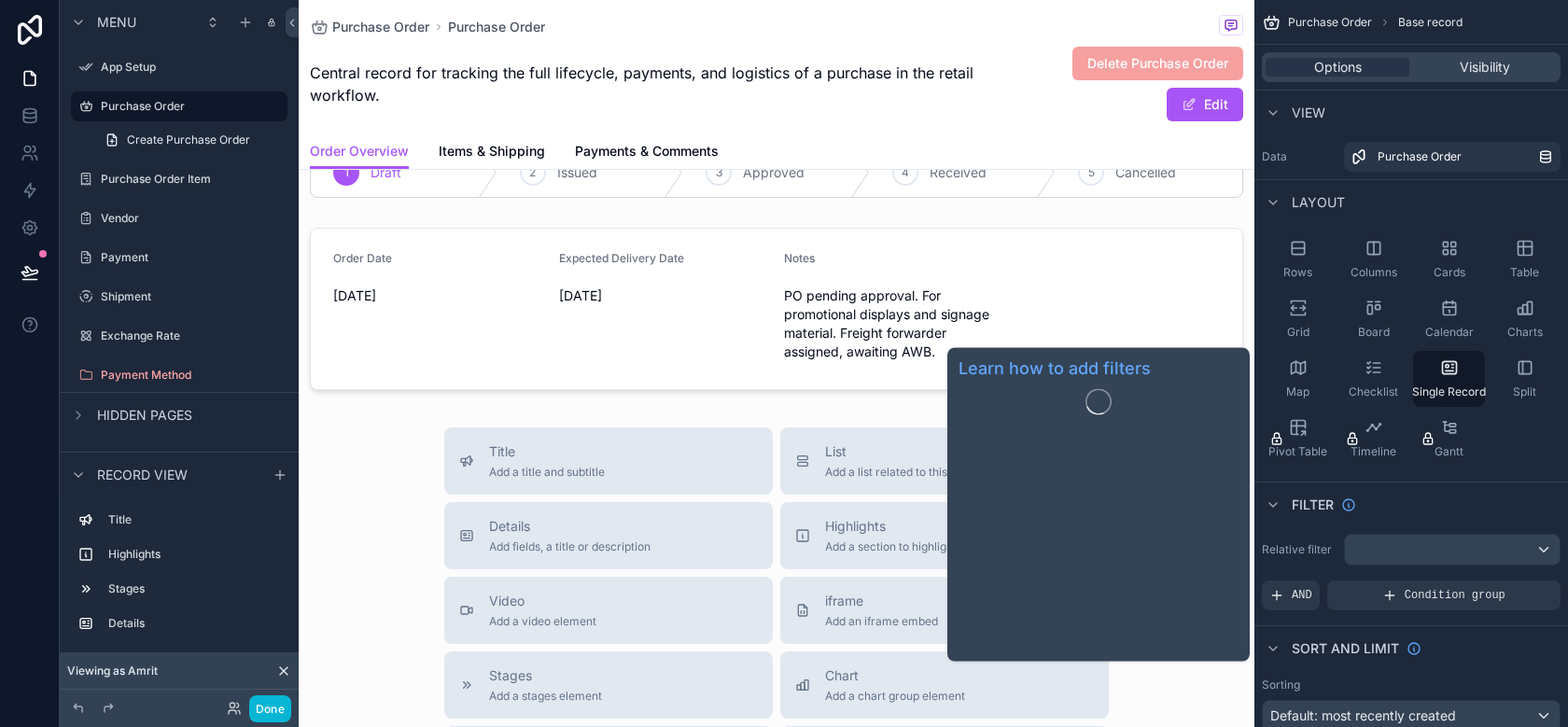
click at [1283, 512] on div "Filter" at bounding box center [1309, 505] width 95 height 23
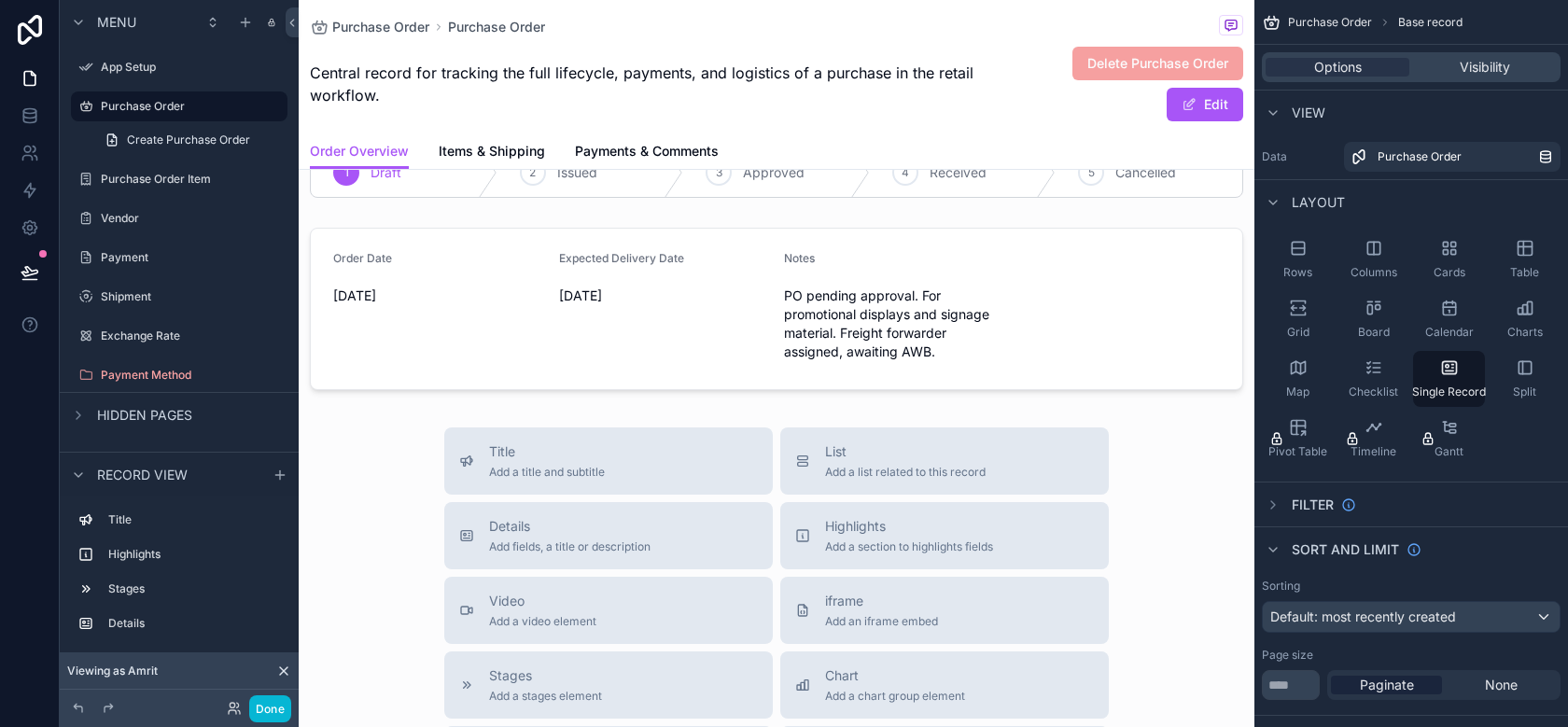
click at [1269, 570] on div "Sort And Limit" at bounding box center [1411, 549] width 314 height 45
click at [1269, 544] on icon "scrollable content" at bounding box center [1272, 550] width 15 height 15
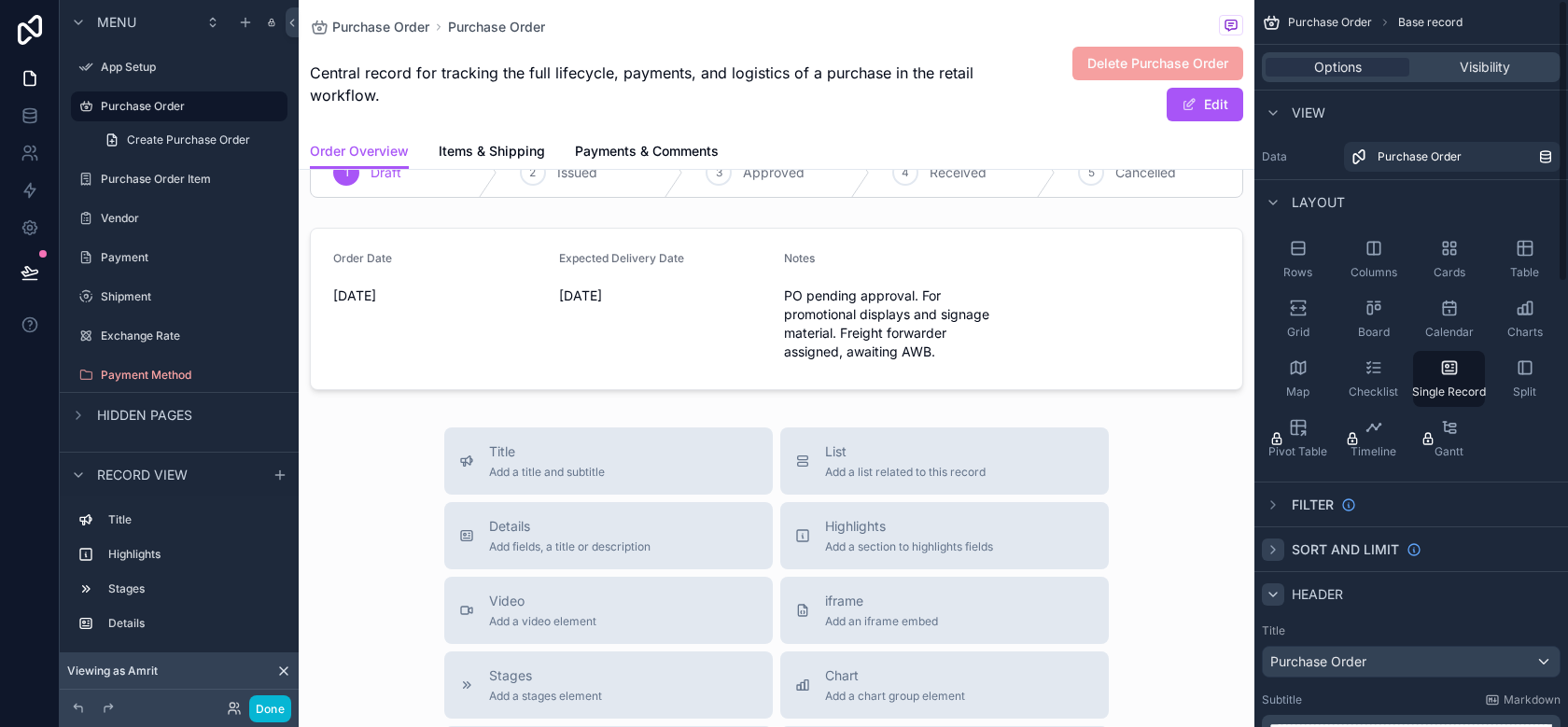
click at [1267, 602] on div "scrollable content" at bounding box center [1273, 595] width 23 height 23
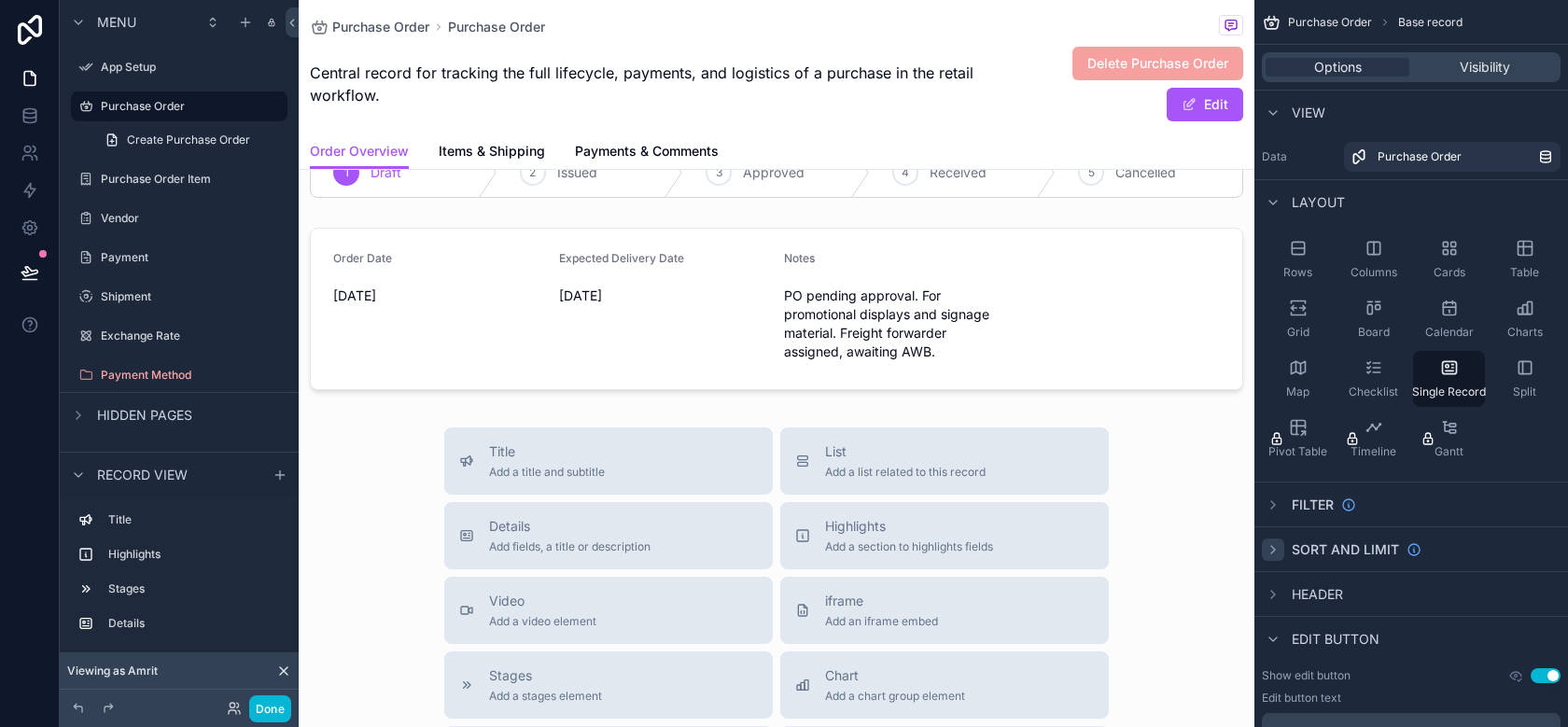
click at [1284, 654] on div "Edit button" at bounding box center [1411, 638] width 314 height 45
click at [1283, 651] on div "Edit button" at bounding box center [1411, 638] width 314 height 45
click at [1281, 649] on div "scrollable content" at bounding box center [1273, 639] width 23 height 23
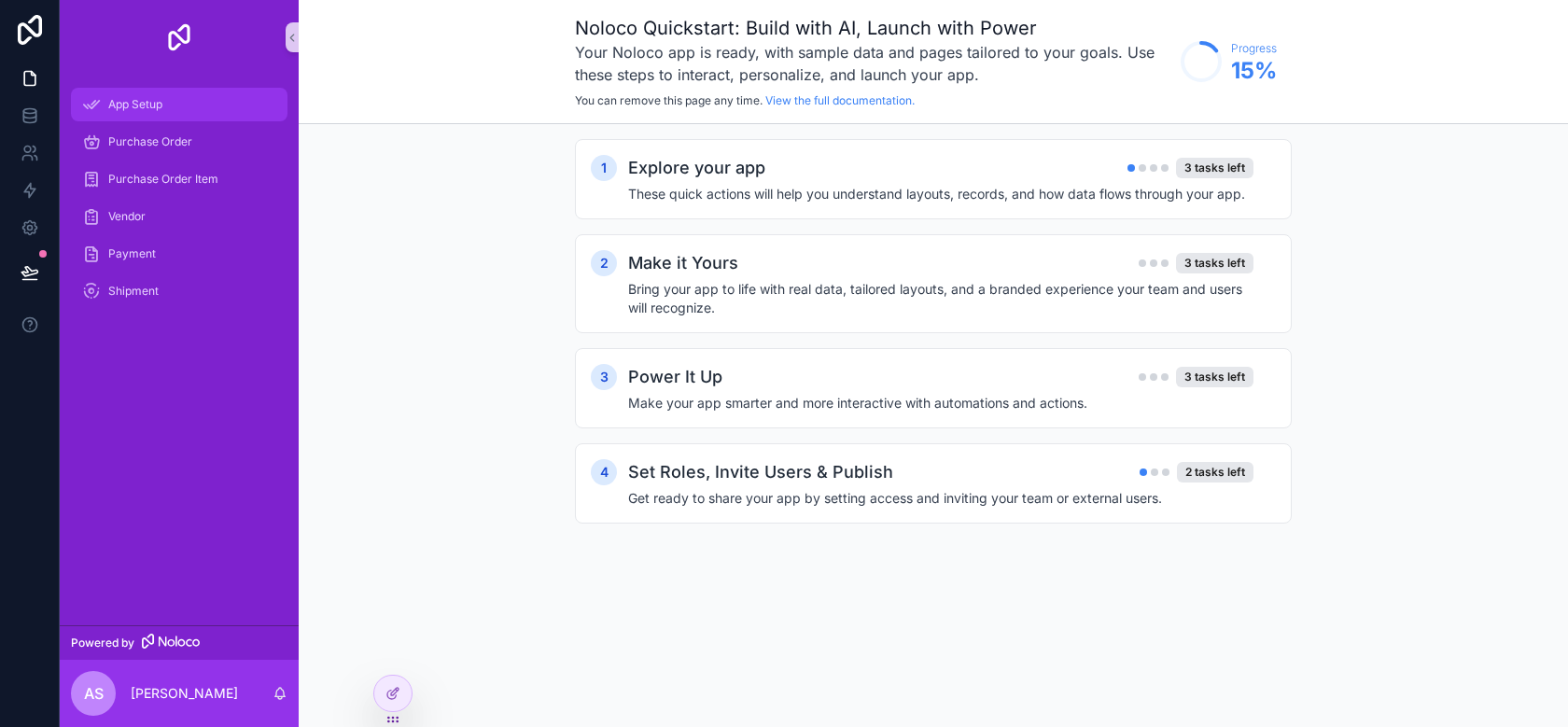
click at [156, 113] on div "App Setup" at bounding box center [179, 105] width 194 height 30
click at [163, 148] on span "Purchase Order" at bounding box center [150, 141] width 84 height 15
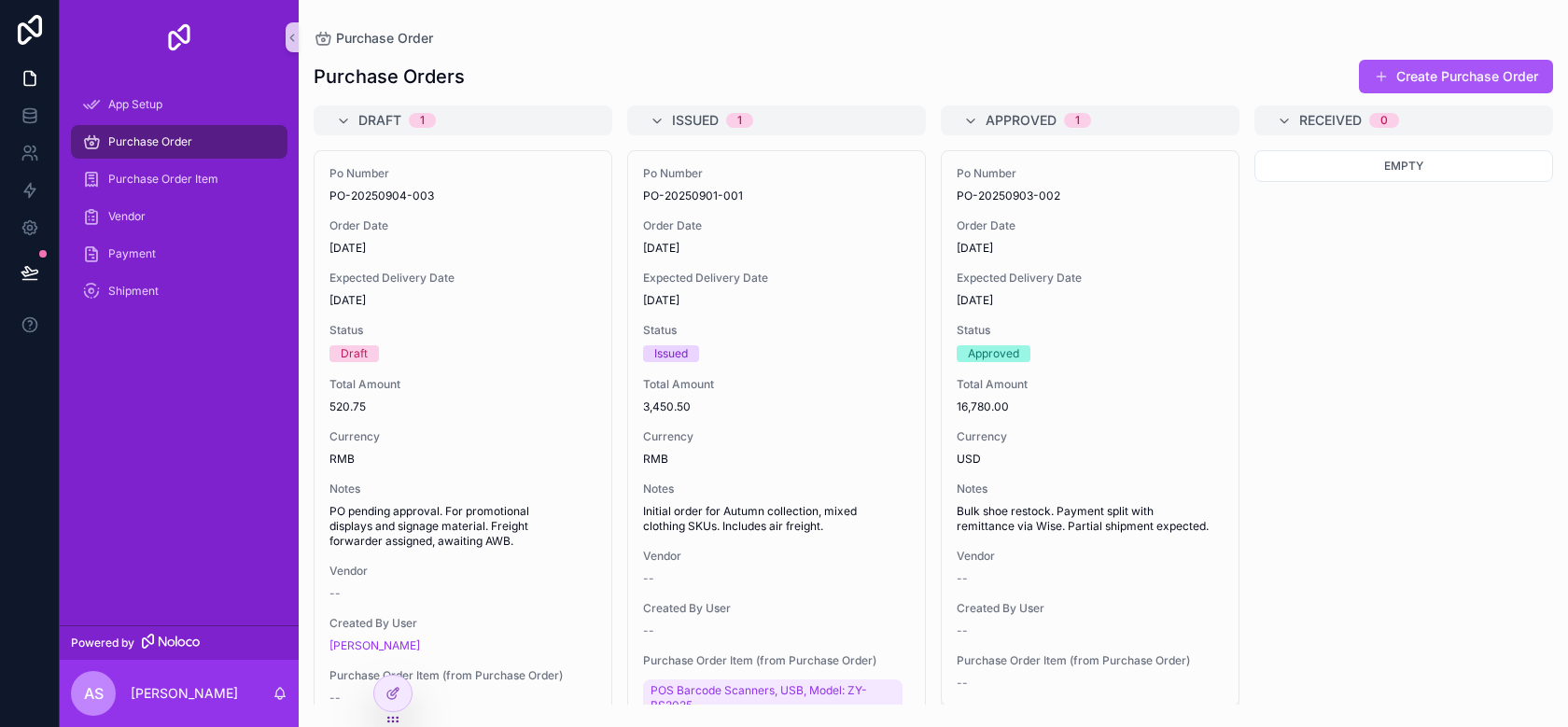
click at [142, 158] on div "Purchase Order" at bounding box center [179, 142] width 239 height 38
click at [142, 179] on span "Purchase Order Item" at bounding box center [163, 179] width 111 height 15
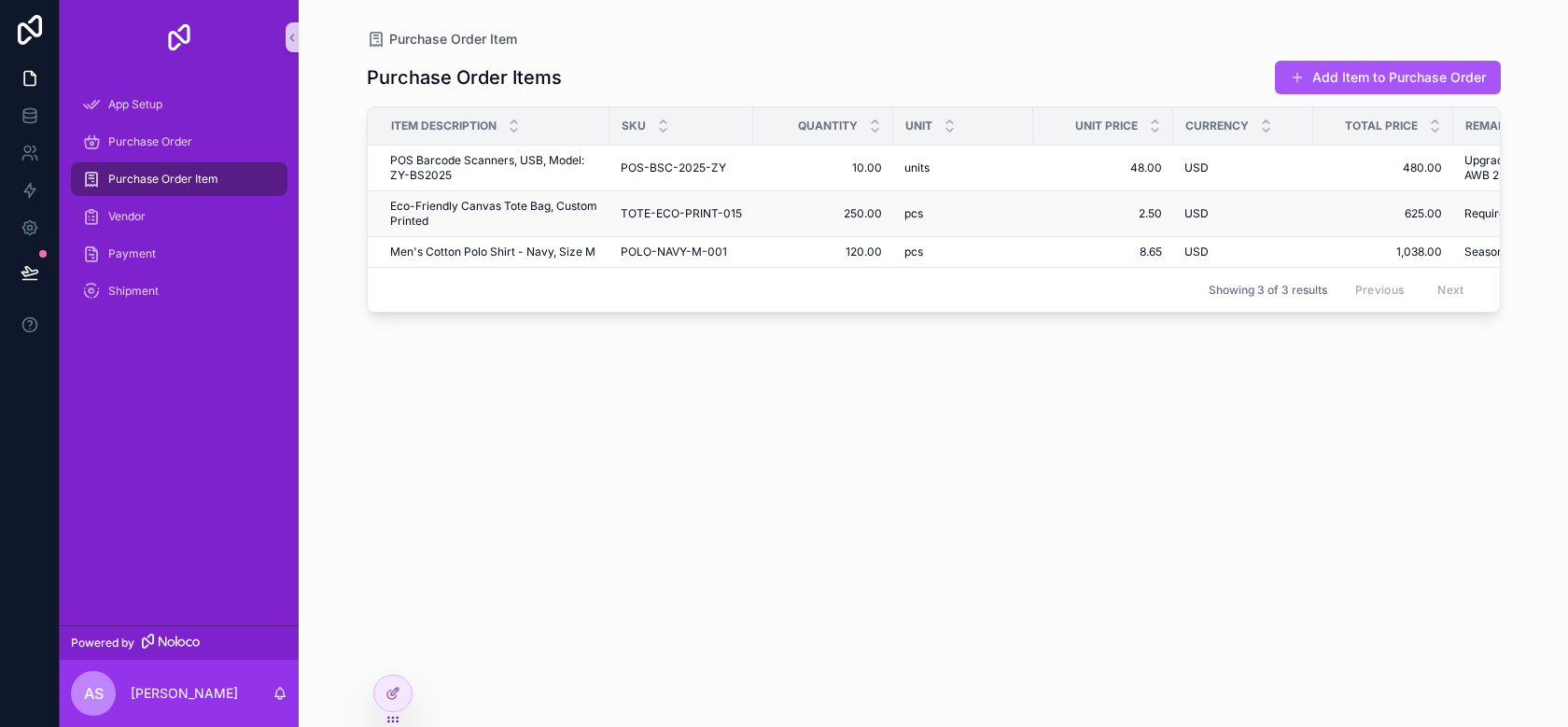
scroll to position [0, 385]
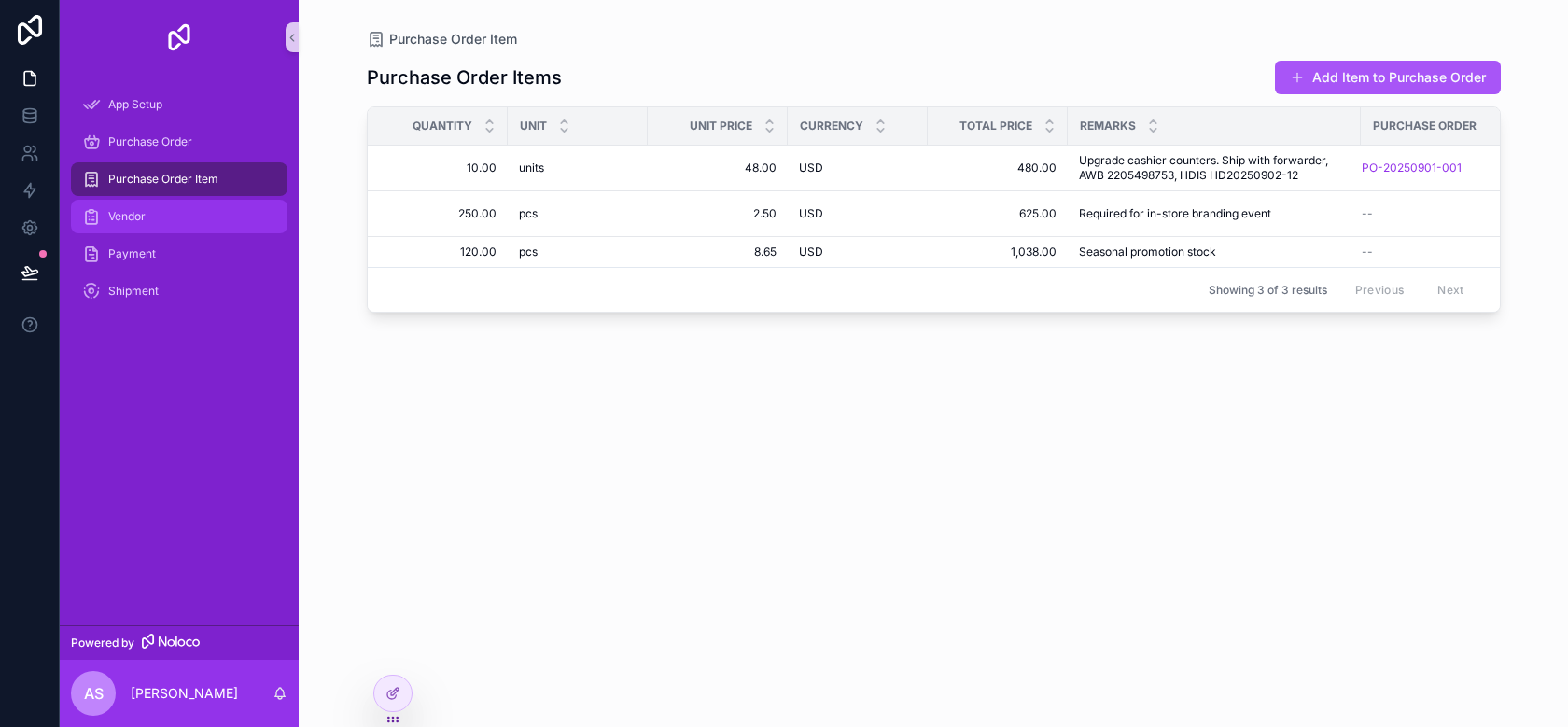
click at [209, 203] on div "Vendor" at bounding box center [179, 217] width 194 height 30
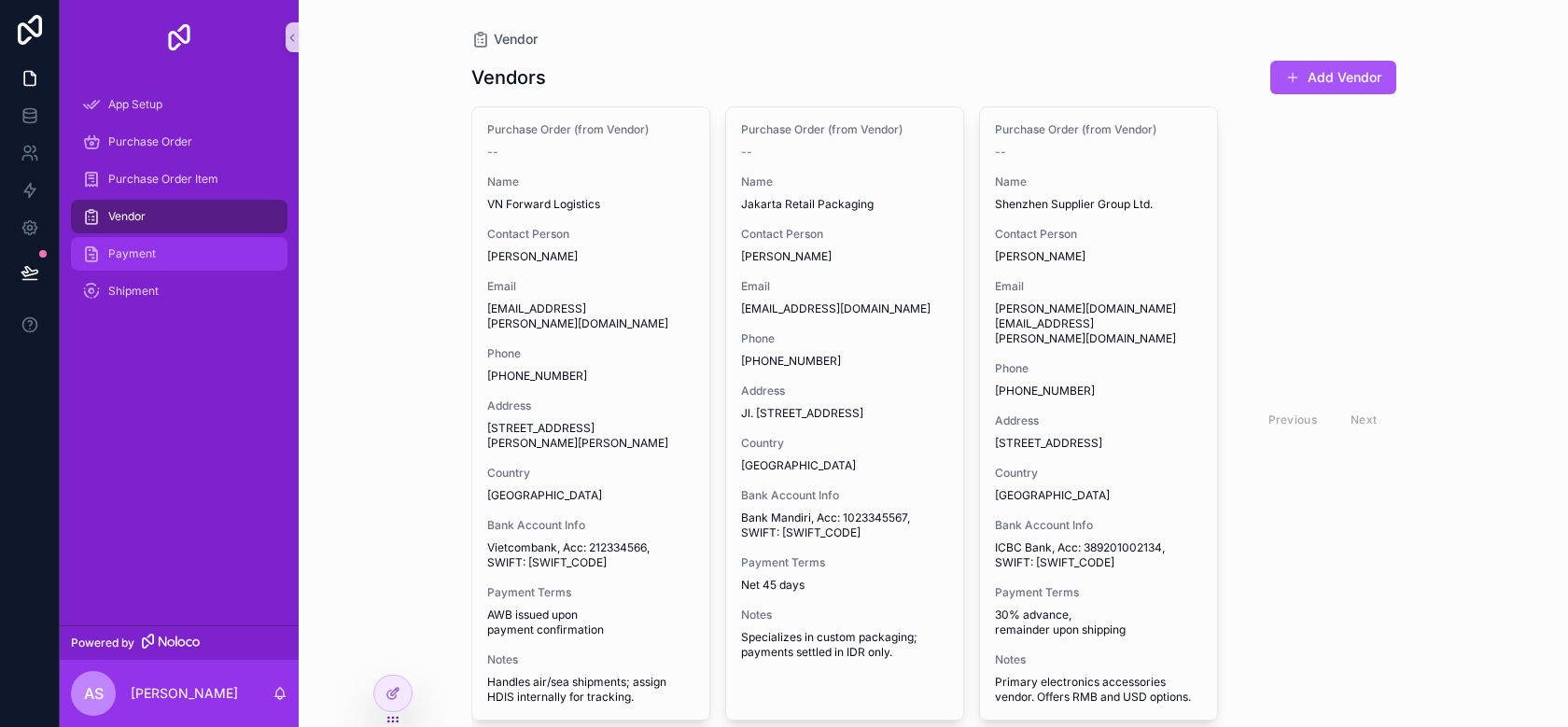
click at [122, 268] on div "Payment" at bounding box center [179, 254] width 194 height 30
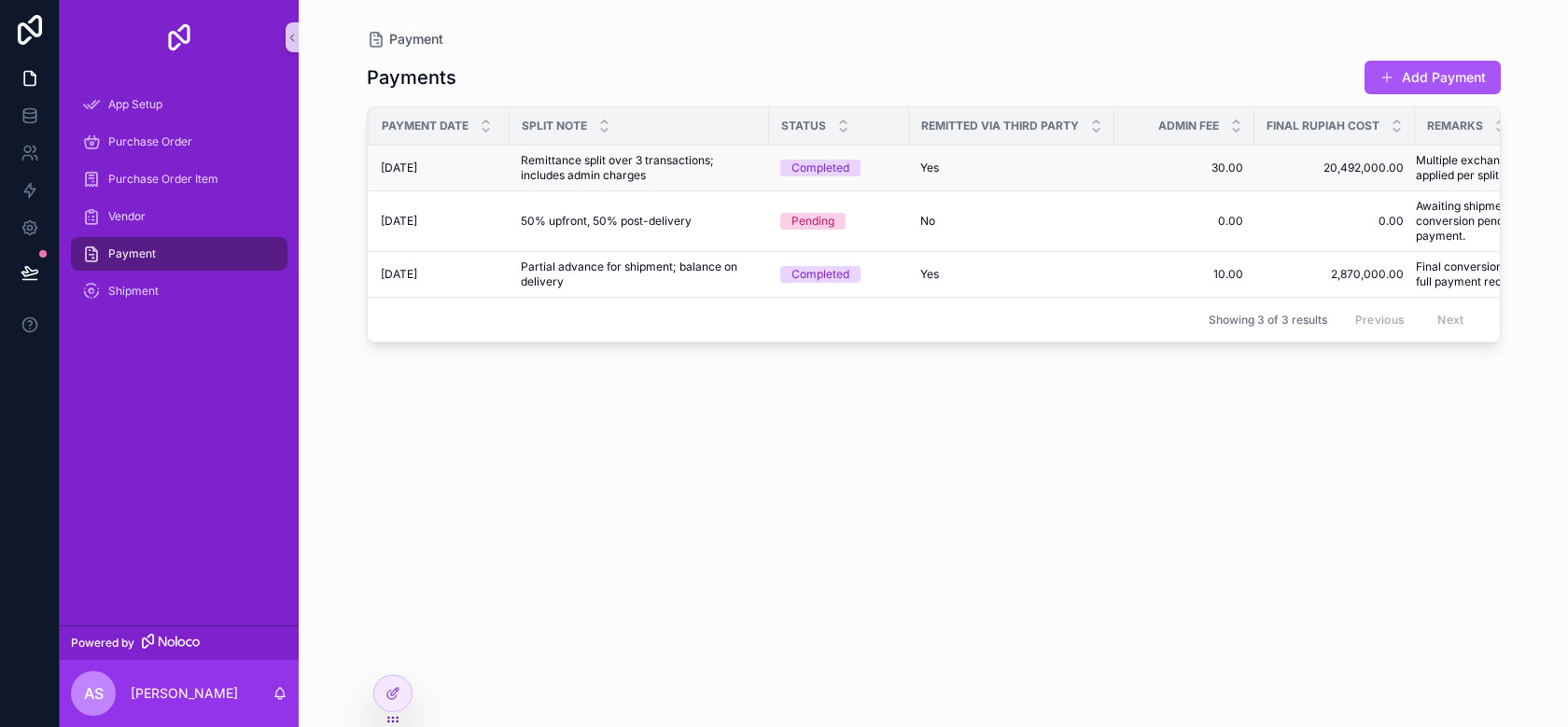
scroll to position [0, 532]
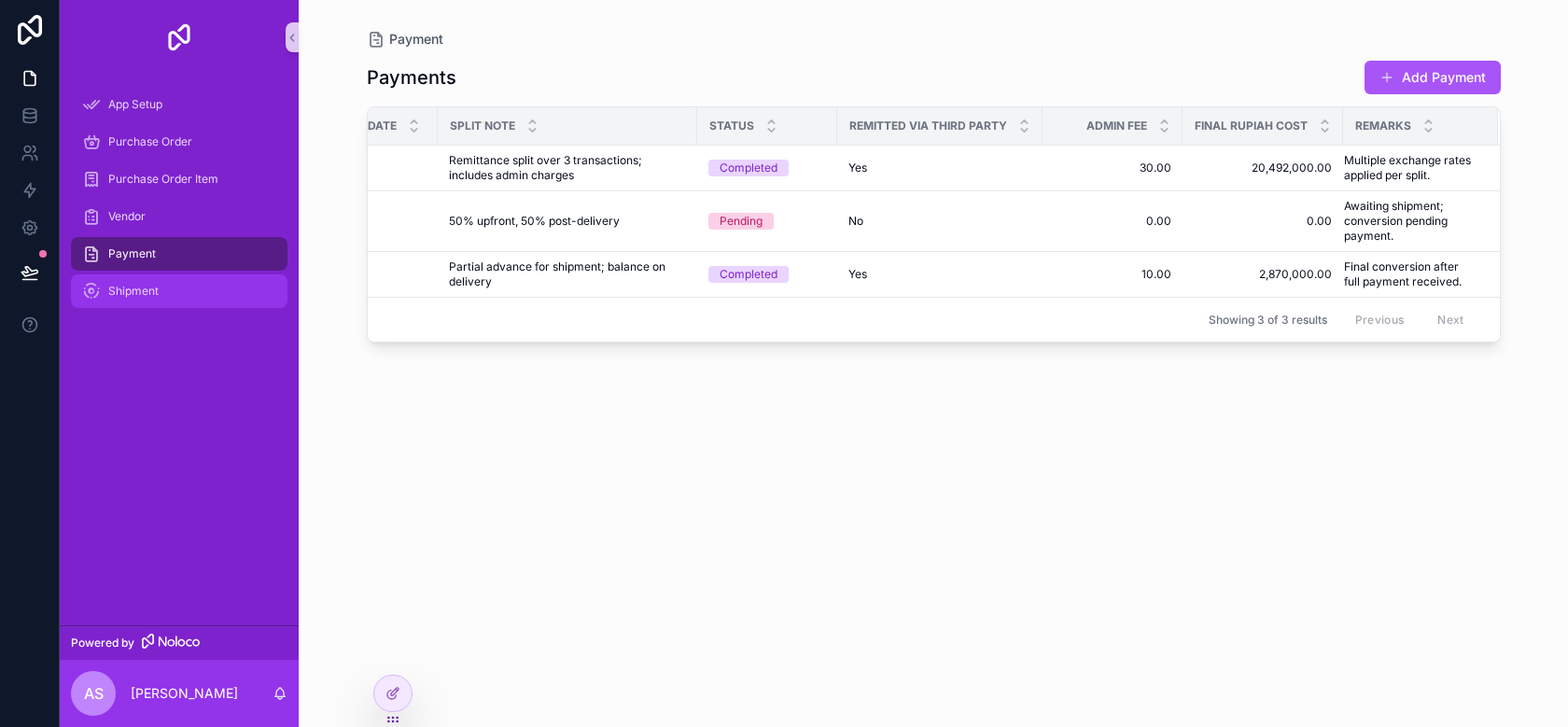
click at [261, 281] on div "Shipment" at bounding box center [179, 292] width 194 height 30
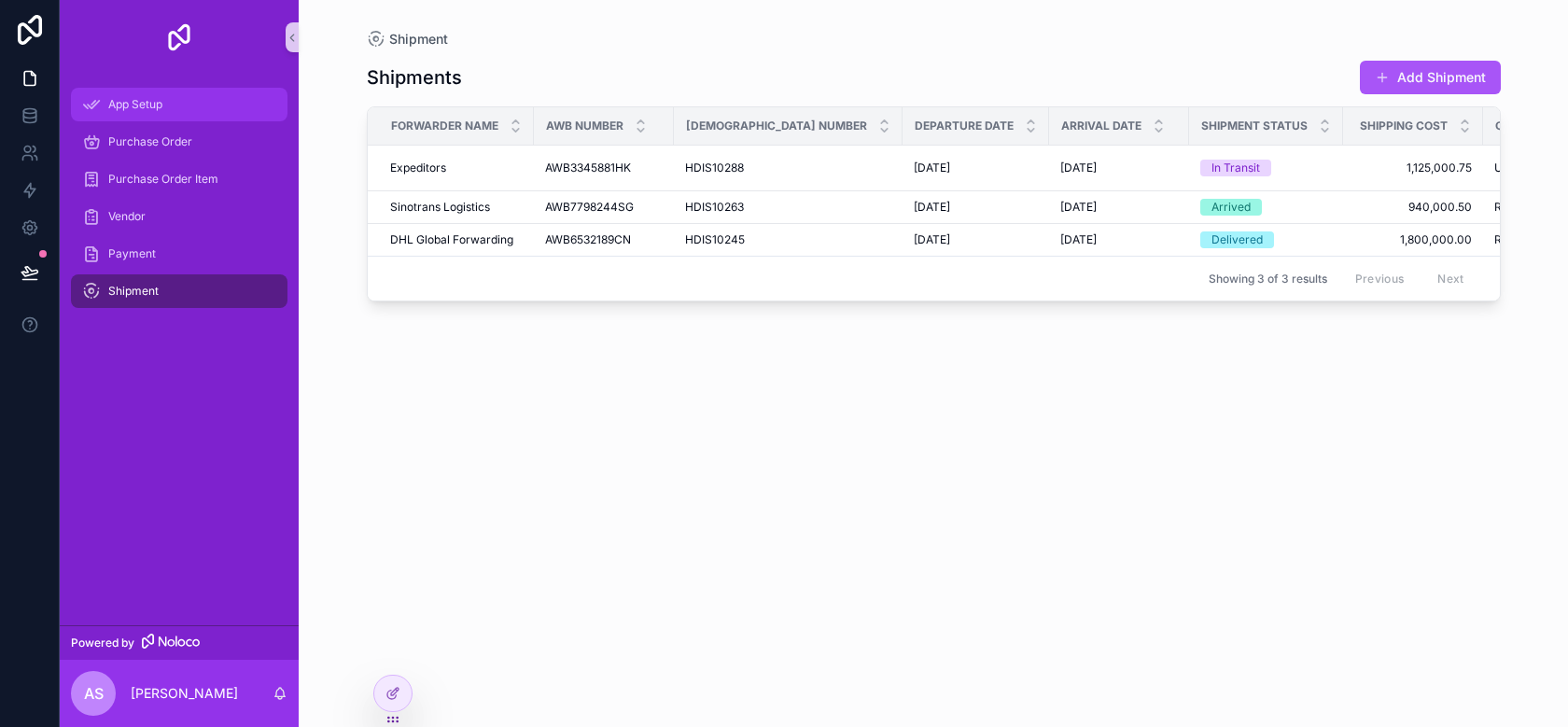
click at [175, 108] on div "App Setup" at bounding box center [179, 105] width 194 height 30
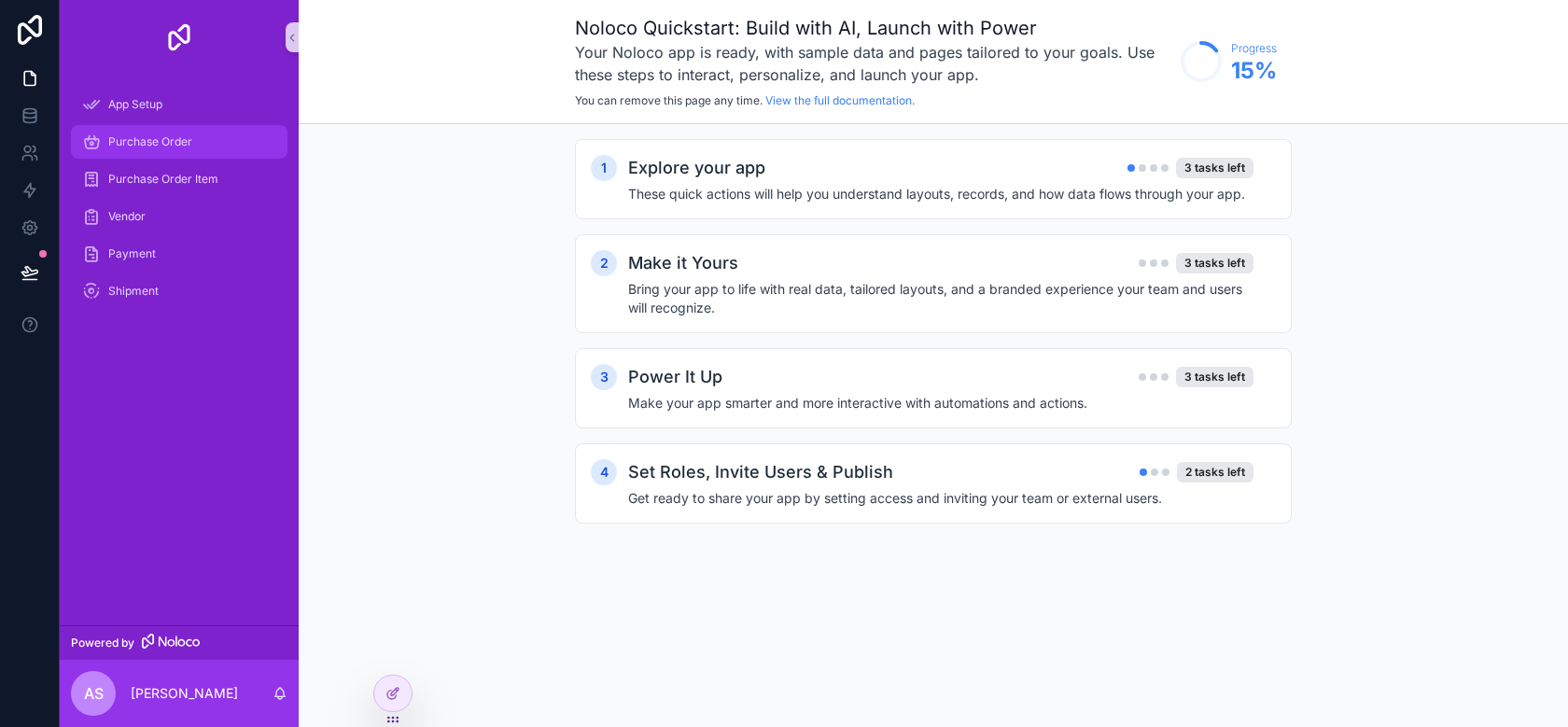
click at [175, 138] on span "Purchase Order" at bounding box center [150, 141] width 84 height 15
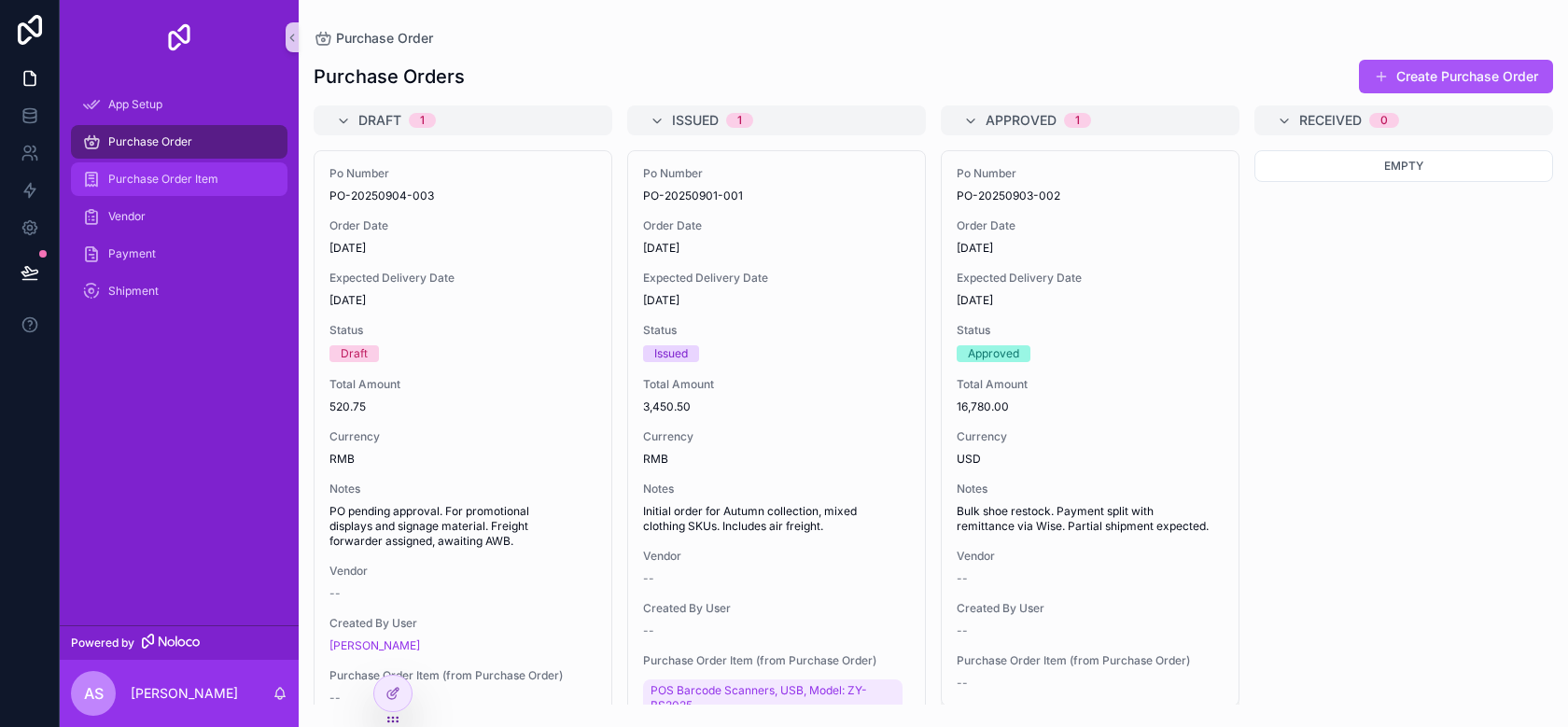
click at [205, 167] on div "Purchase Order Item" at bounding box center [179, 179] width 194 height 30
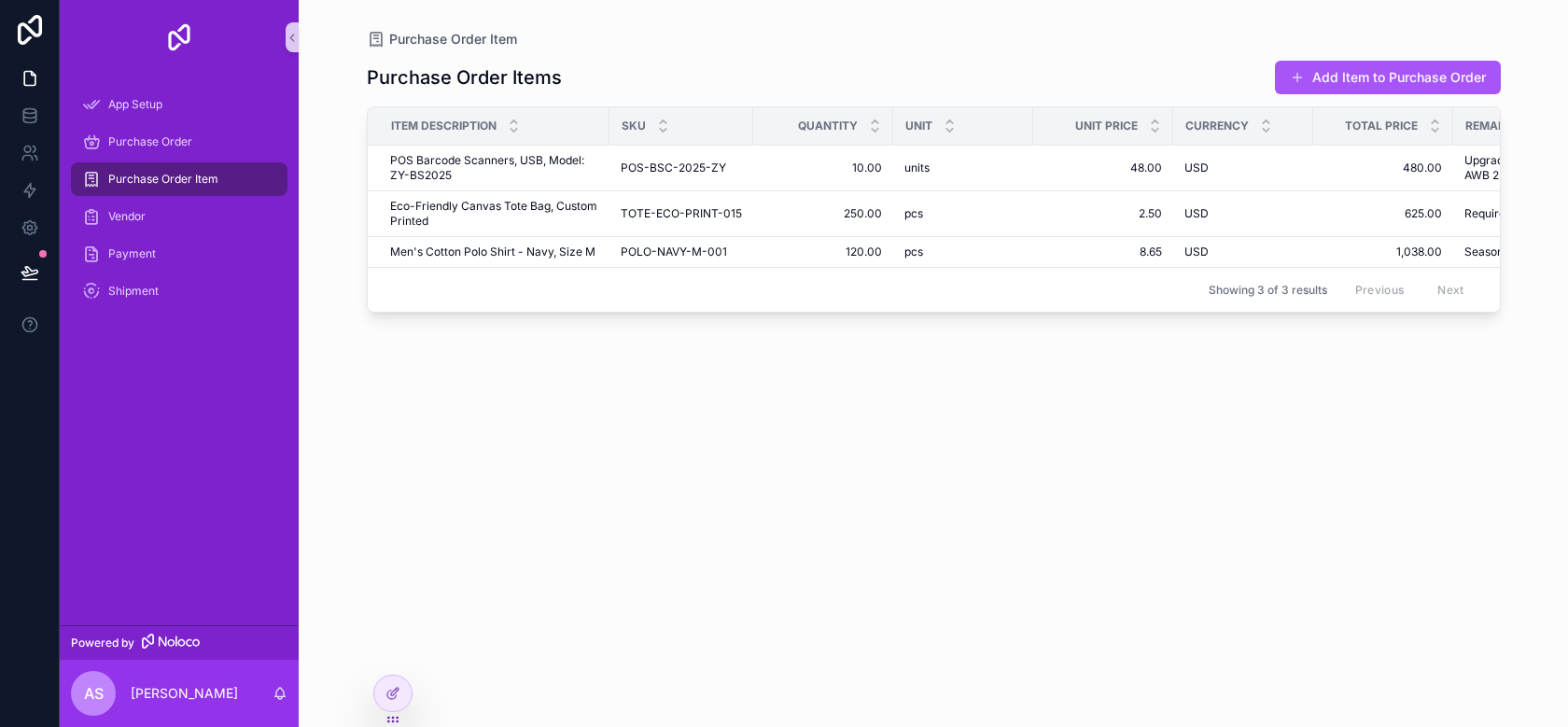
click at [201, 193] on div "Purchase Order Item" at bounding box center [179, 179] width 194 height 30
click at [201, 217] on div "Vendor" at bounding box center [179, 217] width 194 height 30
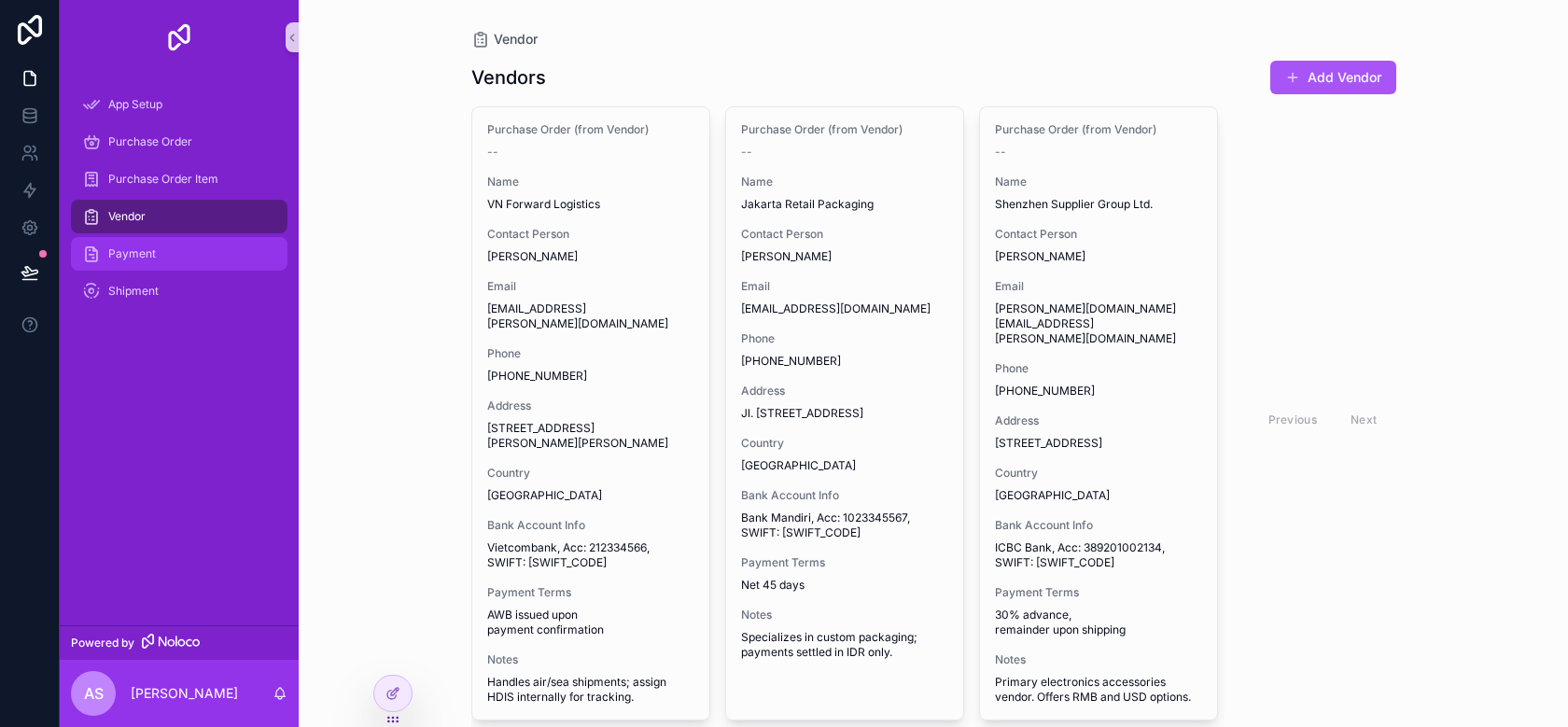
click at [201, 267] on div "Payment" at bounding box center [179, 254] width 194 height 30
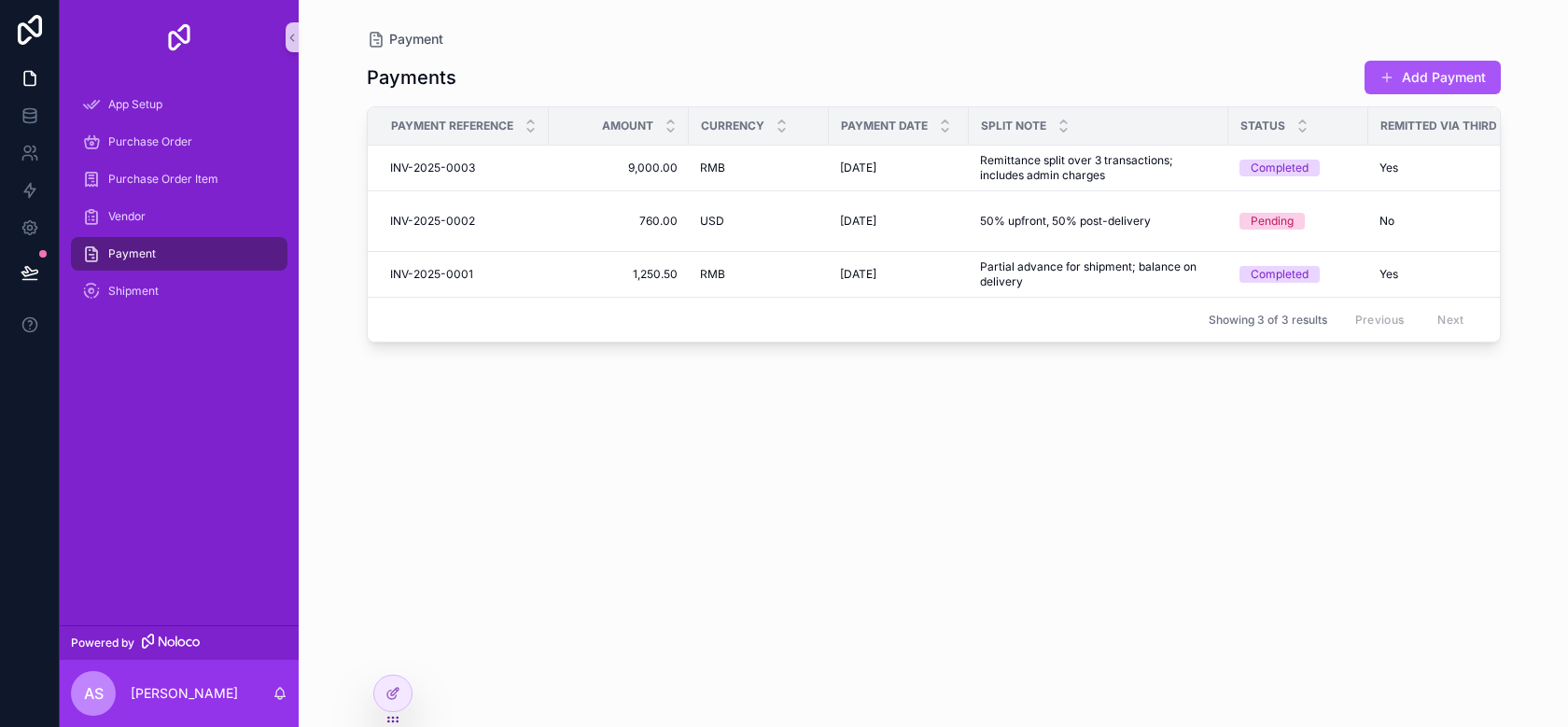
click at [201, 271] on div "Payment" at bounding box center [179, 254] width 239 height 38
click at [201, 279] on div "Shipment" at bounding box center [179, 292] width 194 height 30
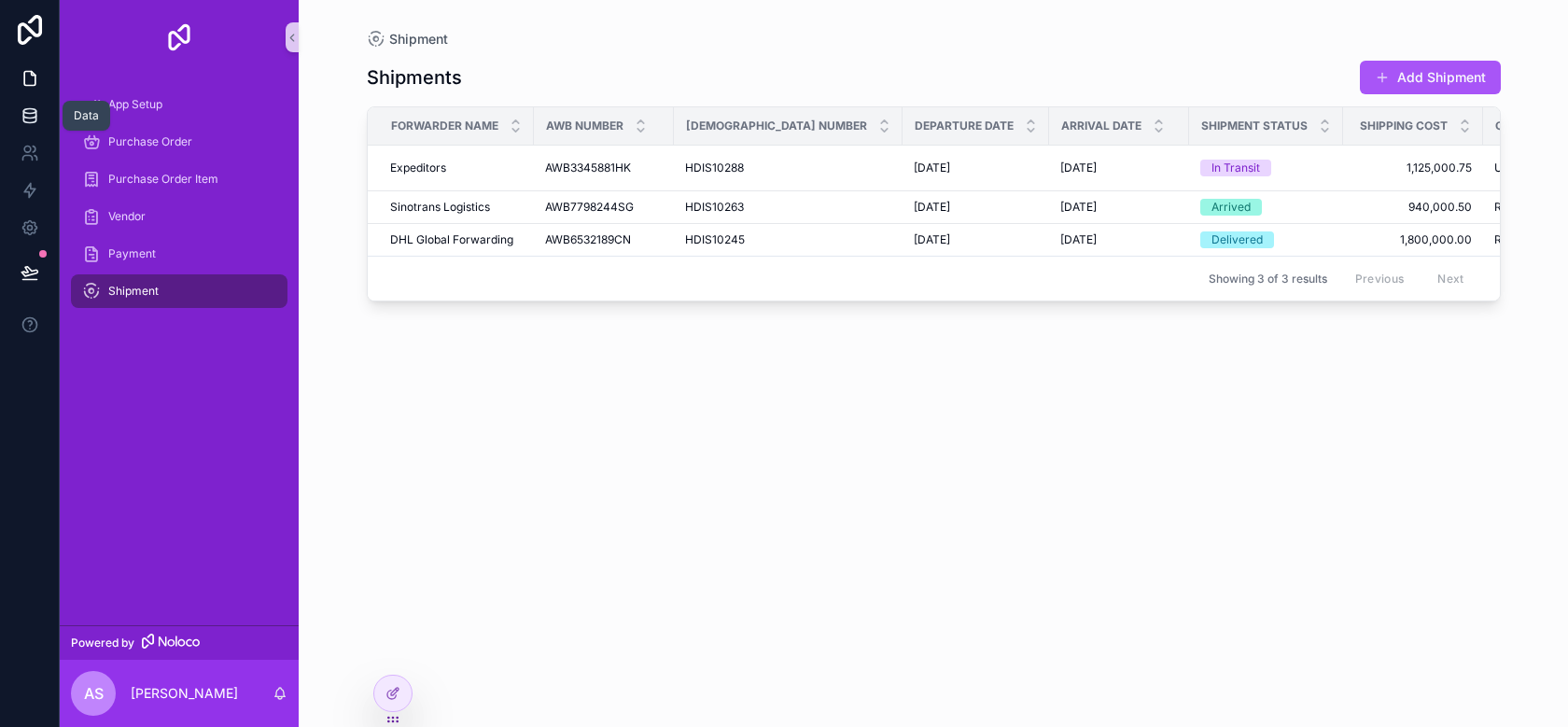
click at [30, 117] on icon at bounding box center [30, 116] width 19 height 19
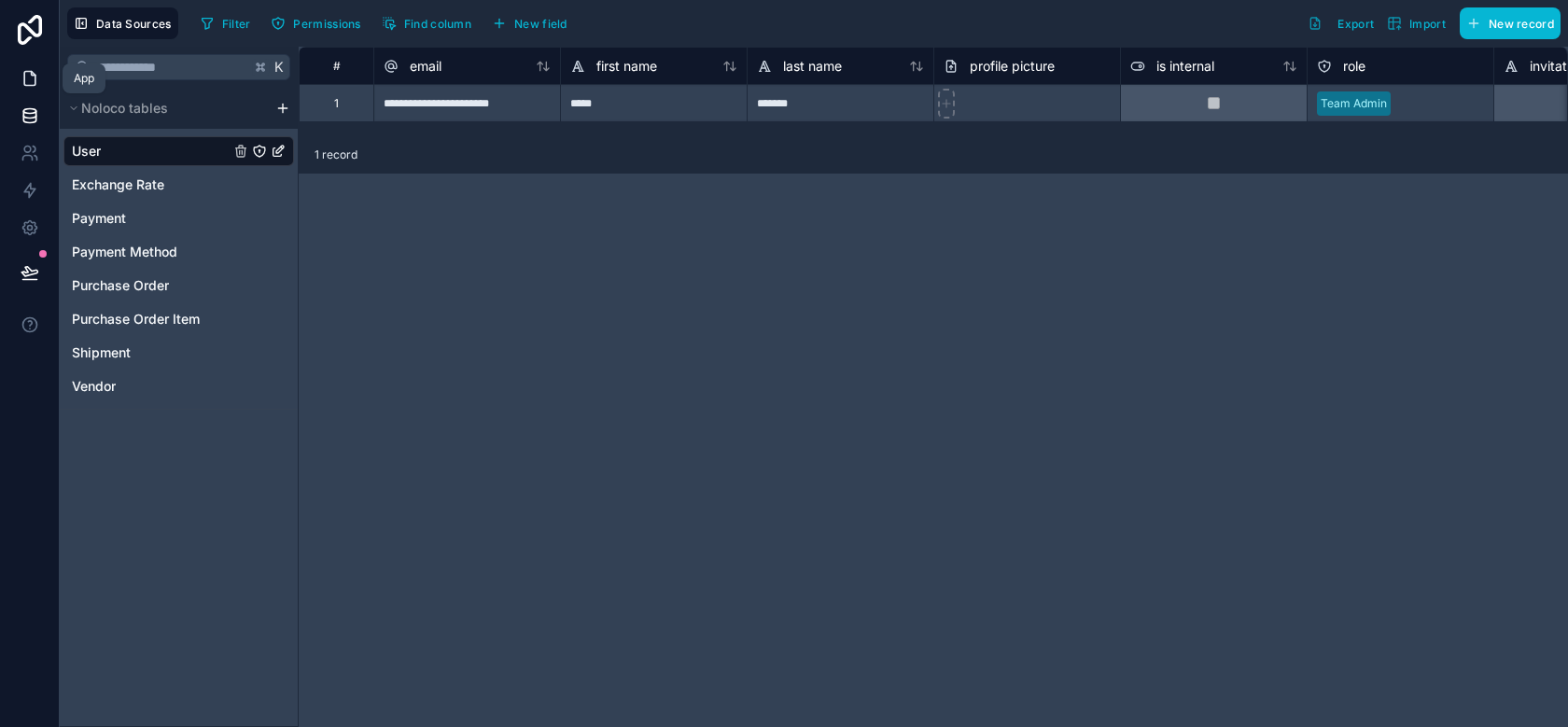
click at [37, 77] on icon at bounding box center [30, 78] width 19 height 19
